Goal: Task Accomplishment & Management: Manage account settings

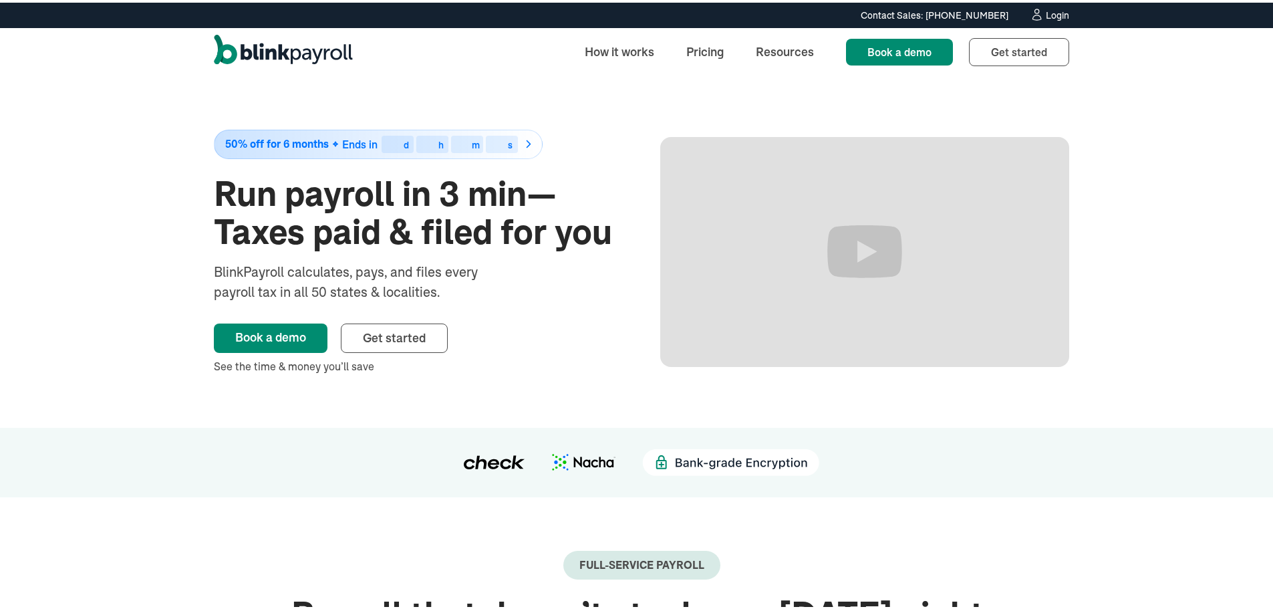
click at [1039, 17] on link "Login" at bounding box center [1049, 12] width 39 height 15
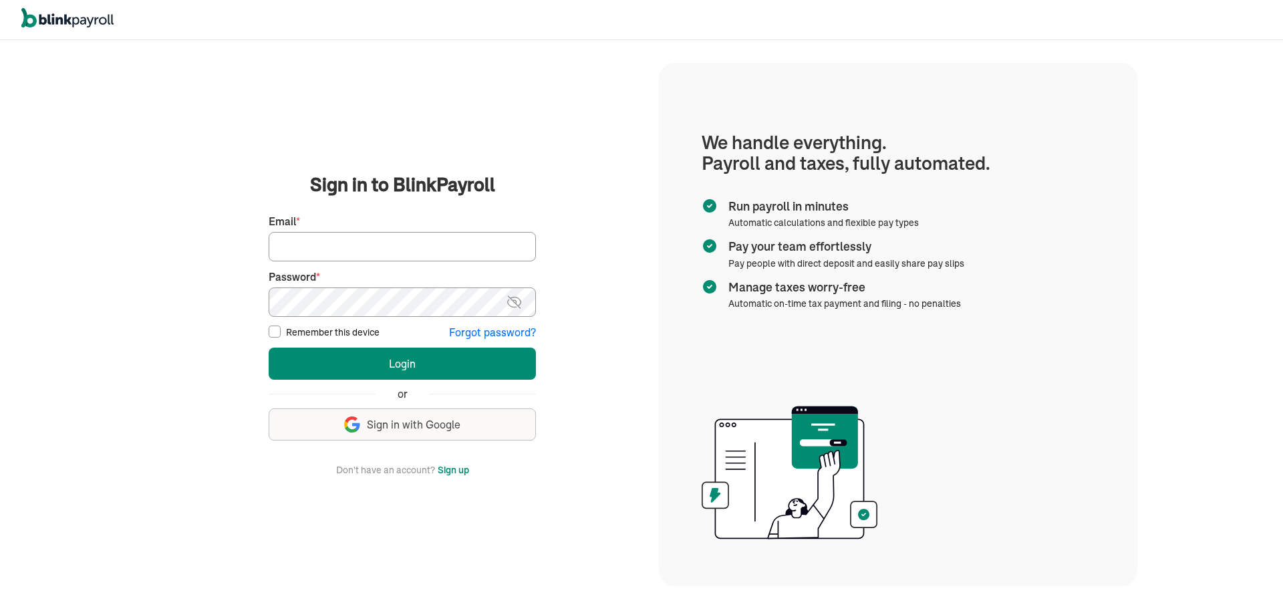
click at [378, 434] on button "Sign up with Google Sign in with Google" at bounding box center [402, 424] width 267 height 32
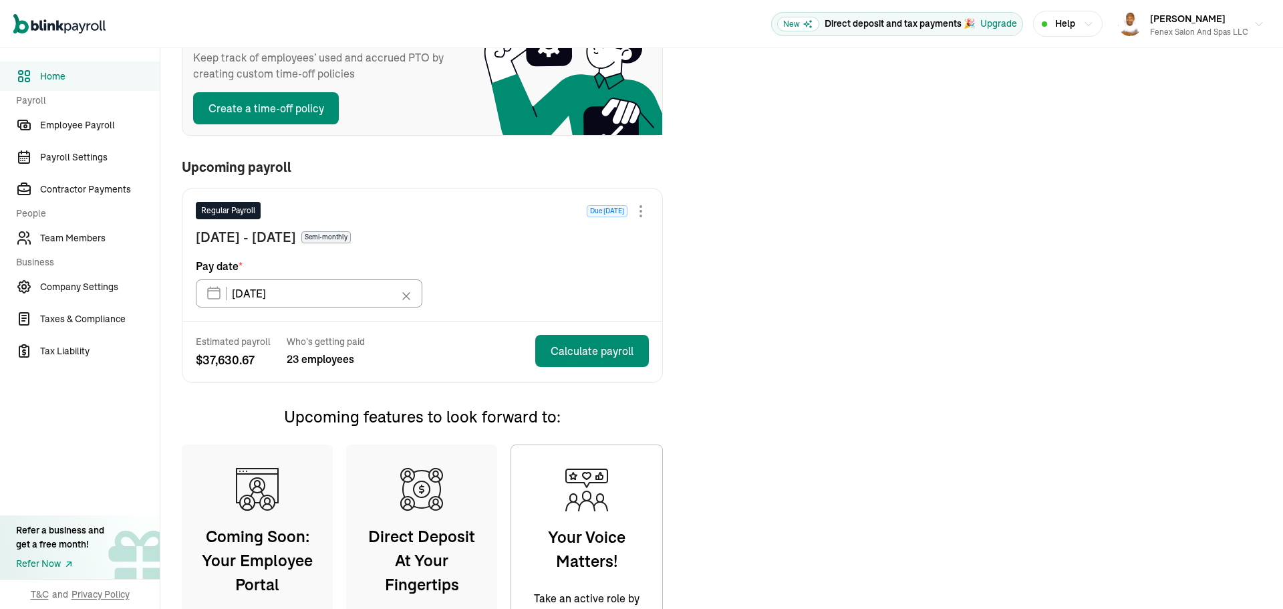
scroll to position [199, 0]
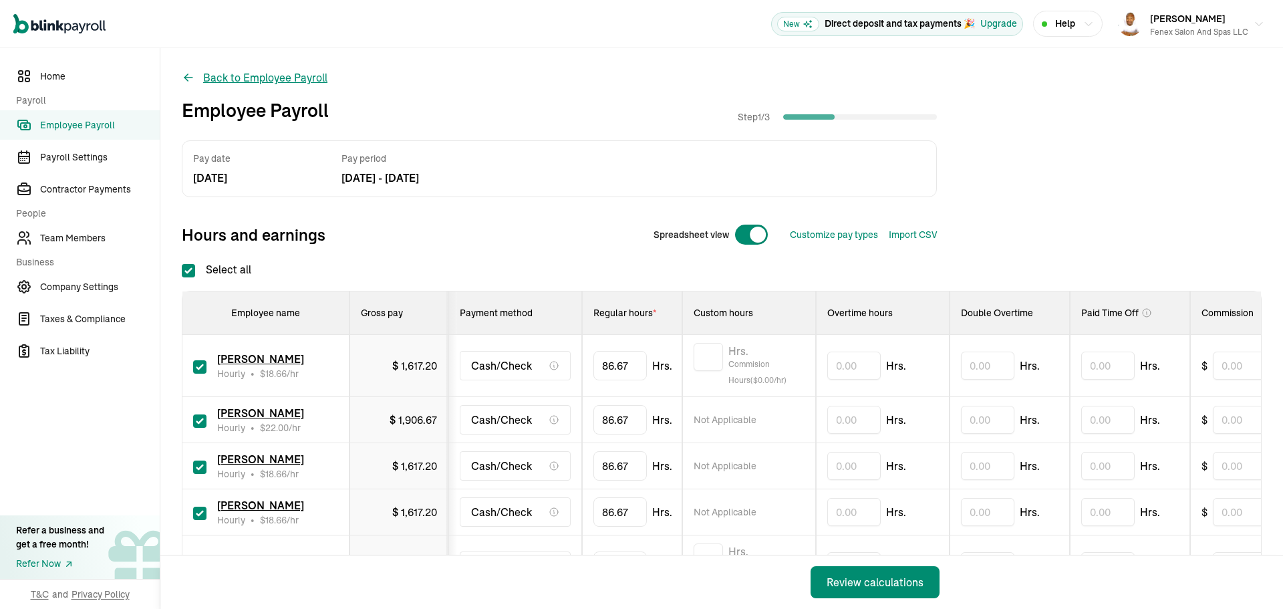
click at [187, 69] on button "Back to Employee Payroll" at bounding box center [255, 77] width 146 height 16
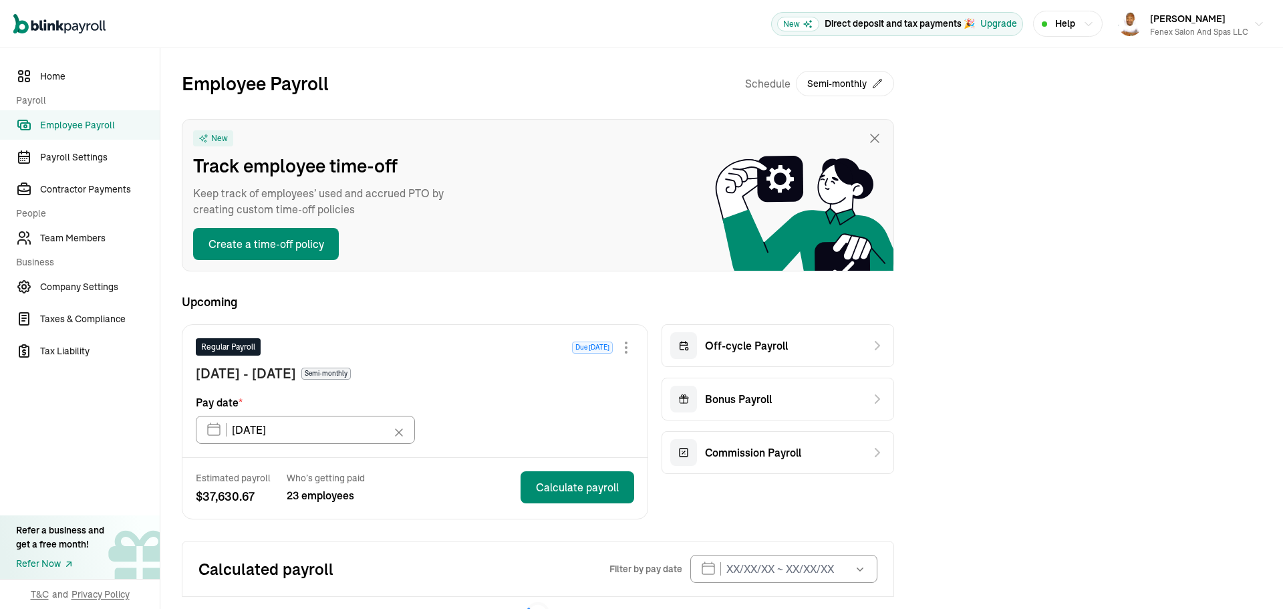
click at [624, 351] on div at bounding box center [626, 347] width 16 height 16
click at [541, 378] on span "Skip this payroll" at bounding box center [534, 378] width 77 height 13
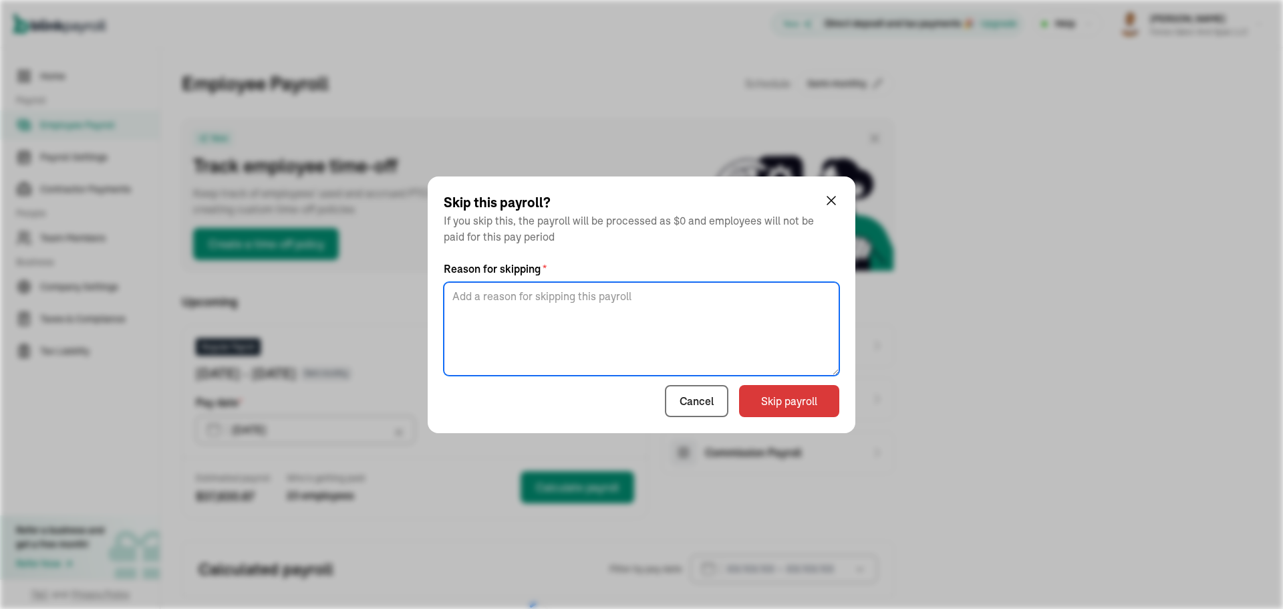
click at [655, 309] on textarea at bounding box center [642, 329] width 396 height 94
type textarea "Different payroll"
click at [811, 405] on button "Skip payroll" at bounding box center [789, 401] width 100 height 32
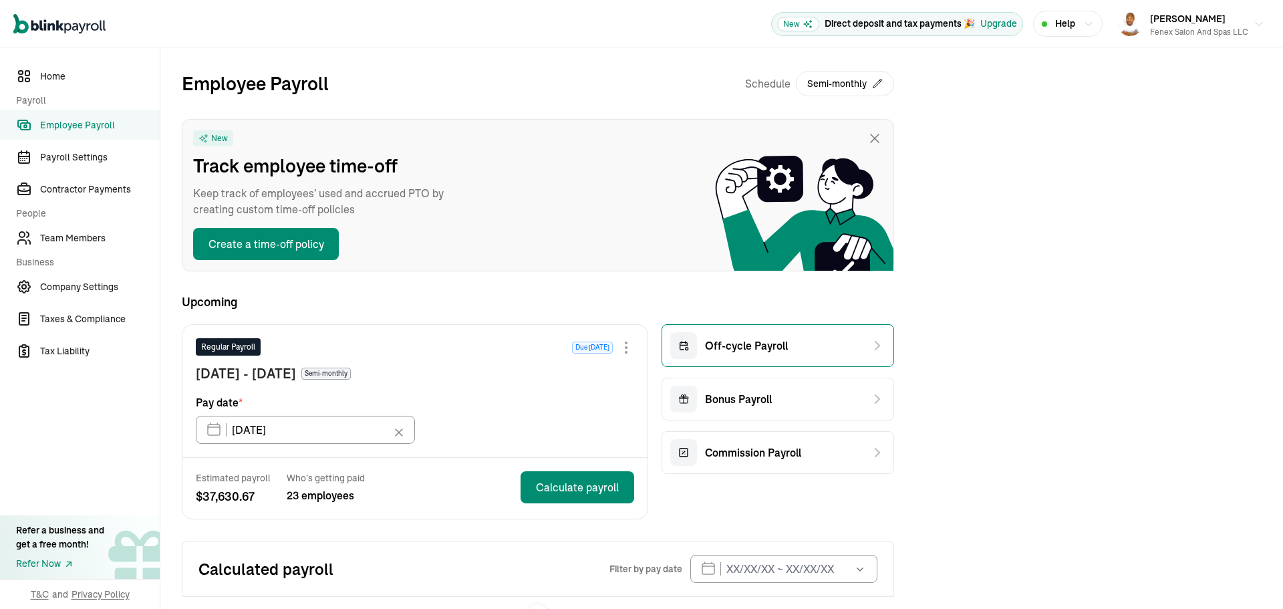
click at [744, 346] on span "Off-cycle Payroll" at bounding box center [746, 345] width 83 height 16
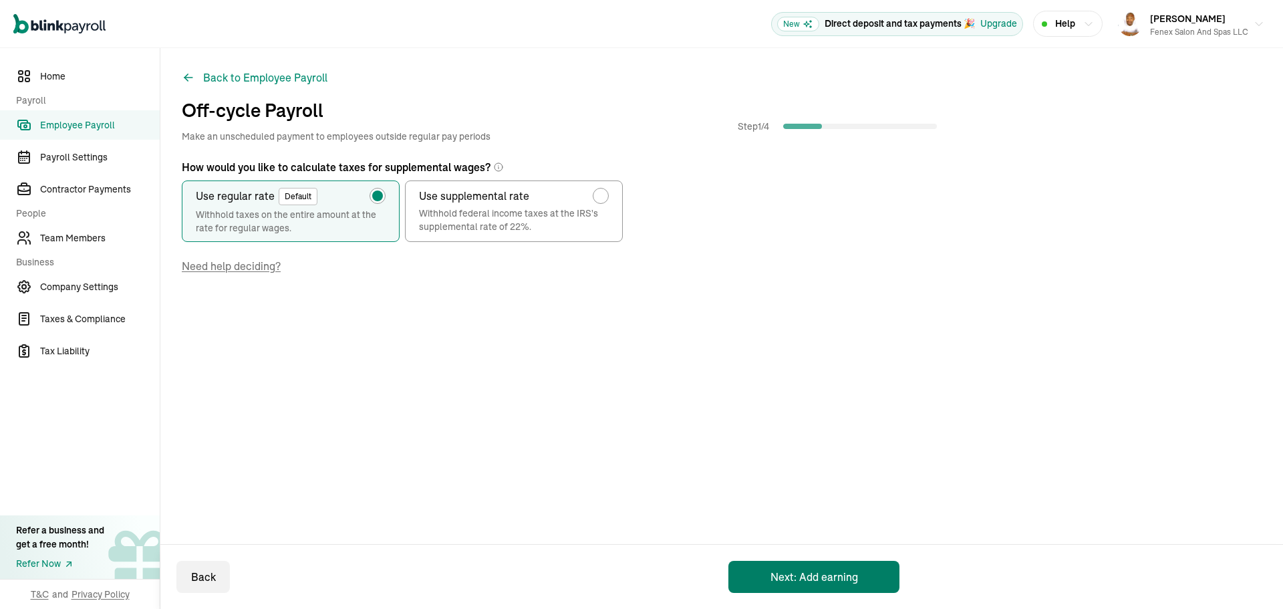
click at [832, 578] on button "Next: Add earning" at bounding box center [813, 577] width 171 height 32
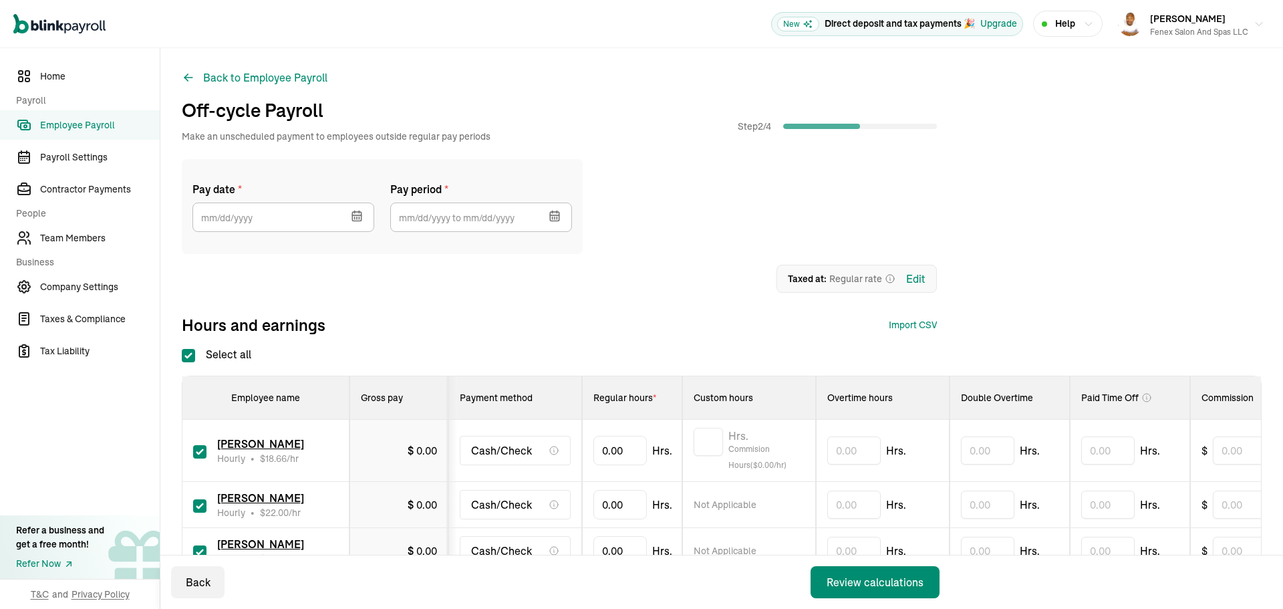
checkbox input "true"
click at [354, 215] on icon "button" at bounding box center [356, 215] width 9 height 0
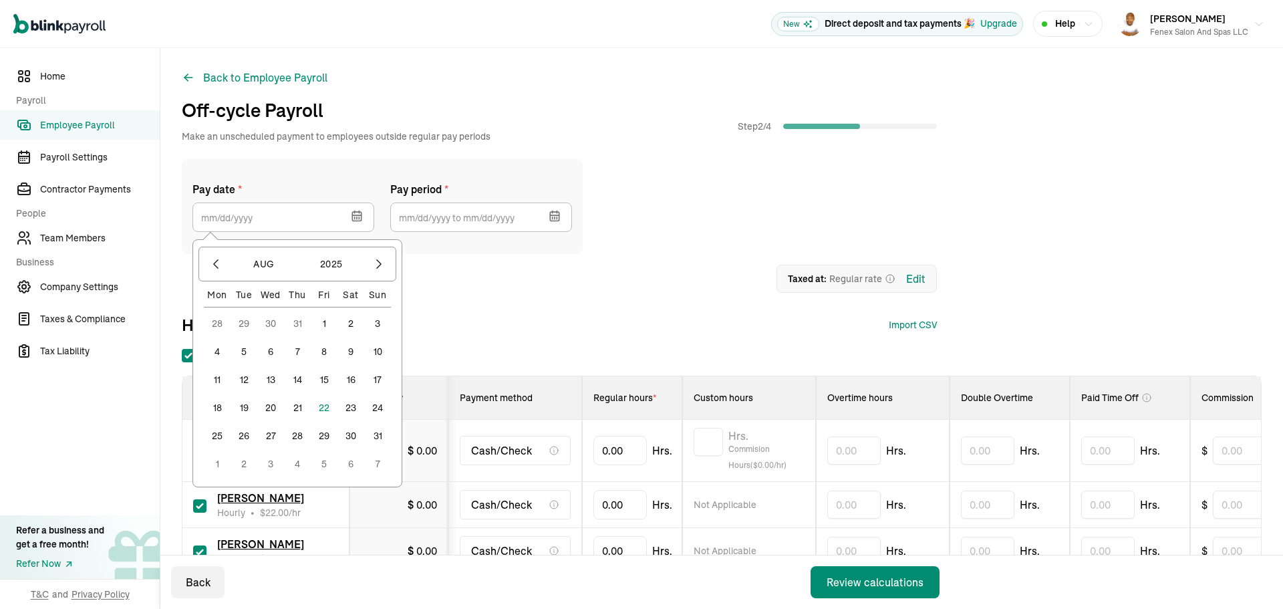
click at [320, 405] on button "22" at bounding box center [324, 407] width 27 height 27
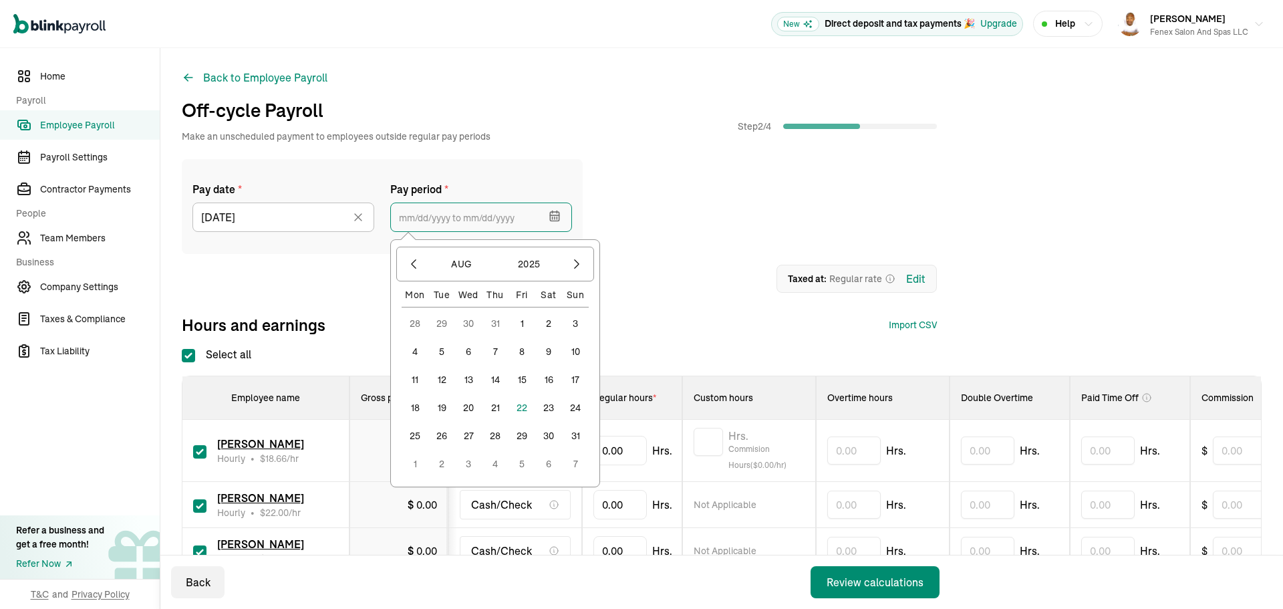
click at [427, 220] on input "text" at bounding box center [481, 216] width 182 height 29
click at [417, 345] on button "4" at bounding box center [415, 351] width 27 height 27
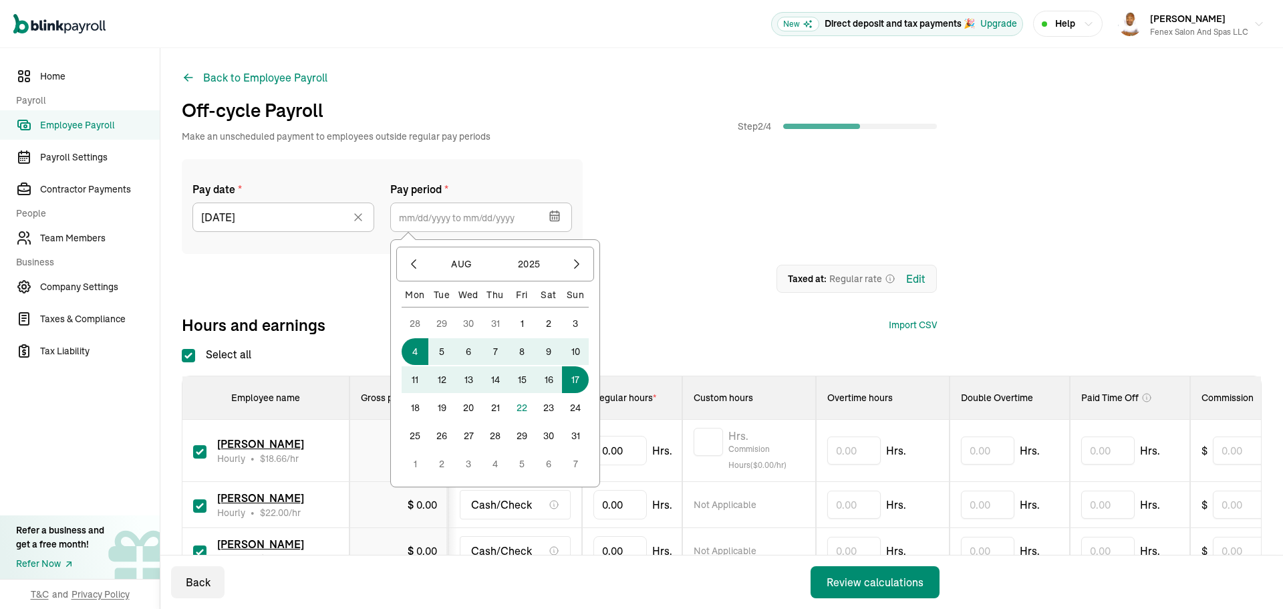
click at [584, 378] on button "17" at bounding box center [575, 379] width 27 height 27
type input "[DATE] ~ [DATE]"
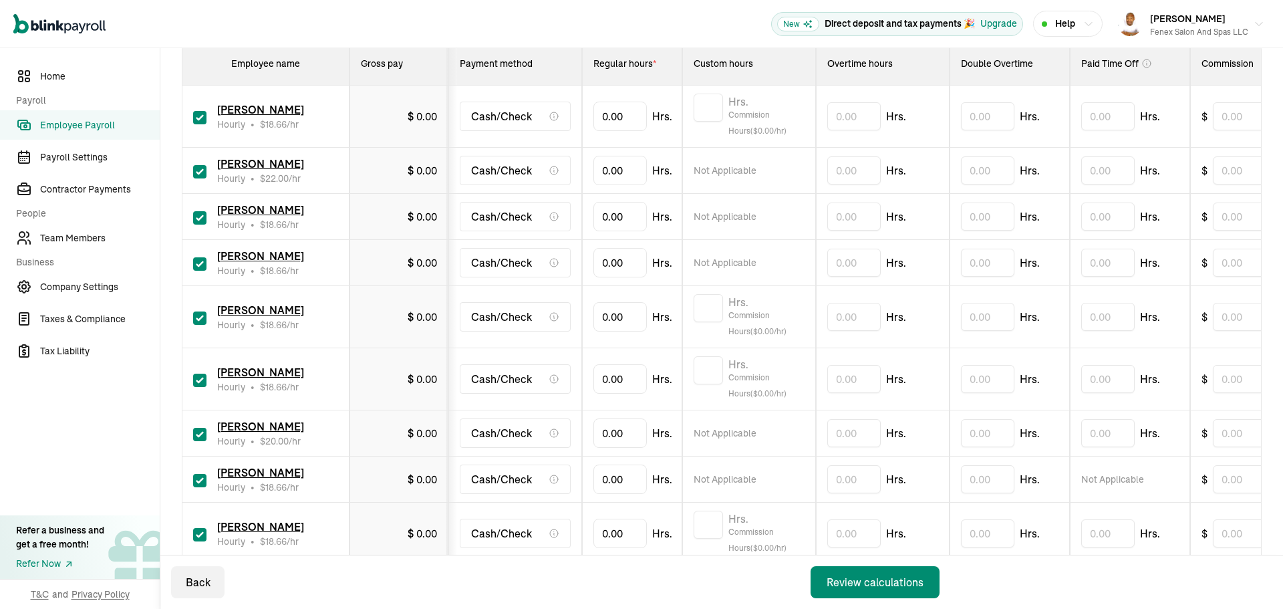
scroll to position [267, 0]
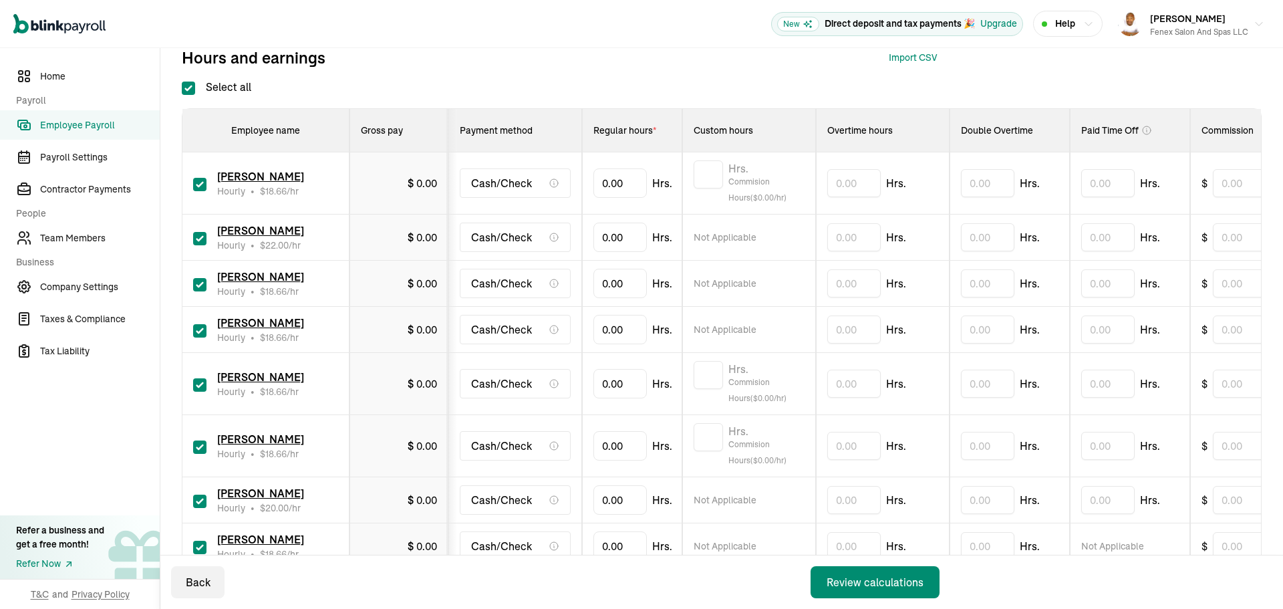
click at [195, 239] on input "checkbox" at bounding box center [199, 238] width 13 height 13
checkbox input "false"
click at [198, 331] on input "checkbox" at bounding box center [199, 330] width 13 height 13
checkbox input "false"
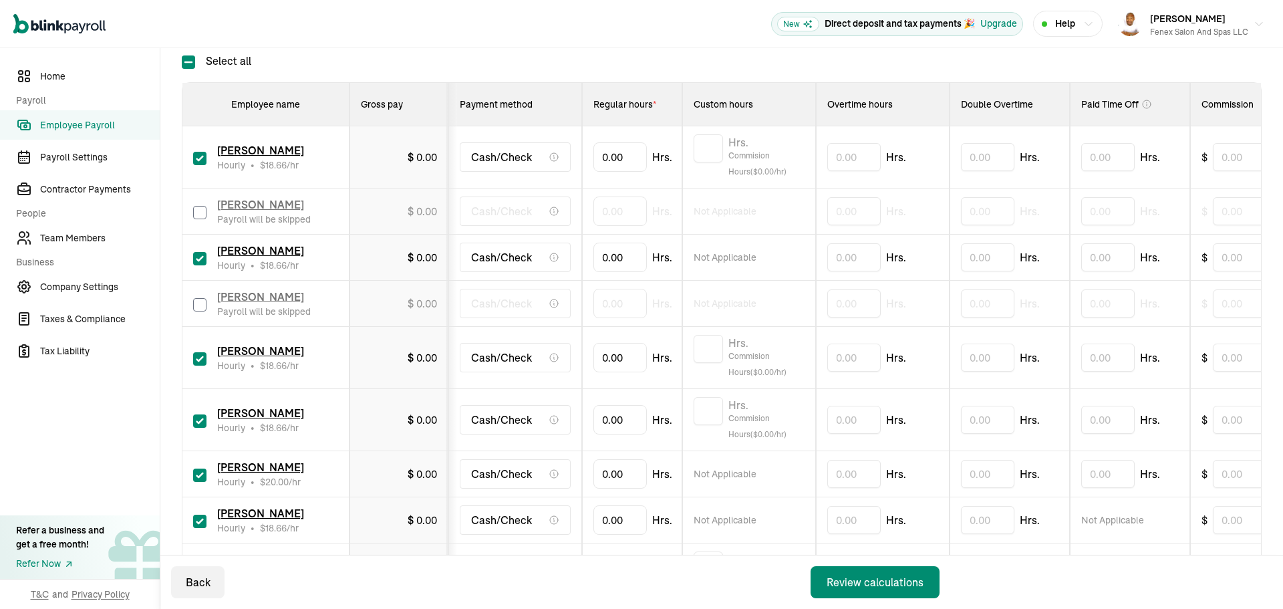
scroll to position [334, 0]
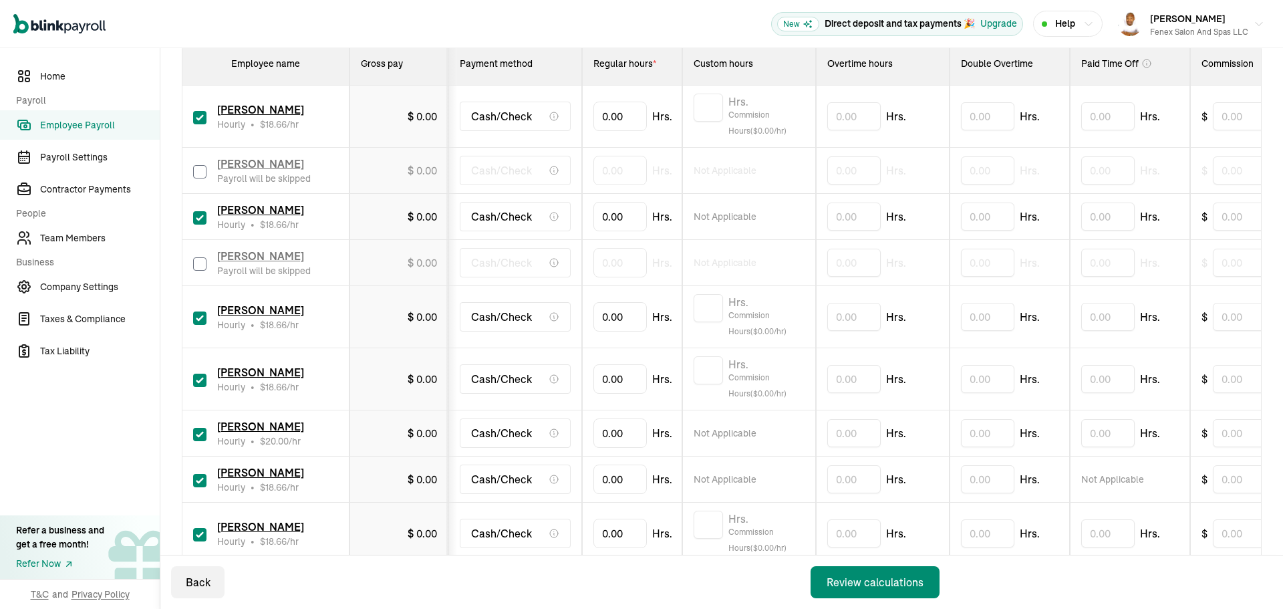
click at [204, 437] on input "checkbox" at bounding box center [199, 434] width 13 height 13
checkbox input "false"
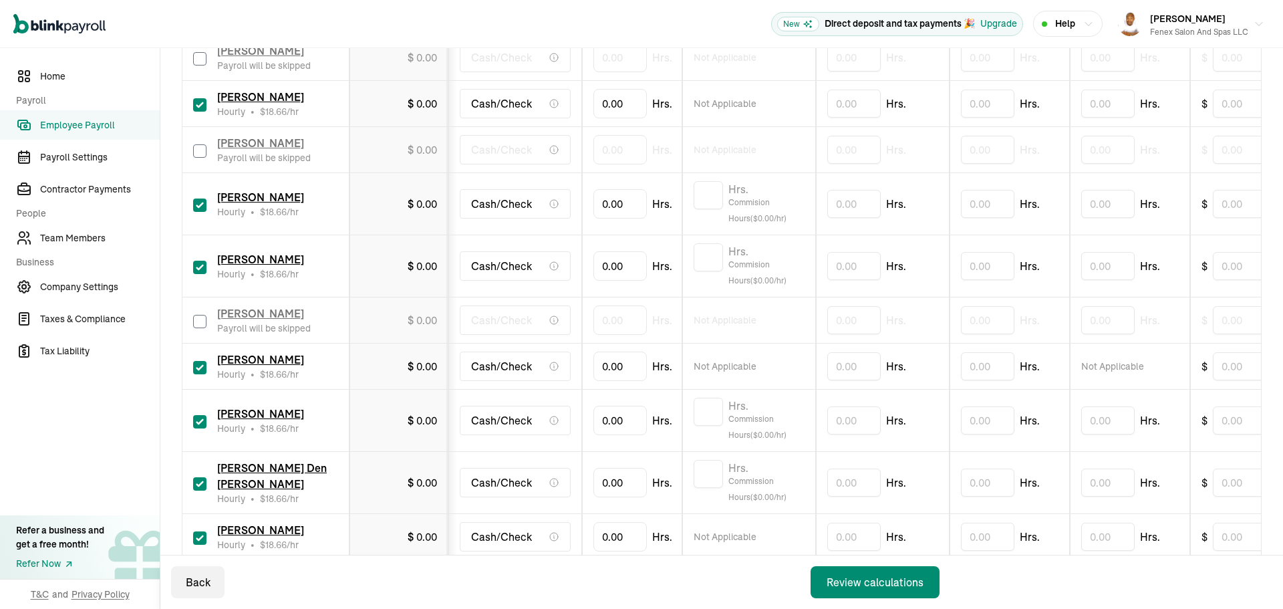
scroll to position [468, 0]
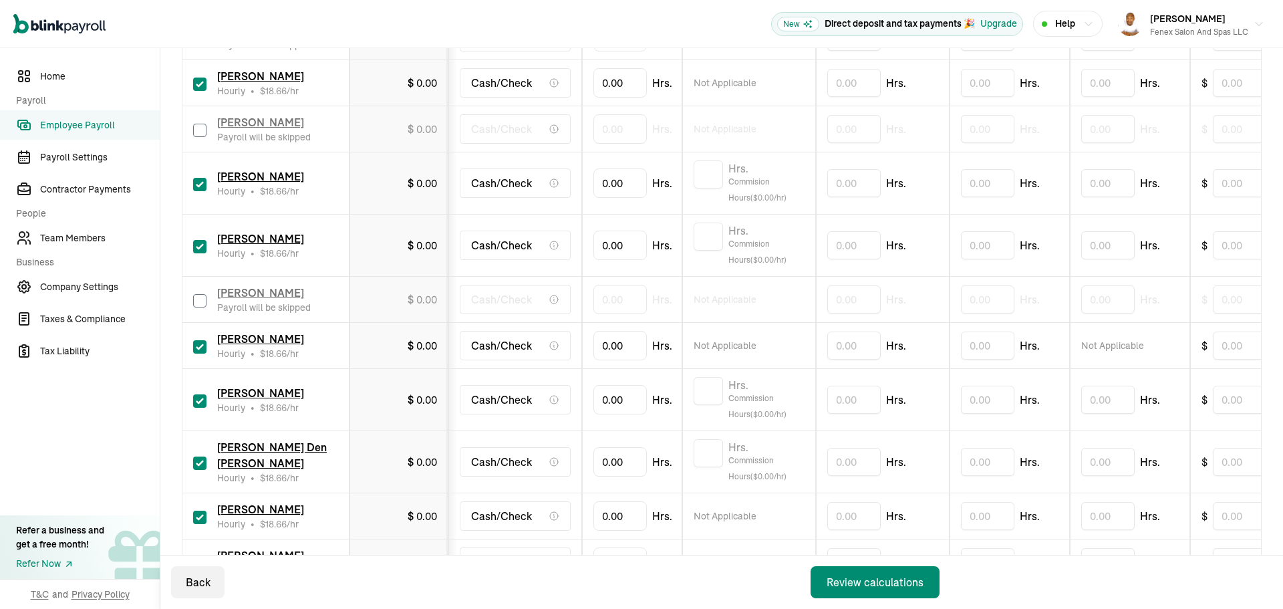
click at [199, 349] on input "checkbox" at bounding box center [199, 346] width 13 height 13
checkbox input "false"
click at [198, 516] on input "checkbox" at bounding box center [199, 516] width 13 height 13
checkbox input "false"
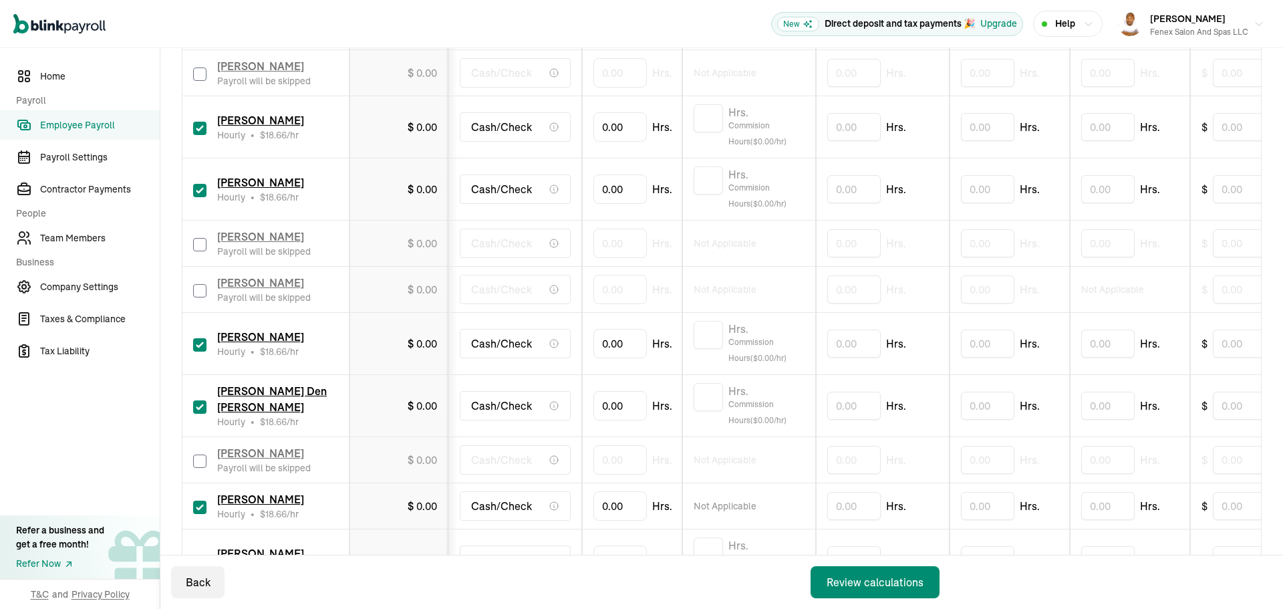
scroll to position [601, 0]
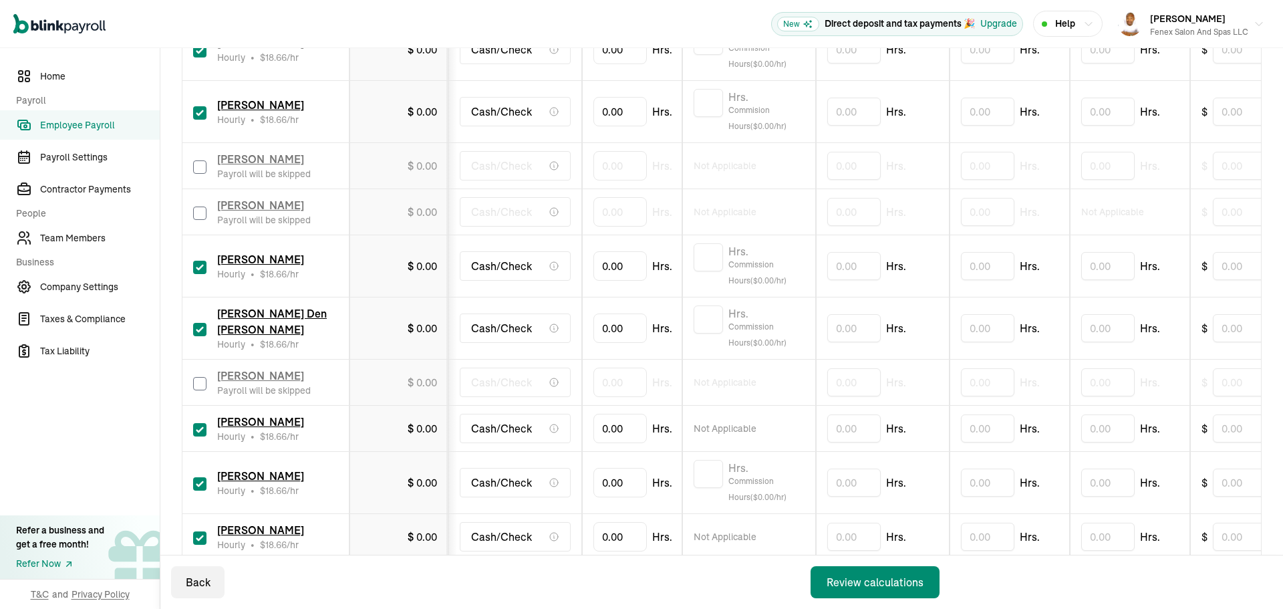
click at [202, 432] on input "checkbox" at bounding box center [199, 429] width 13 height 13
checkbox input "false"
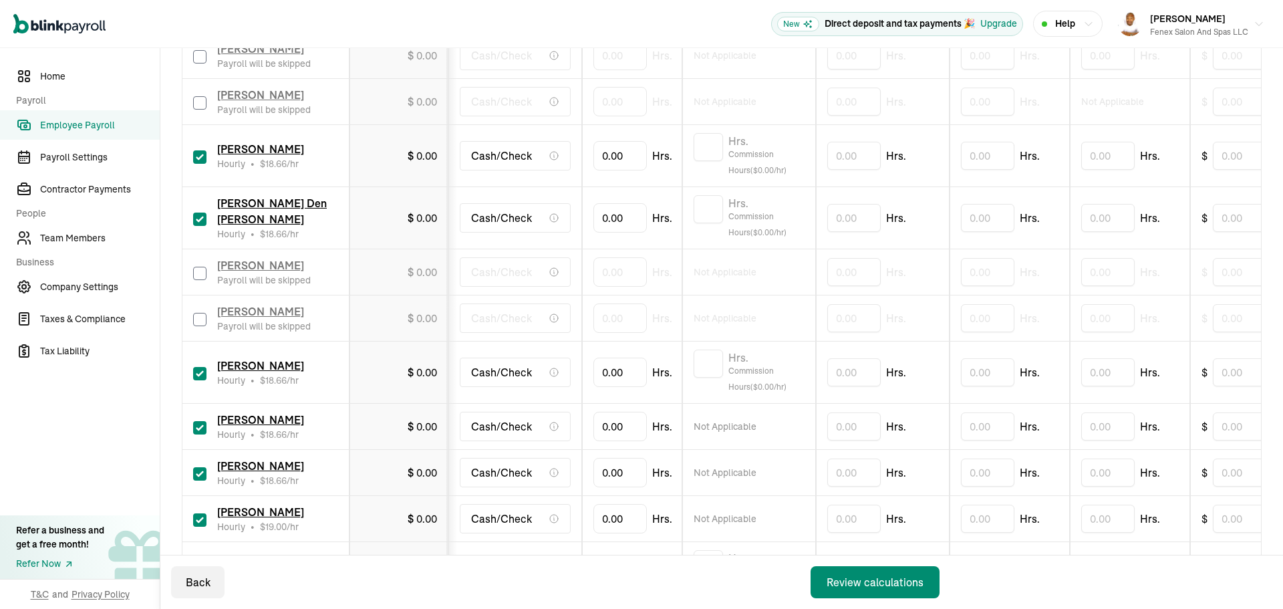
scroll to position [735, 0]
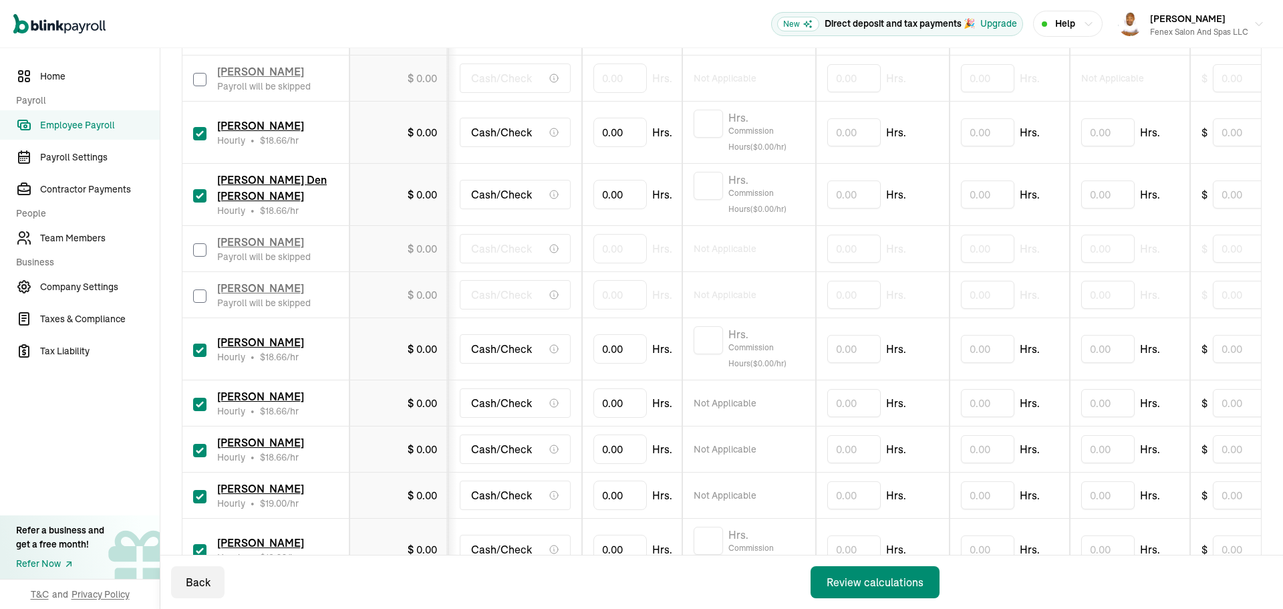
click at [198, 352] on input "checkbox" at bounding box center [199, 349] width 13 height 13
checkbox input "false"
click at [200, 406] on input "checkbox" at bounding box center [199, 404] width 13 height 13
checkbox input "false"
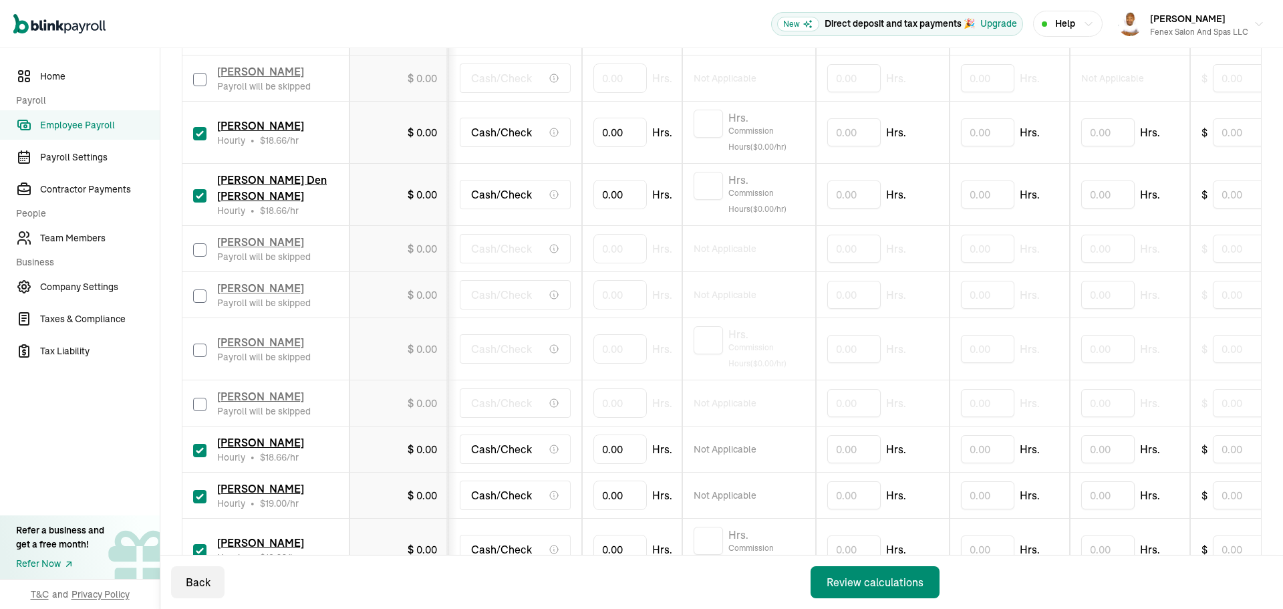
click at [199, 449] on input "checkbox" at bounding box center [199, 450] width 13 height 13
checkbox input "false"
click at [199, 492] on input "checkbox" at bounding box center [199, 496] width 13 height 13
checkbox input "false"
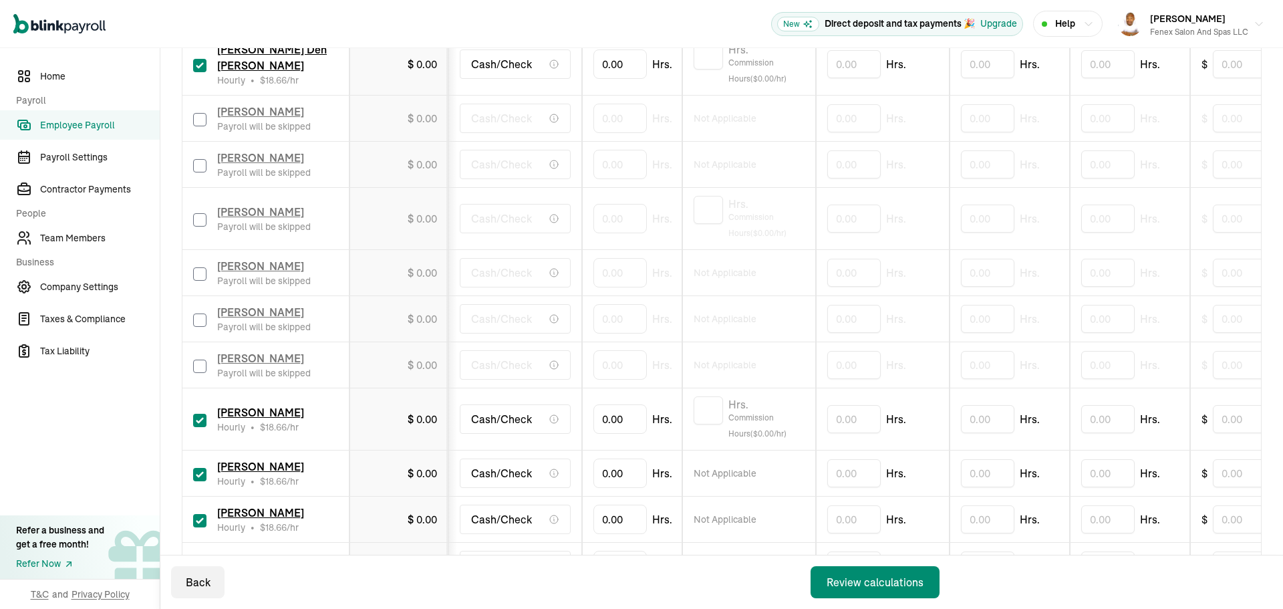
scroll to position [869, 0]
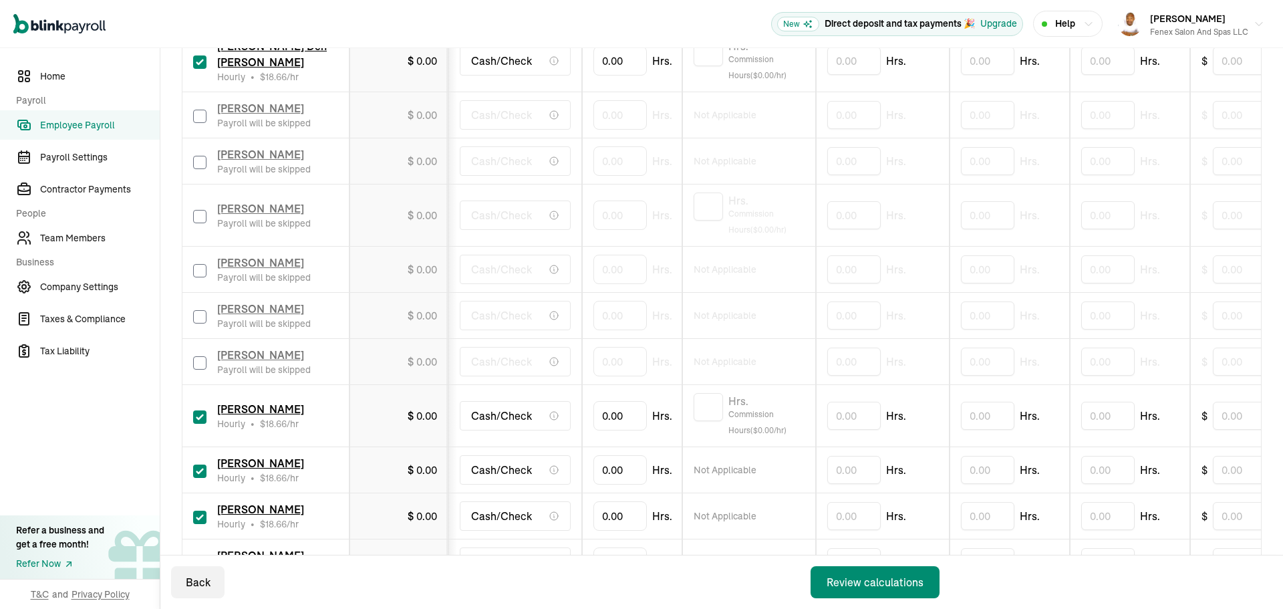
click at [205, 416] on input "checkbox" at bounding box center [199, 416] width 13 height 13
checkbox input "false"
click at [204, 472] on input "checkbox" at bounding box center [199, 470] width 13 height 13
checkbox input "false"
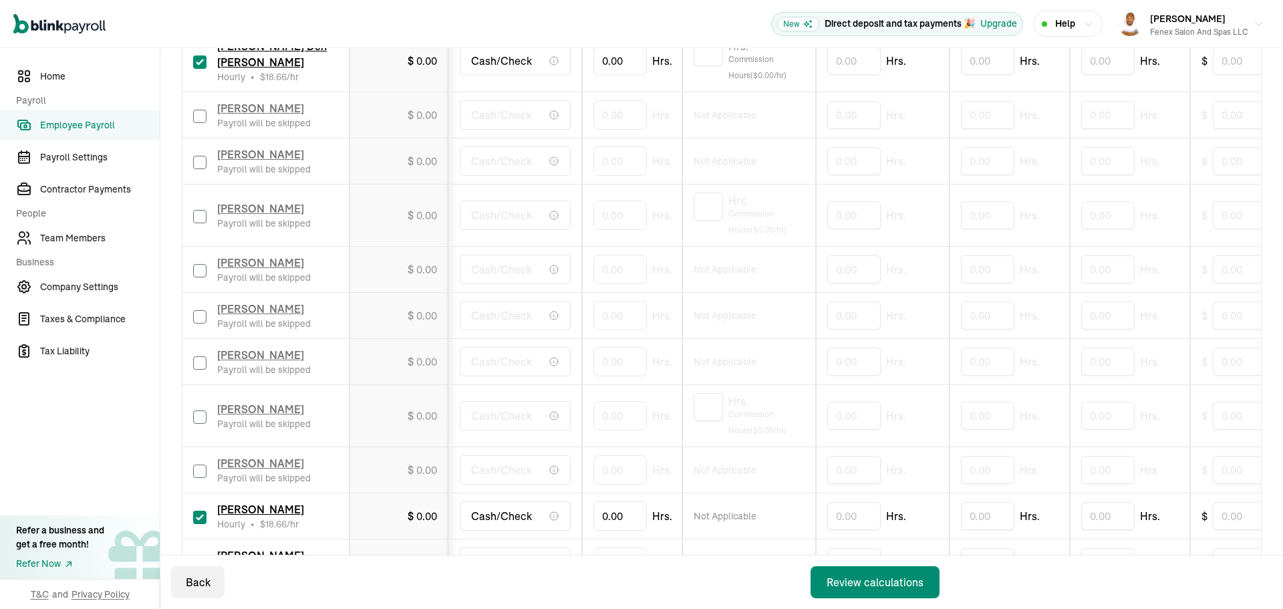
click at [200, 511] on input "checkbox" at bounding box center [199, 516] width 13 height 13
checkbox input "false"
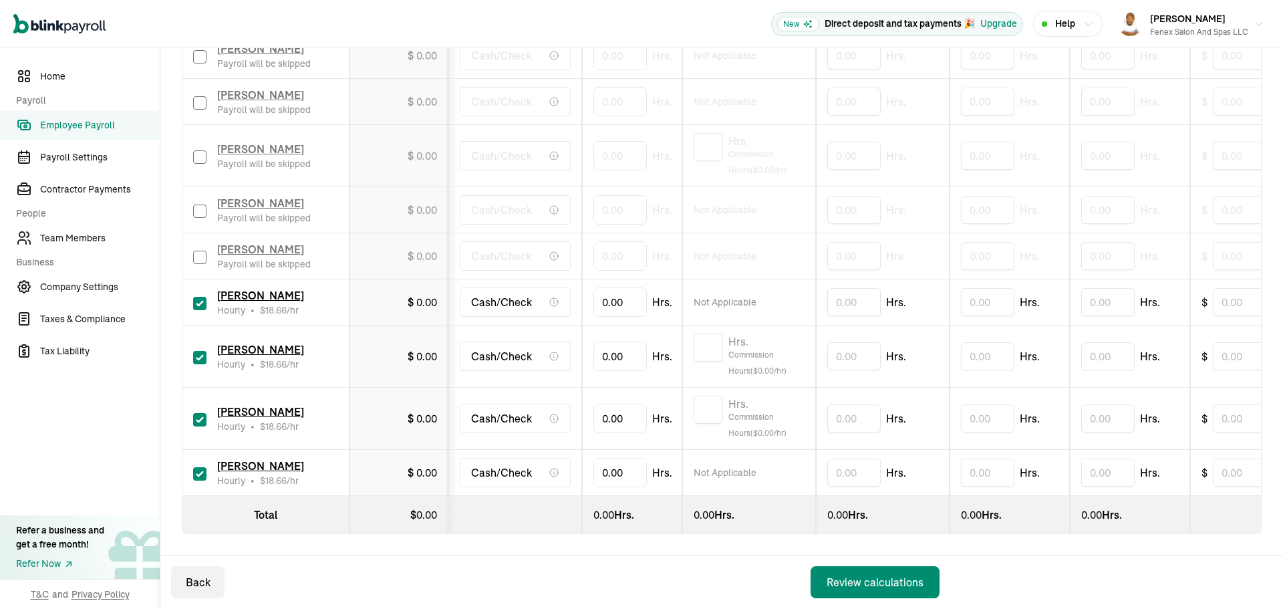
scroll to position [1139, 0]
click at [198, 467] on input "checkbox" at bounding box center [199, 473] width 13 height 13
checkbox input "false"
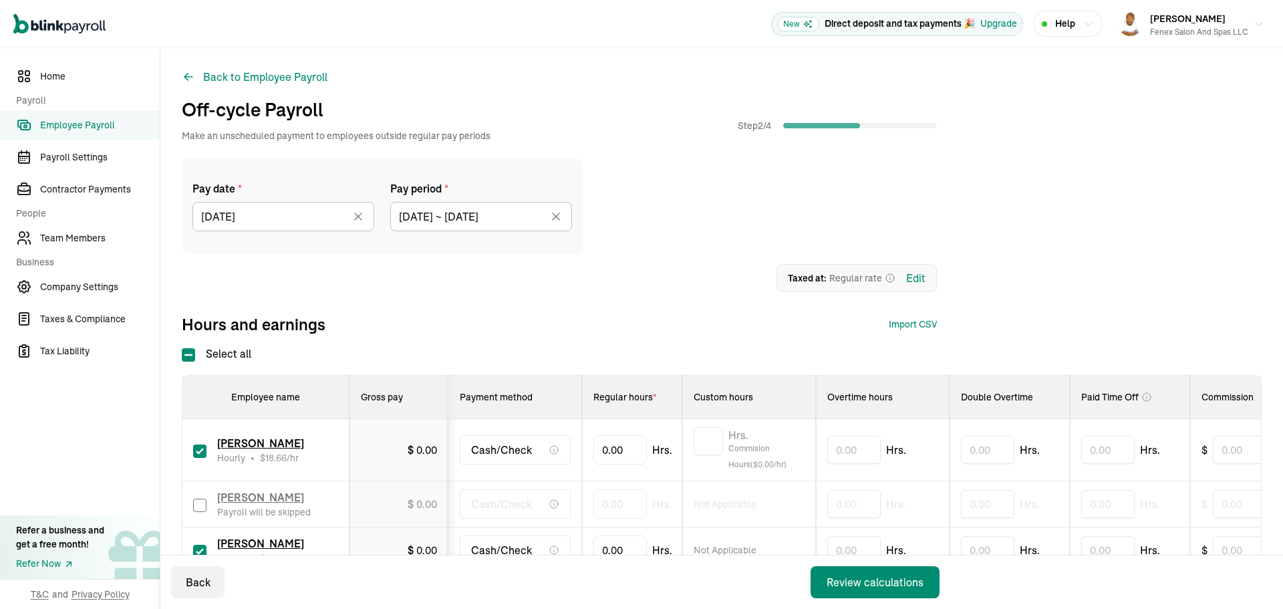
scroll to position [0, 0]
click at [625, 449] on input "0" at bounding box center [619, 450] width 53 height 28
type input "0.01"
type input "42.15"
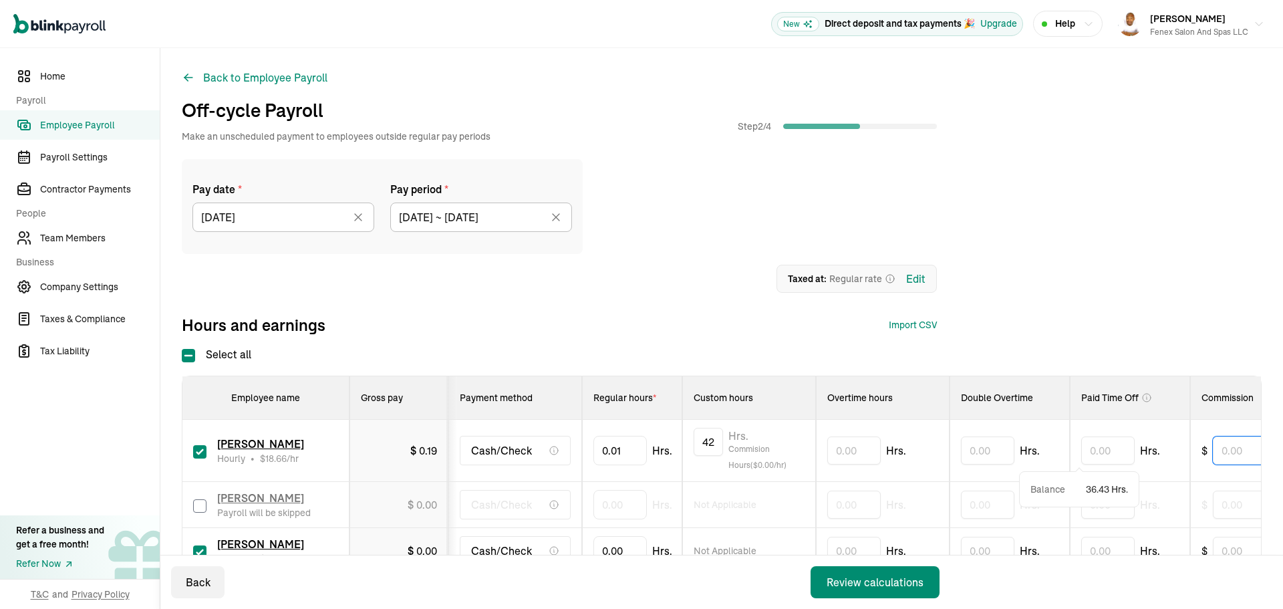
scroll to position [0, 29]
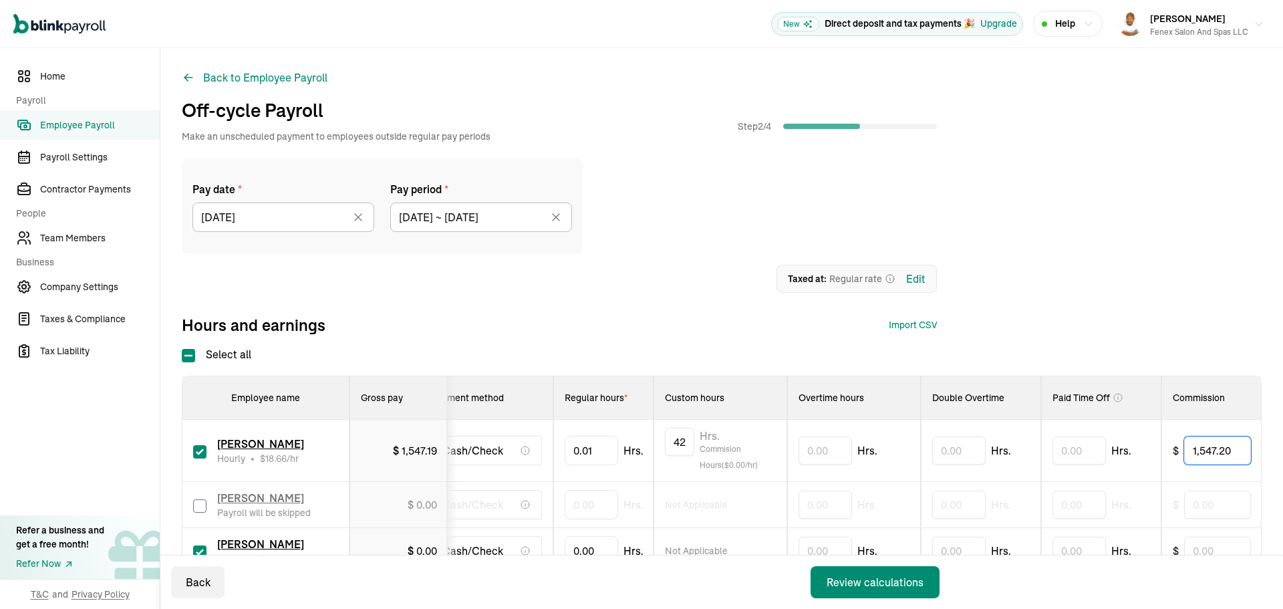
type input "1,547.20"
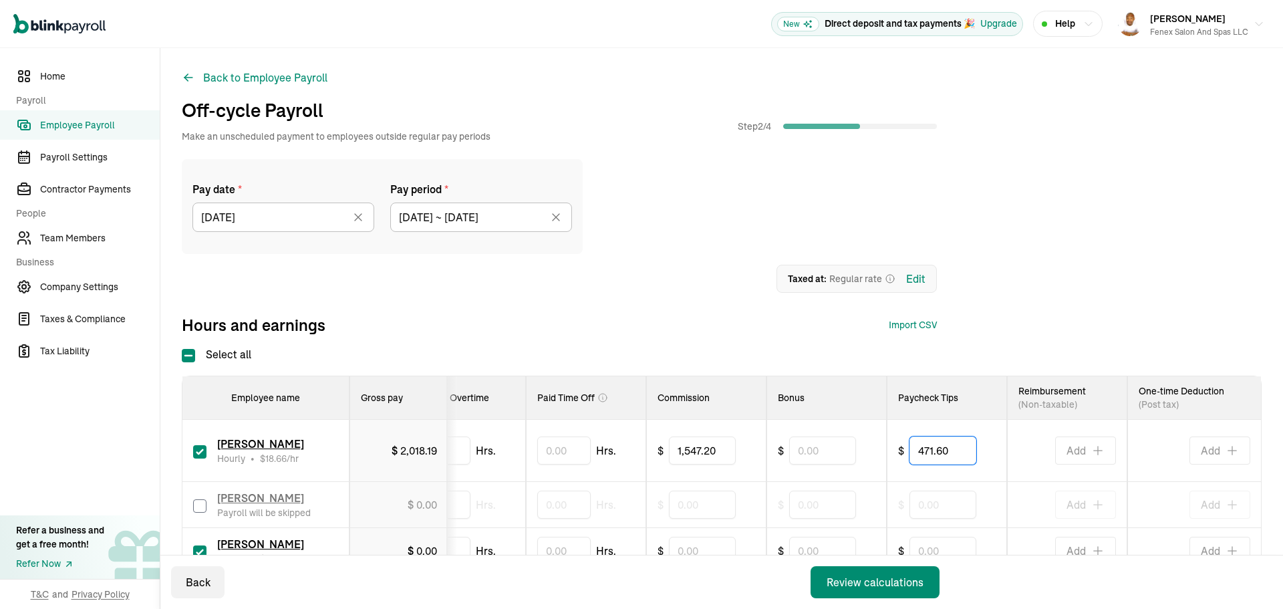
type input "471.60"
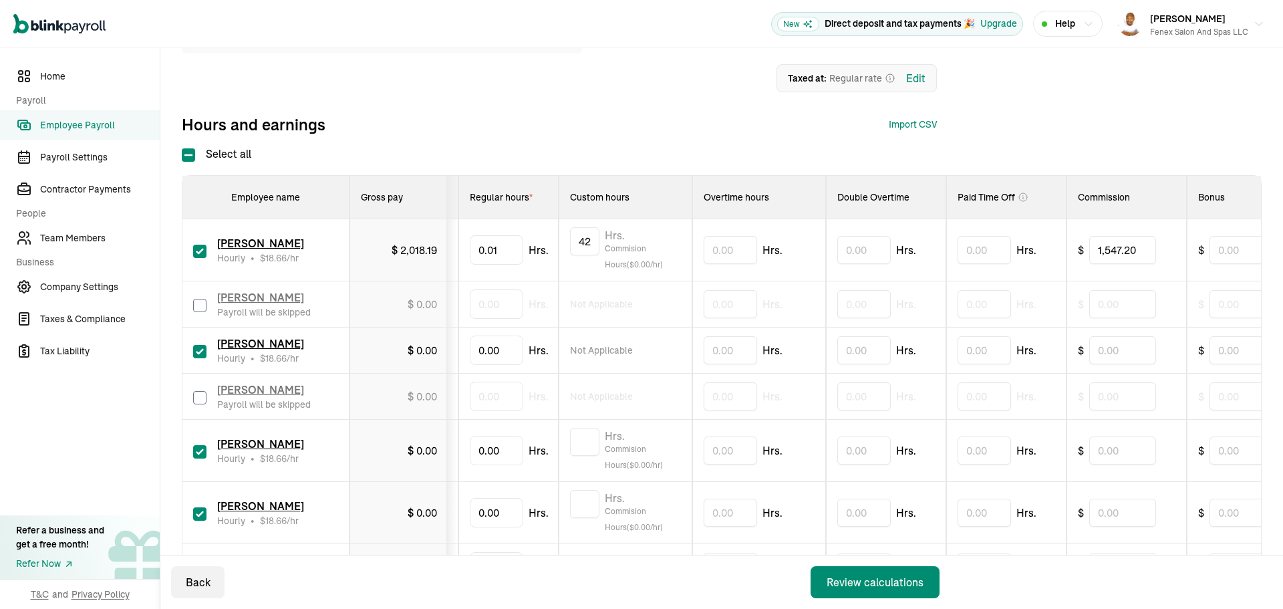
scroll to position [0, 0]
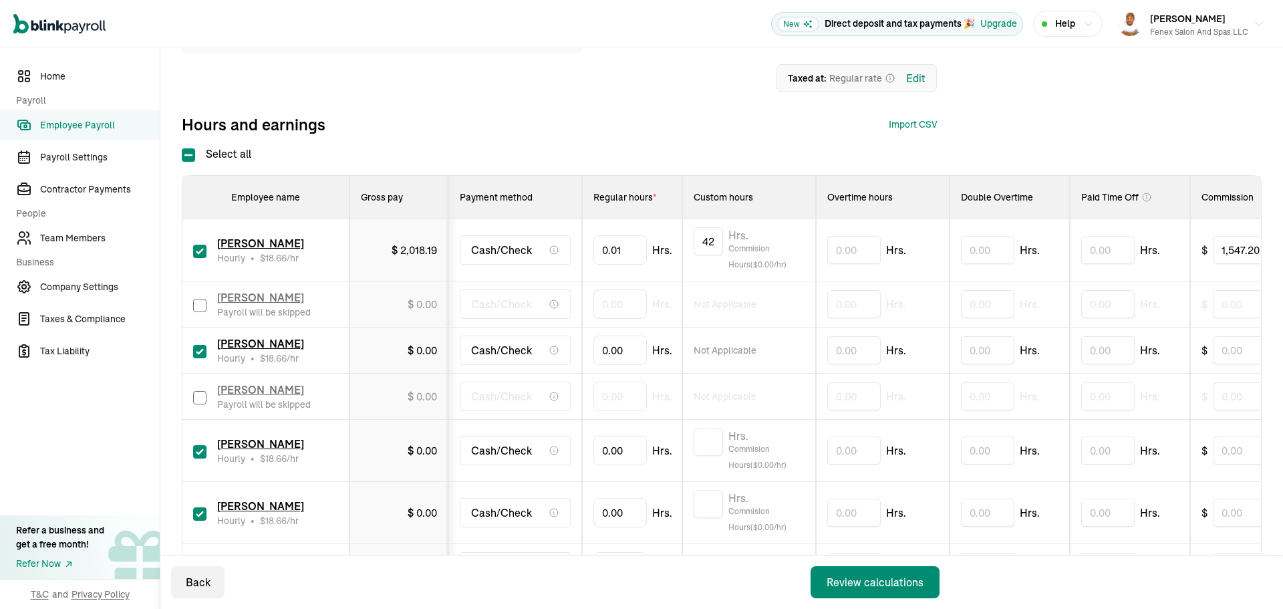
drag, startPoint x: 908, startPoint y: 364, endPoint x: 647, endPoint y: 355, distance: 260.8
click at [631, 353] on input "0" at bounding box center [619, 350] width 53 height 28
click at [613, 374] on td "0.00 Hrs." at bounding box center [632, 397] width 100 height 46
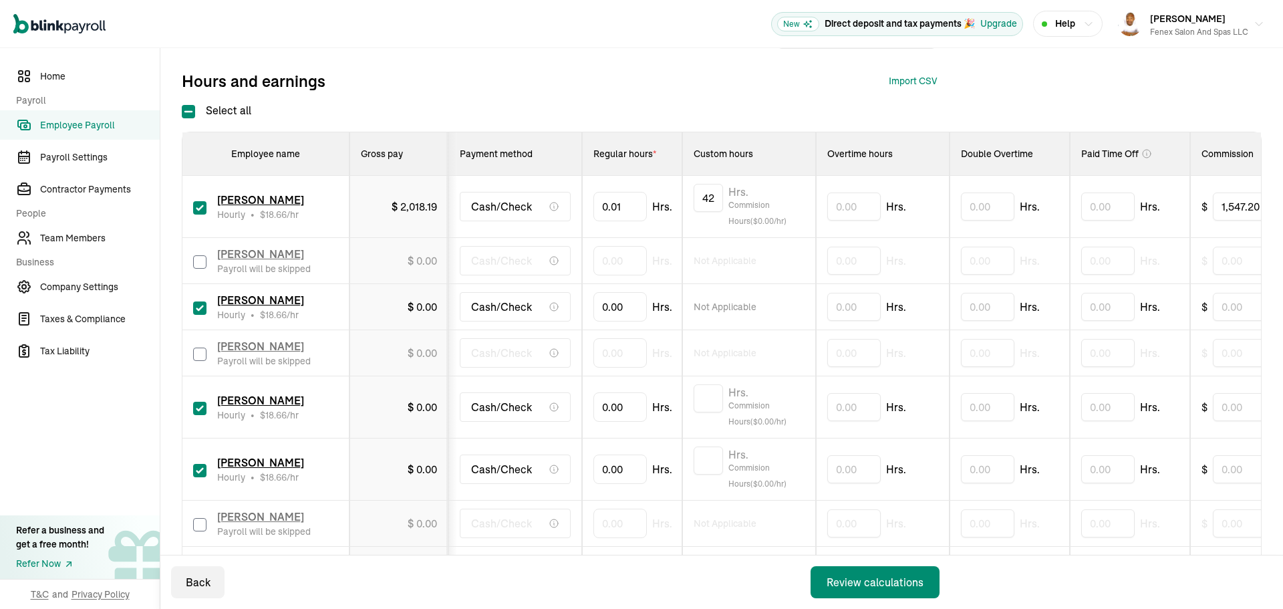
scroll to position [267, 0]
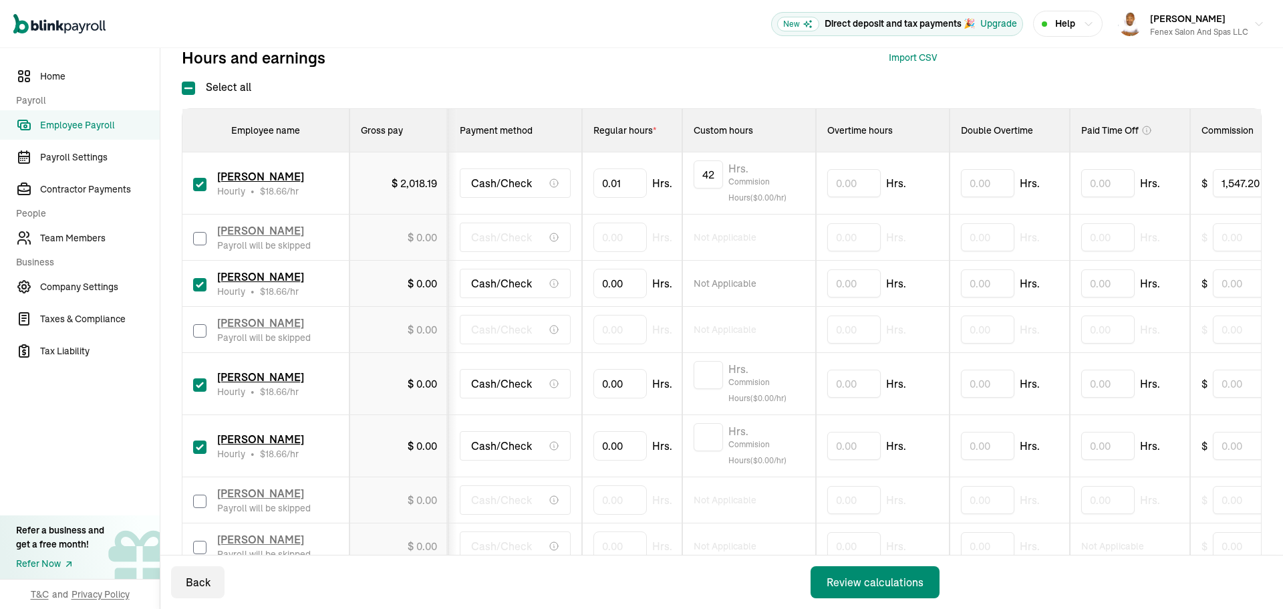
click at [199, 283] on input "checkbox" at bounding box center [199, 284] width 13 height 13
checkbox input "false"
click at [607, 382] on input "0" at bounding box center [619, 383] width 53 height 28
click at [624, 381] on input "0" at bounding box center [619, 383] width 53 height 28
type input "0.01"
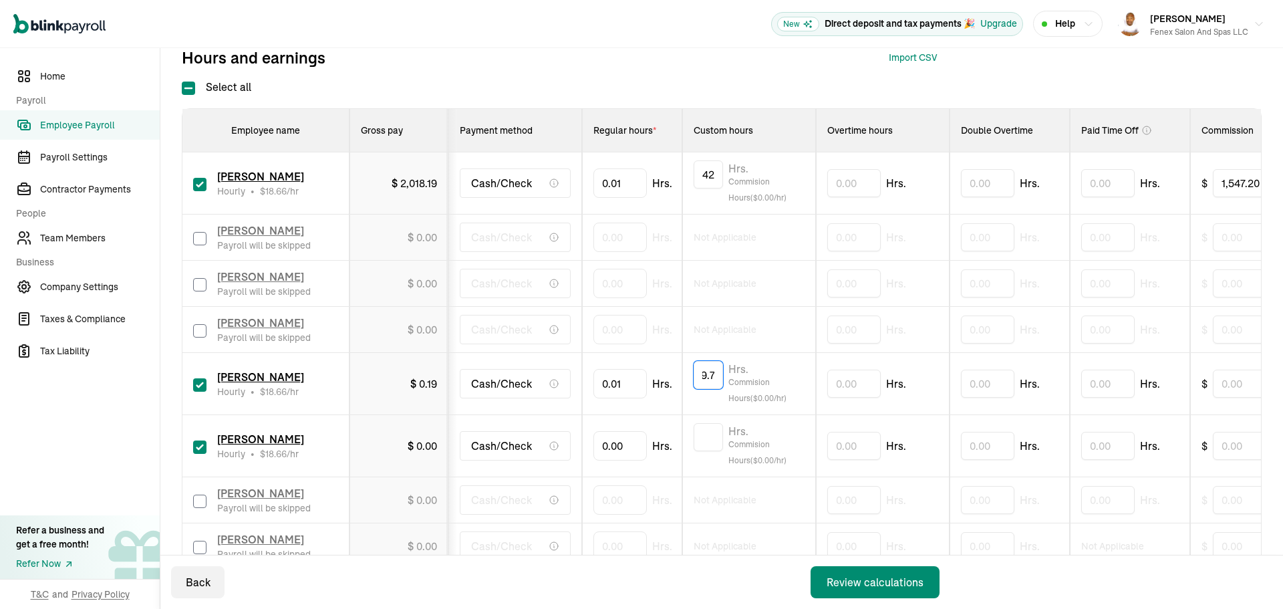
scroll to position [0, 13]
type input "99.75"
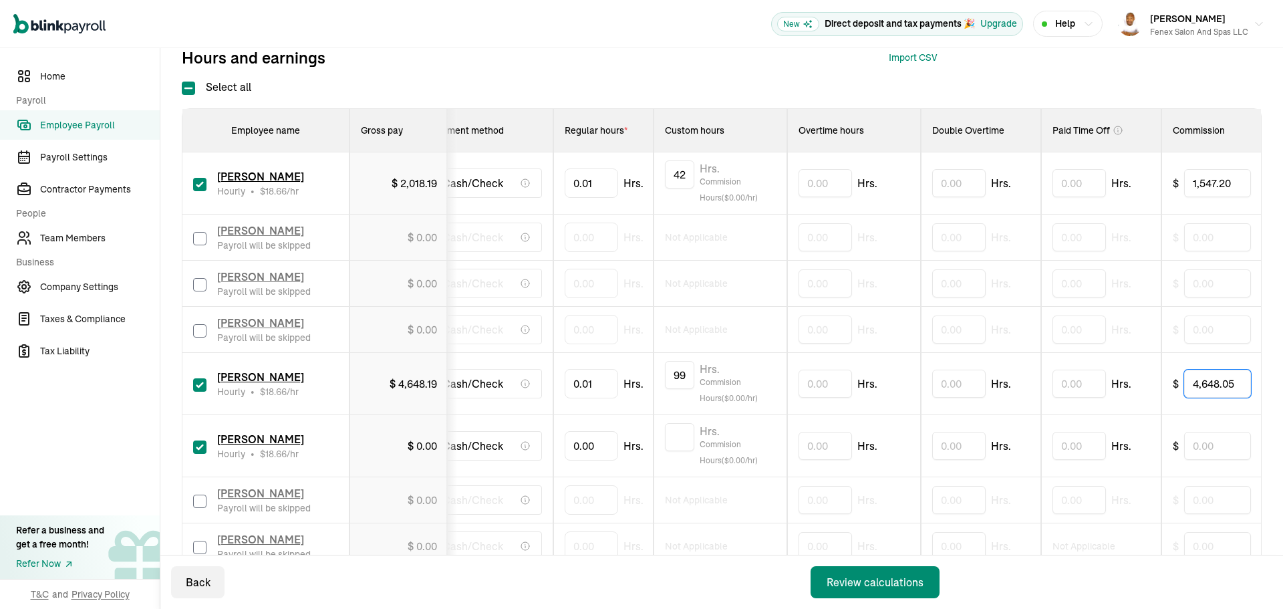
type input "4,648.05"
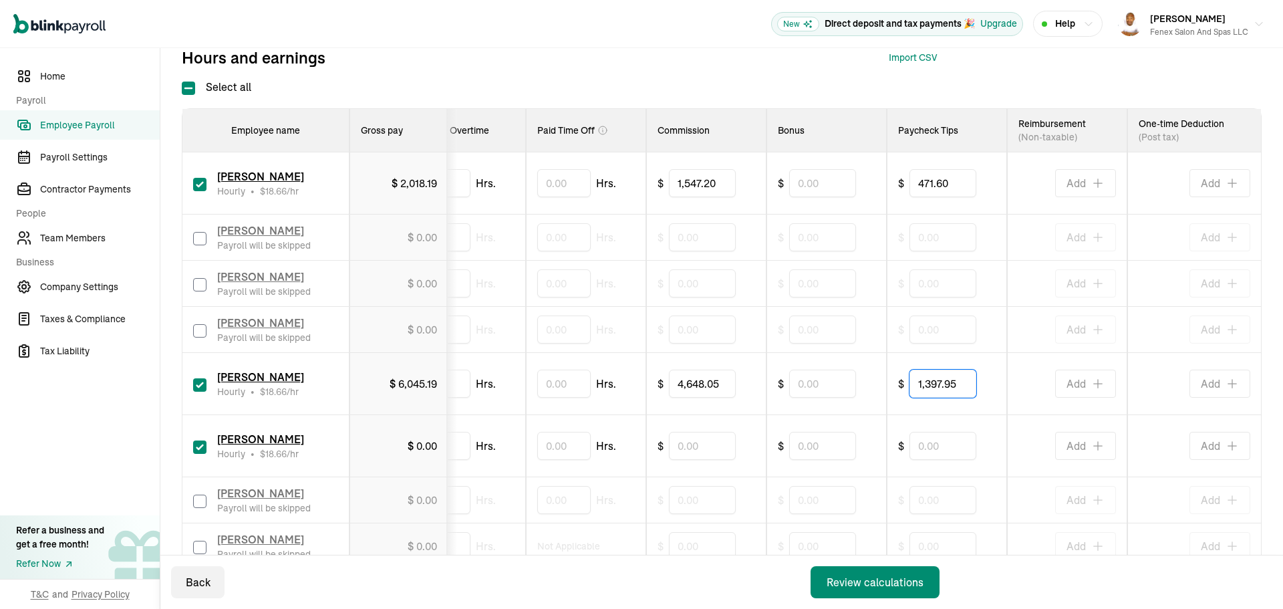
type input "1,397.95"
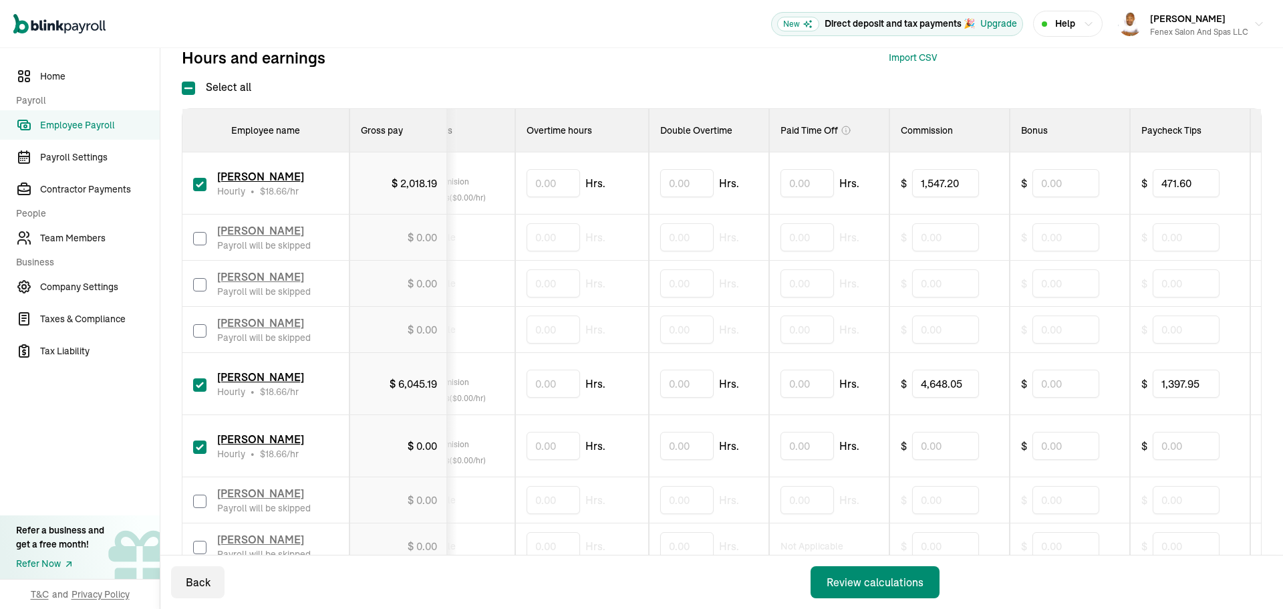
scroll to position [0, 0]
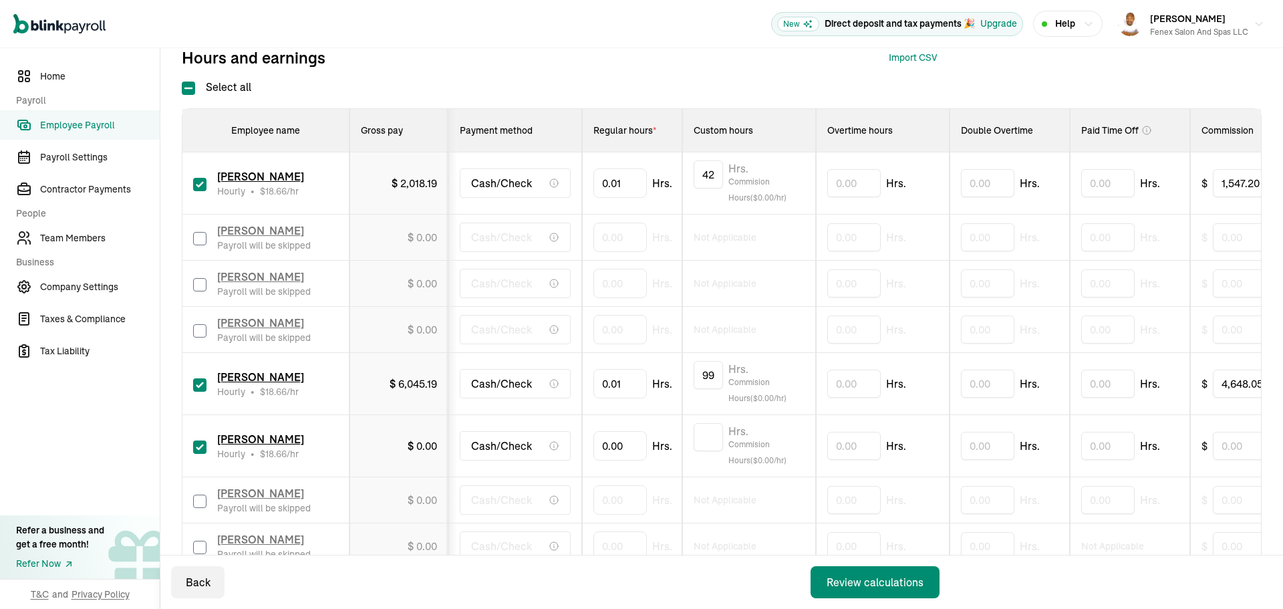
drag, startPoint x: 731, startPoint y: 410, endPoint x: 522, endPoint y: 436, distance: 210.7
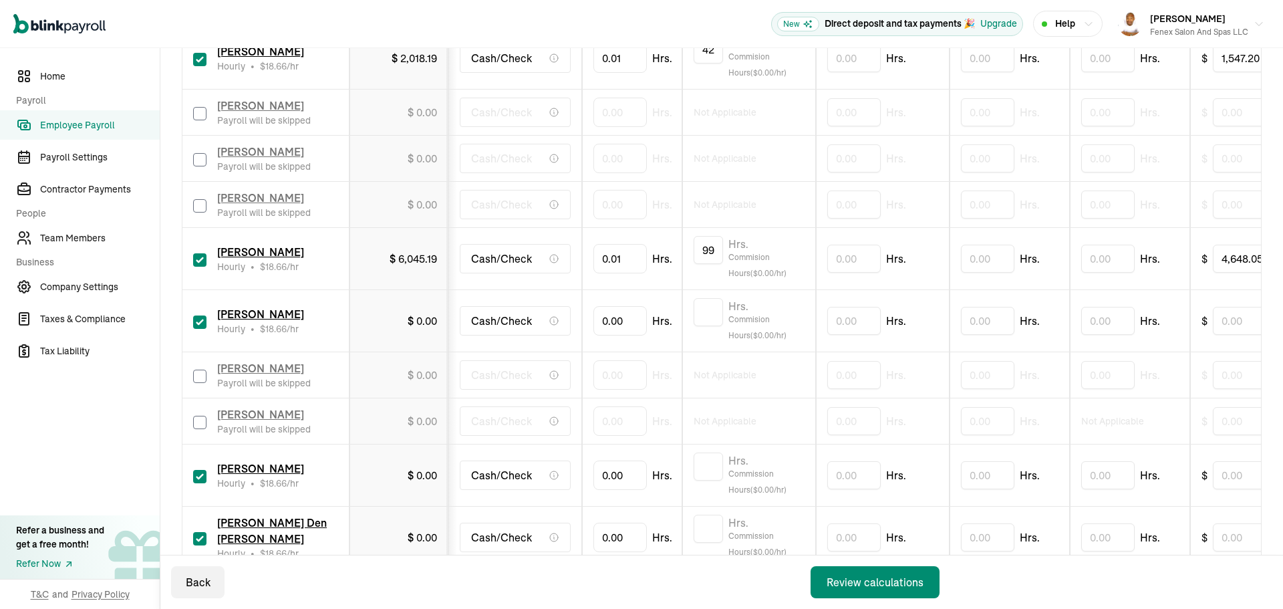
scroll to position [401, 0]
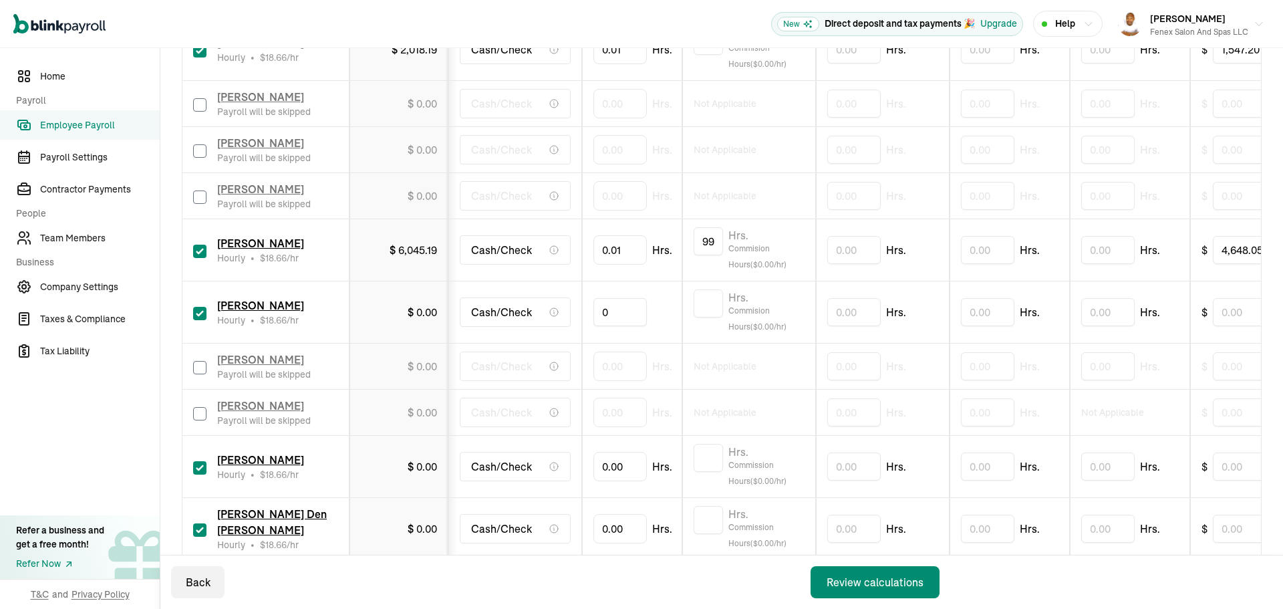
click at [626, 313] on input "0" at bounding box center [619, 312] width 53 height 28
type input "0.01"
type input "27.13"
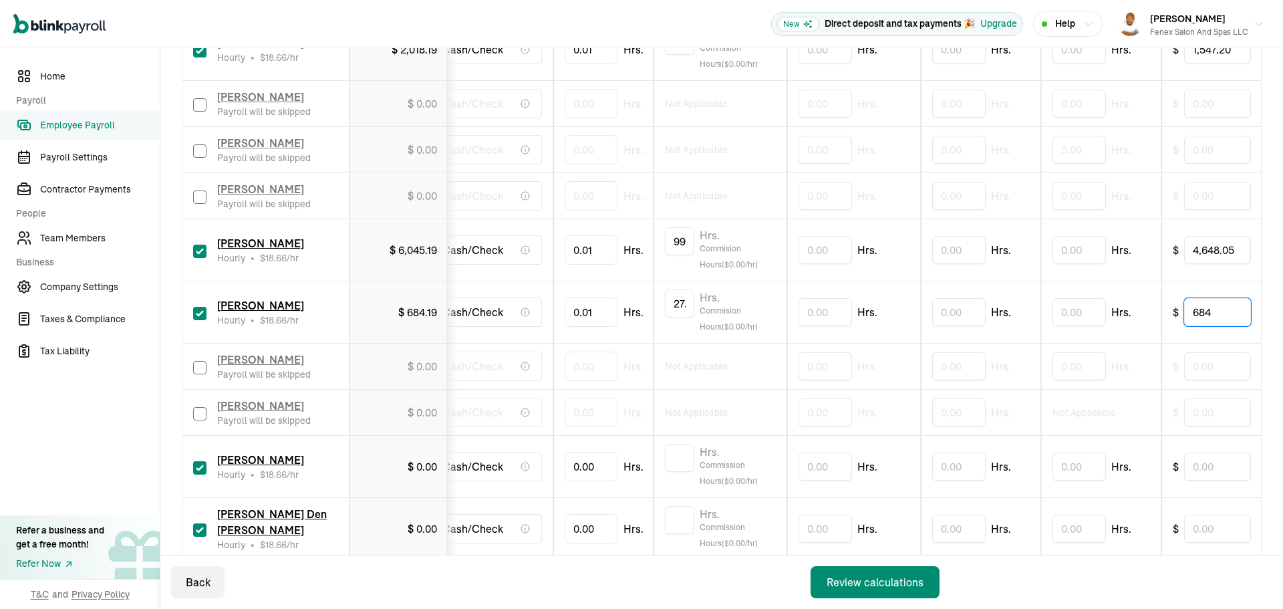
type input "684"
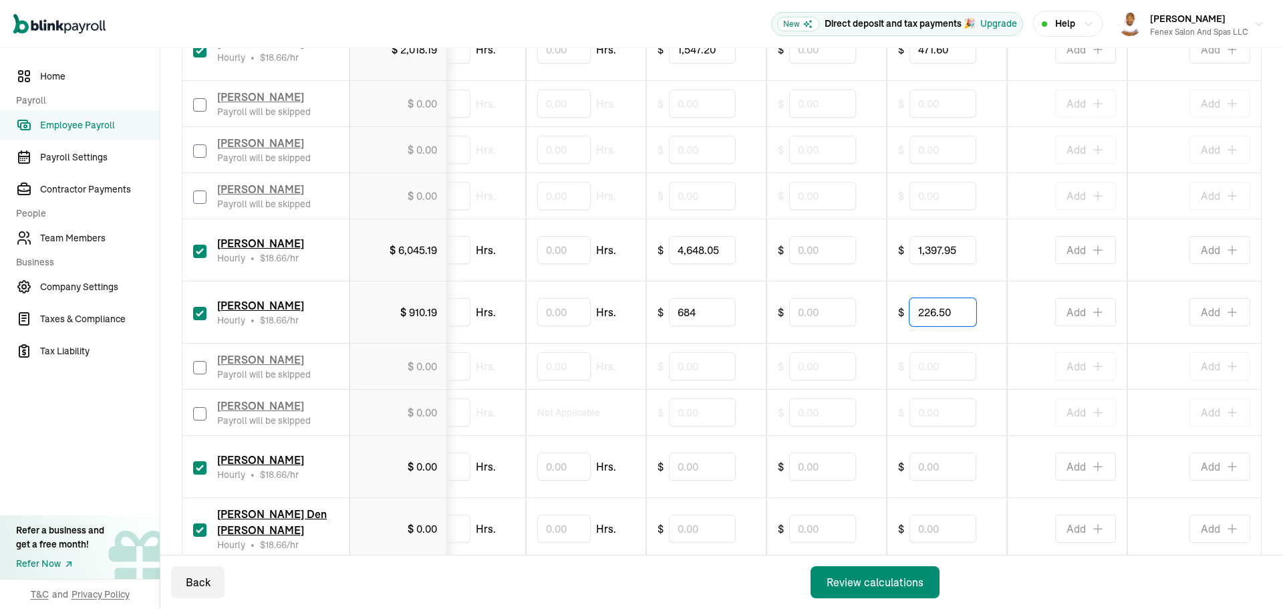
type input "226.50"
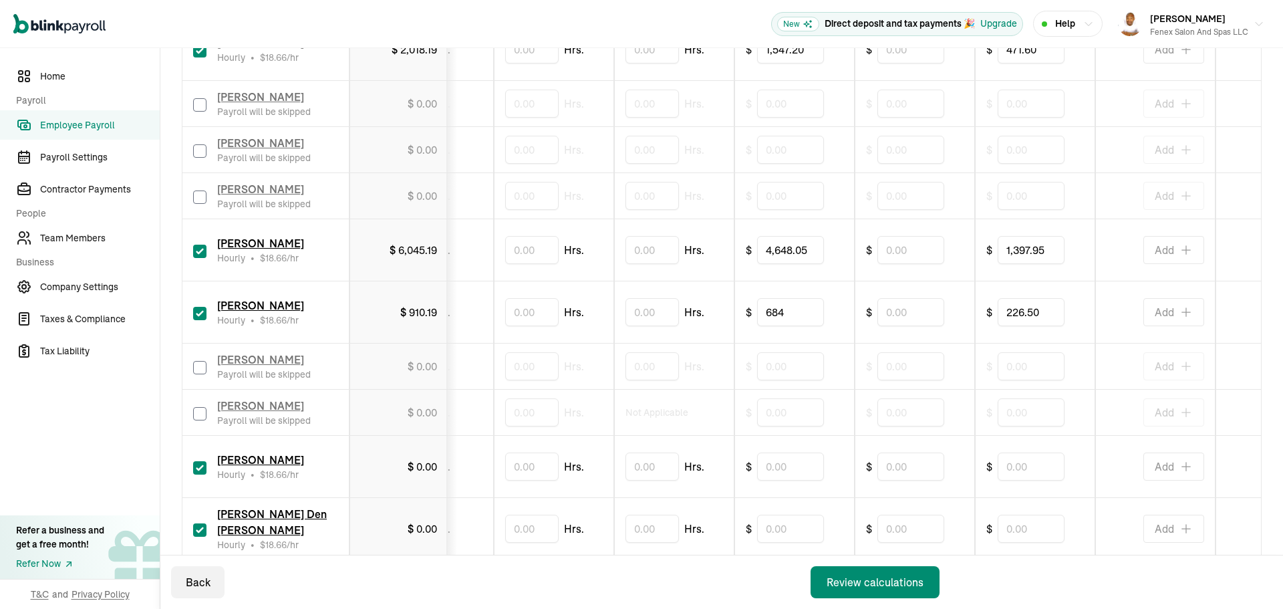
scroll to position [0, 0]
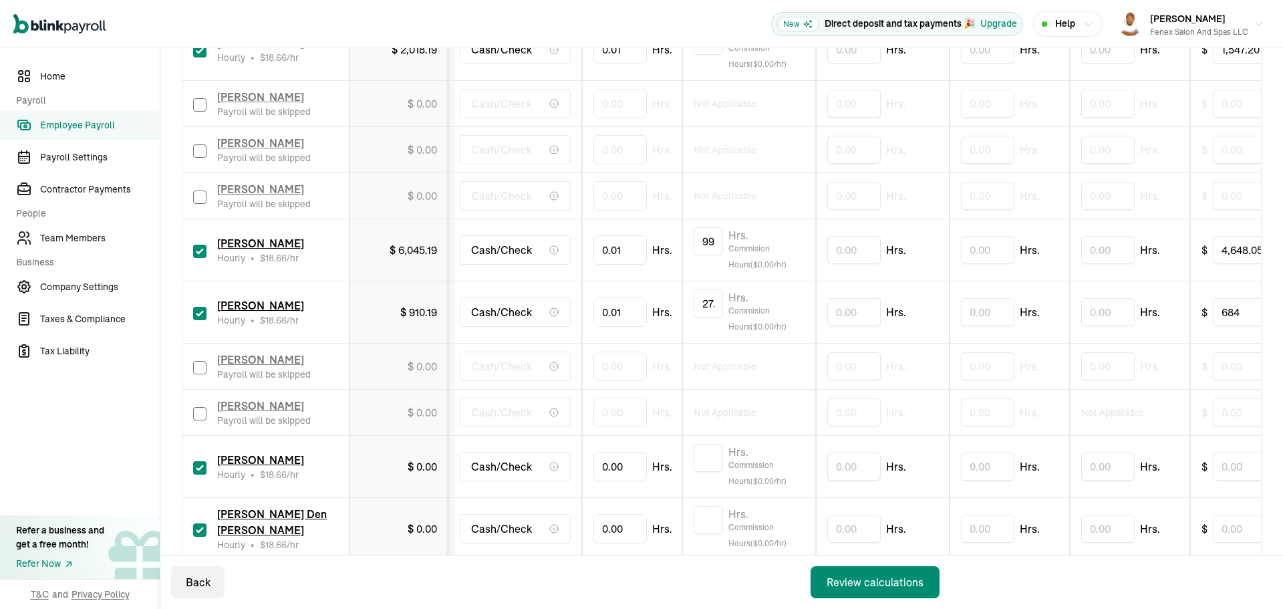
drag, startPoint x: 674, startPoint y: 346, endPoint x: 493, endPoint y: 361, distance: 181.7
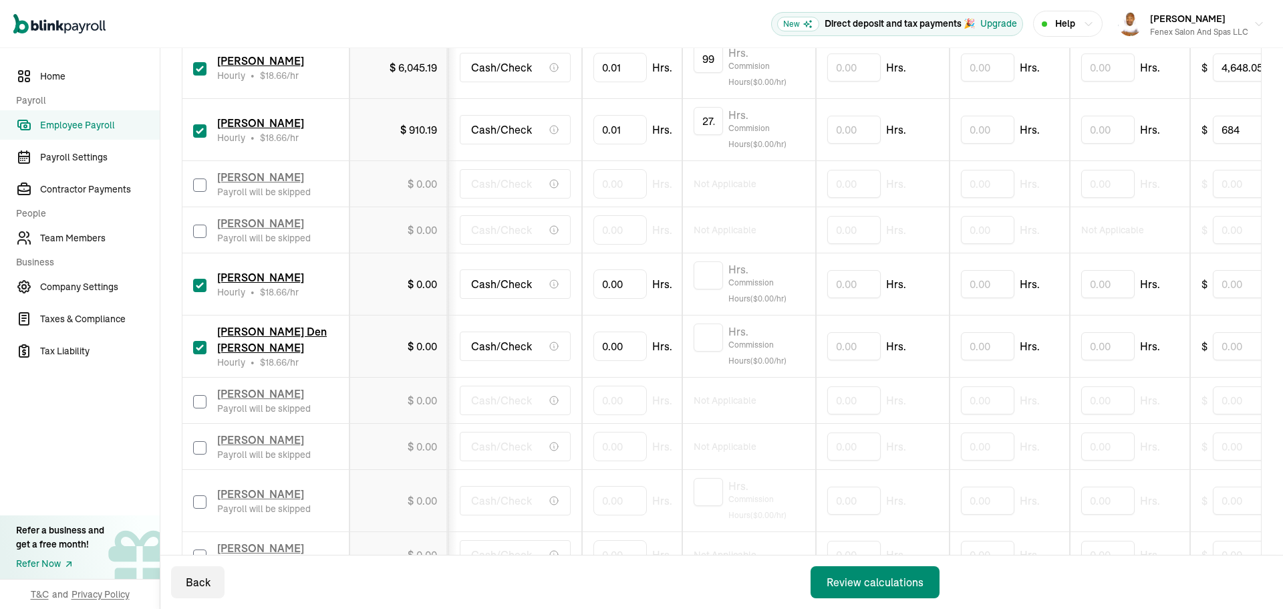
scroll to position [601, 0]
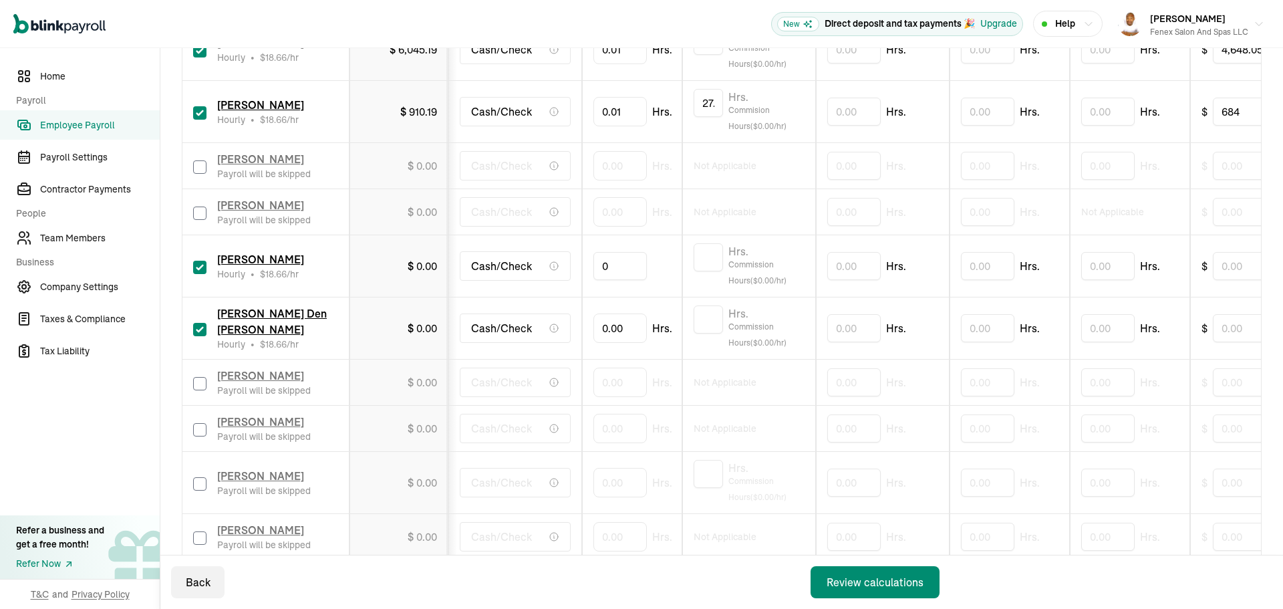
click at [627, 266] on input "0" at bounding box center [619, 266] width 53 height 28
type input "0.01"
type input "15.18"
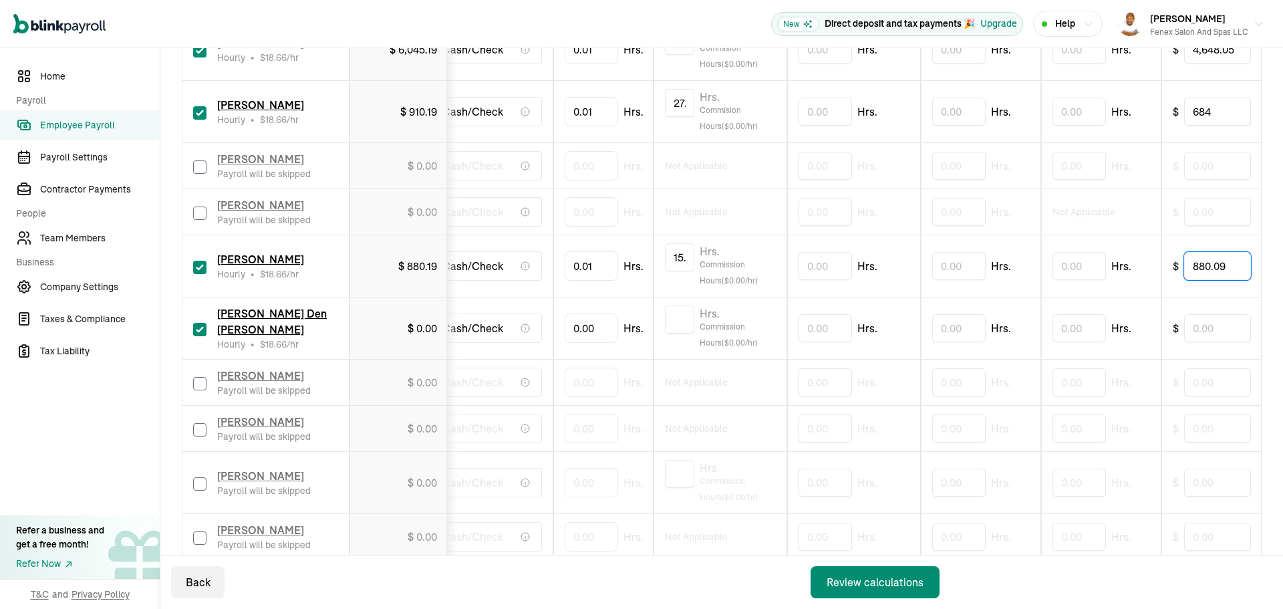
type input "880.09"
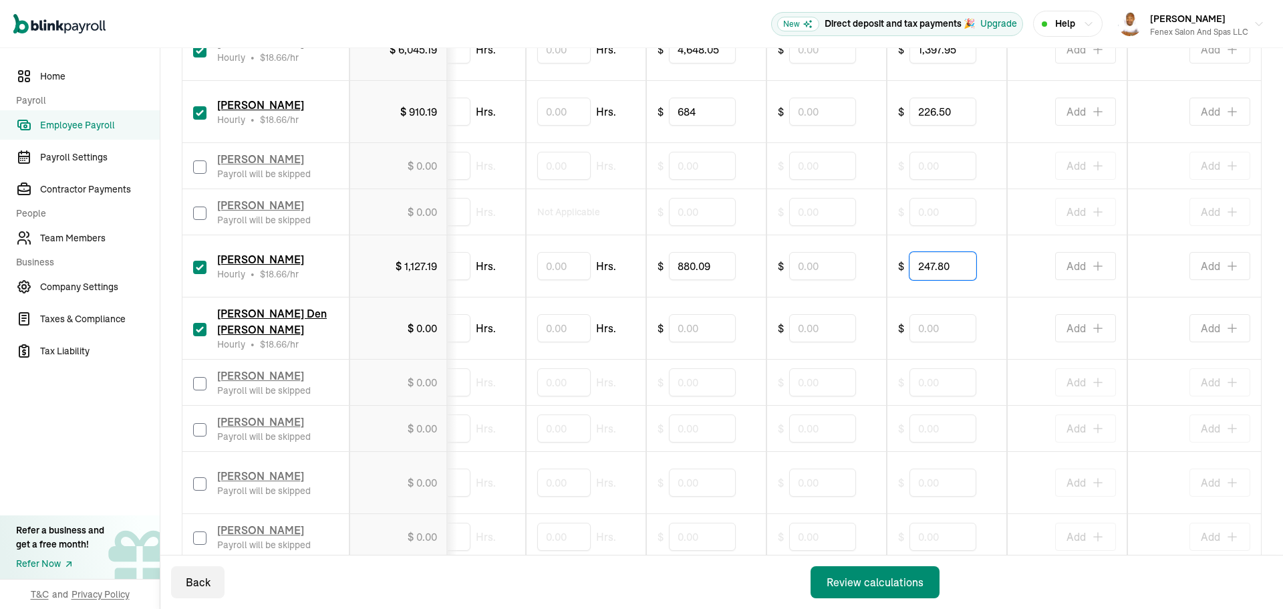
type input "247.80"
drag, startPoint x: 1000, startPoint y: 287, endPoint x: 1071, endPoint y: 304, distance: 73.6
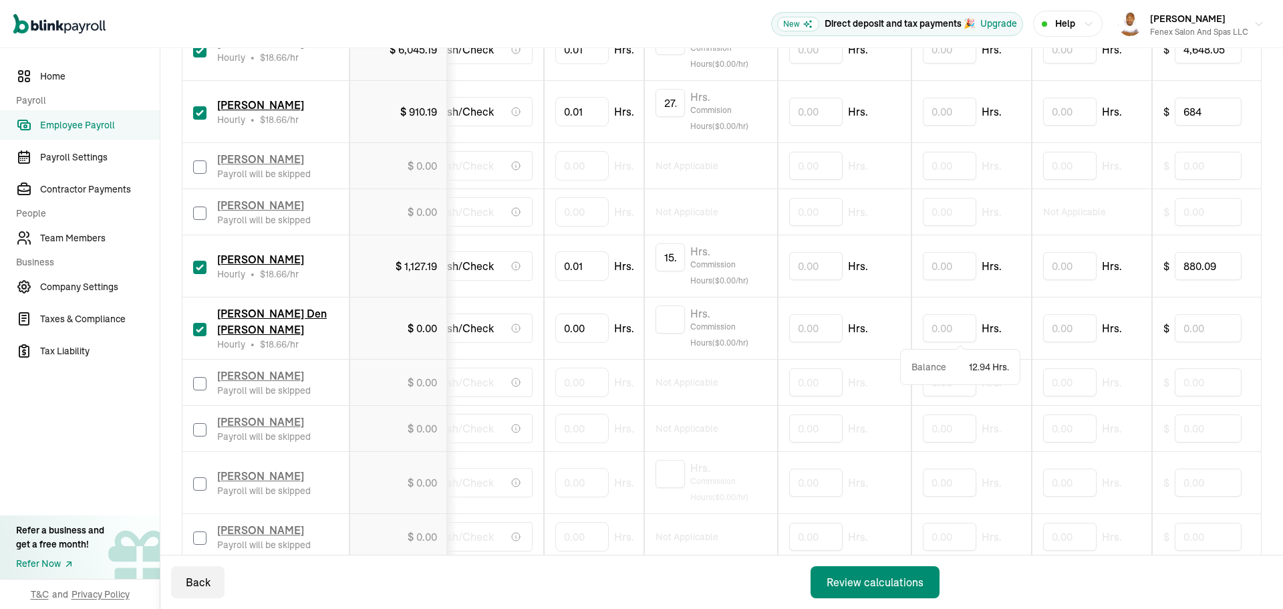
scroll to position [0, 0]
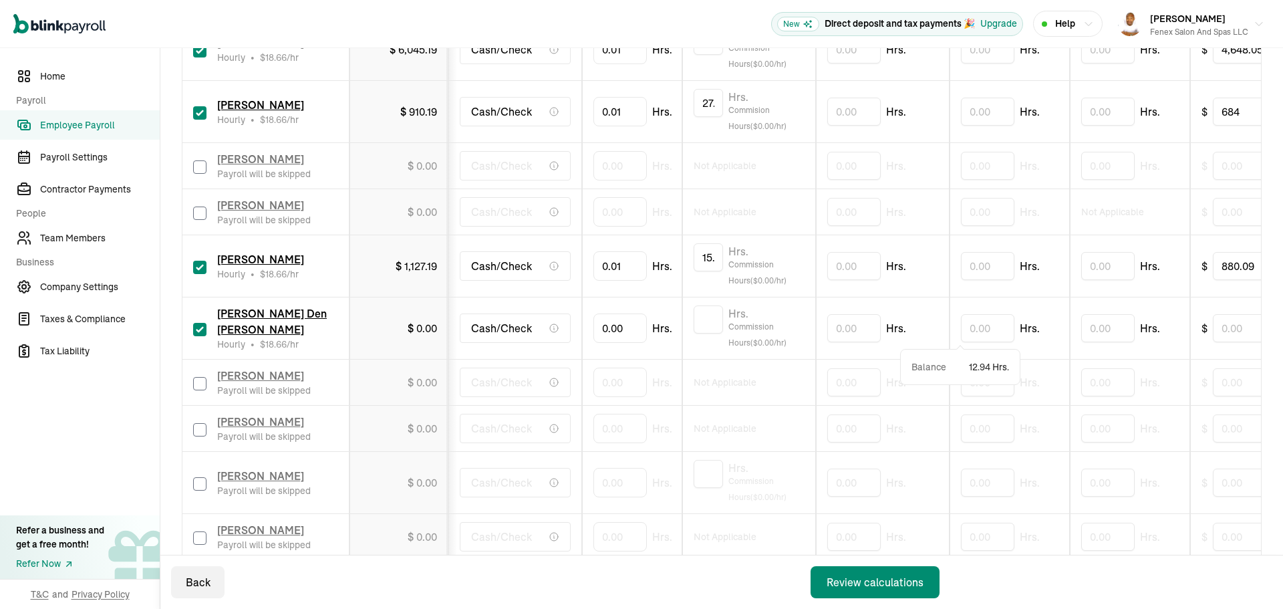
drag, startPoint x: 1071, startPoint y: 304, endPoint x: 800, endPoint y: 319, distance: 271.0
click at [635, 329] on input "0" at bounding box center [619, 328] width 53 height 28
type input "4"
type input "0.01"
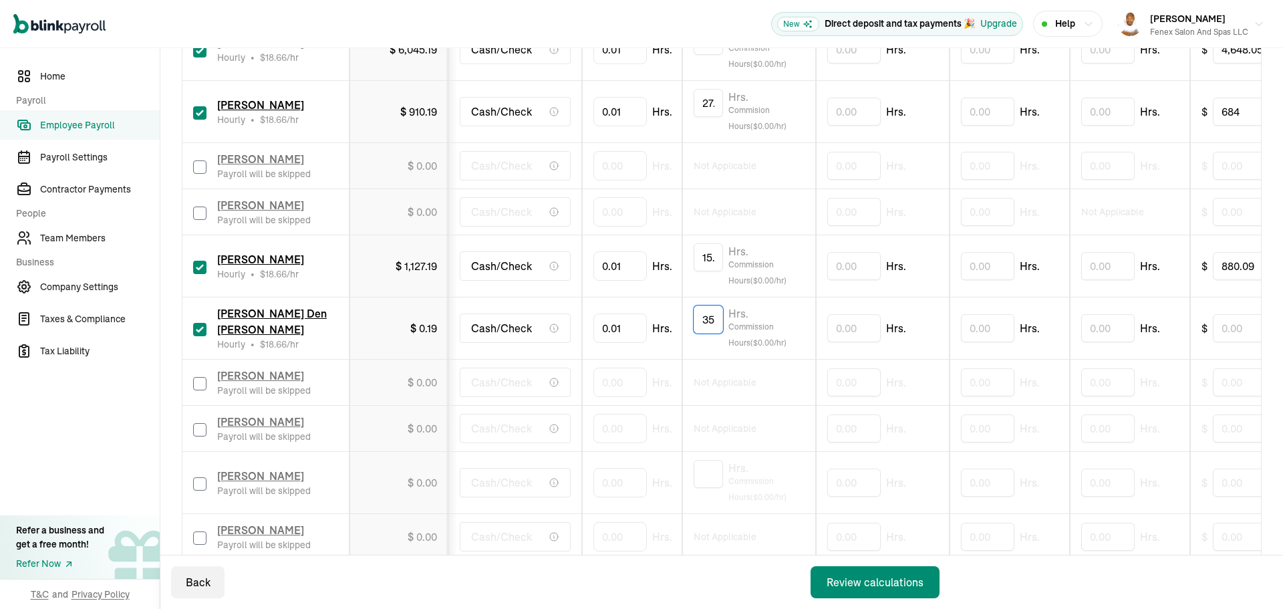
type input "41.35"
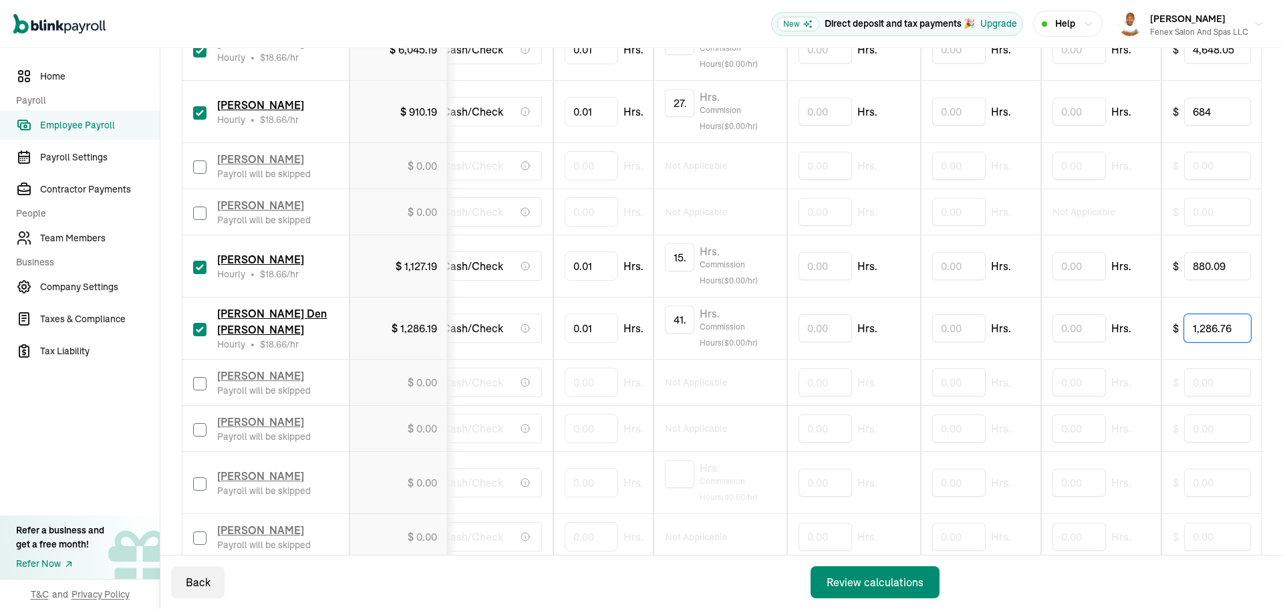
type input "1,286.76"
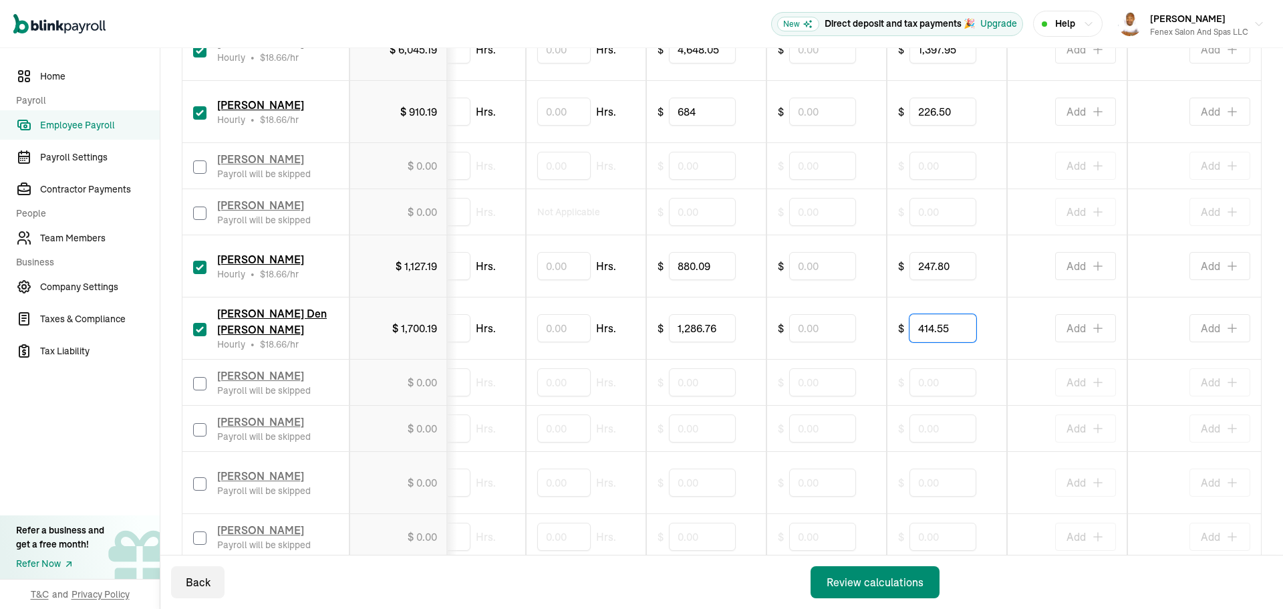
type input "414.55"
drag, startPoint x: 767, startPoint y: 365, endPoint x: 956, endPoint y: 358, distance: 189.2
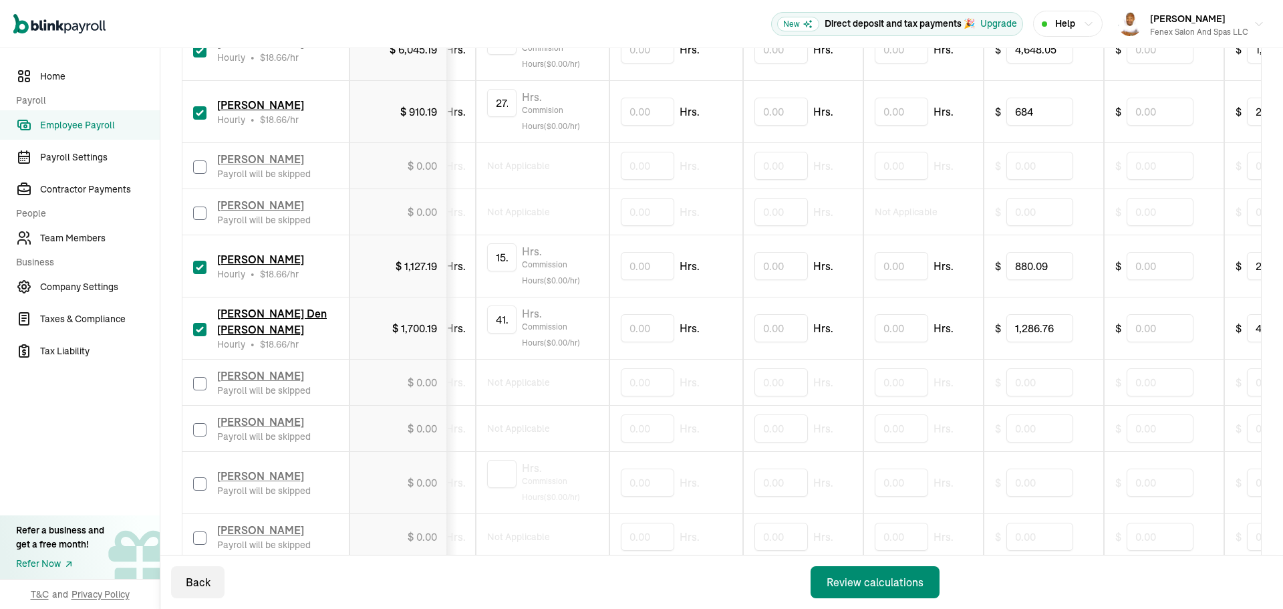
scroll to position [0, 0]
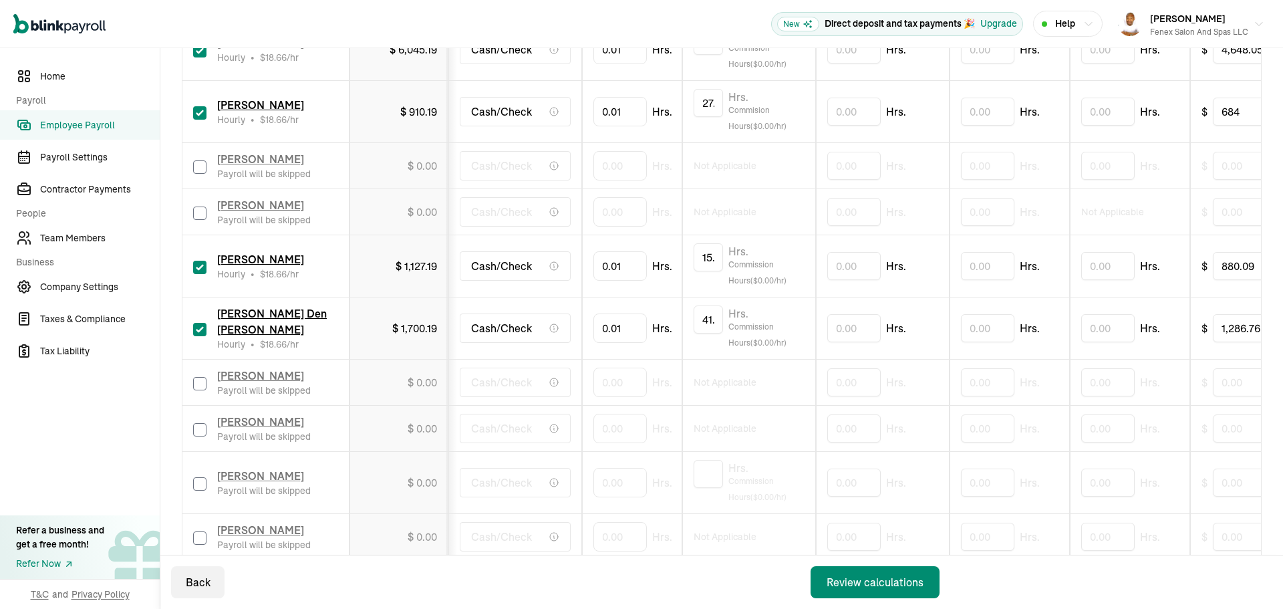
drag, startPoint x: 1030, startPoint y: 355, endPoint x: 757, endPoint y: 358, distance: 272.6
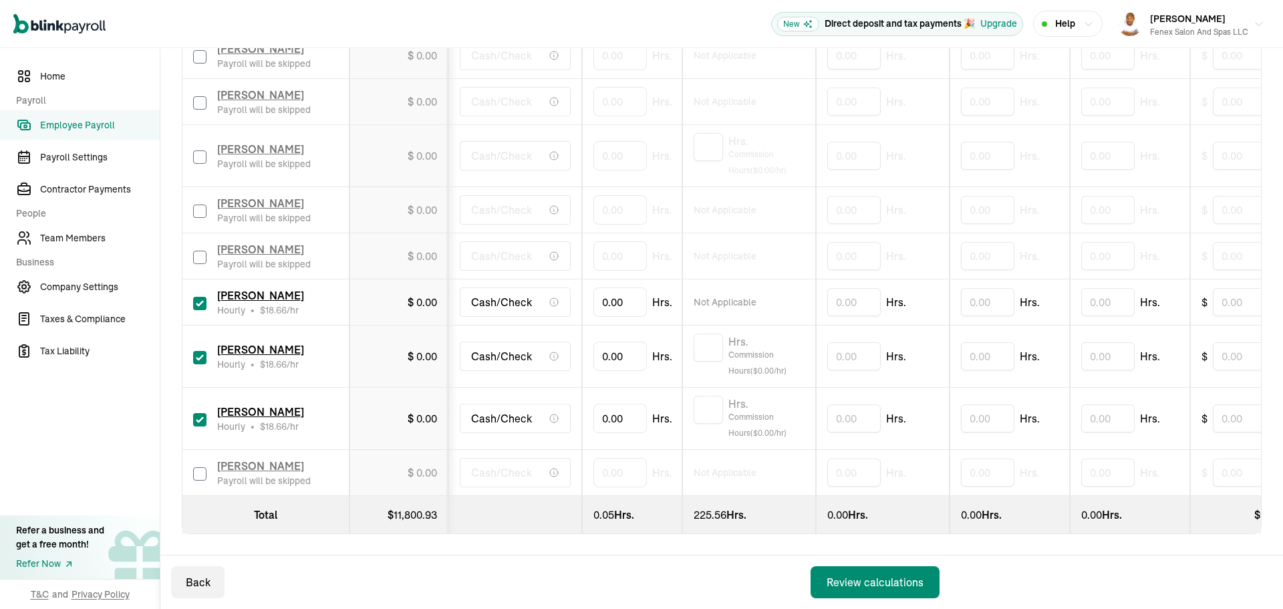
scroll to position [1136, 0]
click at [631, 301] on input "0" at bounding box center [619, 302] width 53 height 28
click at [630, 294] on input "0" at bounding box center [619, 302] width 53 height 28
type input "27.68"
click at [684, 333] on td "Hrs. Commission Hours ($ 0.00 /hr)" at bounding box center [749, 356] width 134 height 62
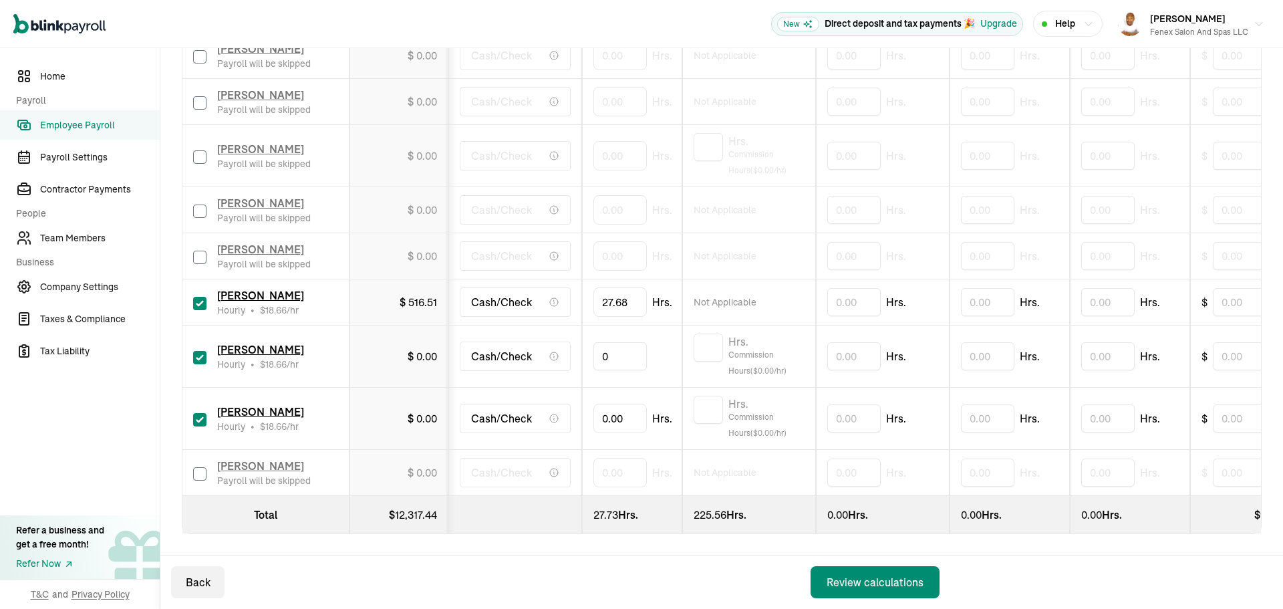
click at [605, 347] on input "0" at bounding box center [619, 356] width 53 height 28
type input "15.33"
type input "7"
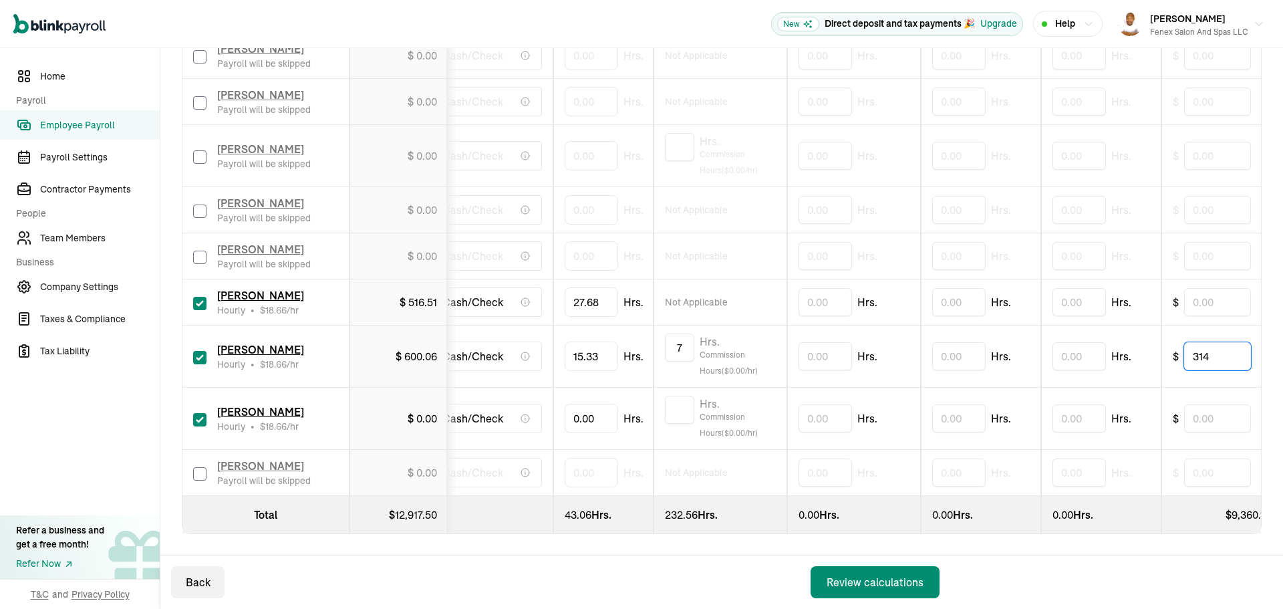
type input "314"
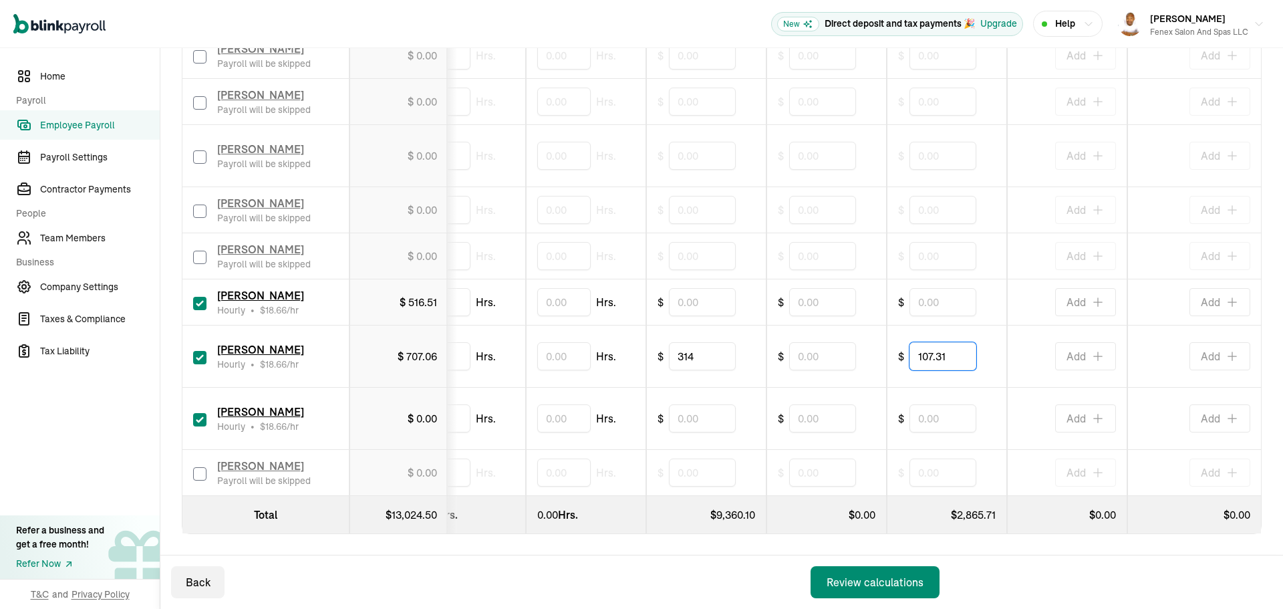
type input "107.31"
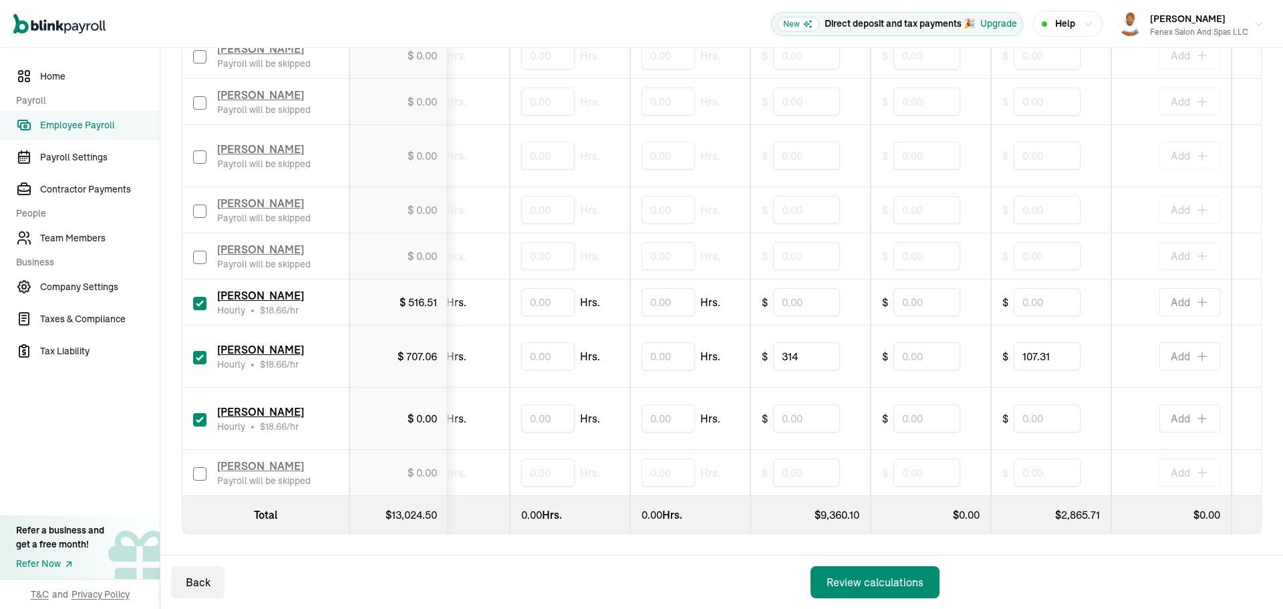
scroll to position [0, 0]
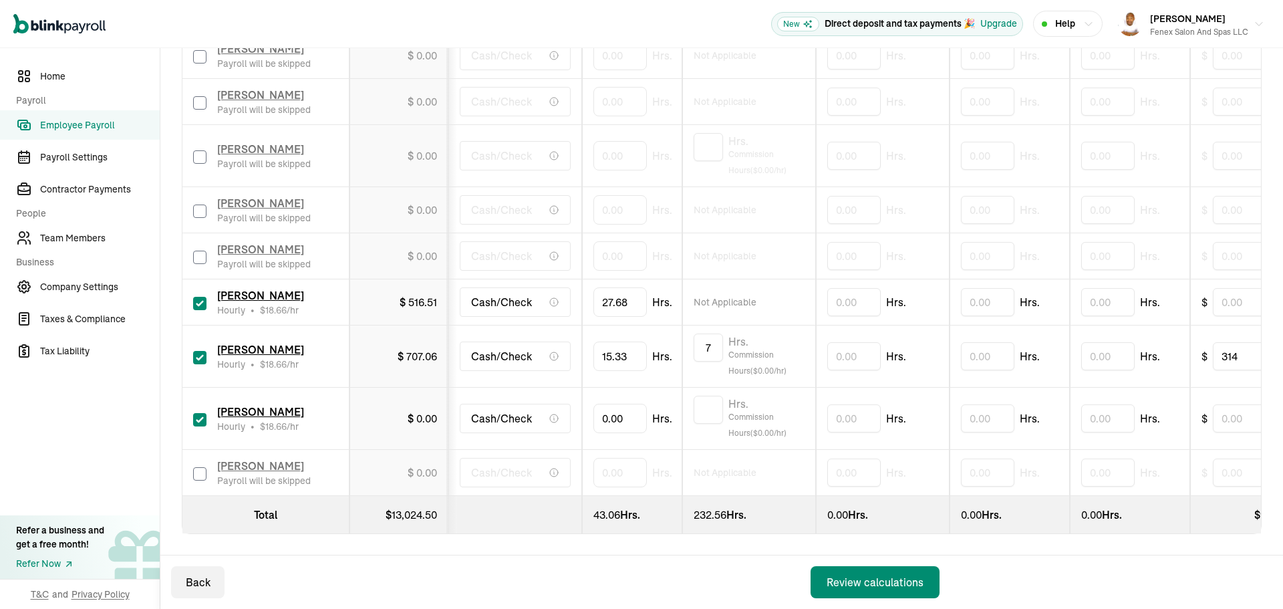
drag, startPoint x: 960, startPoint y: 385, endPoint x: 702, endPoint y: 388, distance: 257.9
click at [621, 412] on input "0" at bounding box center [619, 418] width 53 height 28
click at [615, 416] on input "0" at bounding box center [619, 418] width 53 height 28
type input "48.73"
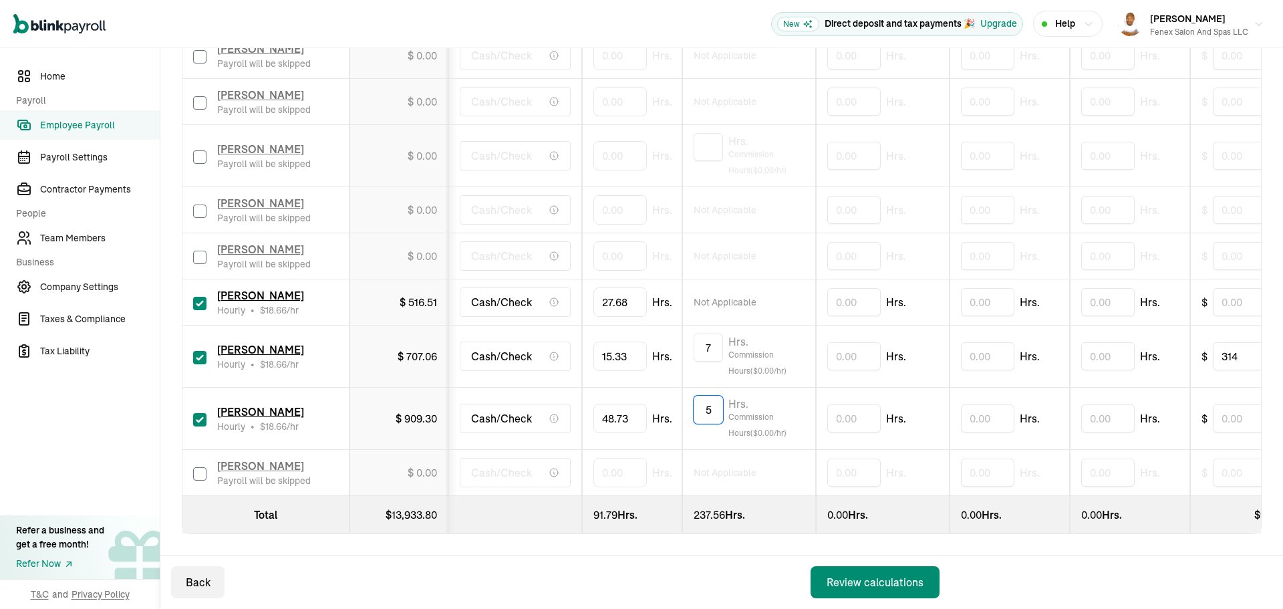
type input "5"
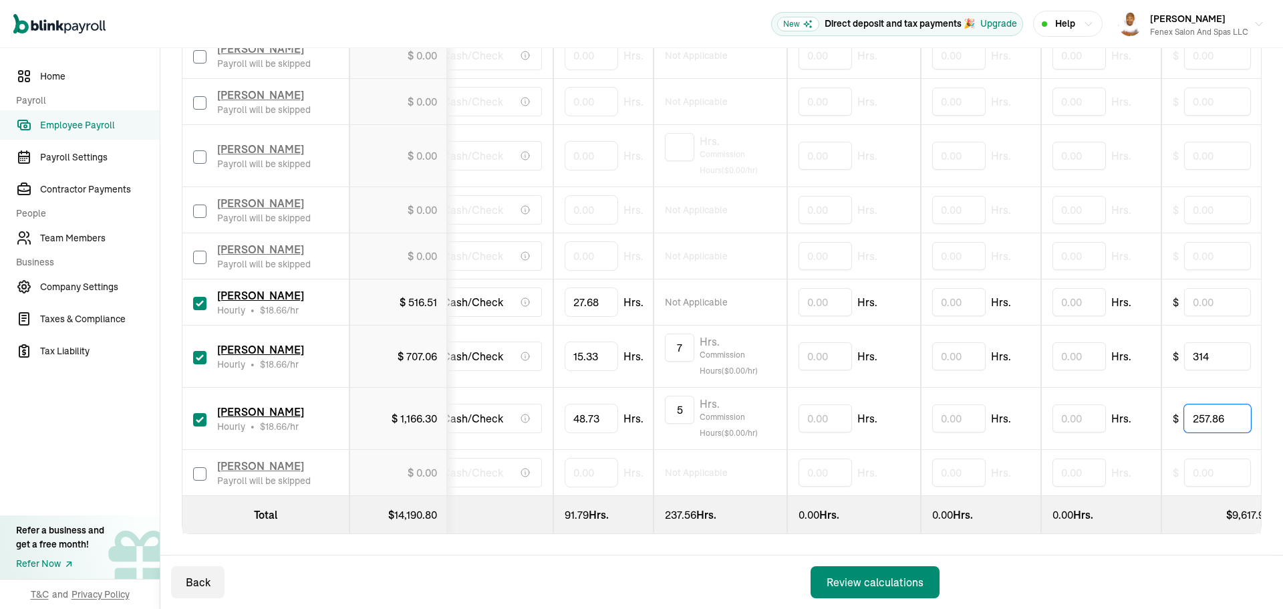
type input "257.86"
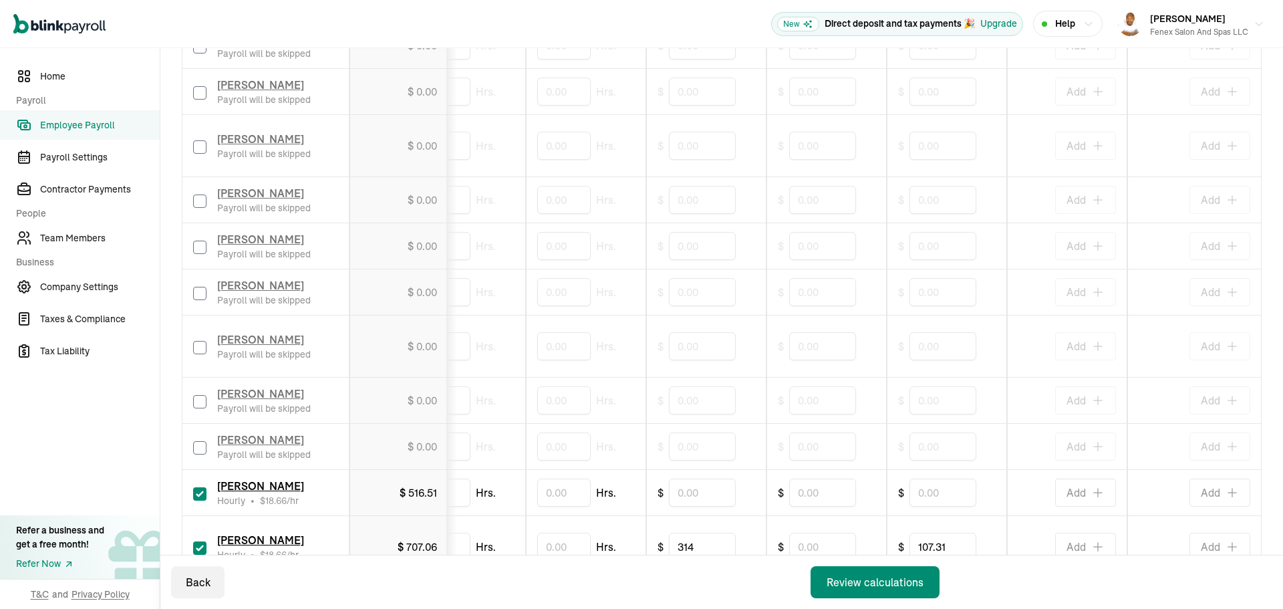
scroll to position [1139, 0]
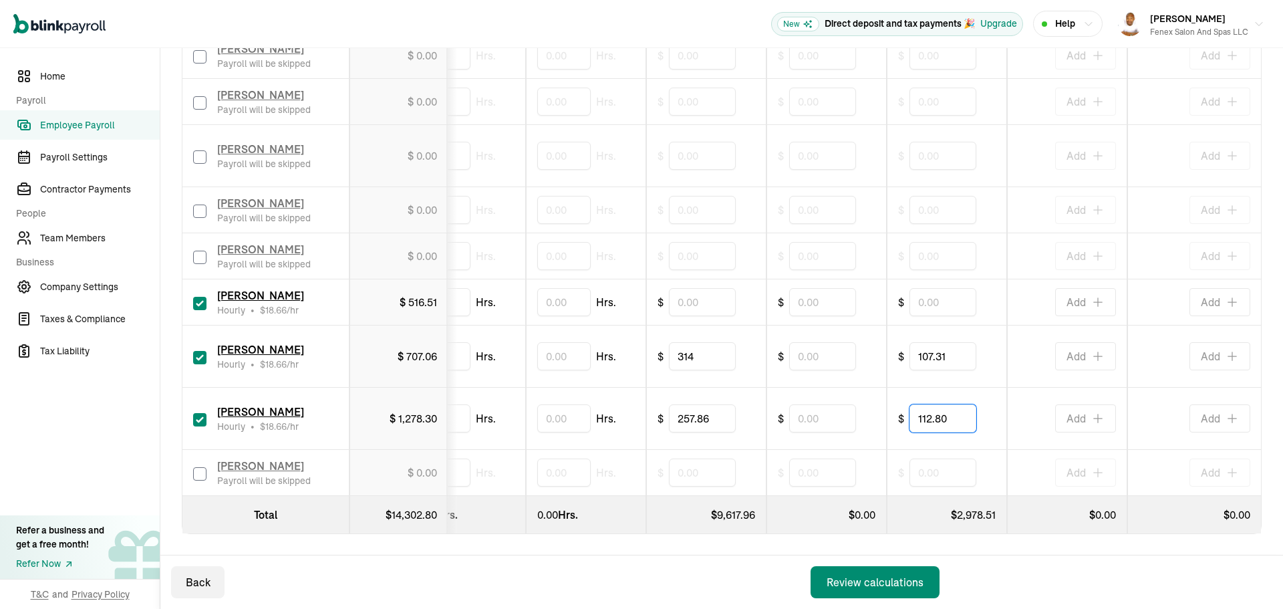
type input "112.80"
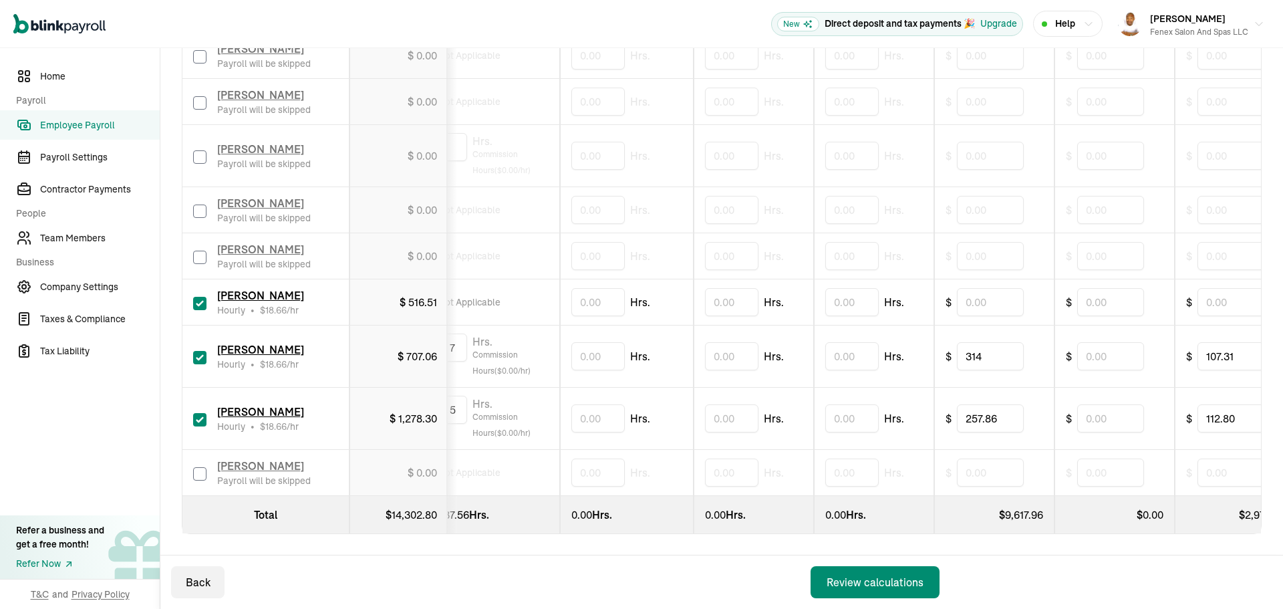
scroll to position [0, 0]
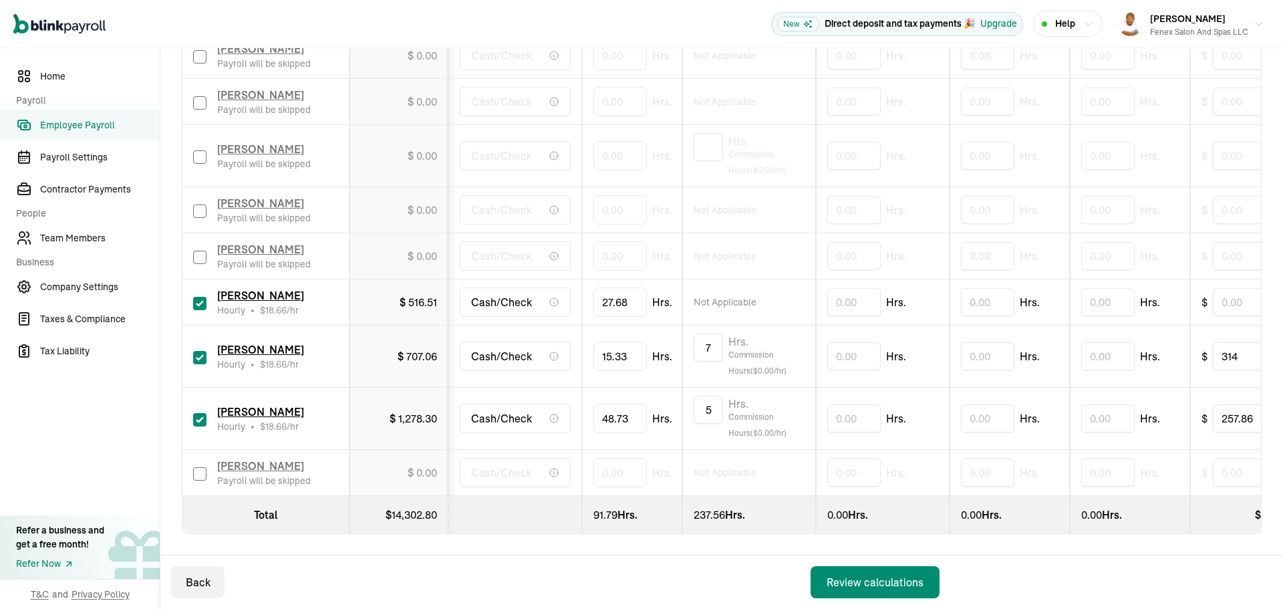
drag, startPoint x: 801, startPoint y: 448, endPoint x: 594, endPoint y: 447, distance: 207.1
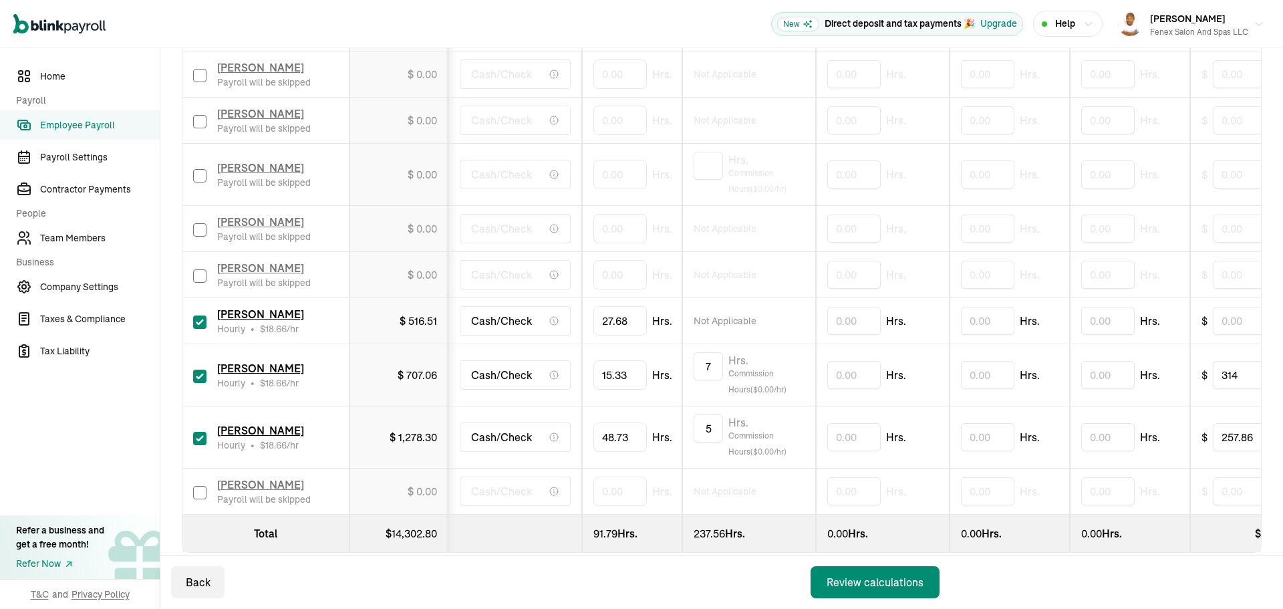
scroll to position [1139, 0]
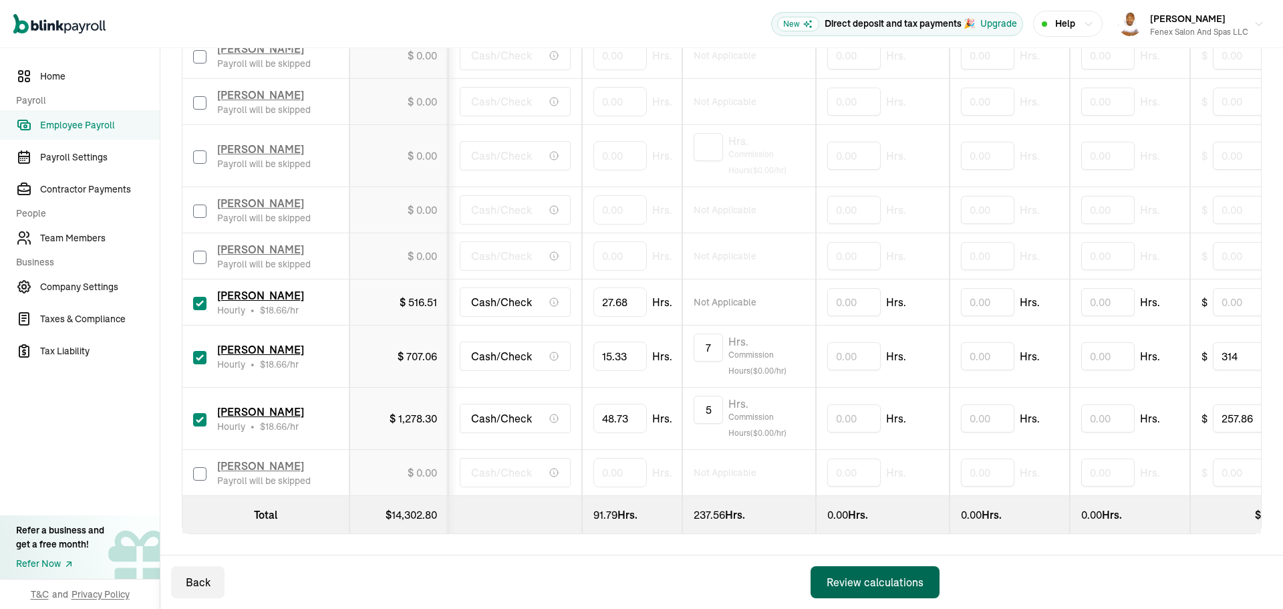
click at [916, 577] on div "Review calculations" at bounding box center [875, 582] width 97 height 16
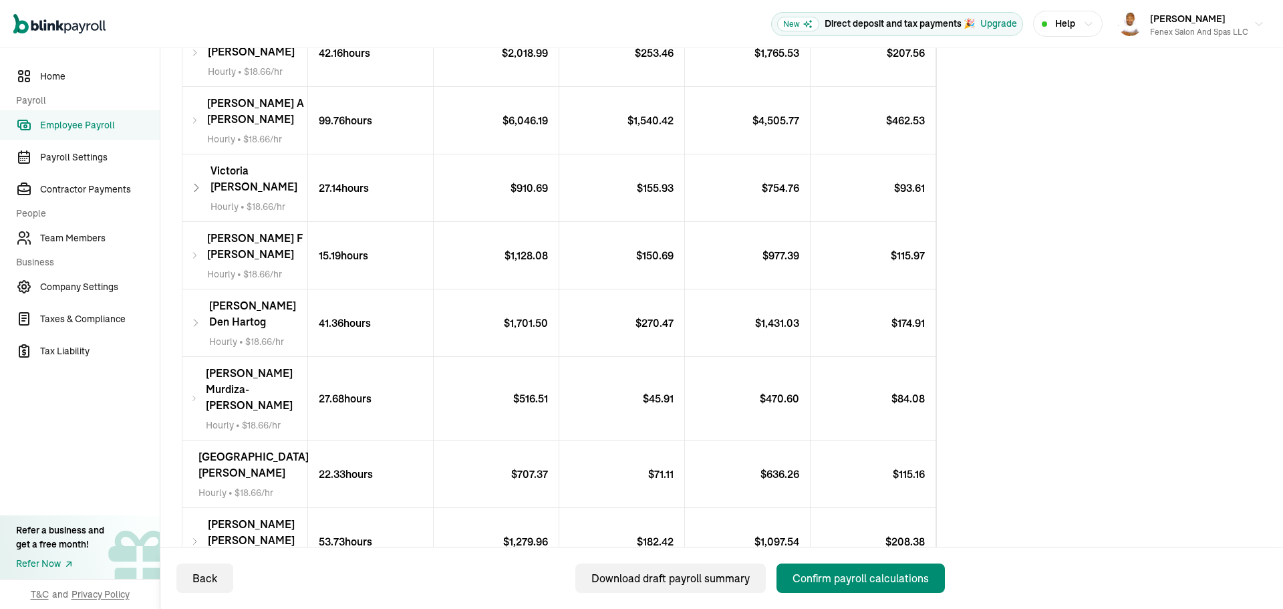
scroll to position [400, 0]
click at [846, 577] on div "Confirm payroll calculations" at bounding box center [860, 578] width 136 height 16
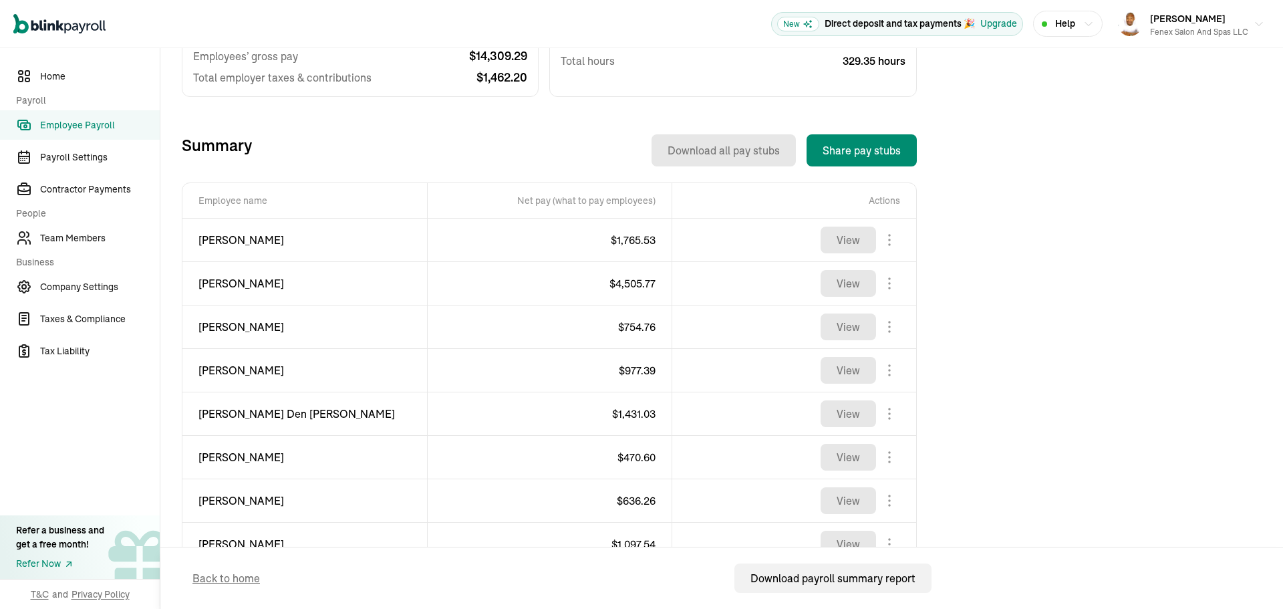
click at [627, 285] on span "$ 4,505.77" at bounding box center [632, 283] width 46 height 13
click at [638, 245] on span "$ 1,765.53" at bounding box center [633, 239] width 45 height 13
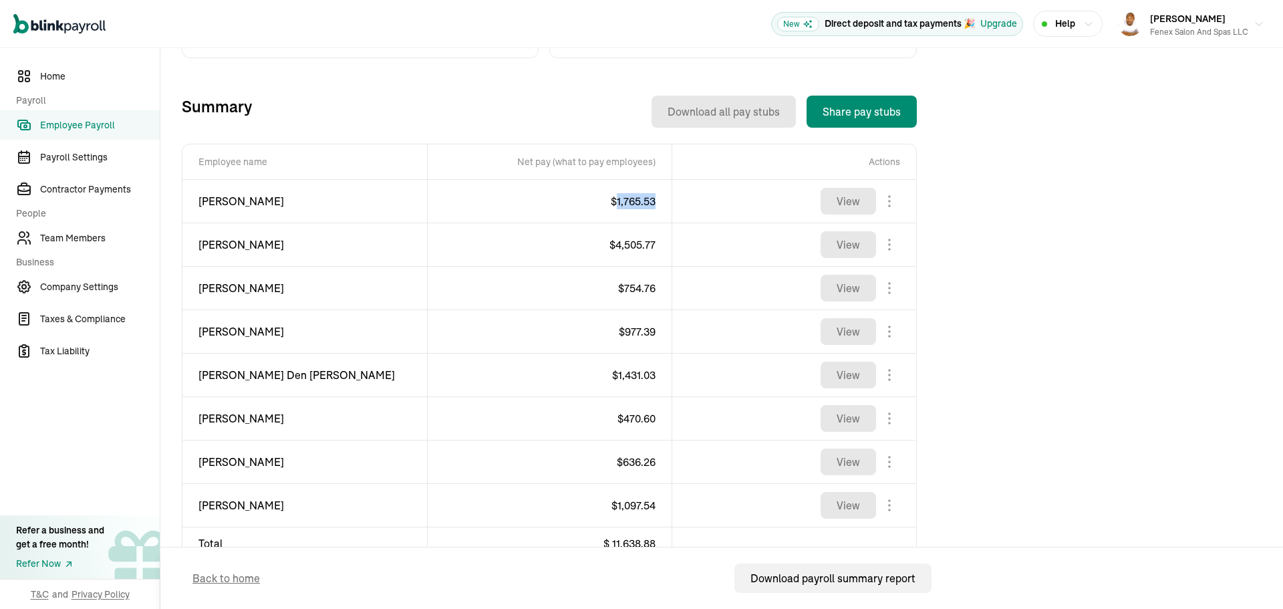
scroll to position [480, 0]
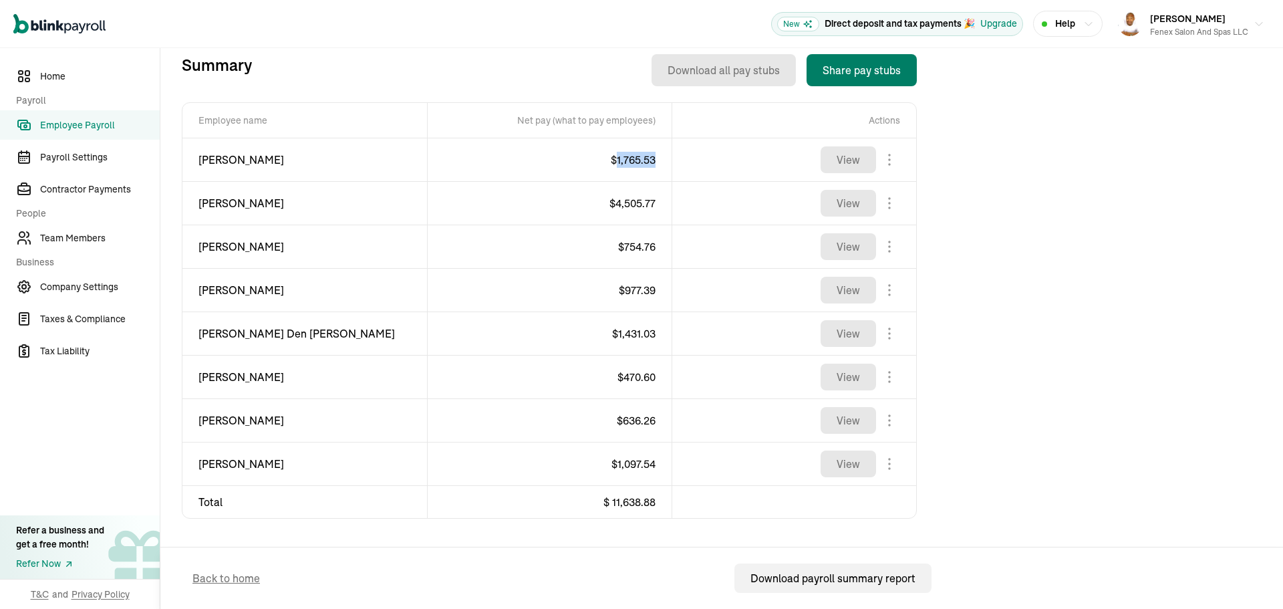
click at [858, 76] on button "Share pay stubs" at bounding box center [861, 70] width 110 height 32
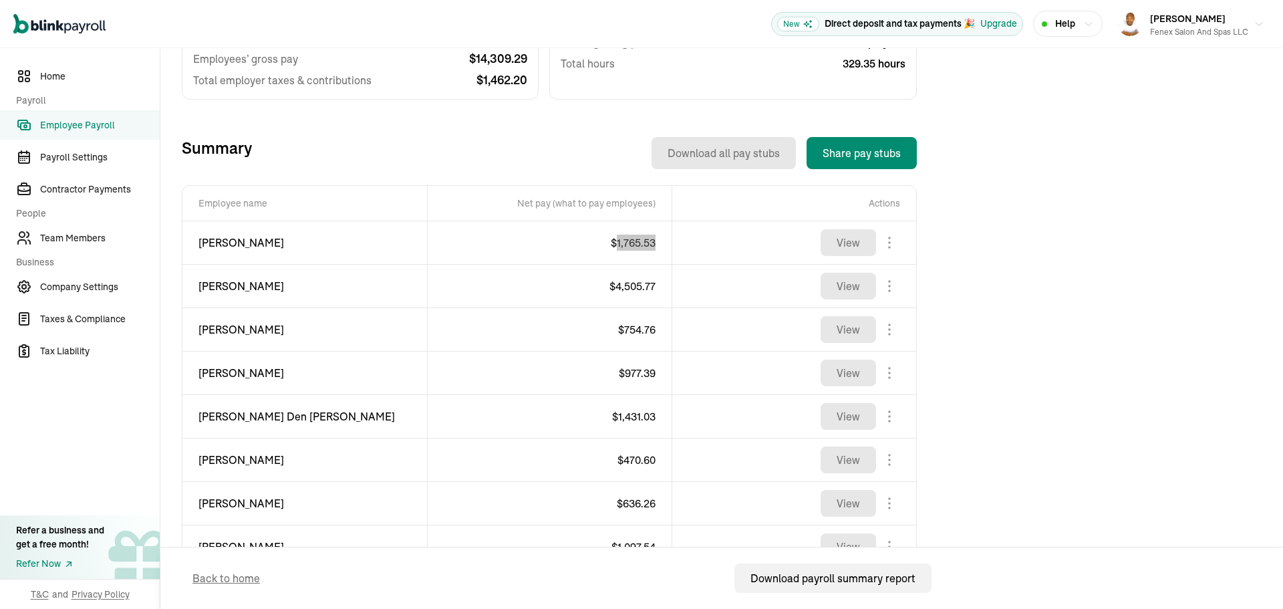
scroll to position [414, 0]
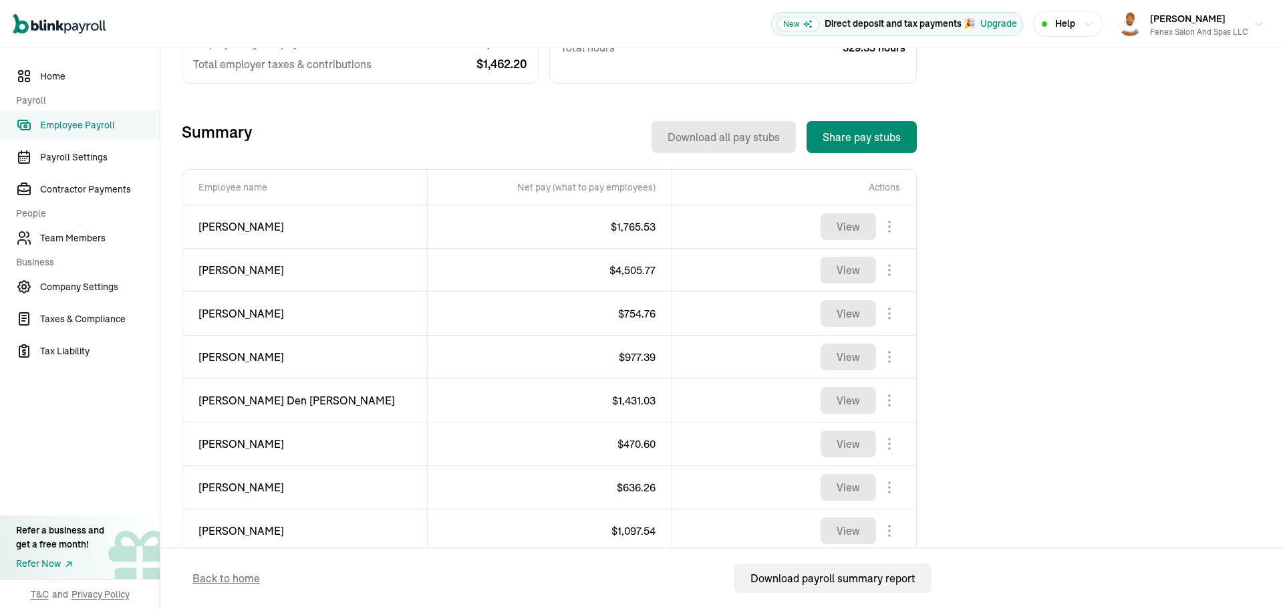
click at [252, 229] on span "[PERSON_NAME]" at bounding box center [304, 226] width 212 height 16
copy div "[PERSON_NAME]"
click at [642, 222] on span "$ 1,765.53" at bounding box center [633, 226] width 45 height 13
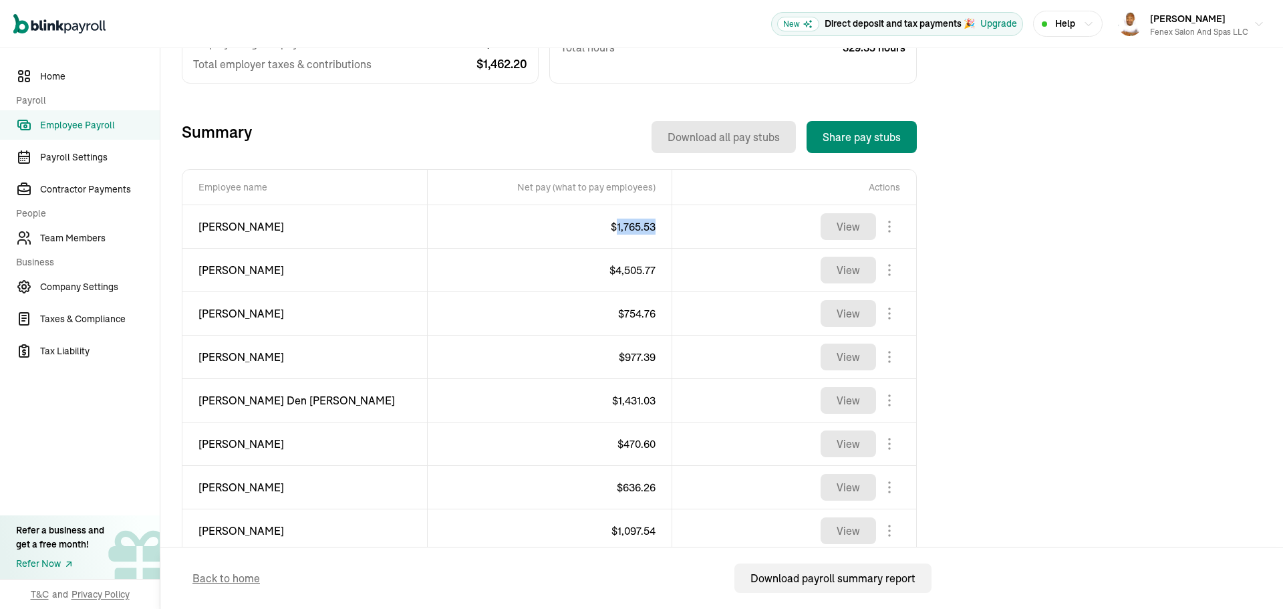
click at [642, 222] on span "$ 1,765.53" at bounding box center [633, 226] width 45 height 13
copy span "$ 1,765.53"
click at [240, 274] on span "[PERSON_NAME]" at bounding box center [304, 270] width 212 height 16
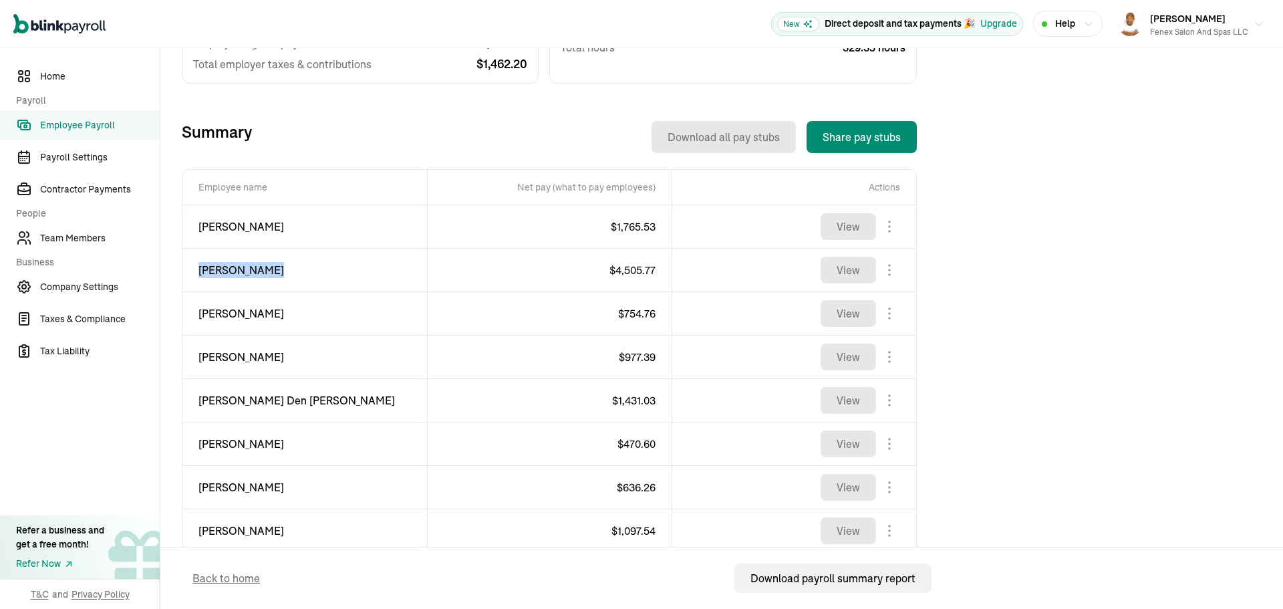
click at [240, 274] on span "[PERSON_NAME]" at bounding box center [304, 270] width 212 height 16
copy div "[PERSON_NAME]"
click at [633, 272] on span "$ 4,505.77" at bounding box center [632, 269] width 46 height 13
copy span "4,505.77"
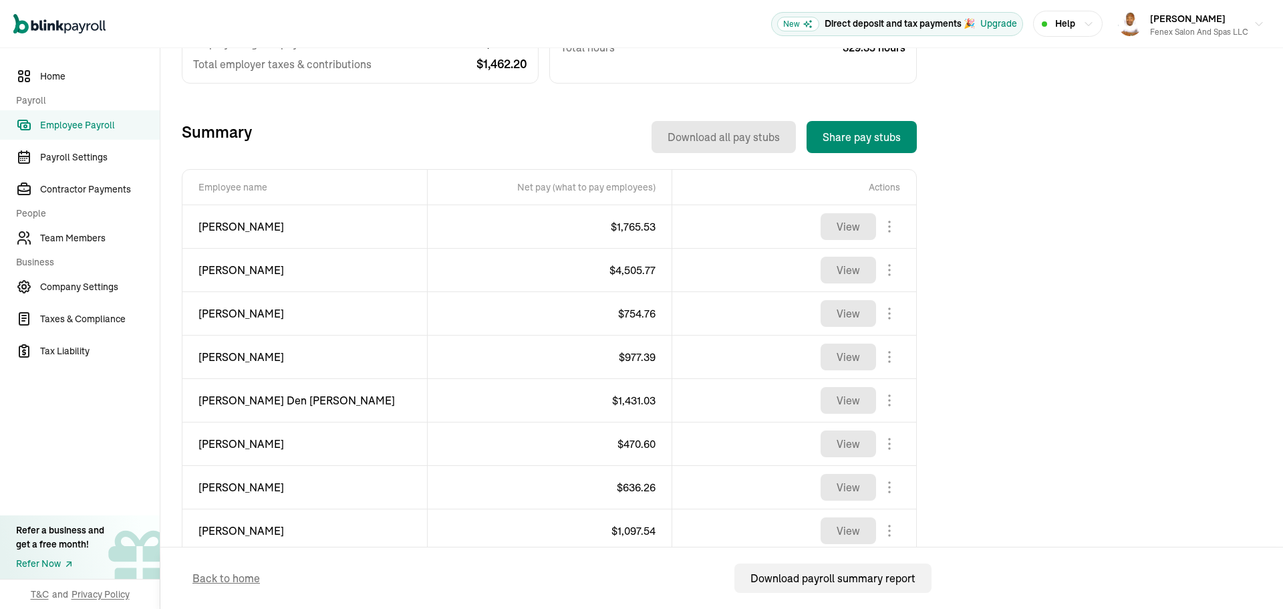
click at [222, 312] on span "[PERSON_NAME]" at bounding box center [304, 313] width 212 height 16
copy div "[PERSON_NAME]"
click at [646, 316] on span "$ 754.76" at bounding box center [636, 313] width 37 height 13
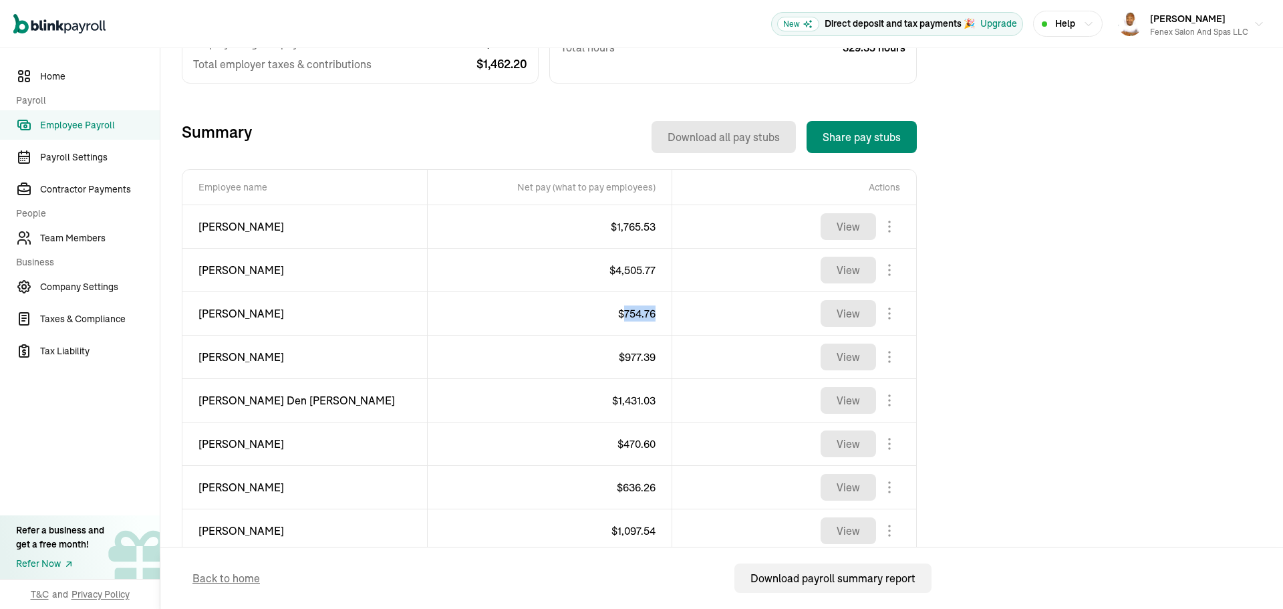
click at [646, 316] on span "$ 754.76" at bounding box center [636, 313] width 37 height 13
copy span "754.76"
click at [219, 355] on span "[PERSON_NAME]" at bounding box center [304, 357] width 212 height 16
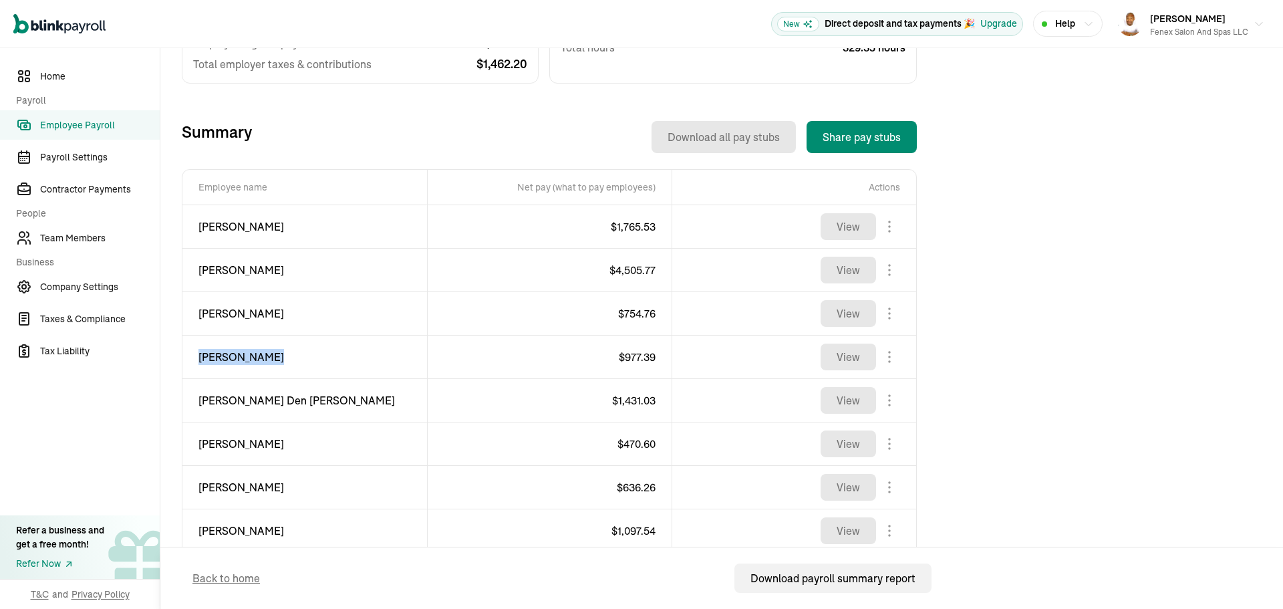
copy div "[PERSON_NAME]"
click at [627, 361] on span "$ 977.39" at bounding box center [637, 356] width 37 height 13
click at [628, 361] on span "$ 977.39" at bounding box center [637, 356] width 37 height 13
copy span "977.39"
click at [208, 406] on span "[PERSON_NAME] Den [PERSON_NAME]" at bounding box center [304, 400] width 212 height 16
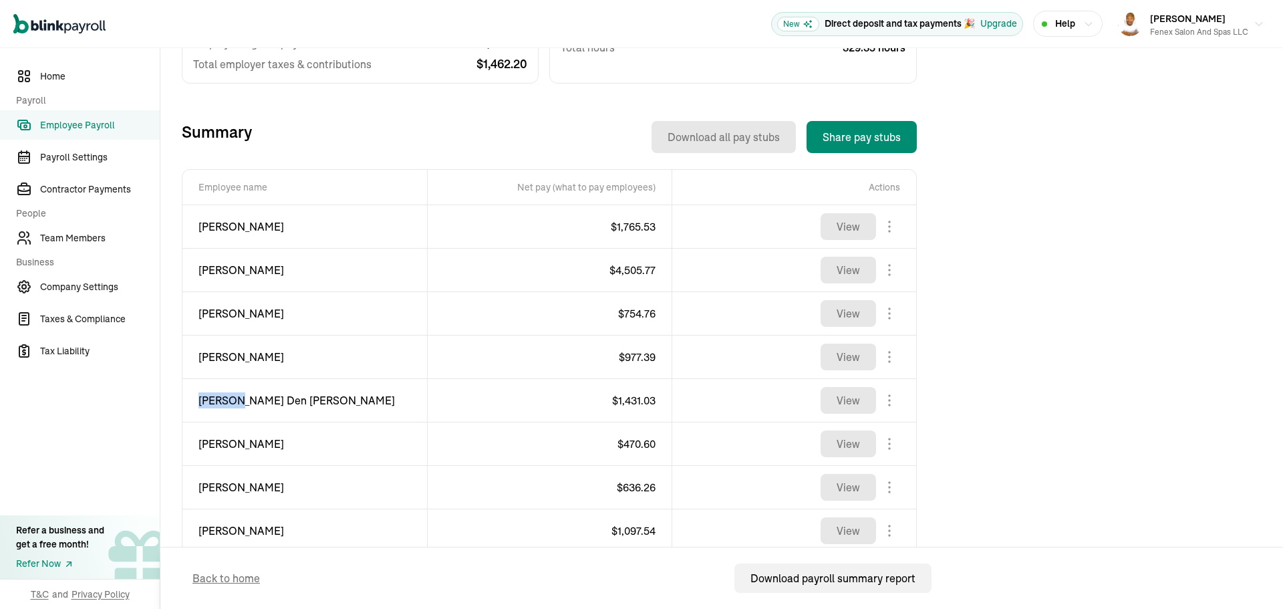
click at [208, 406] on span "[PERSON_NAME] Den [PERSON_NAME]" at bounding box center [304, 400] width 212 height 16
copy div "[PERSON_NAME] Den [PERSON_NAME]"
click at [619, 395] on span "$ 1,431.03" at bounding box center [633, 400] width 43 height 13
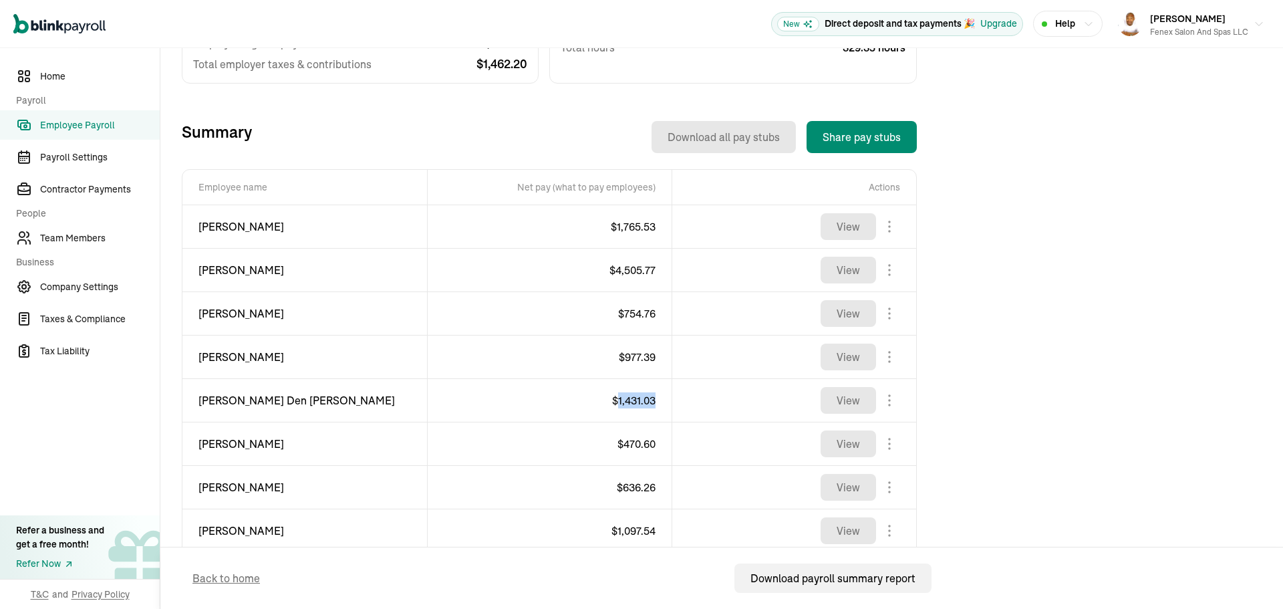
copy span "1,431.03"
click at [291, 443] on span "[PERSON_NAME]" at bounding box center [304, 444] width 212 height 16
click at [637, 438] on span "$ 470.60" at bounding box center [636, 443] width 38 height 13
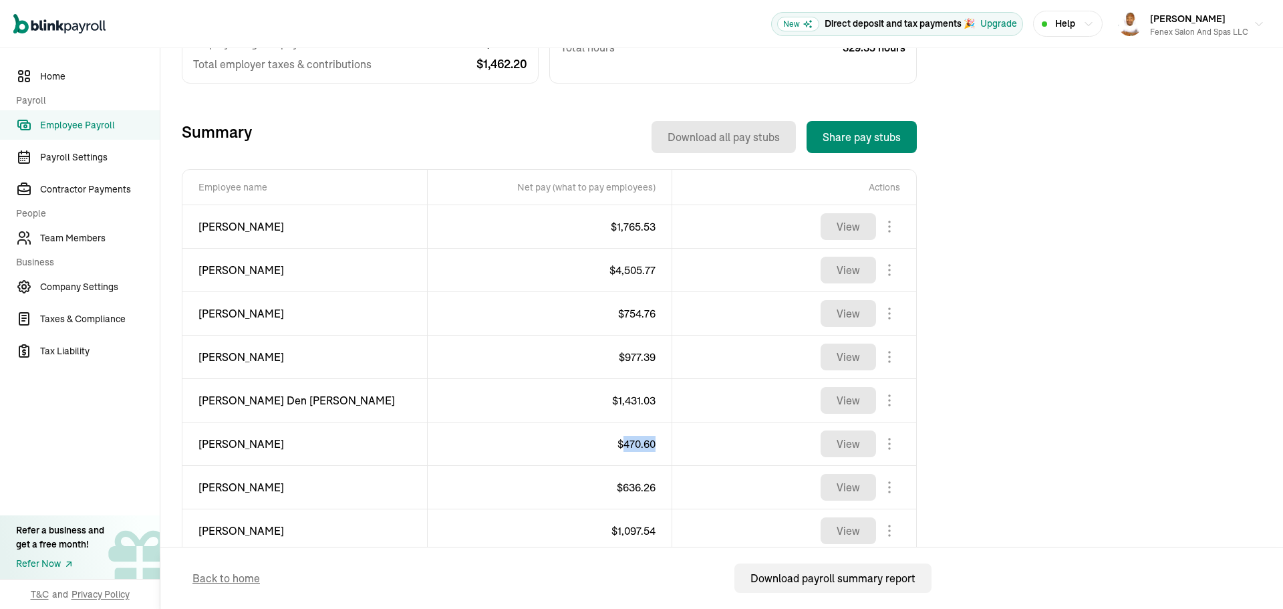
click at [637, 438] on span "$ 470.60" at bounding box center [636, 443] width 38 height 13
click at [217, 492] on span "[PERSON_NAME]" at bounding box center [304, 487] width 212 height 16
click at [633, 482] on span "$ 636.26" at bounding box center [636, 486] width 39 height 13
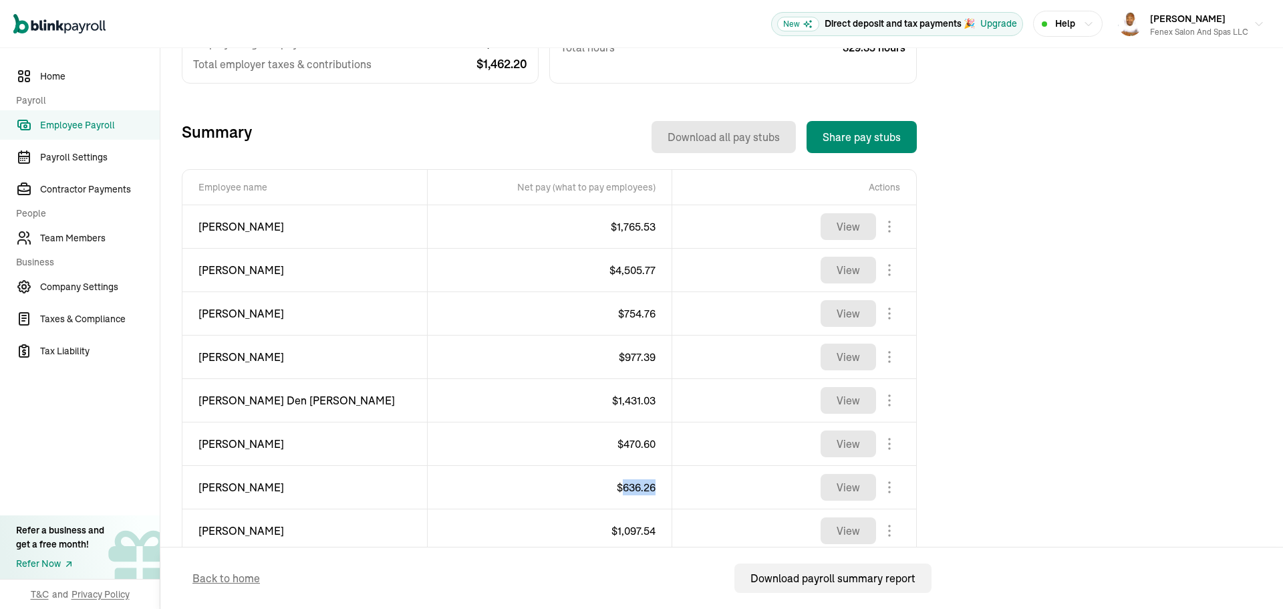
click at [633, 482] on span "$ 636.26" at bounding box center [636, 486] width 39 height 13
click at [205, 529] on span "[PERSON_NAME]" at bounding box center [304, 531] width 212 height 16
click at [626, 529] on span "$ 1,097.54" at bounding box center [633, 530] width 44 height 13
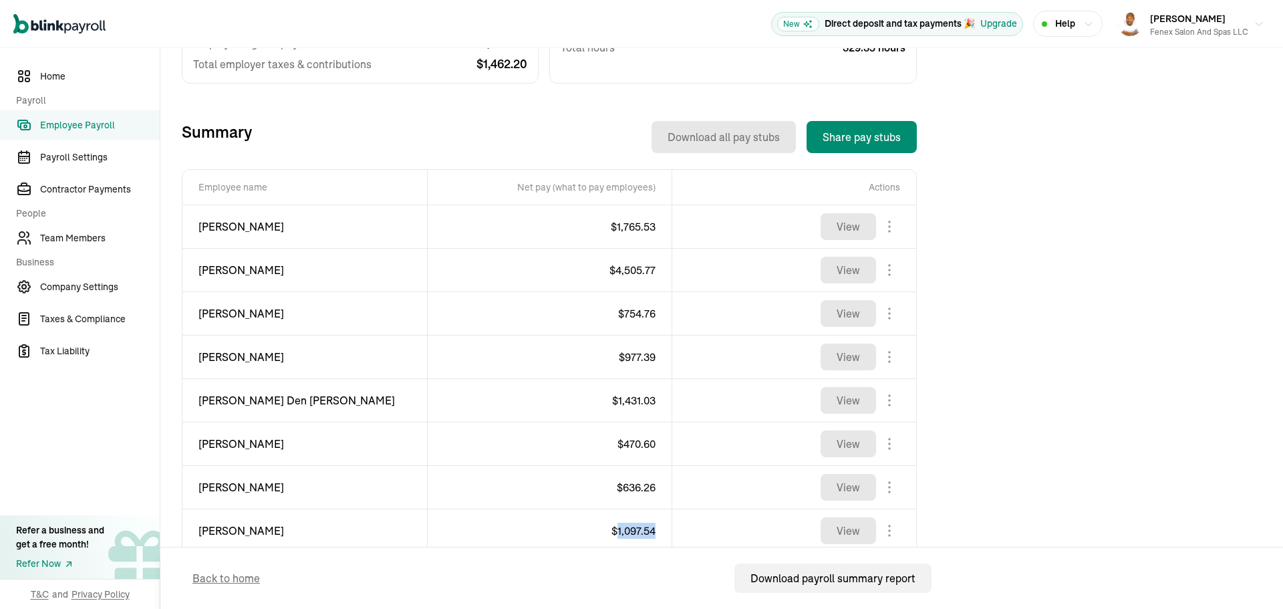
click at [626, 529] on span "$ 1,097.54" at bounding box center [633, 530] width 44 height 13
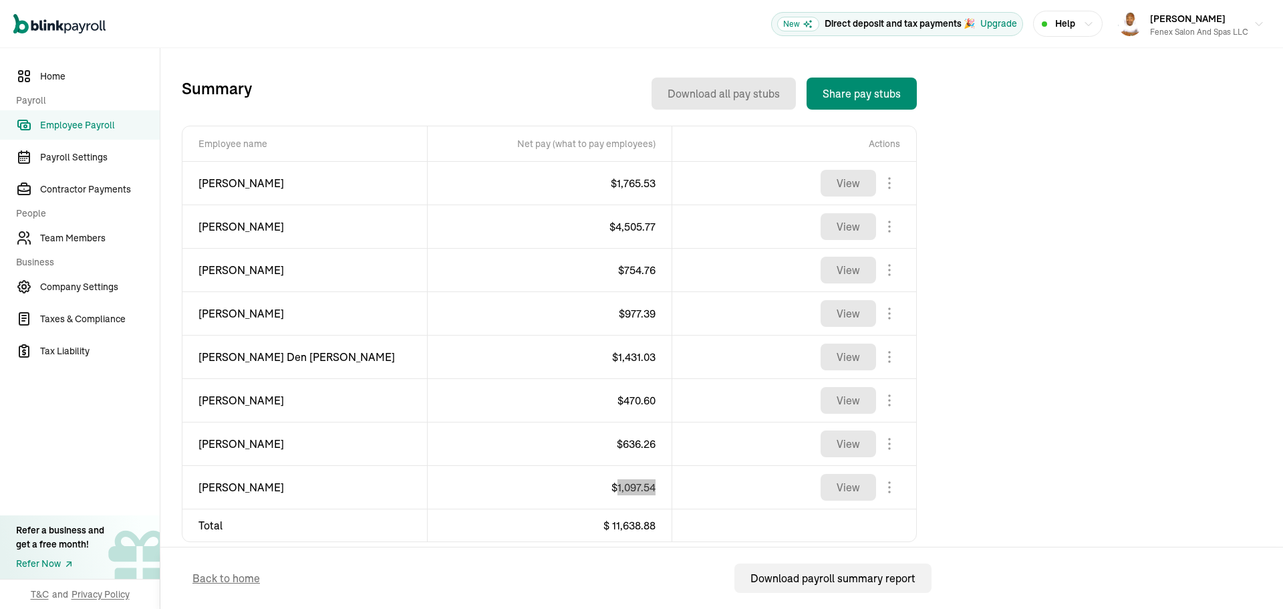
scroll to position [480, 0]
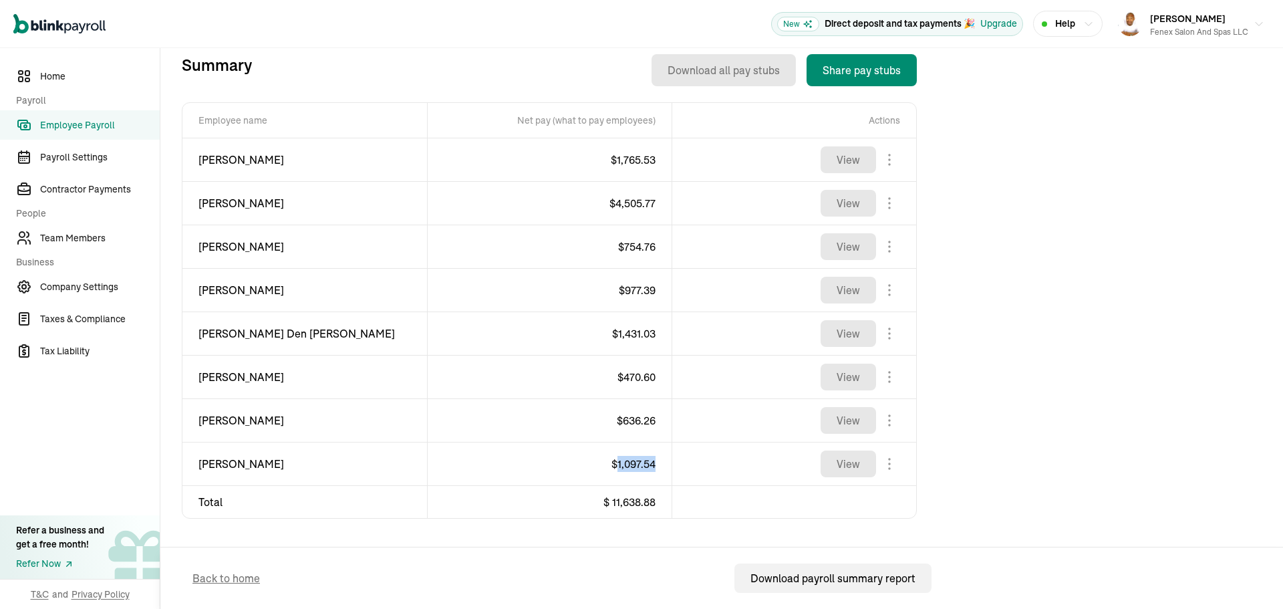
click at [1054, 175] on div "Introducing Full-Service Payroll 🎉 We handle everything. Payroll and taxes, ful…" at bounding box center [722, 135] width 1080 height 903
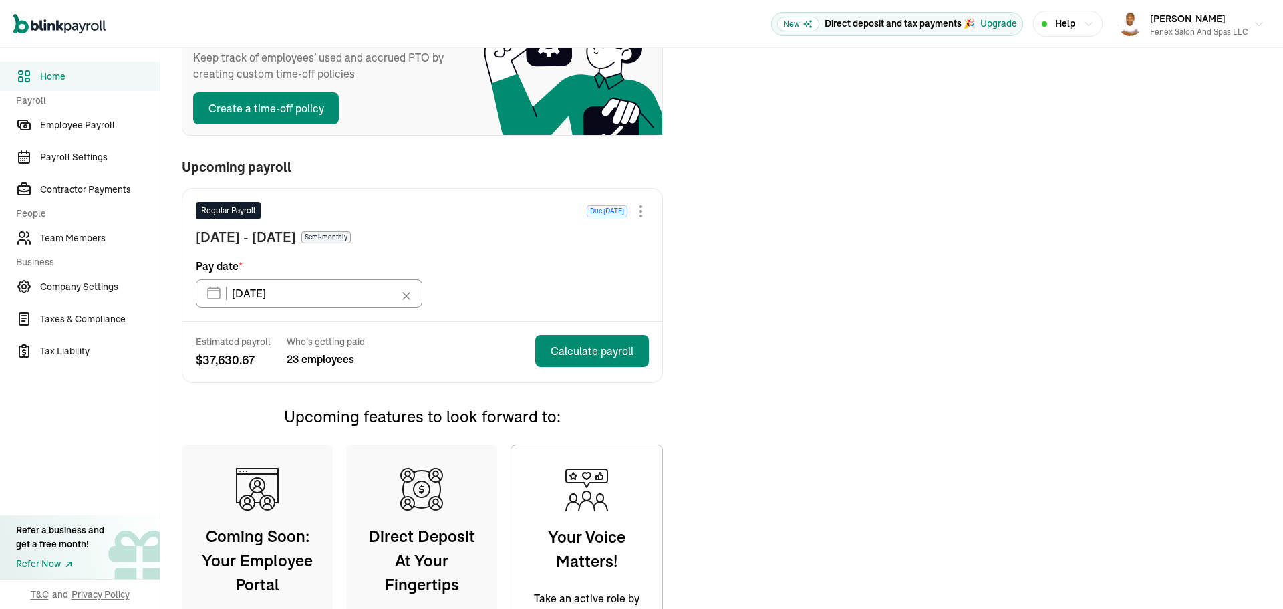
scroll to position [199, 0]
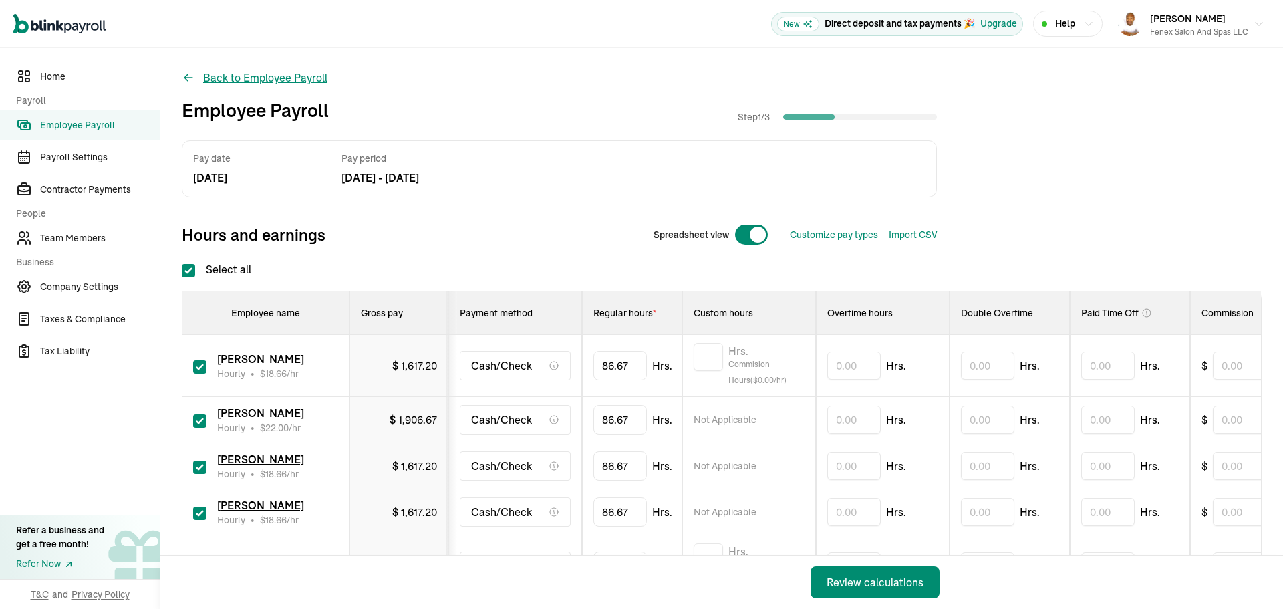
click at [187, 69] on button "Back to Employee Payroll" at bounding box center [255, 77] width 146 height 16
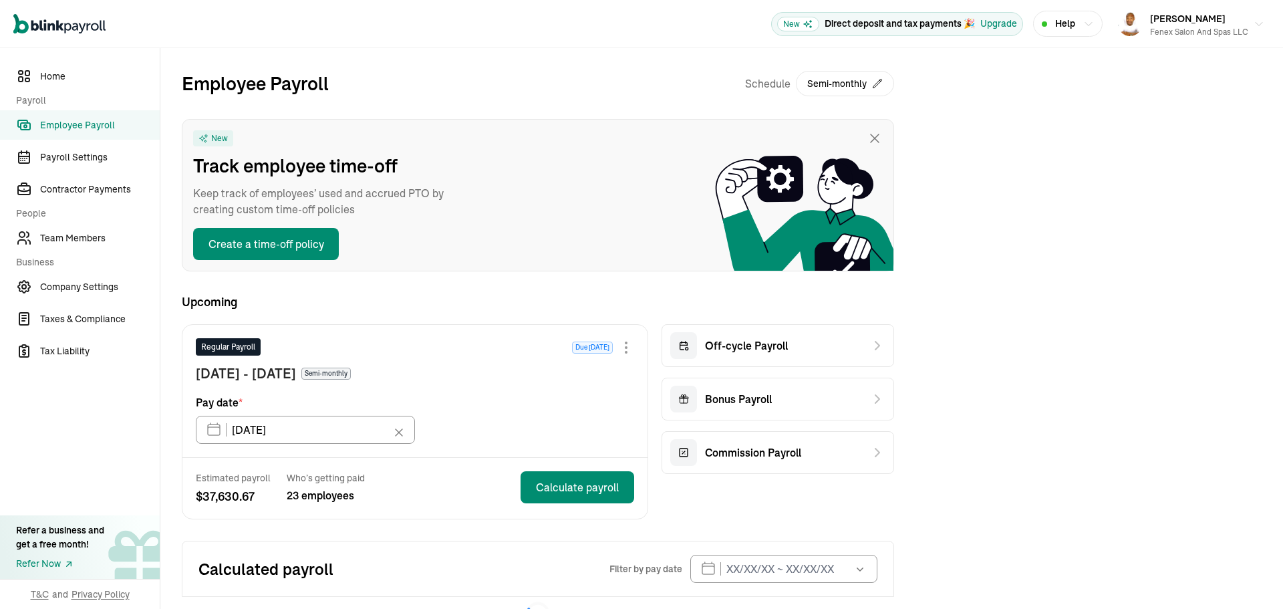
click at [624, 351] on div at bounding box center [626, 347] width 16 height 16
click at [541, 378] on span "Skip this payroll" at bounding box center [534, 378] width 77 height 13
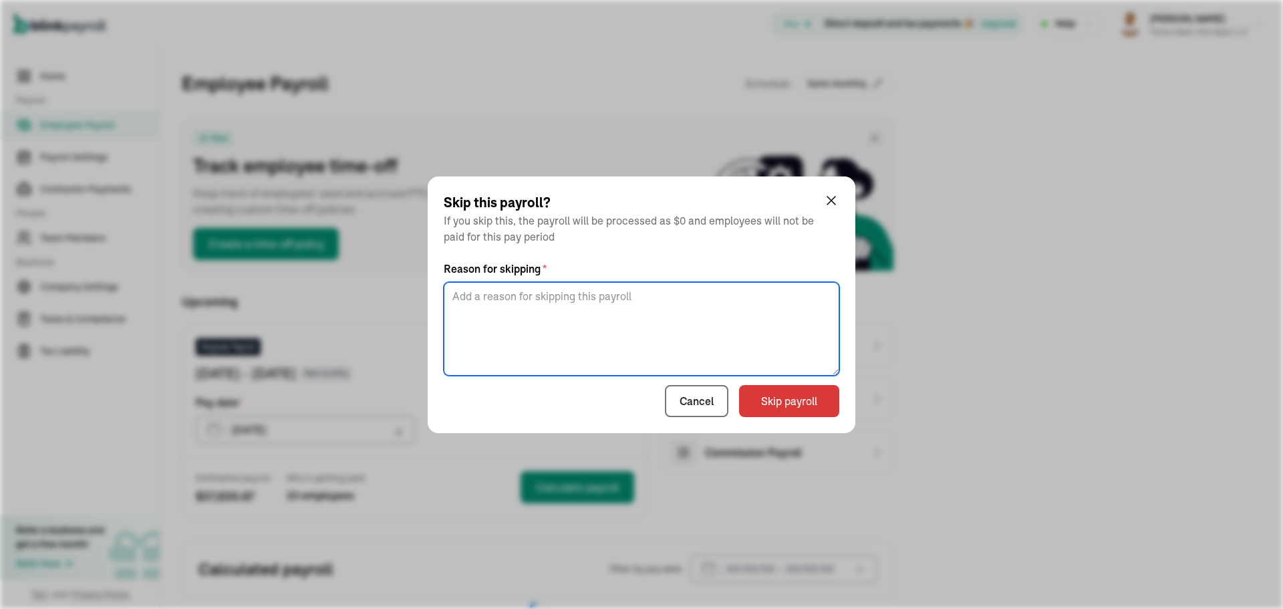
click at [655, 309] on textarea at bounding box center [642, 329] width 396 height 94
type textarea "Different payroll"
click at [811, 405] on button "Skip payroll" at bounding box center [789, 401] width 100 height 32
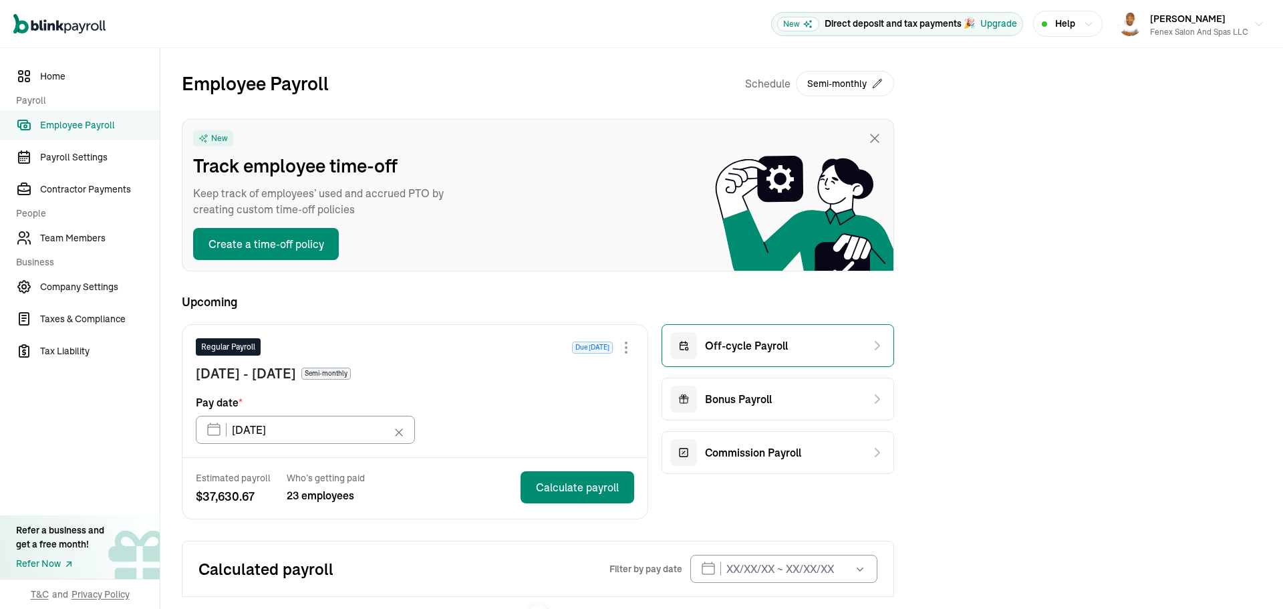
click at [744, 346] on span "Off-cycle Payroll" at bounding box center [746, 345] width 83 height 16
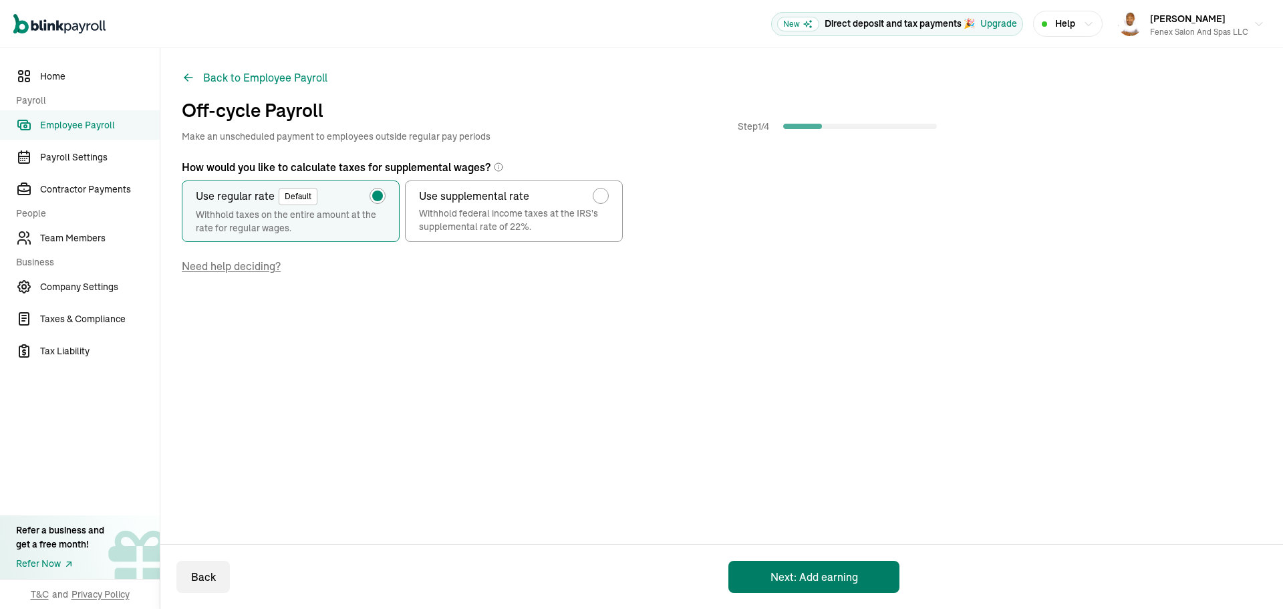
click at [832, 578] on button "Next: Add earning" at bounding box center [813, 577] width 171 height 32
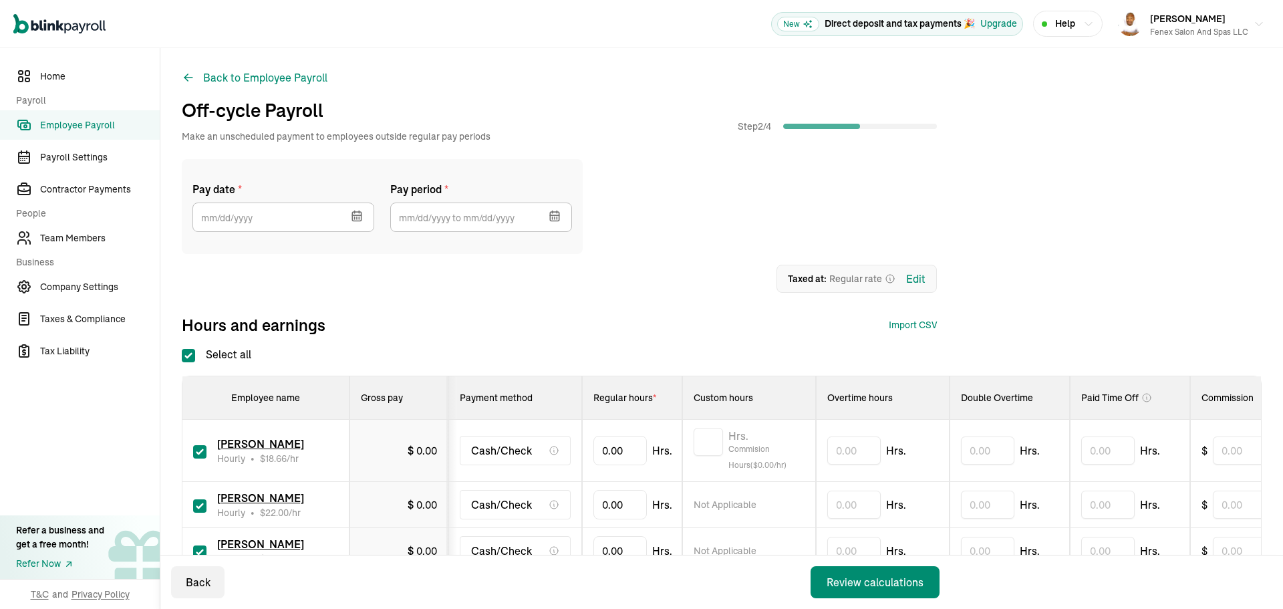
checkbox input "true"
click at [354, 215] on icon "button" at bounding box center [356, 215] width 9 height 0
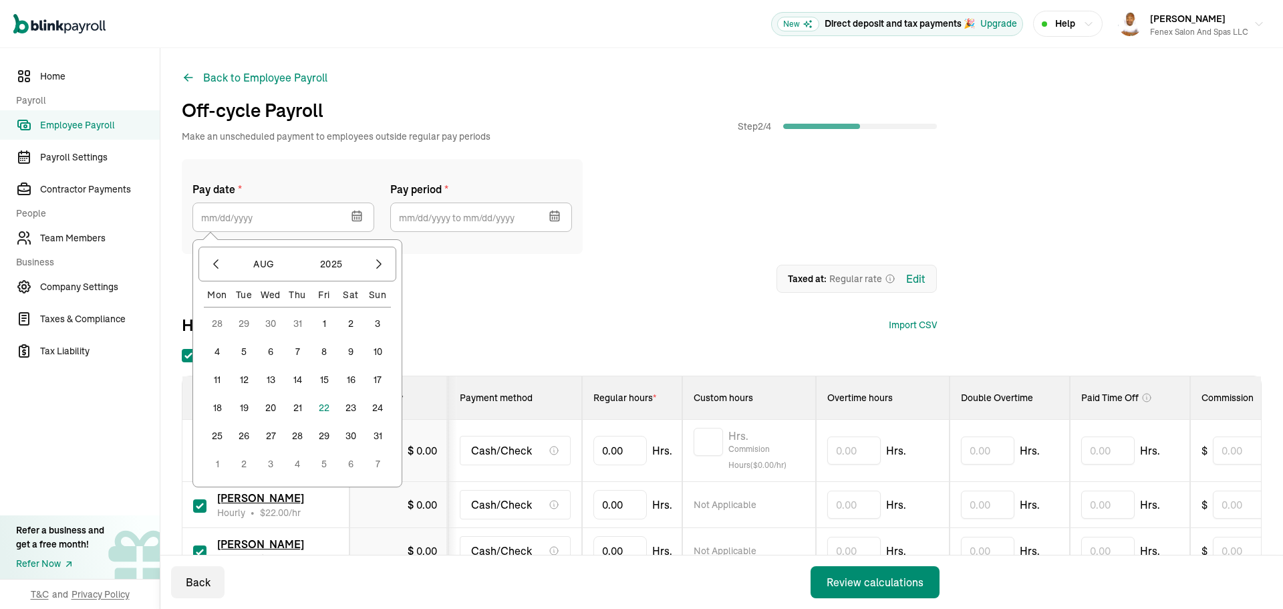
click at [320, 405] on button "22" at bounding box center [324, 407] width 27 height 27
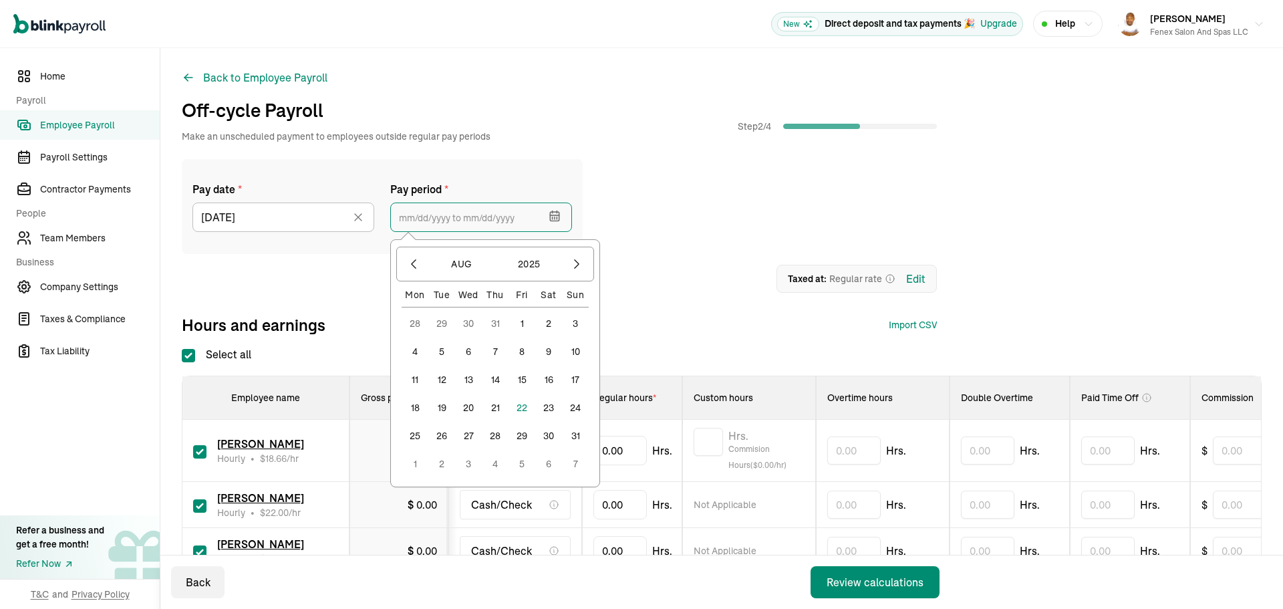
click at [427, 220] on input "text" at bounding box center [481, 216] width 182 height 29
click at [417, 345] on button "4" at bounding box center [415, 351] width 27 height 27
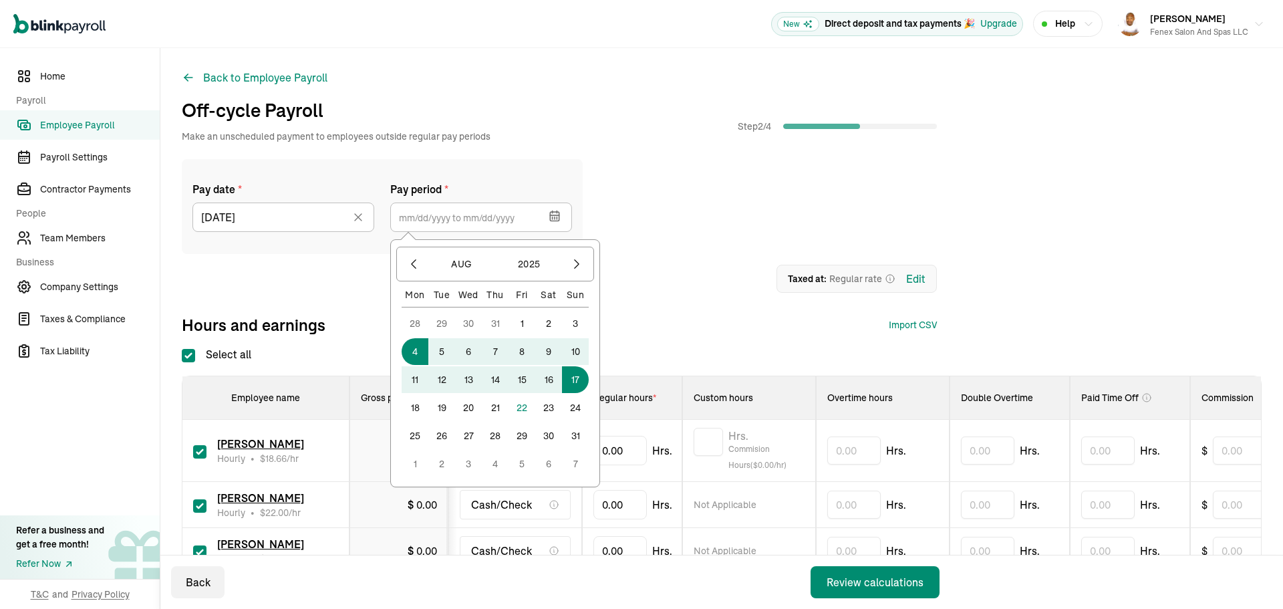
click at [584, 378] on button "17" at bounding box center [575, 379] width 27 height 27
type input "[DATE] ~ [DATE]"
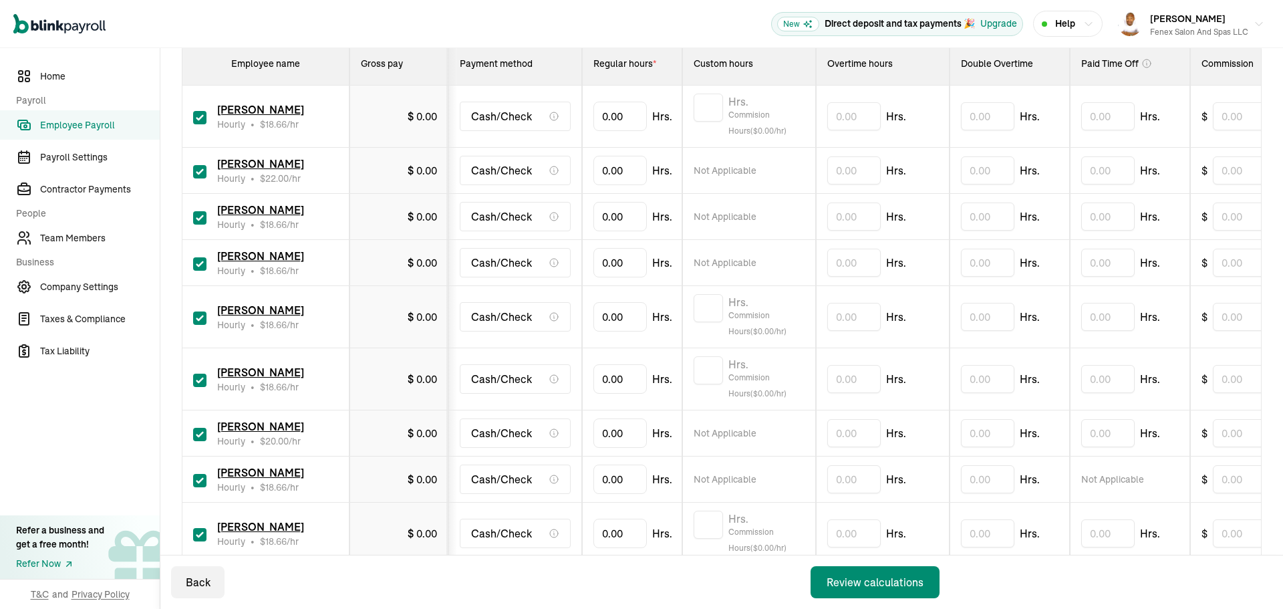
scroll to position [267, 0]
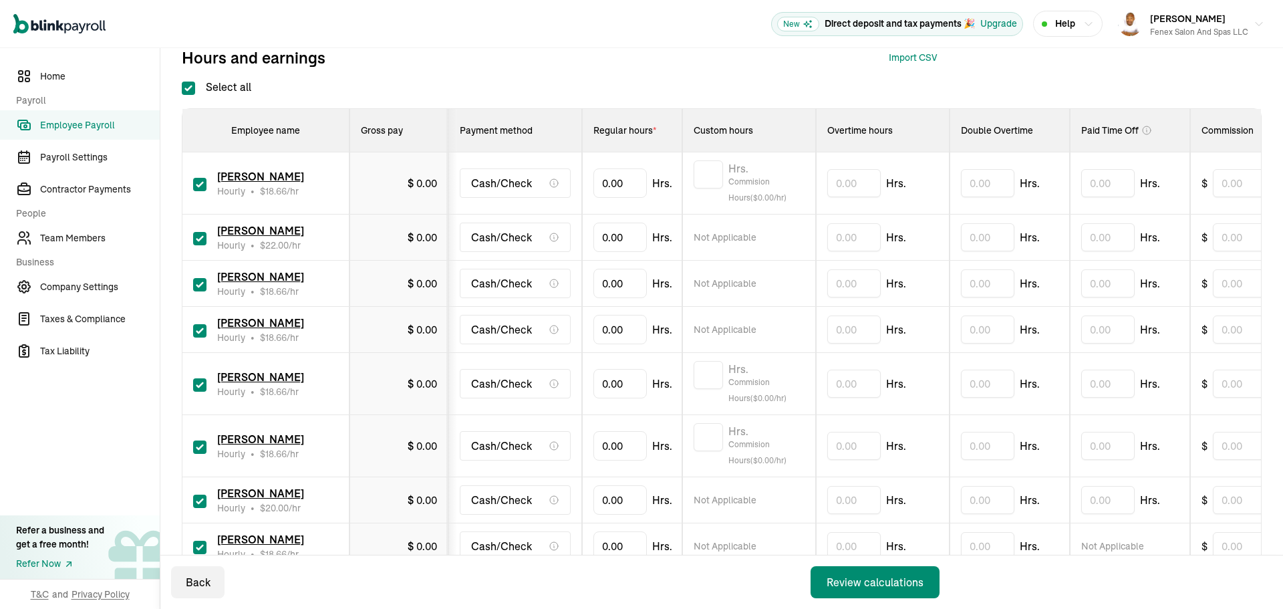
click at [195, 239] on input "checkbox" at bounding box center [199, 238] width 13 height 13
checkbox input "false"
click at [198, 331] on input "checkbox" at bounding box center [199, 330] width 13 height 13
checkbox input "false"
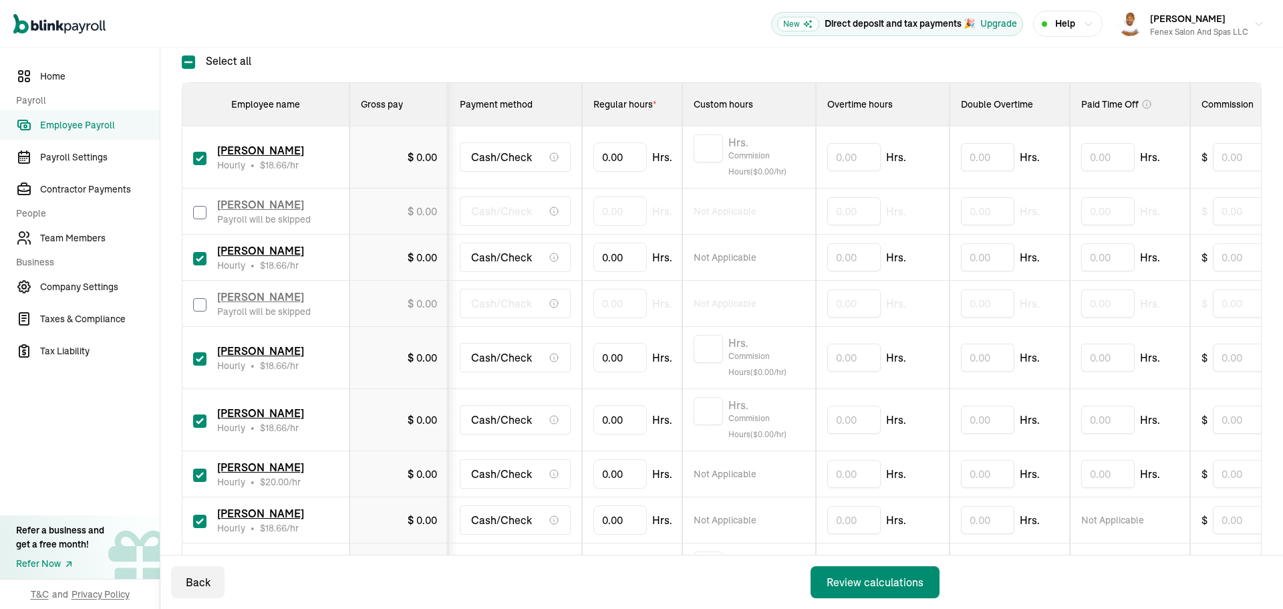
scroll to position [334, 0]
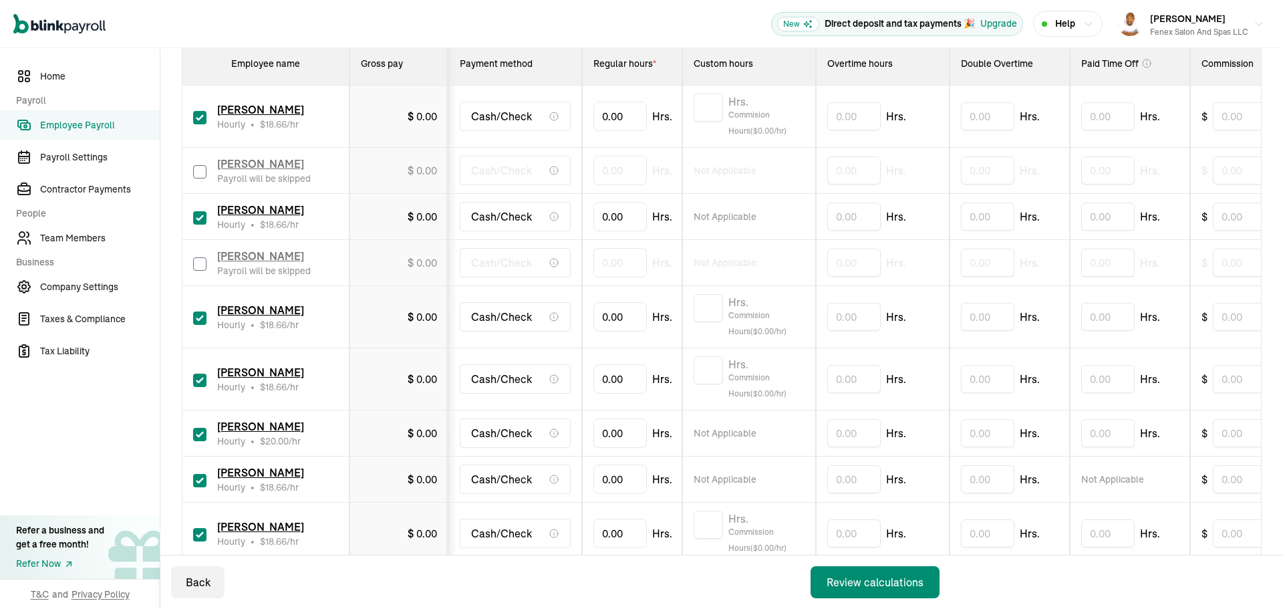
click at [204, 437] on input "checkbox" at bounding box center [199, 434] width 13 height 13
checkbox input "false"
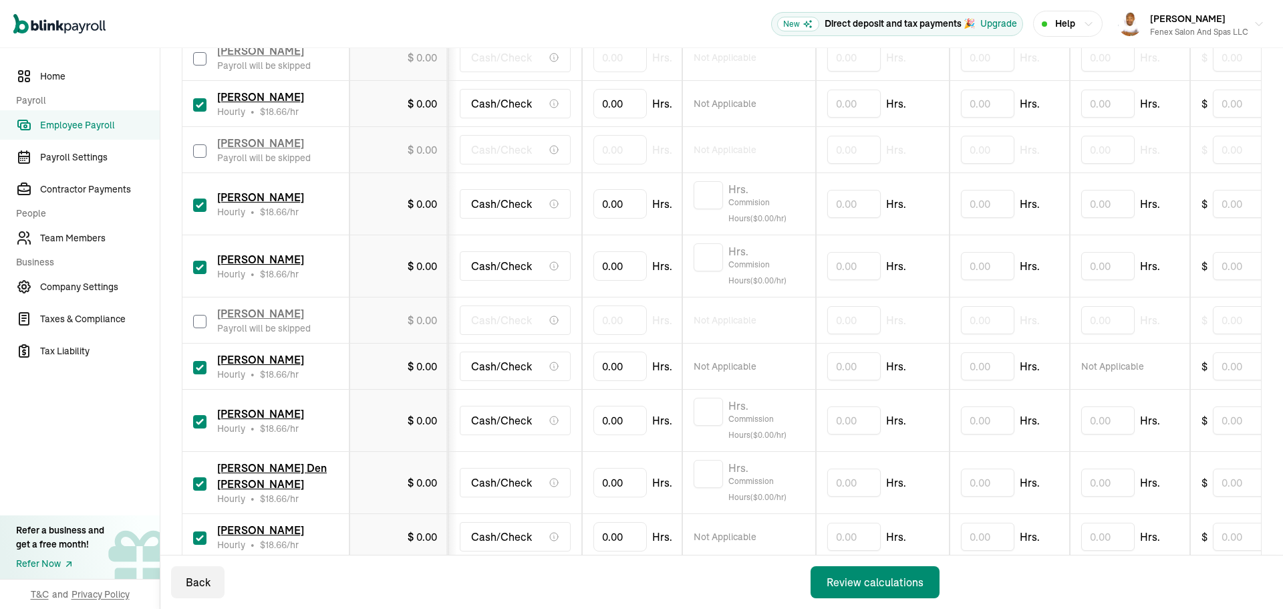
scroll to position [468, 0]
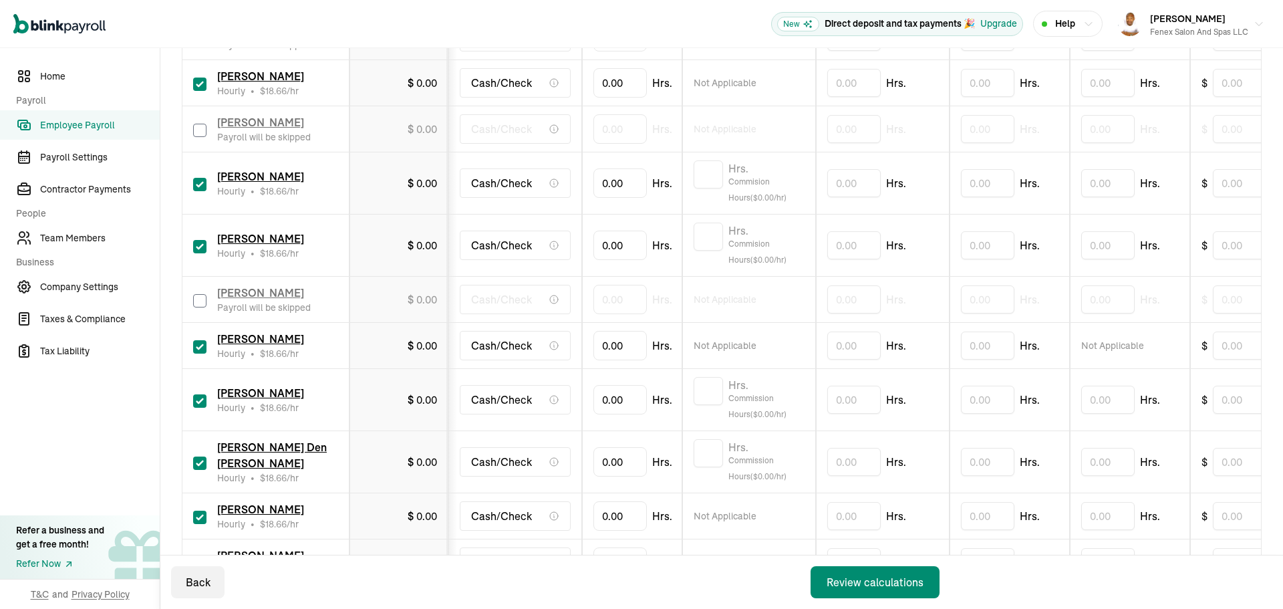
click at [199, 349] on input "checkbox" at bounding box center [199, 346] width 13 height 13
checkbox input "false"
click at [198, 516] on input "checkbox" at bounding box center [199, 516] width 13 height 13
checkbox input "false"
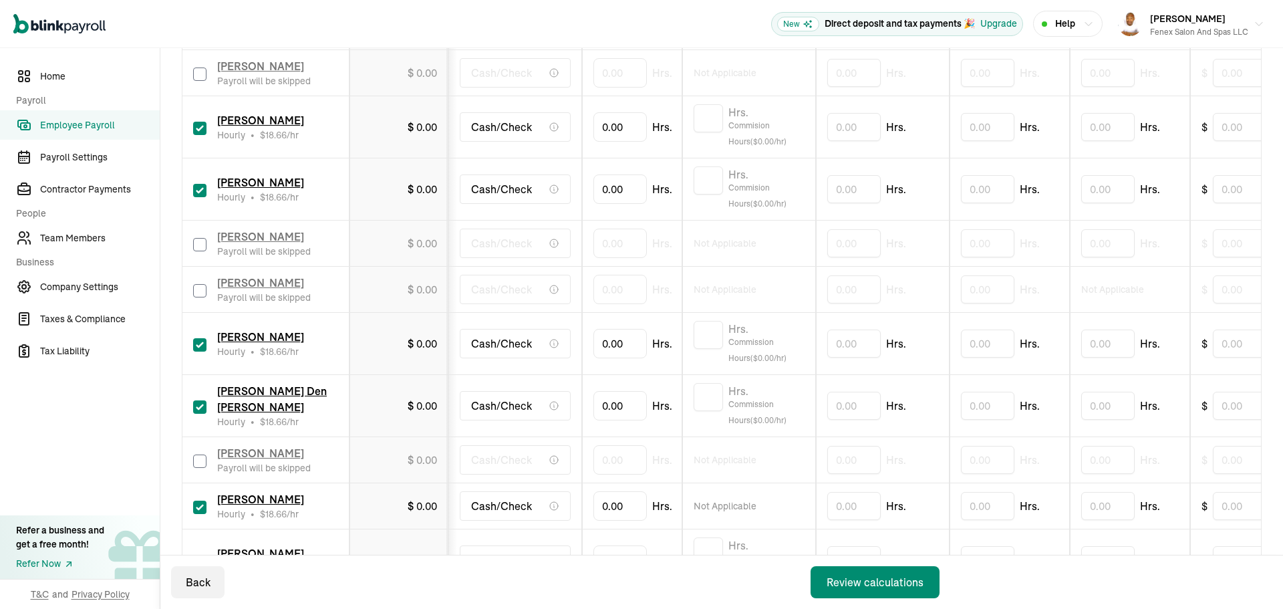
scroll to position [601, 0]
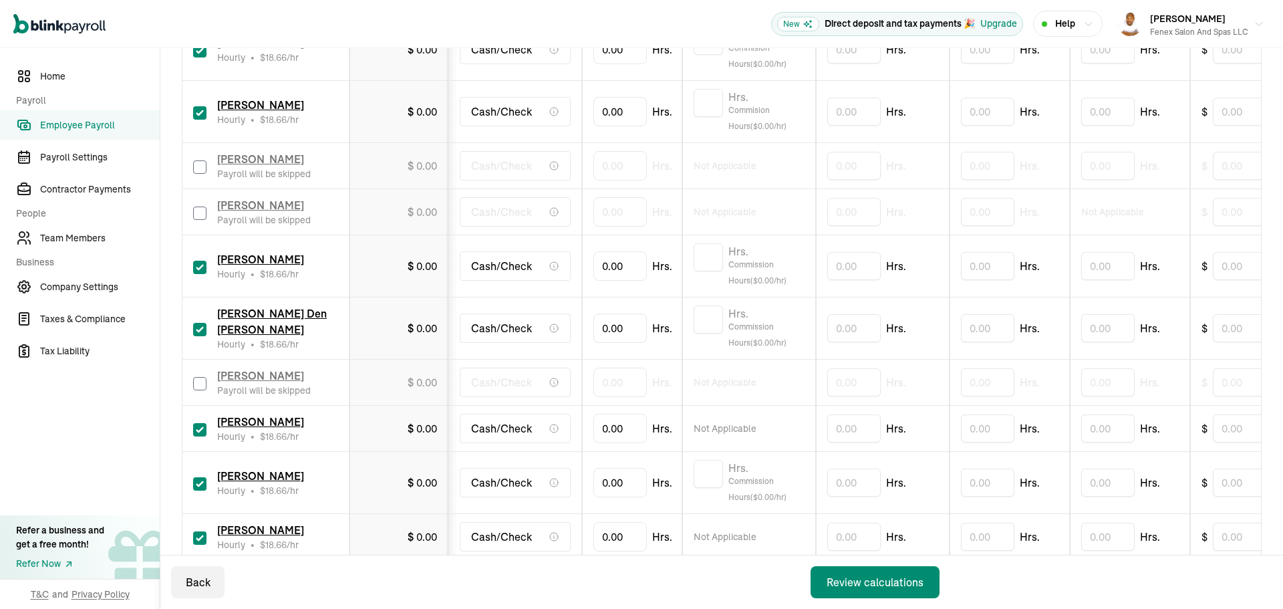
click at [202, 432] on input "checkbox" at bounding box center [199, 429] width 13 height 13
checkbox input "false"
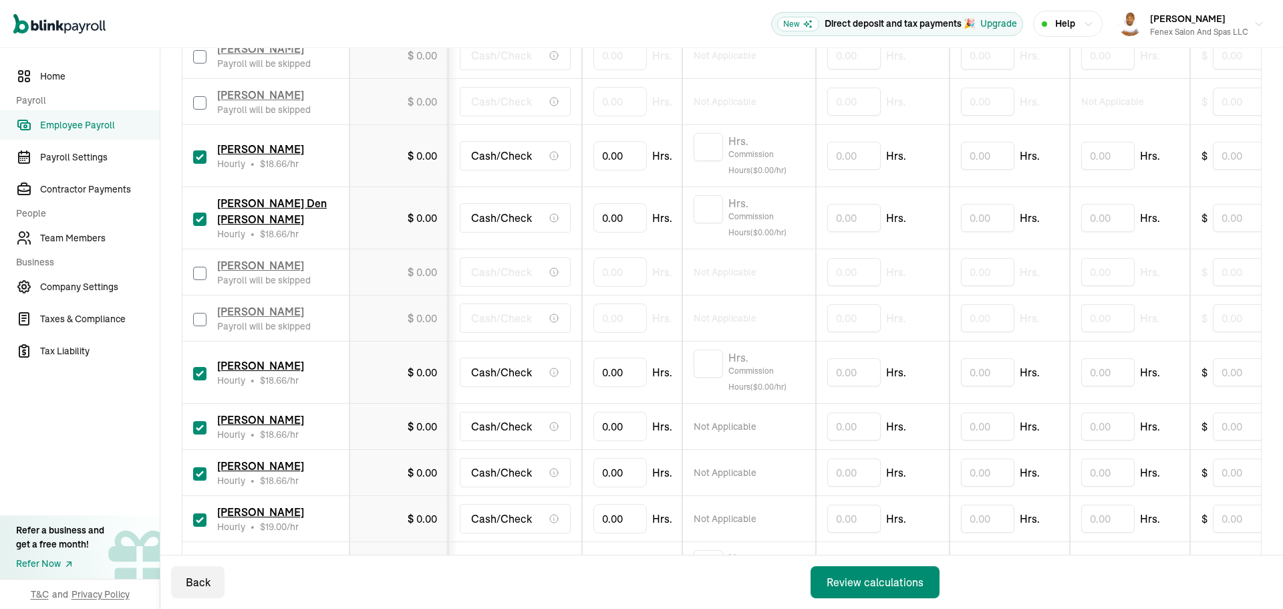
scroll to position [735, 0]
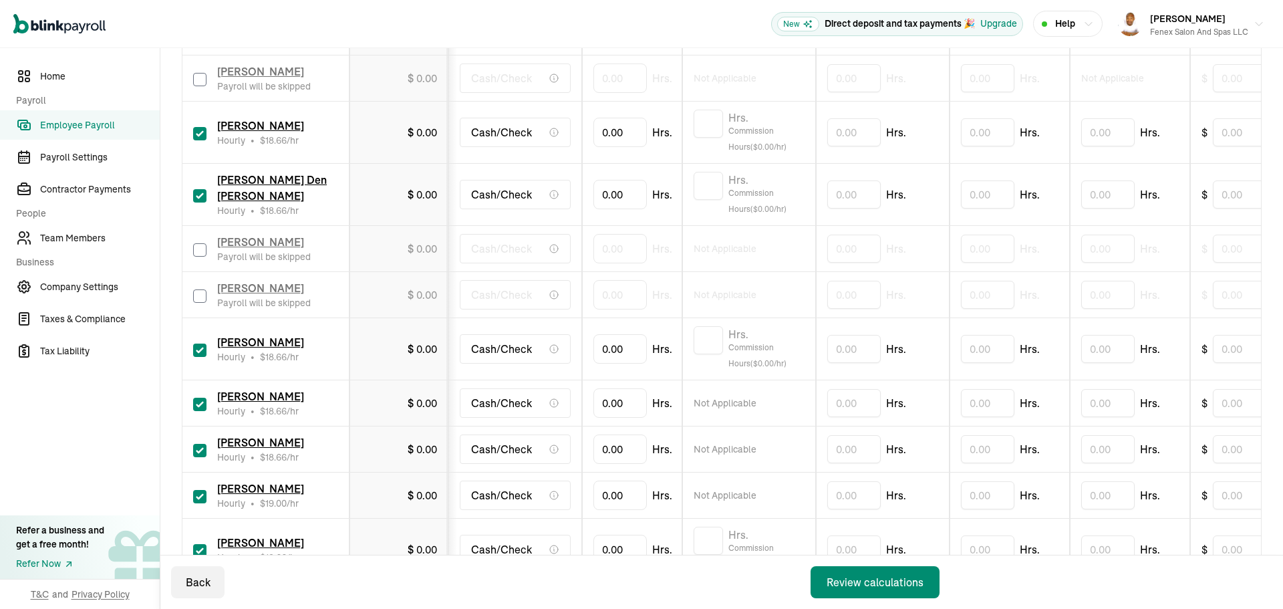
click at [198, 352] on input "checkbox" at bounding box center [199, 349] width 13 height 13
checkbox input "false"
click at [200, 406] on input "checkbox" at bounding box center [199, 404] width 13 height 13
checkbox input "false"
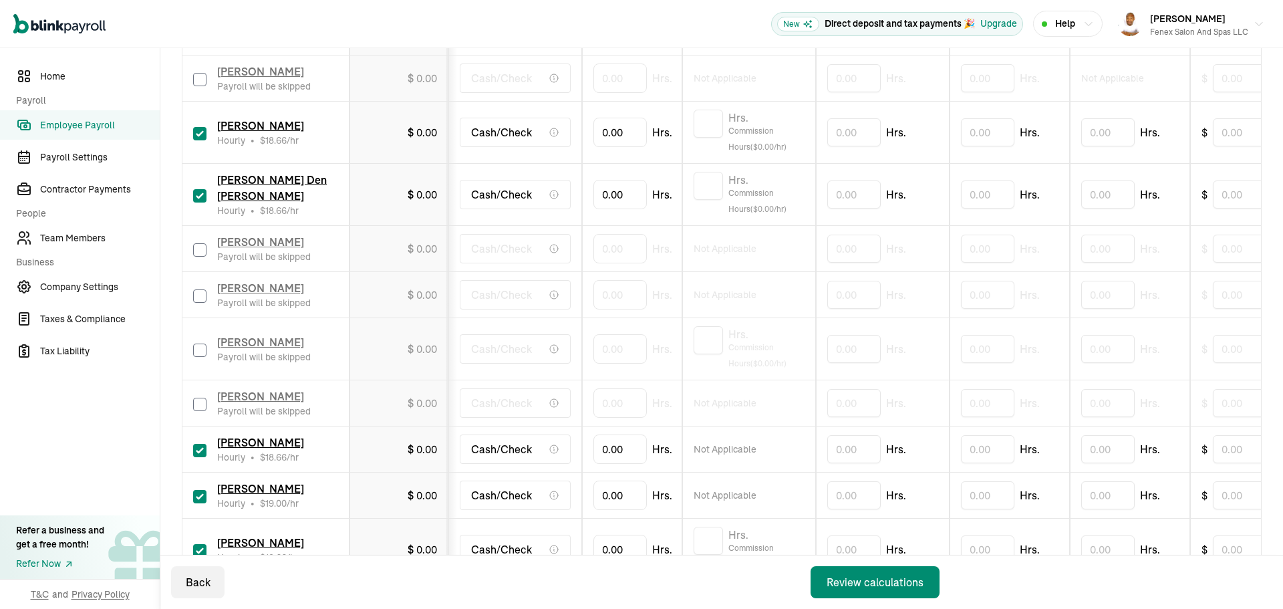
click at [199, 449] on input "checkbox" at bounding box center [199, 450] width 13 height 13
checkbox input "false"
click at [199, 492] on input "checkbox" at bounding box center [199, 496] width 13 height 13
checkbox input "false"
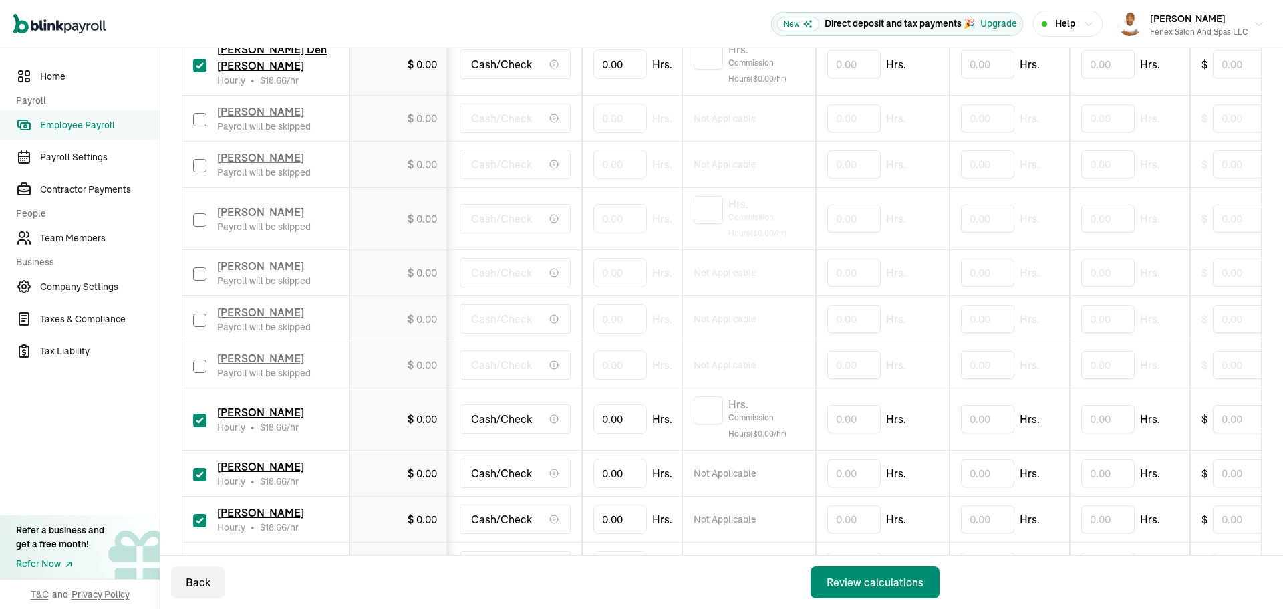
scroll to position [869, 0]
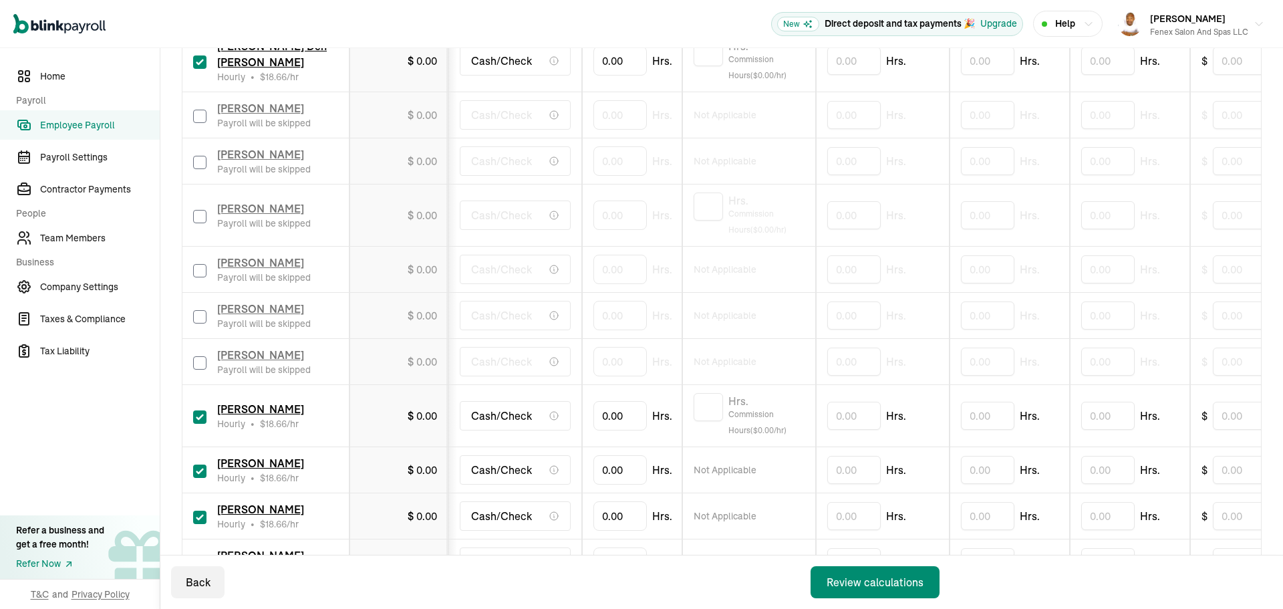
click at [205, 416] on input "checkbox" at bounding box center [199, 416] width 13 height 13
checkbox input "false"
click at [204, 472] on input "checkbox" at bounding box center [199, 470] width 13 height 13
checkbox input "false"
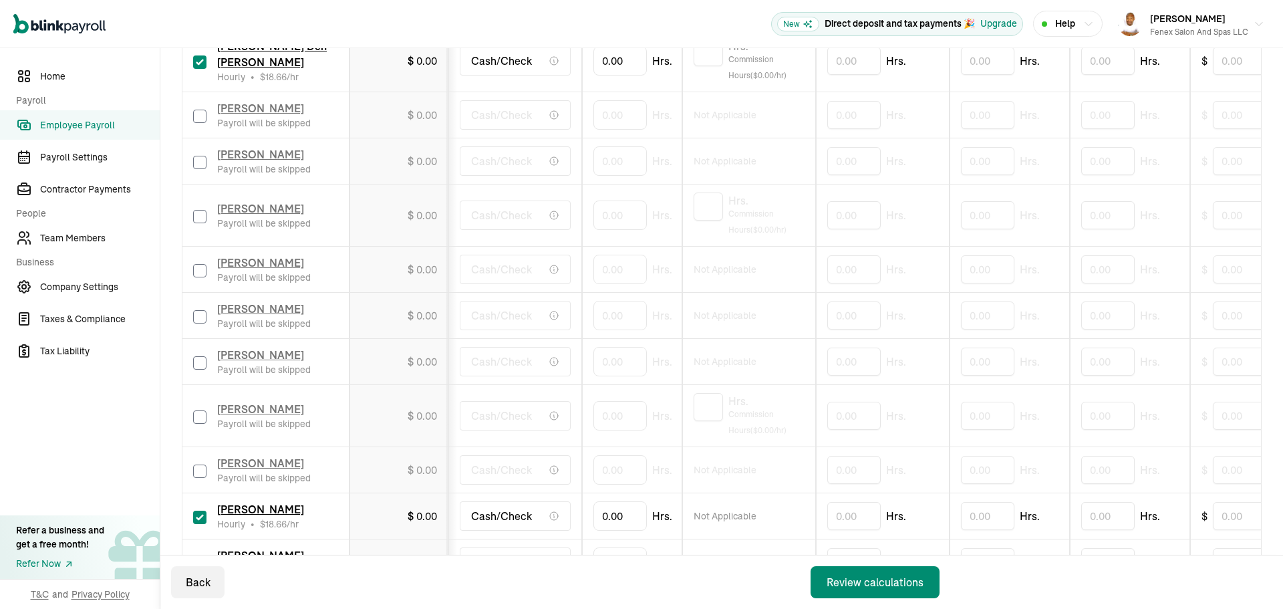
click at [200, 511] on input "checkbox" at bounding box center [199, 516] width 13 height 13
checkbox input "false"
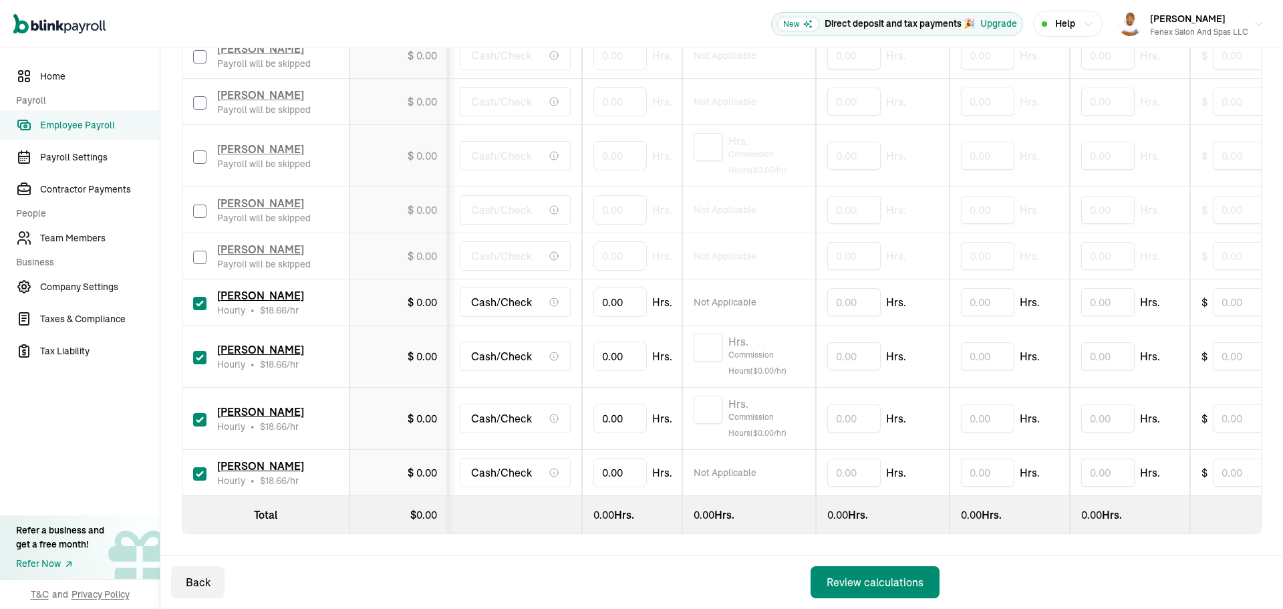
scroll to position [1139, 0]
click at [198, 467] on input "checkbox" at bounding box center [199, 473] width 13 height 13
checkbox input "false"
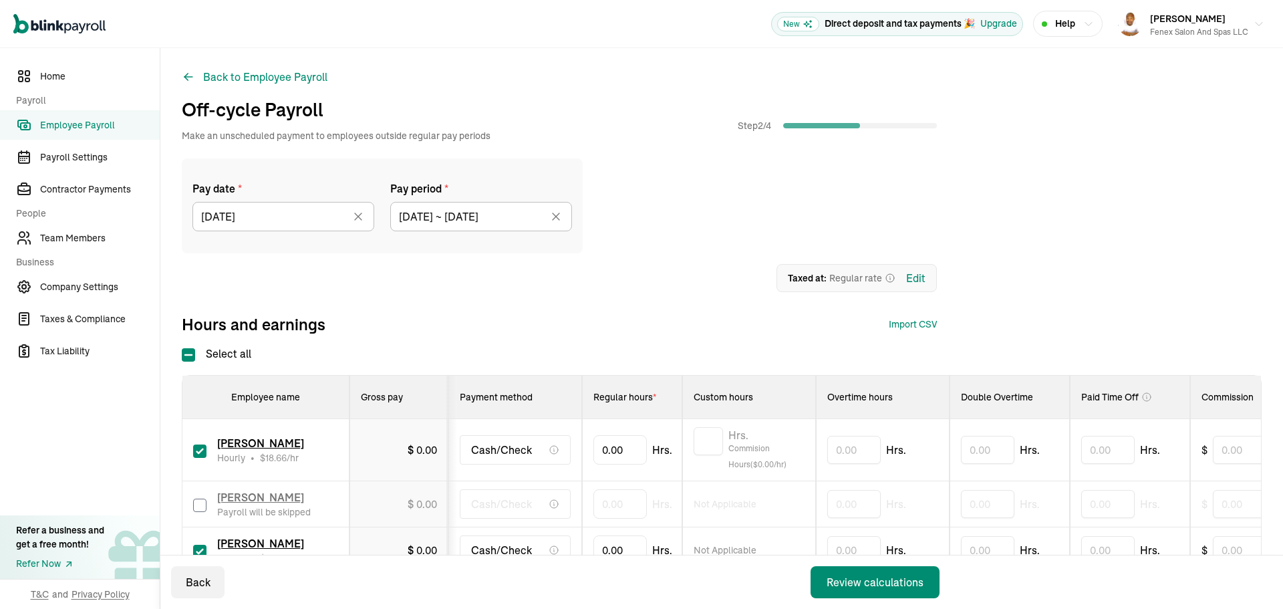
scroll to position [0, 0]
click at [625, 449] on input "0" at bounding box center [619, 450] width 53 height 28
type input "0.01"
type input "42.15"
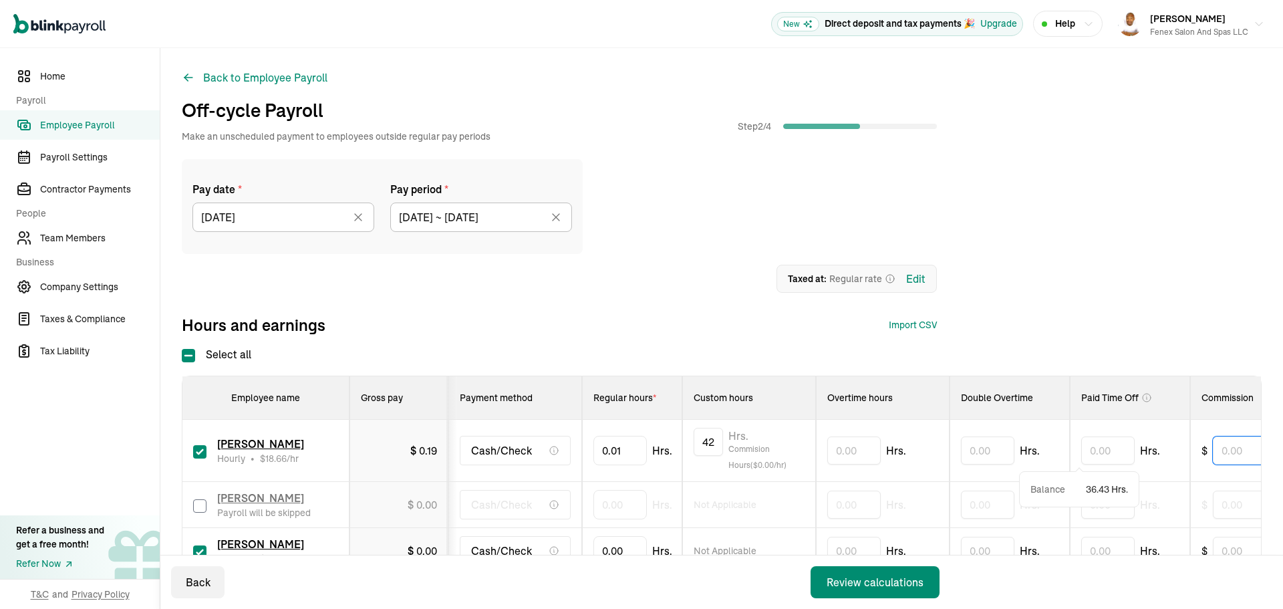
scroll to position [0, 29]
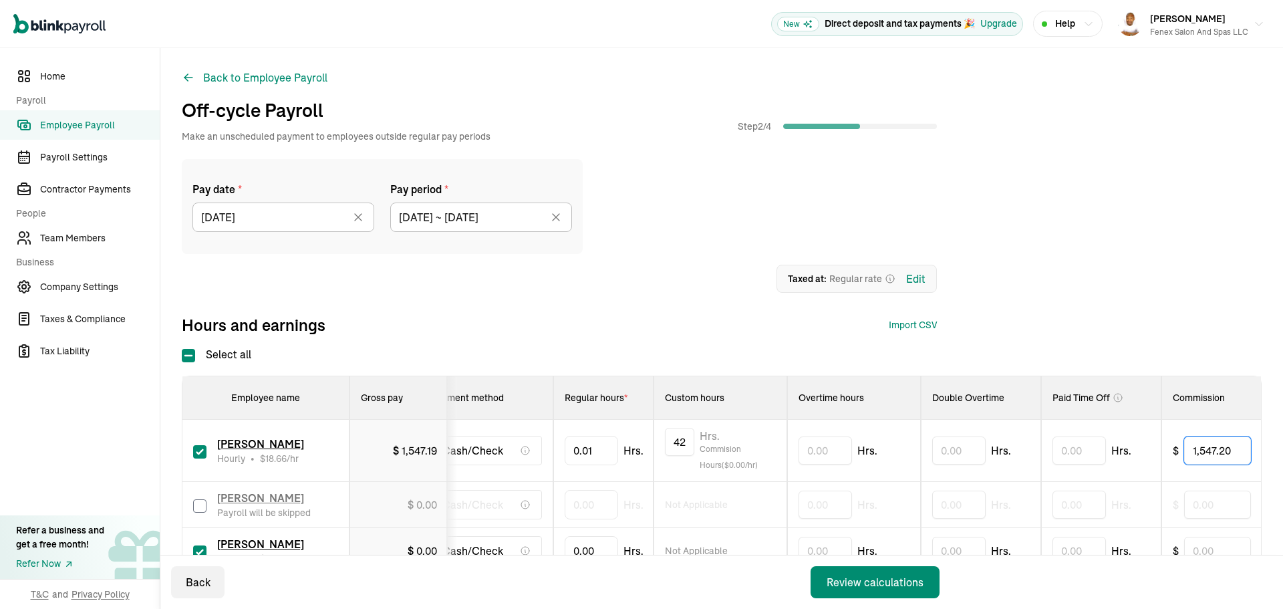
type input "1,547.20"
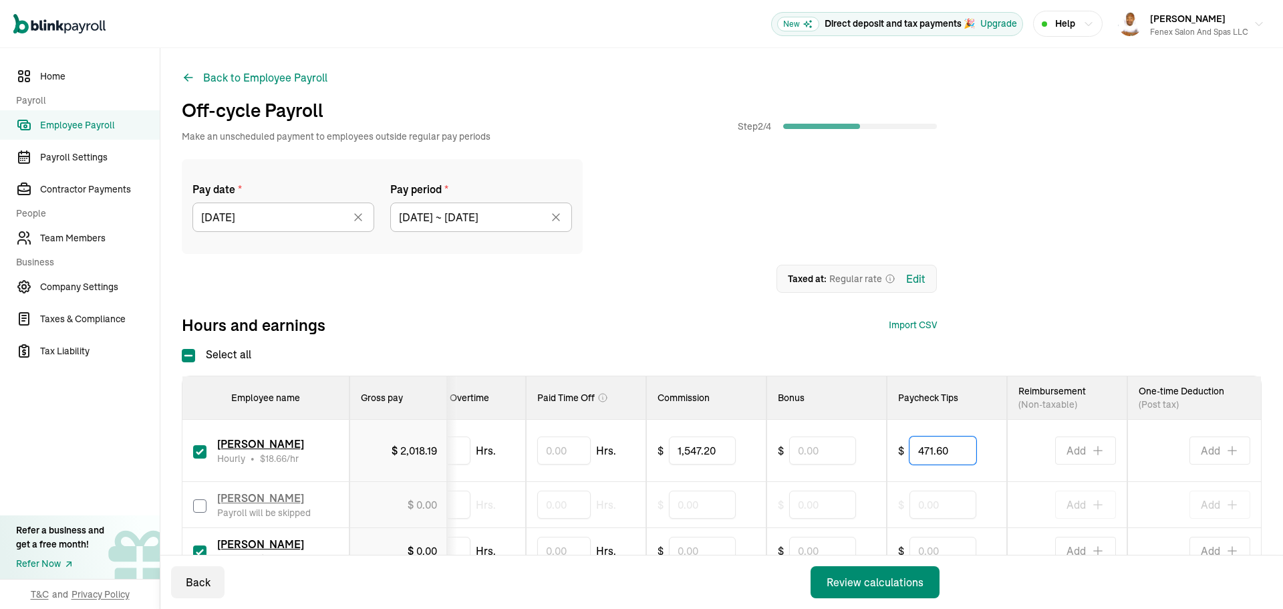
type input "471.60"
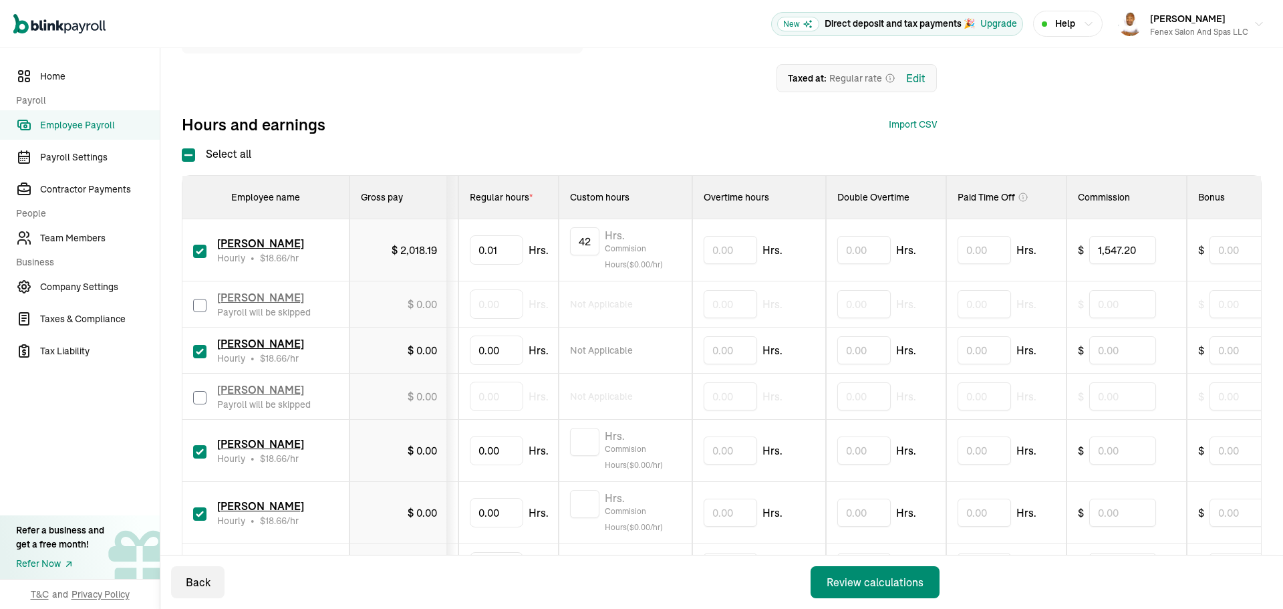
scroll to position [0, 0]
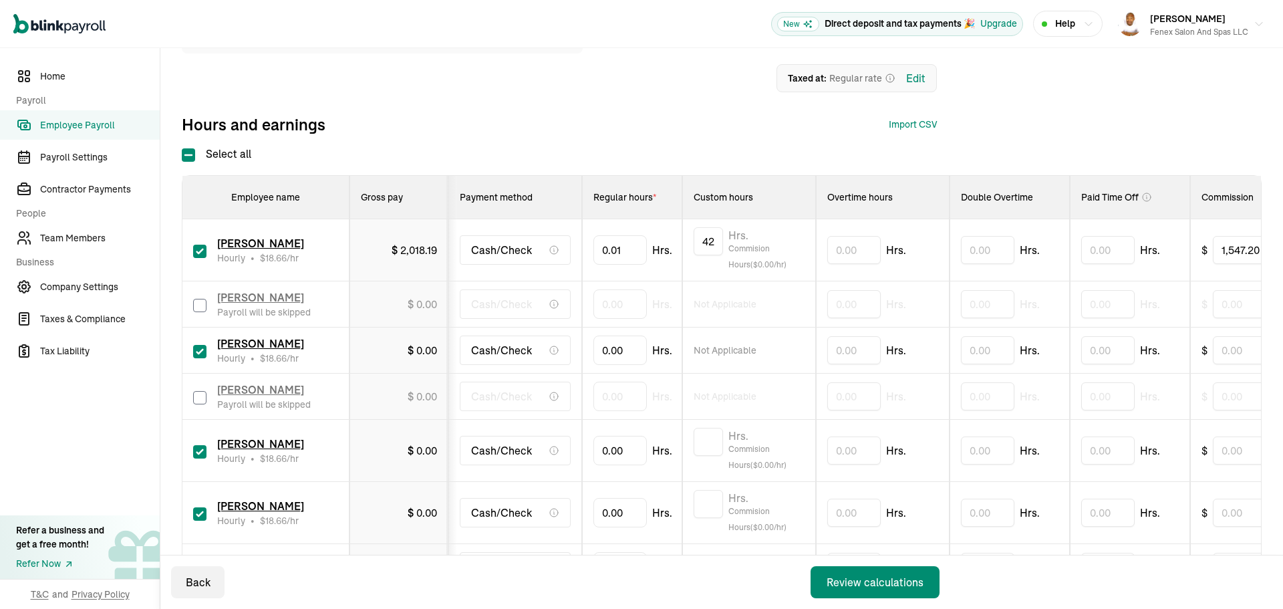
drag, startPoint x: 908, startPoint y: 364, endPoint x: 647, endPoint y: 355, distance: 260.8
click at [631, 353] on input "0" at bounding box center [619, 350] width 53 height 28
click at [613, 374] on td "0.00 Hrs." at bounding box center [632, 397] width 100 height 46
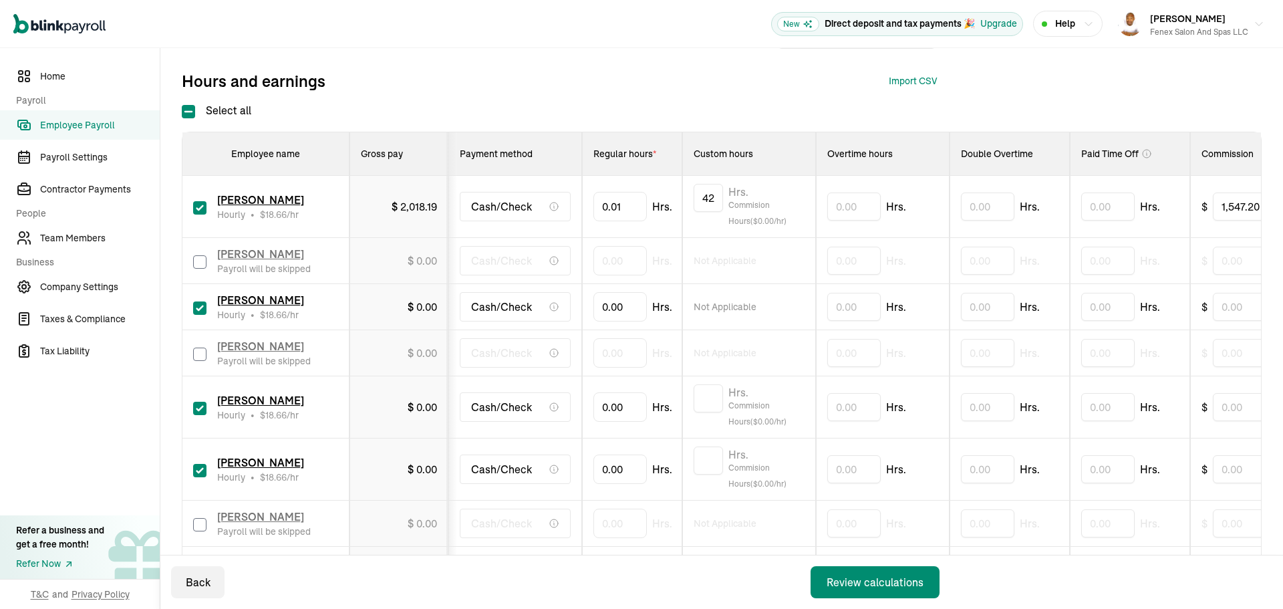
scroll to position [267, 0]
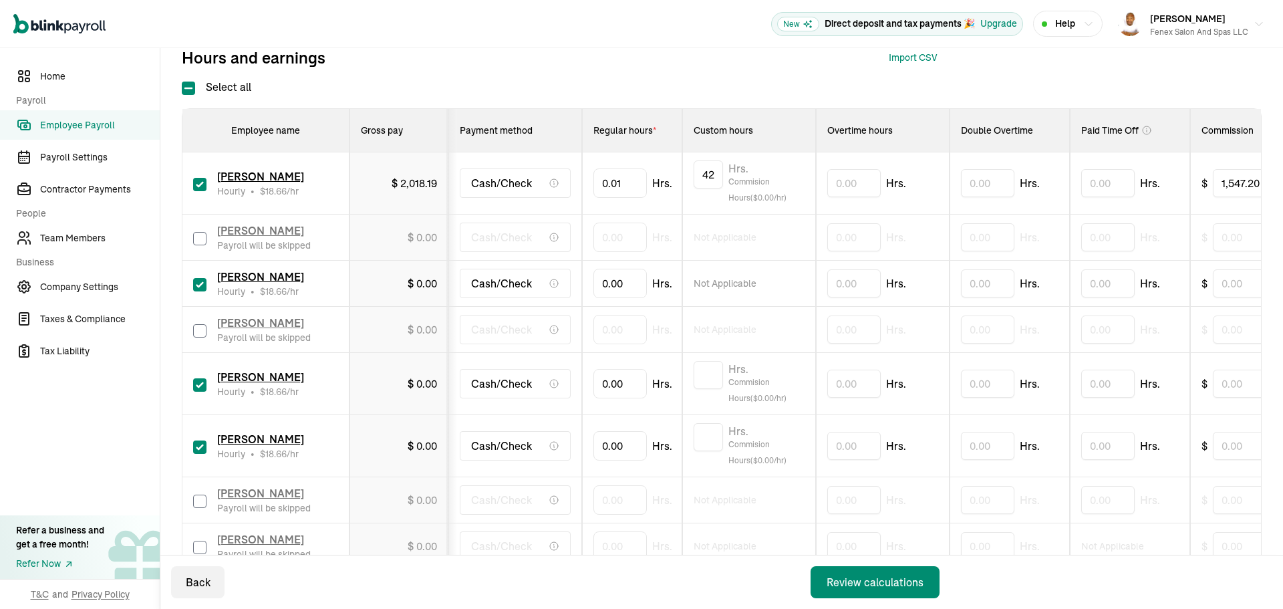
click at [199, 283] on input "checkbox" at bounding box center [199, 284] width 13 height 13
checkbox input "false"
click at [607, 382] on input "0" at bounding box center [619, 383] width 53 height 28
click at [624, 381] on input "0" at bounding box center [619, 383] width 53 height 28
type input "0.01"
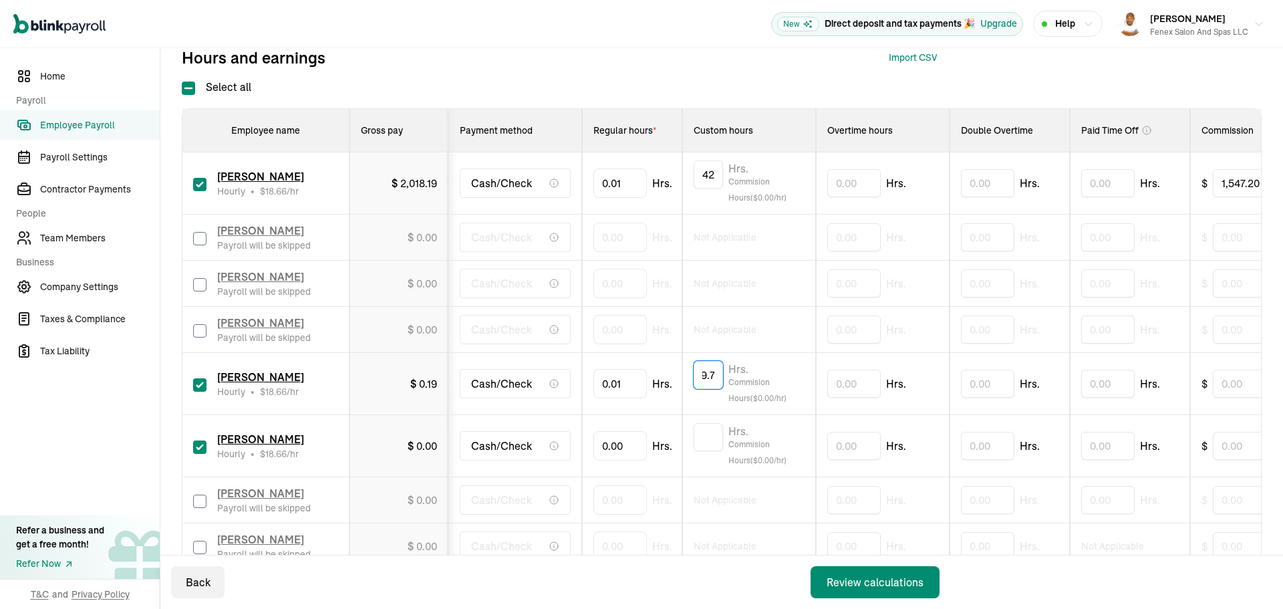
scroll to position [0, 13]
type input "99.75"
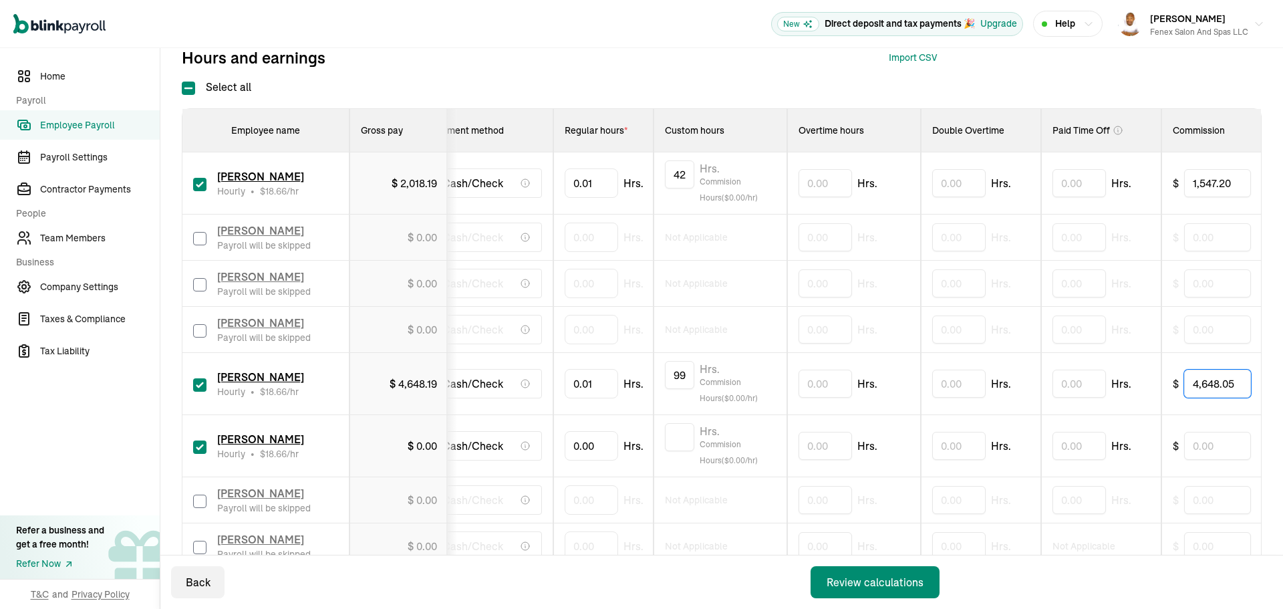
type input "4,648.05"
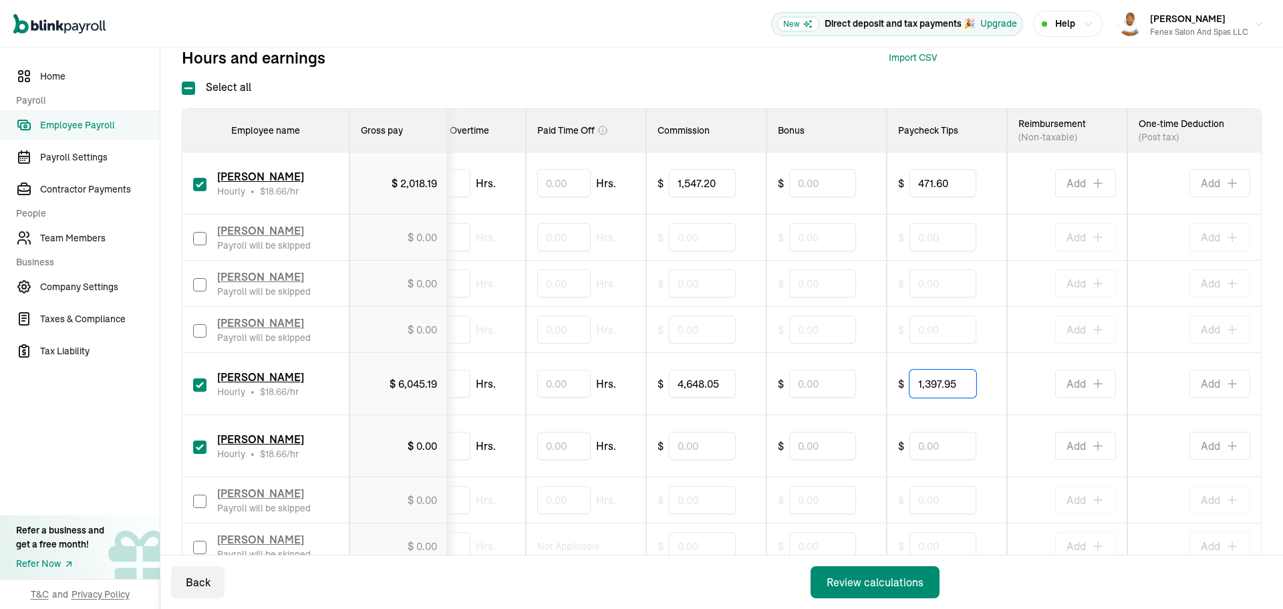
type input "1,397.95"
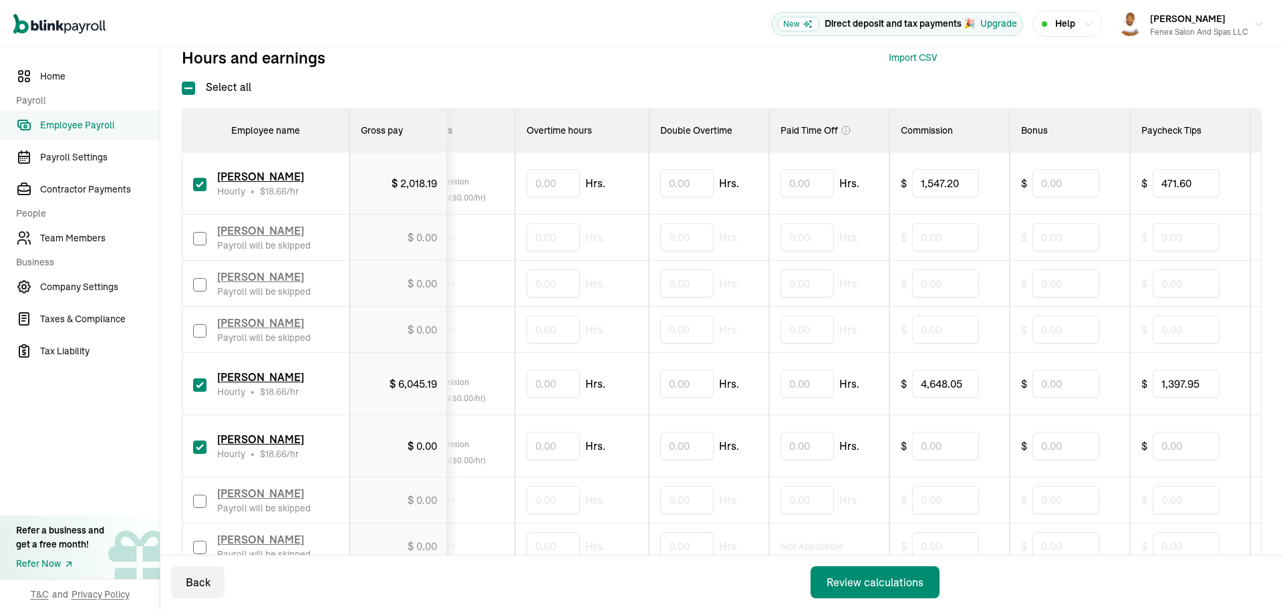
scroll to position [0, 0]
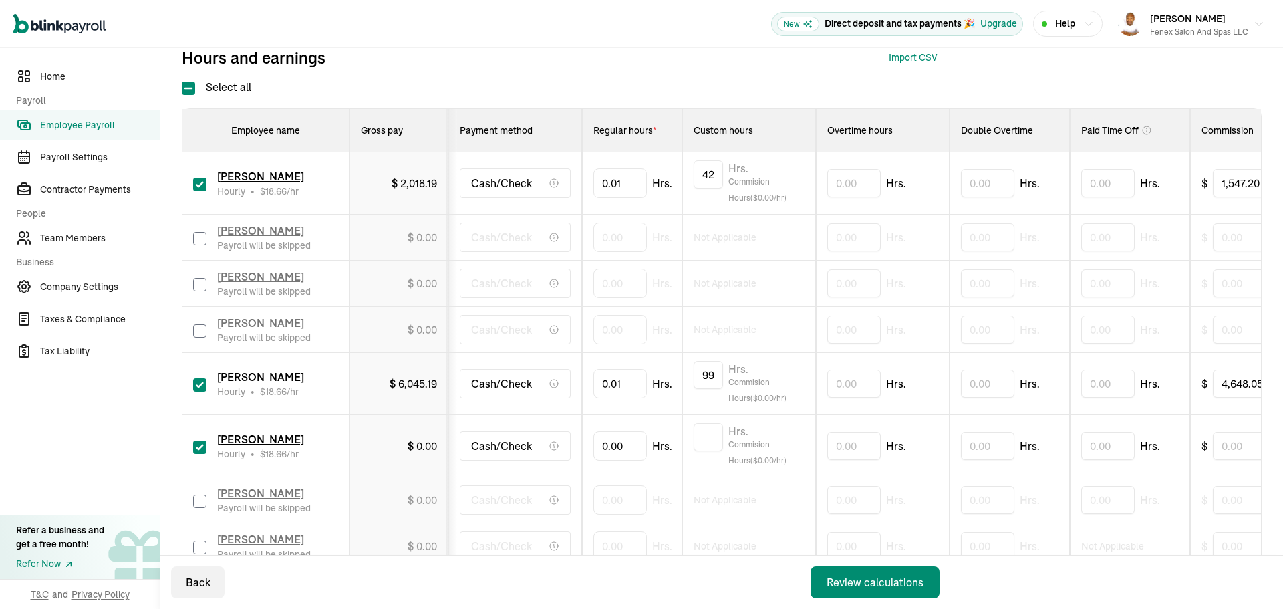
drag, startPoint x: 731, startPoint y: 410, endPoint x: 522, endPoint y: 436, distance: 210.7
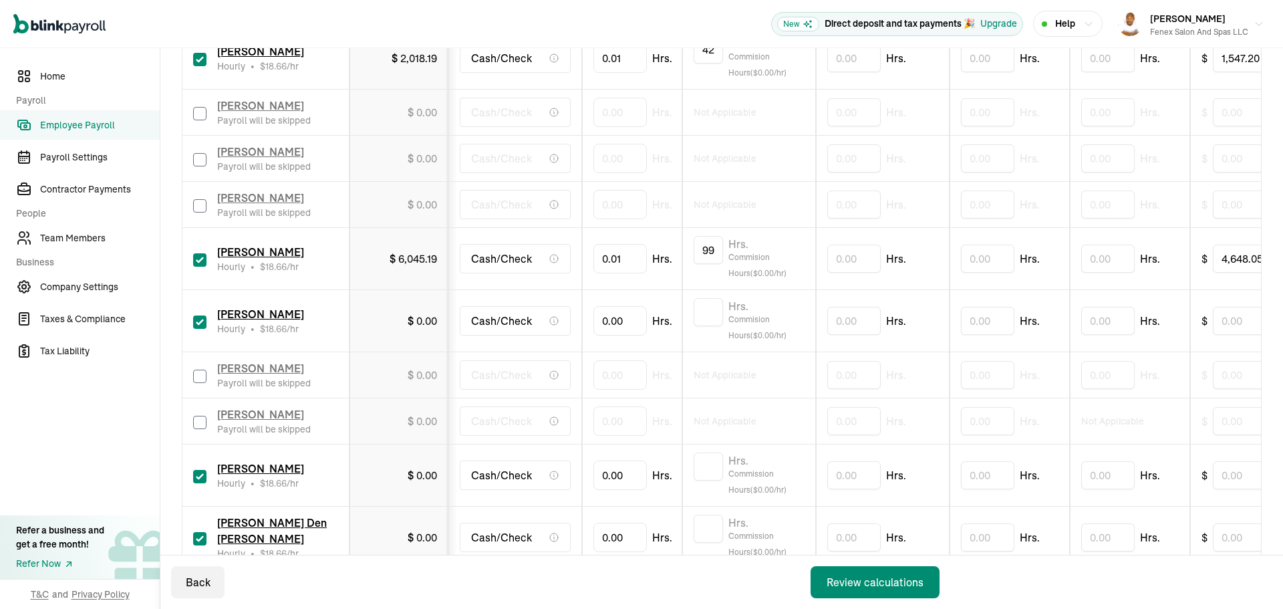
scroll to position [401, 0]
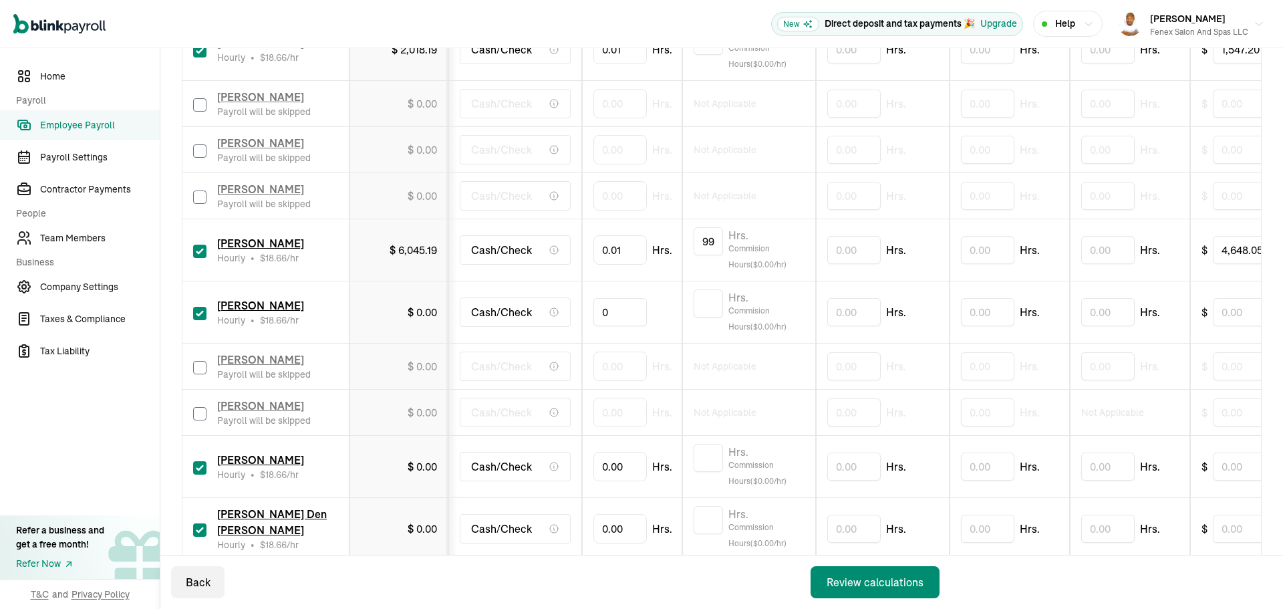
click at [626, 313] on input "0" at bounding box center [619, 312] width 53 height 28
type input "0.01"
type input "27.13"
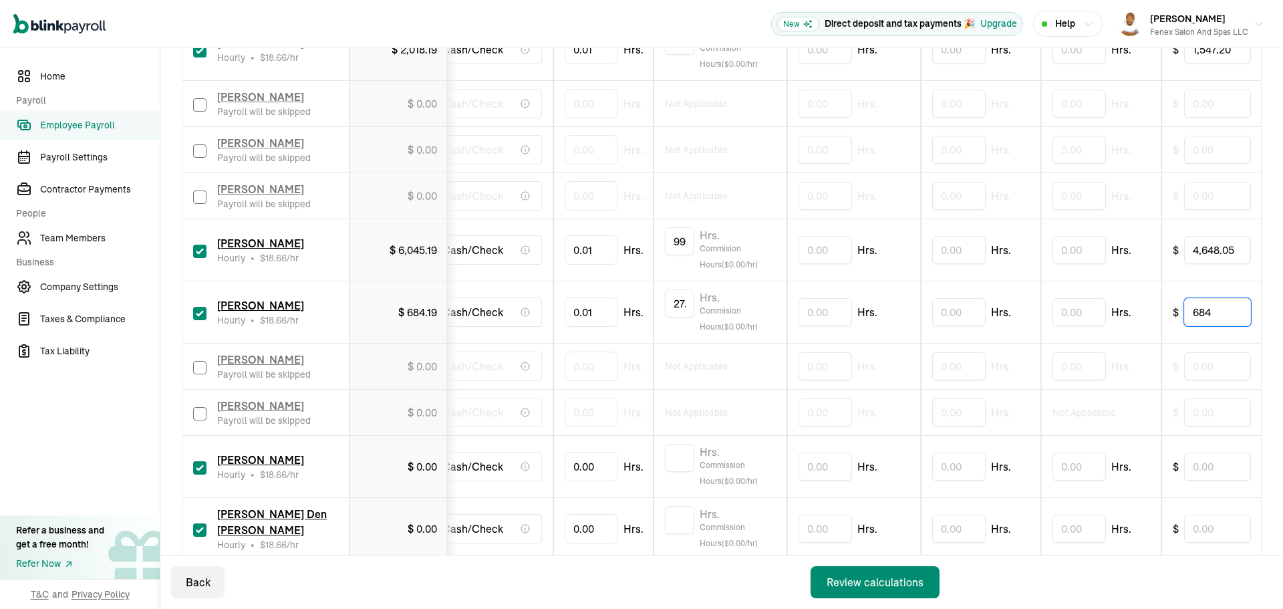
type input "684"
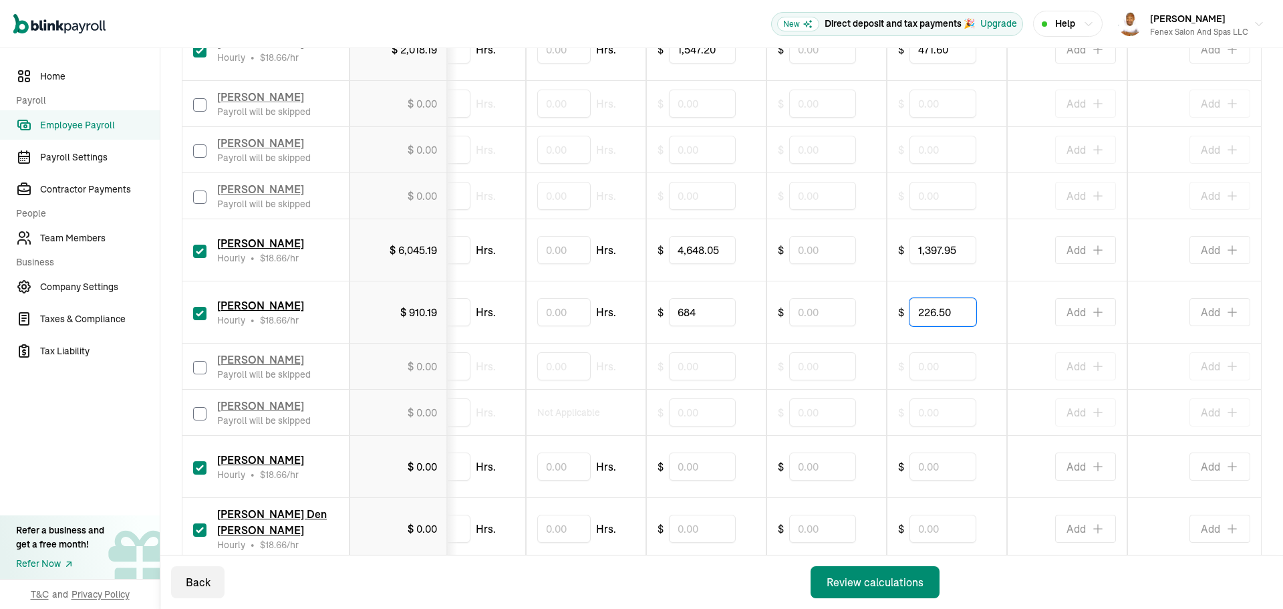
type input "226.50"
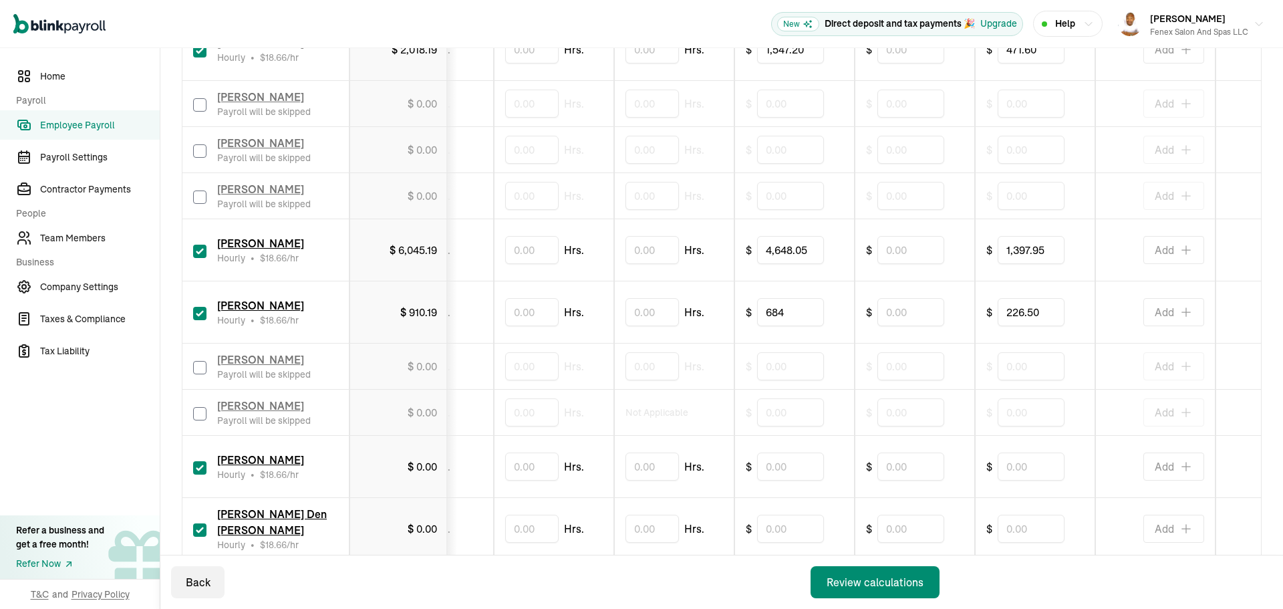
scroll to position [0, 0]
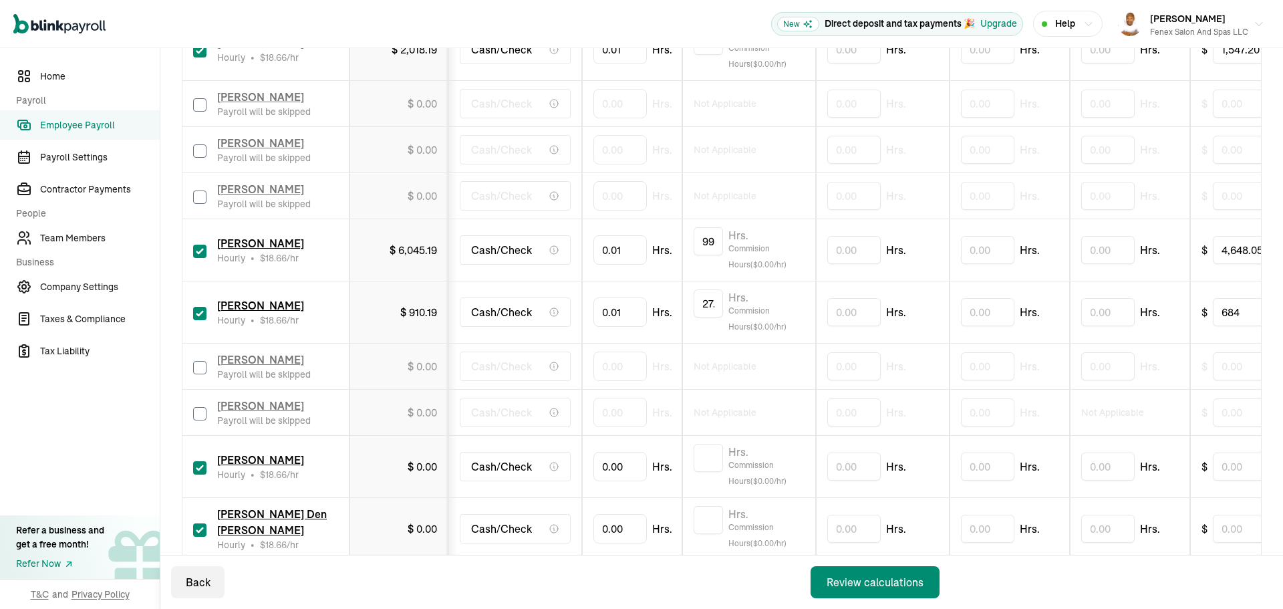
drag, startPoint x: 674, startPoint y: 346, endPoint x: 493, endPoint y: 361, distance: 181.7
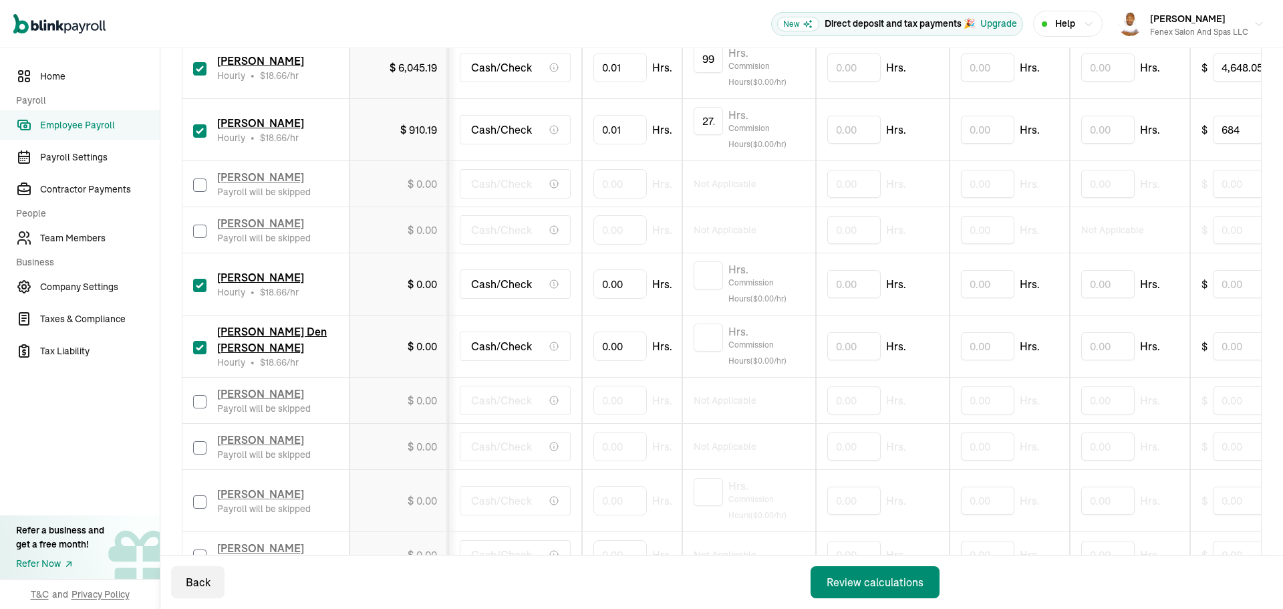
scroll to position [601, 0]
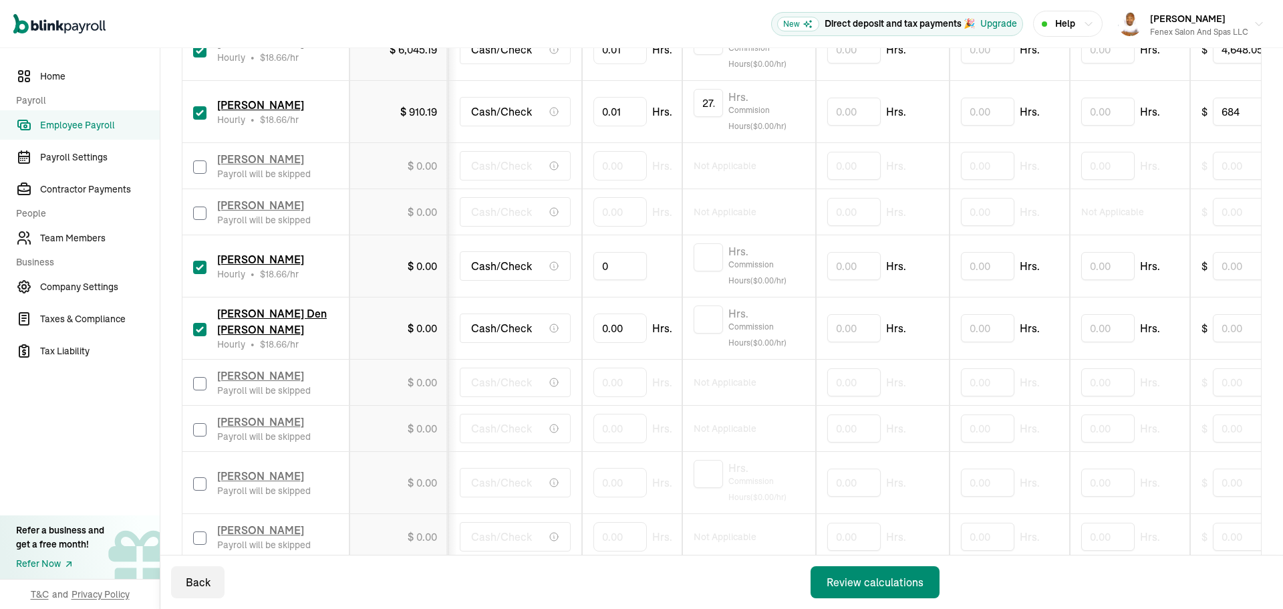
click at [627, 266] on input "0" at bounding box center [619, 266] width 53 height 28
type input "0.01"
type input "15.18"
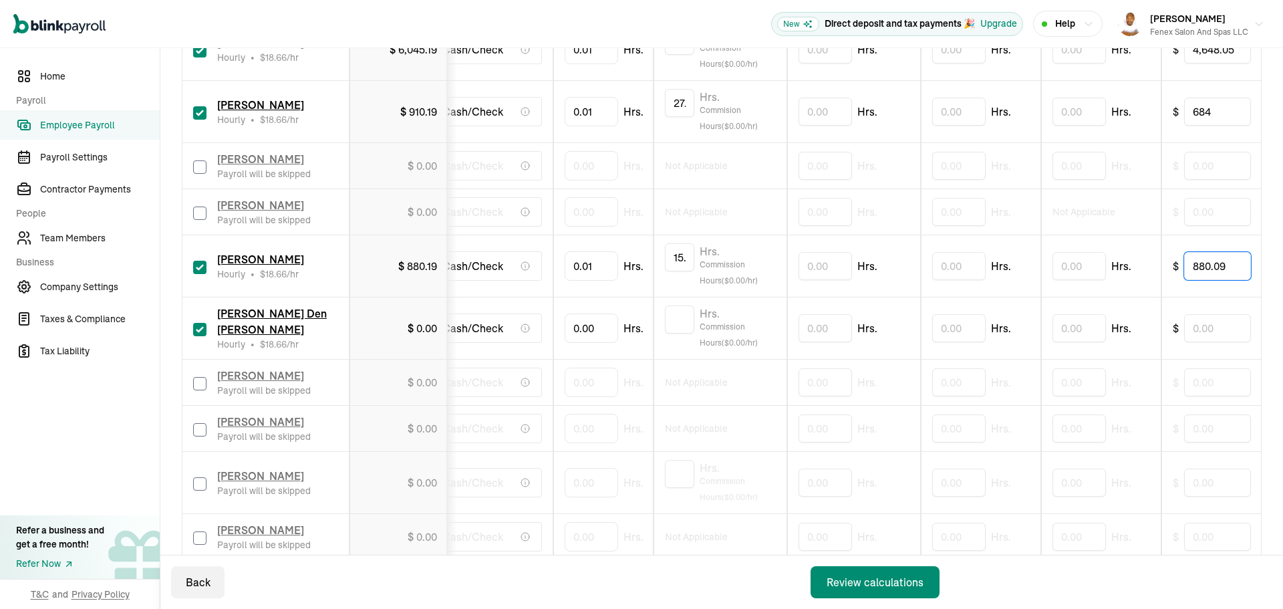
type input "880.09"
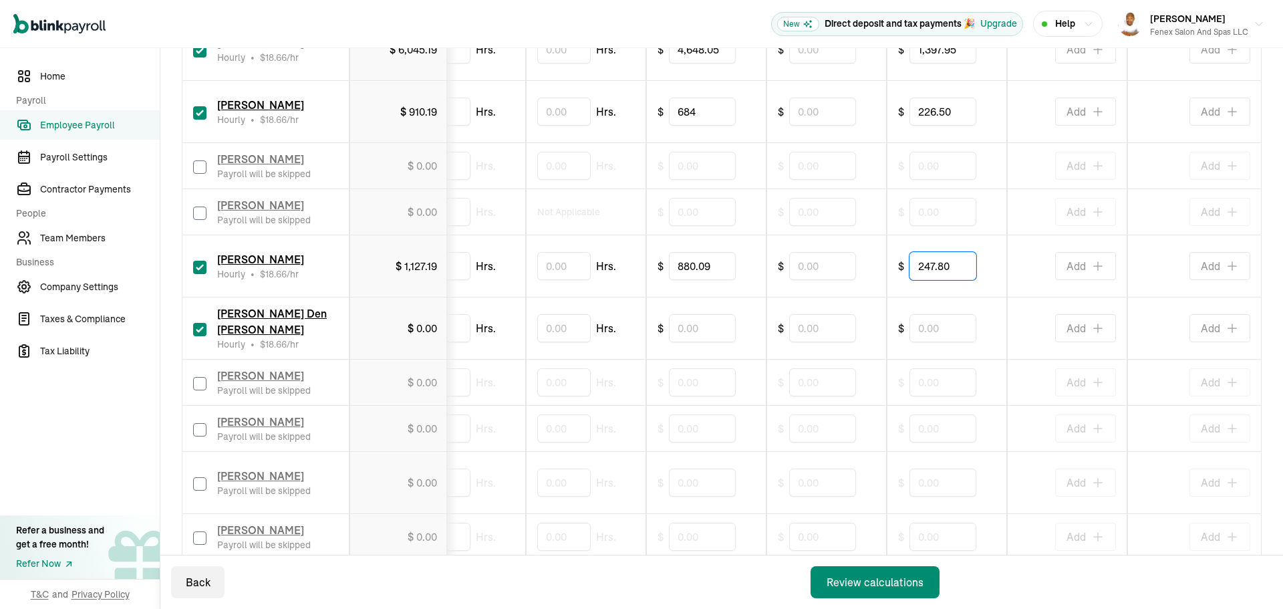
type input "247.80"
drag, startPoint x: 1000, startPoint y: 287, endPoint x: 1071, endPoint y: 304, distance: 73.6
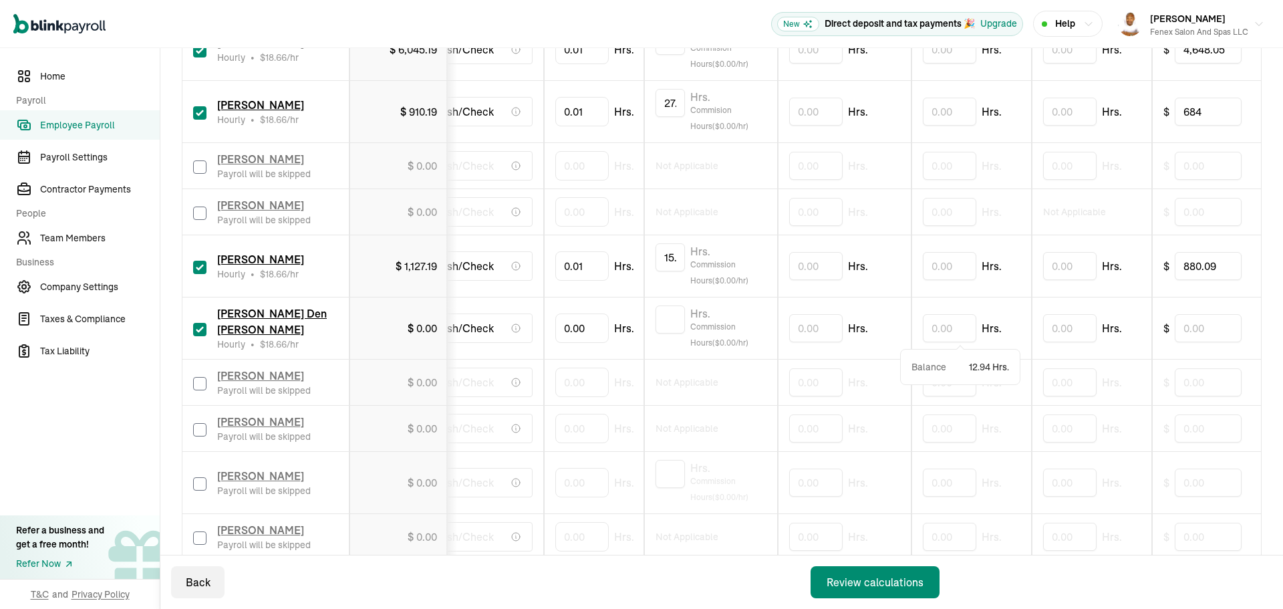
scroll to position [0, 0]
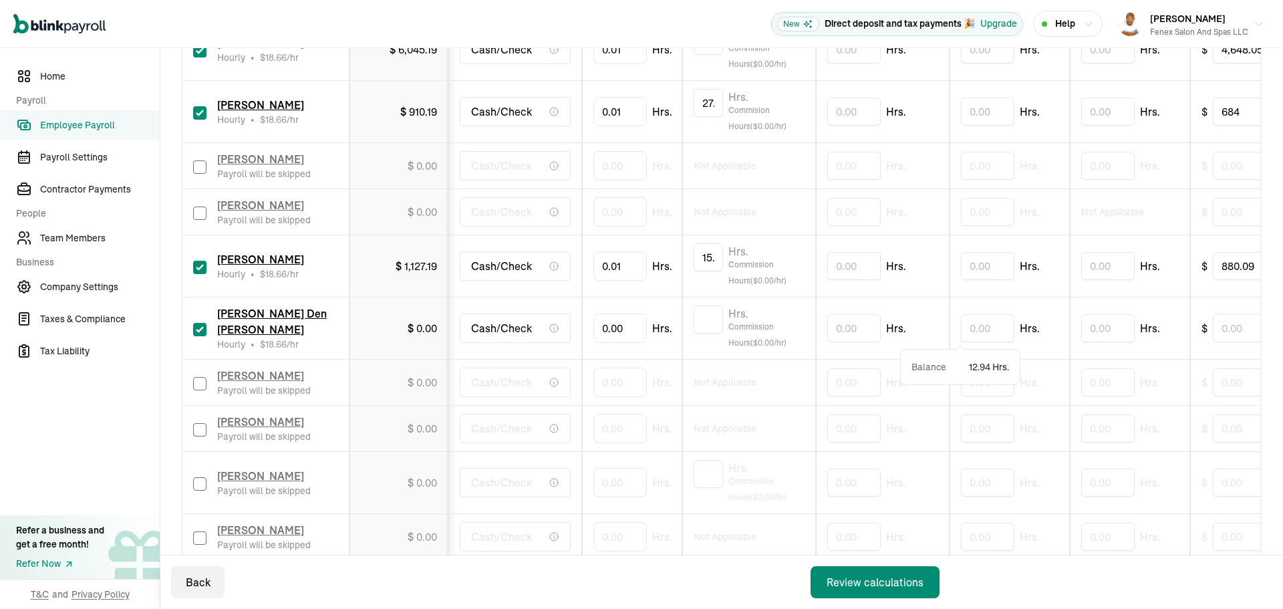
drag, startPoint x: 1071, startPoint y: 304, endPoint x: 800, endPoint y: 319, distance: 271.0
click at [635, 329] on input "0" at bounding box center [619, 328] width 53 height 28
type input "4"
type input "0.01"
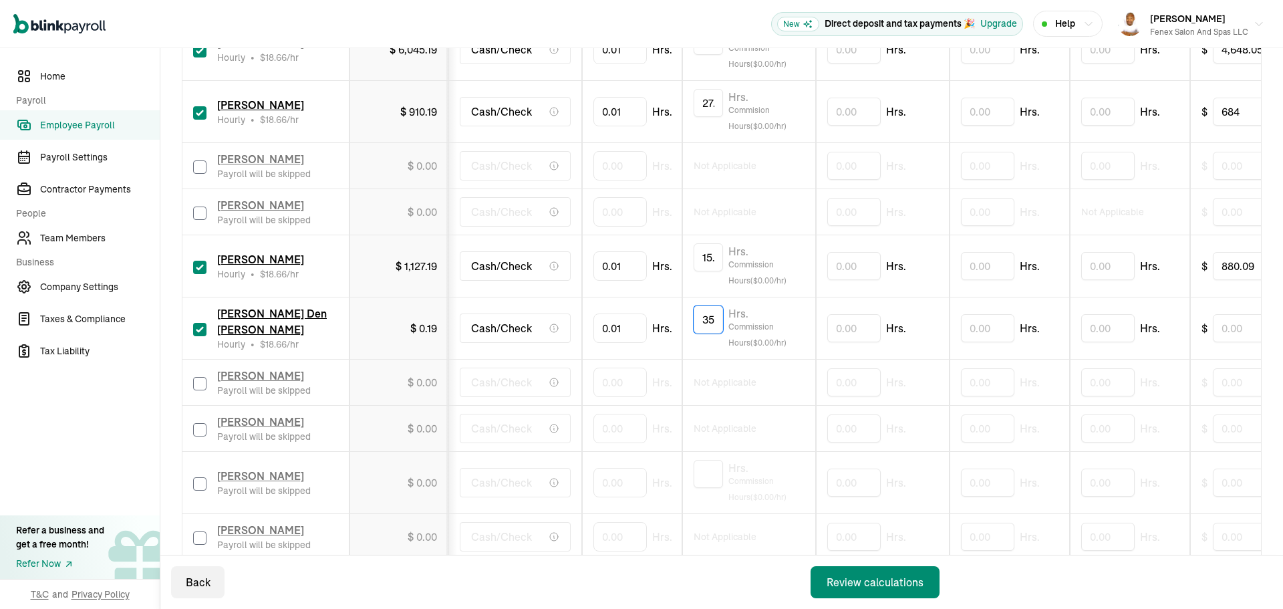
type input "41.35"
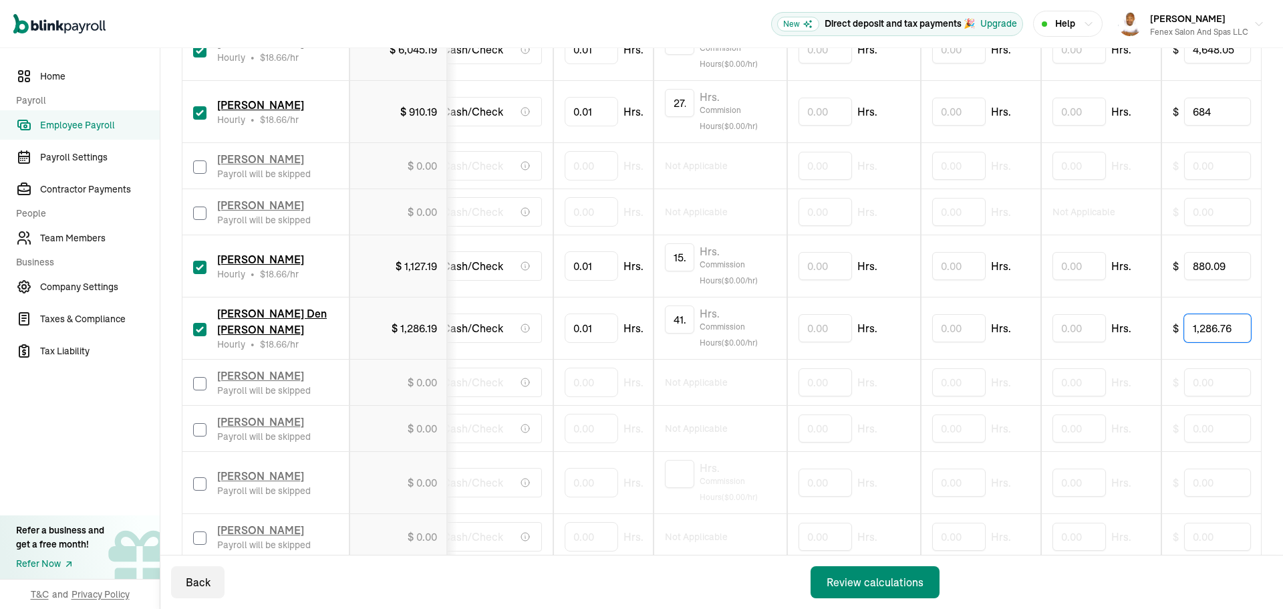
type input "1,286.76"
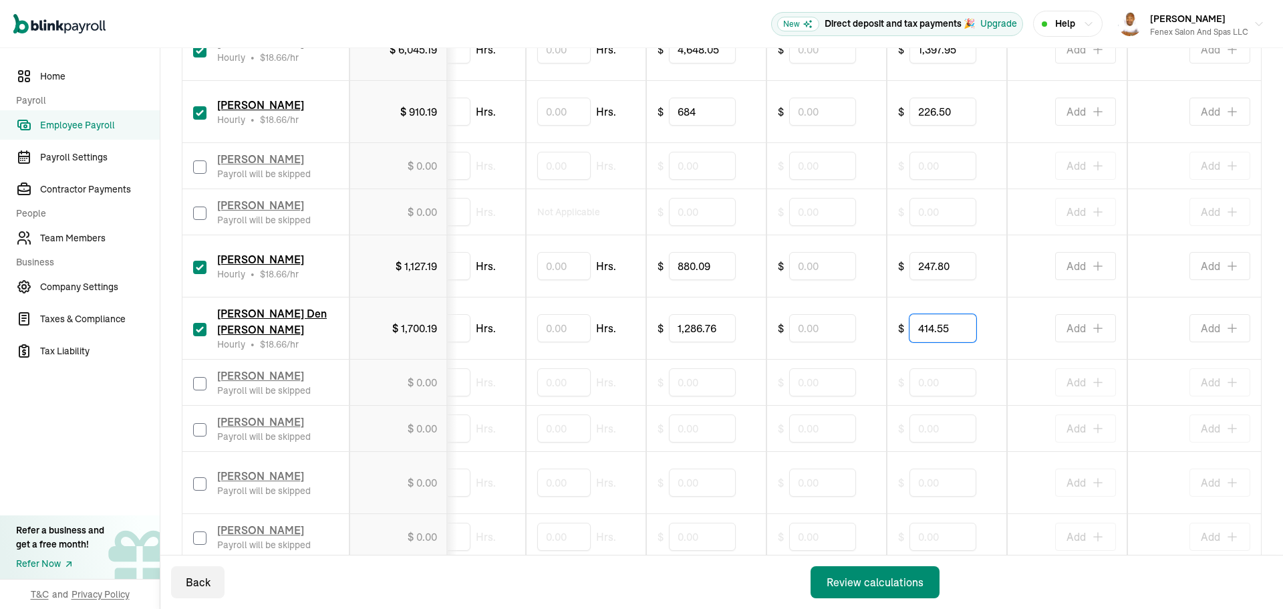
type input "414.55"
drag, startPoint x: 767, startPoint y: 365, endPoint x: 956, endPoint y: 358, distance: 189.2
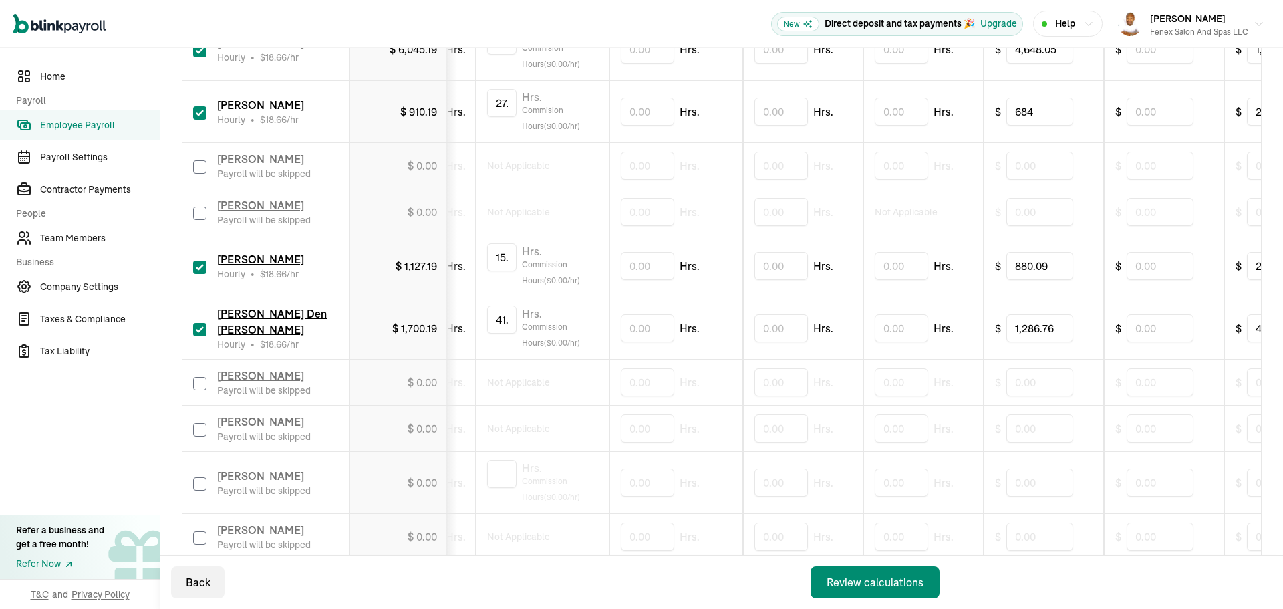
scroll to position [0, 0]
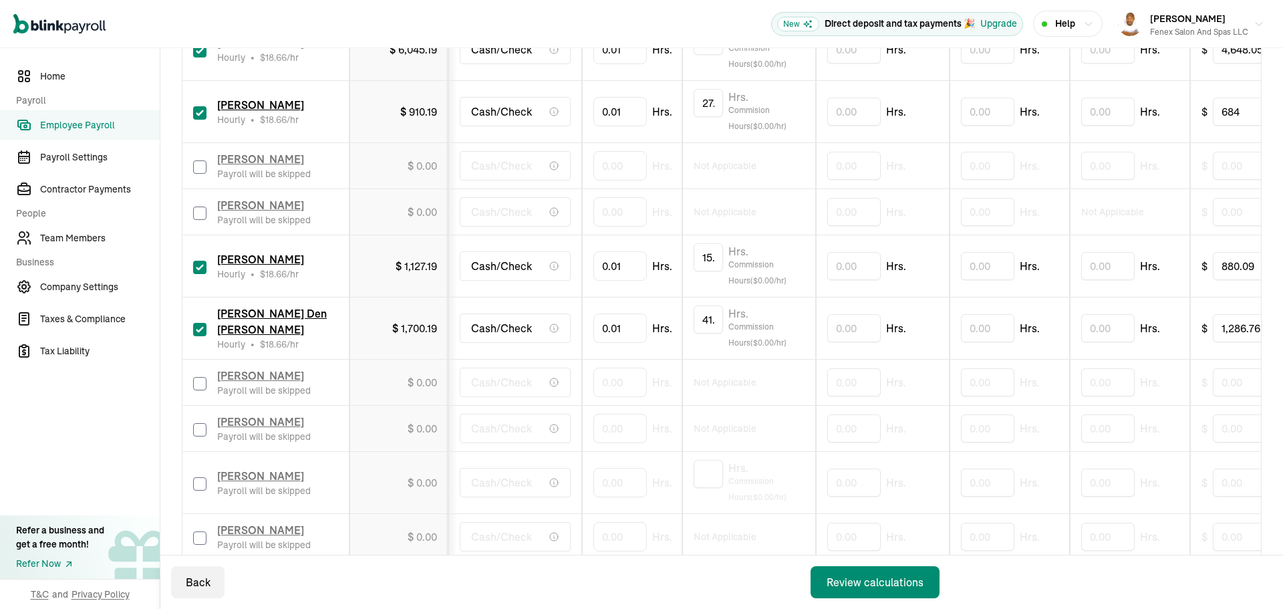
drag, startPoint x: 1030, startPoint y: 355, endPoint x: 757, endPoint y: 358, distance: 272.6
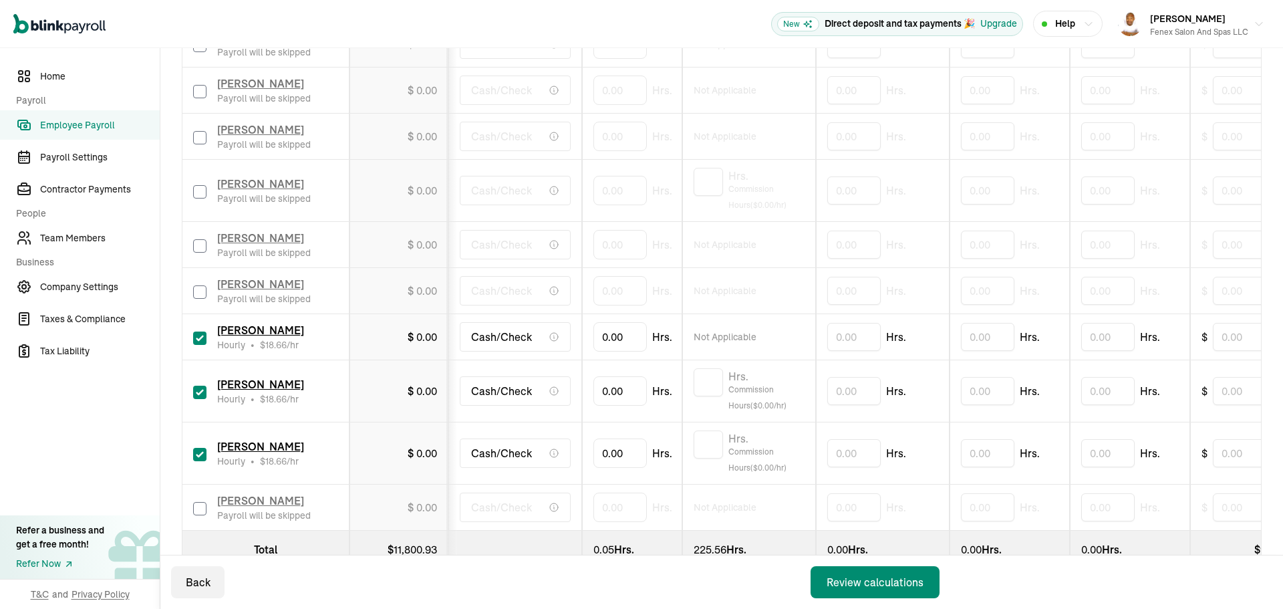
scroll to position [1136, 0]
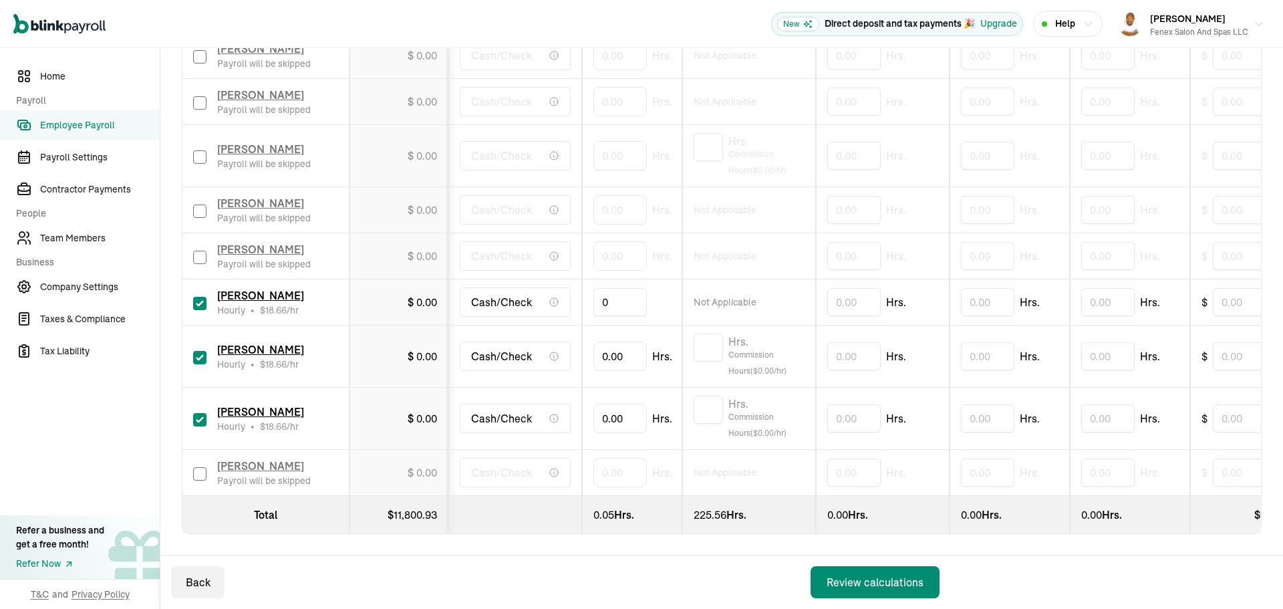
click at [631, 301] on input "0" at bounding box center [619, 302] width 53 height 28
click at [630, 294] on input "0" at bounding box center [619, 302] width 53 height 28
type input "27.68"
click at [684, 333] on td "Hrs. Commission Hours ($ 0.00 /hr)" at bounding box center [749, 356] width 134 height 62
click at [605, 347] on input "0" at bounding box center [619, 356] width 53 height 28
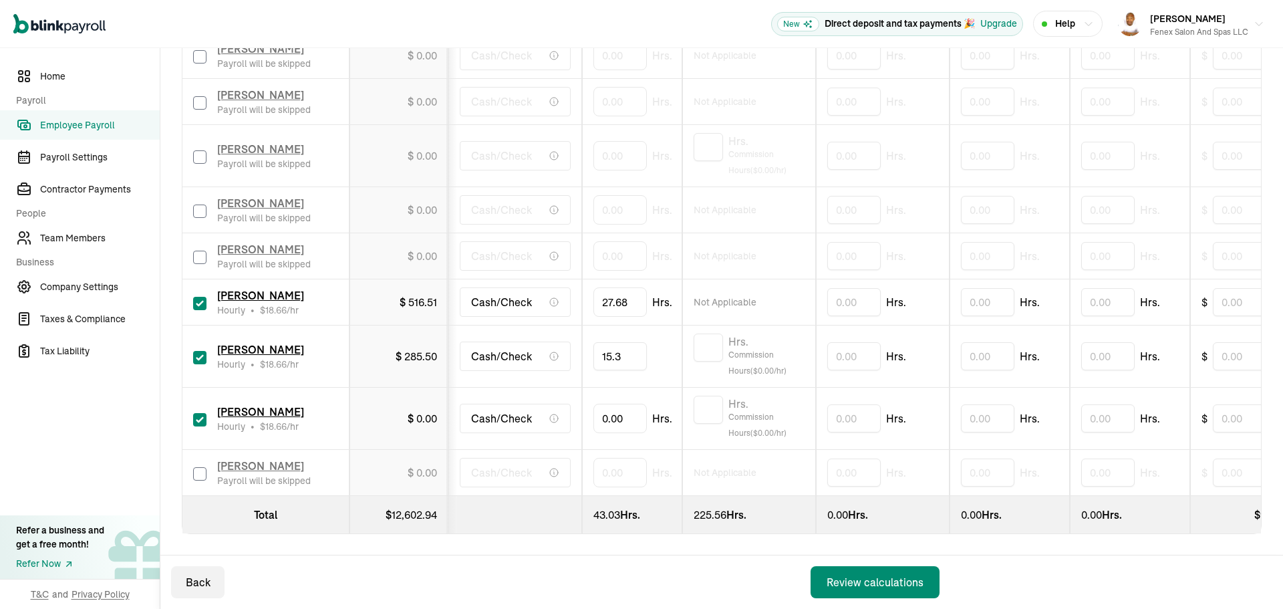
type input "15.33"
type input "7"
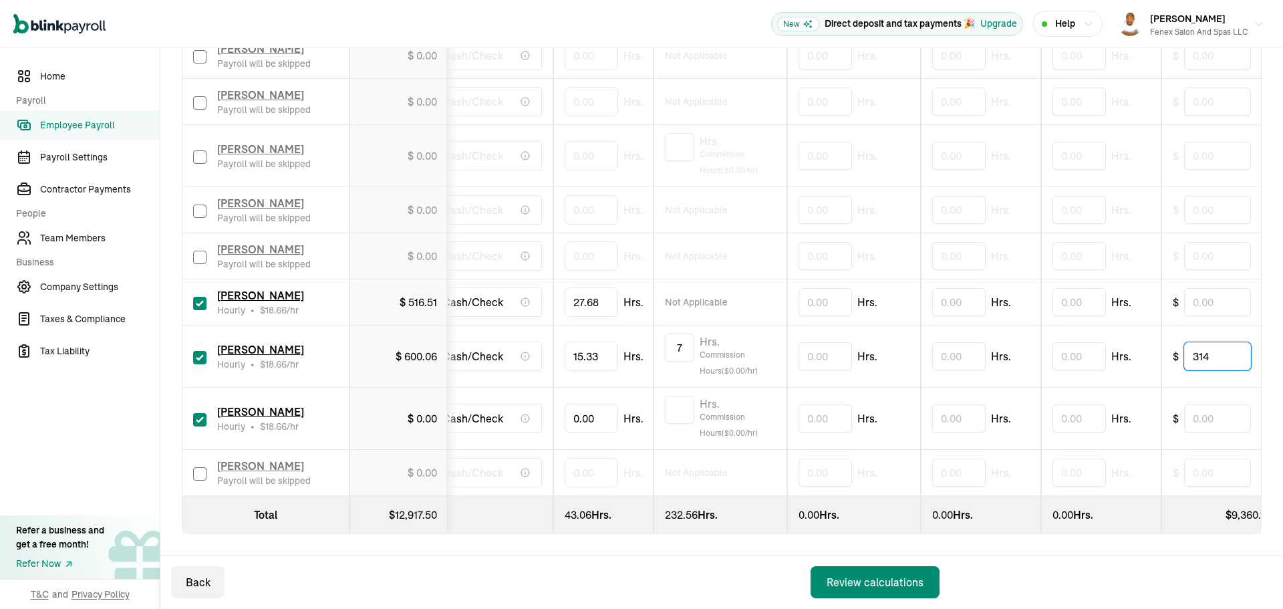
type input "314"
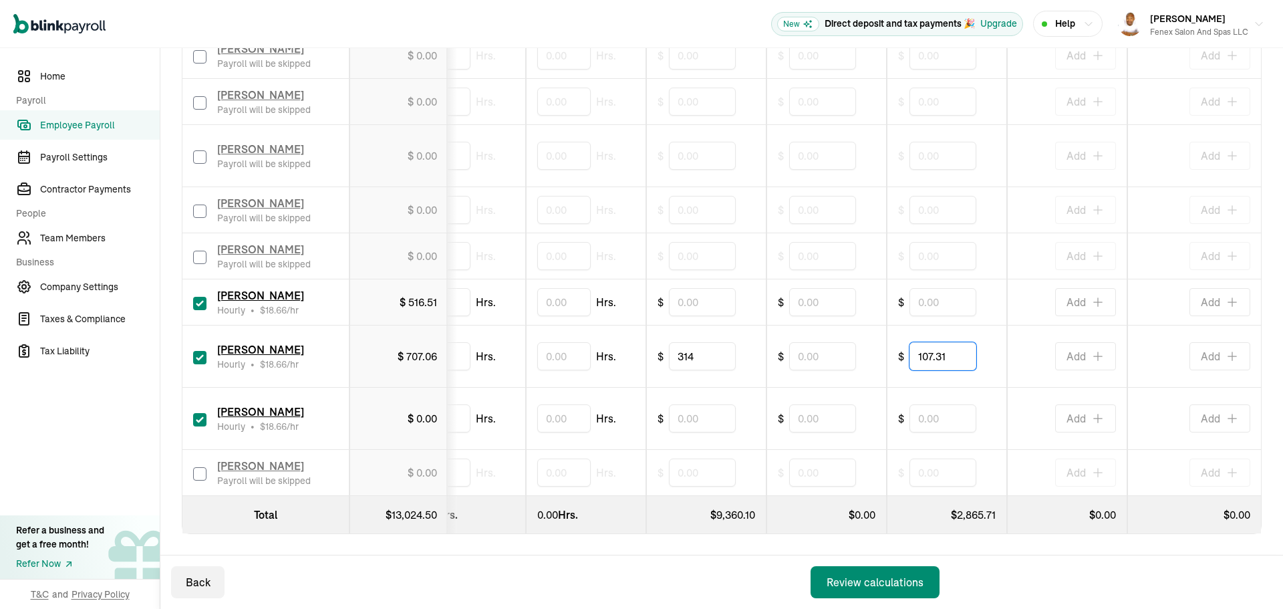
type input "107.31"
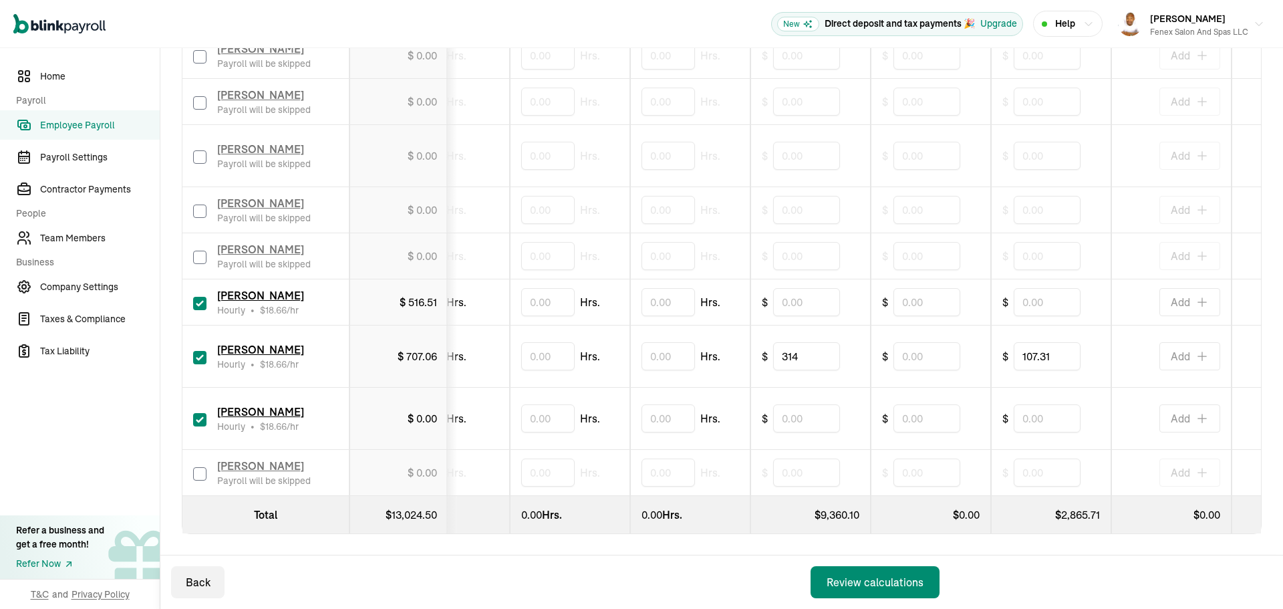
scroll to position [0, 0]
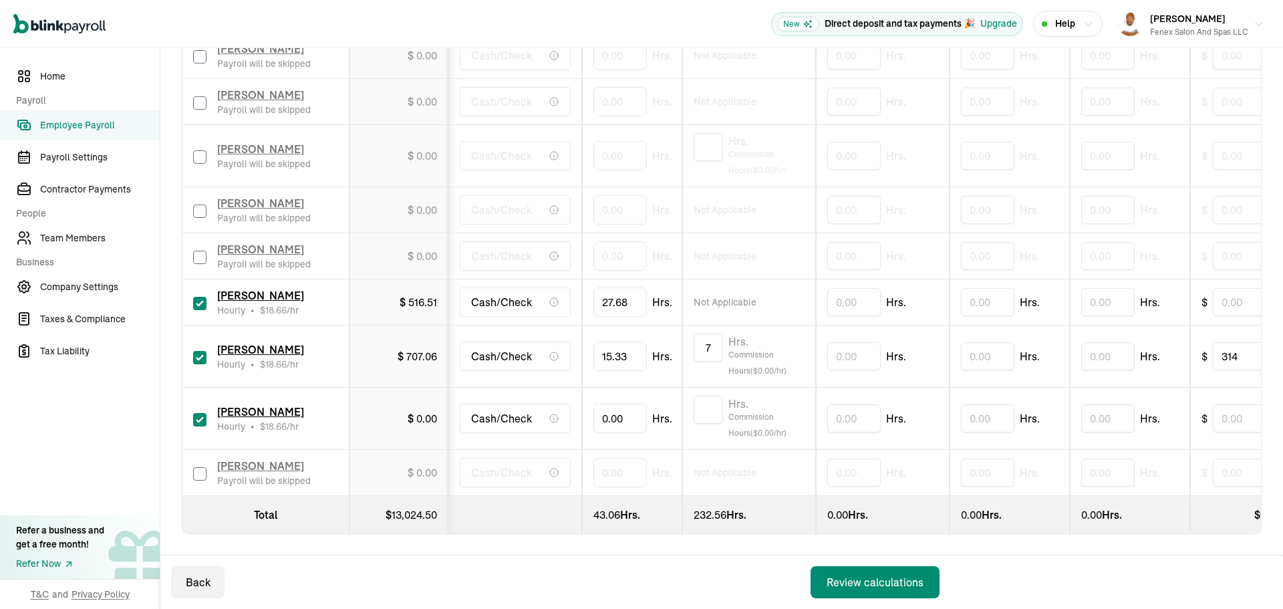
drag, startPoint x: 960, startPoint y: 385, endPoint x: 702, endPoint y: 388, distance: 257.9
click at [621, 412] on input "0" at bounding box center [619, 418] width 53 height 28
click at [615, 416] on input "0" at bounding box center [619, 418] width 53 height 28
type input "48.73"
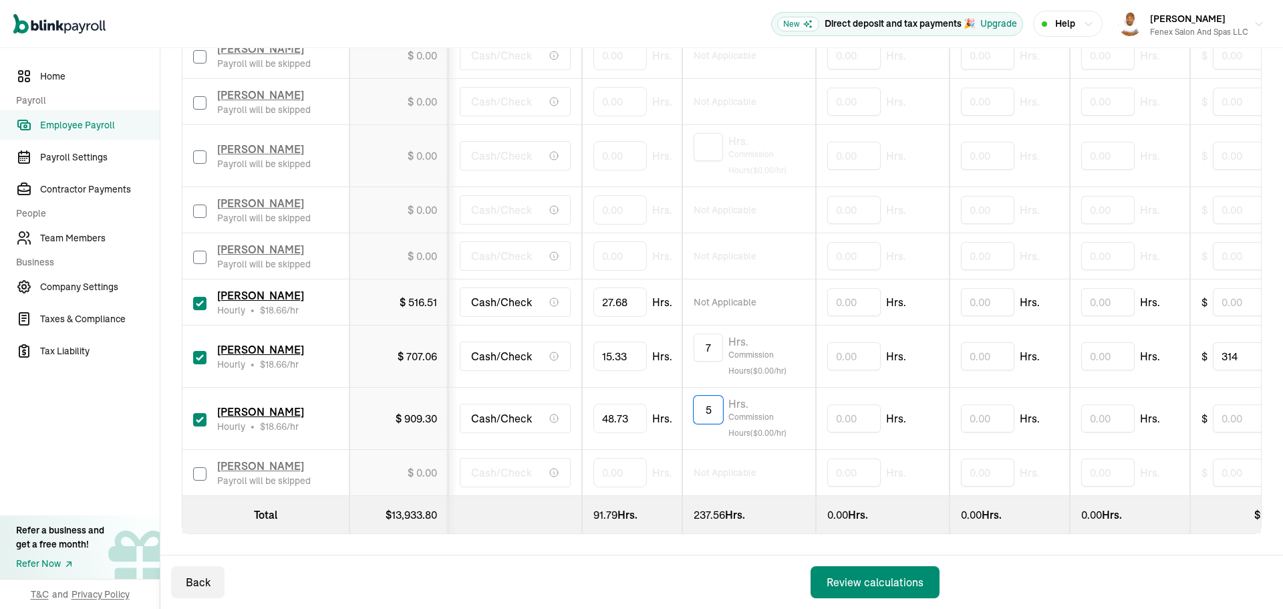
type input "5"
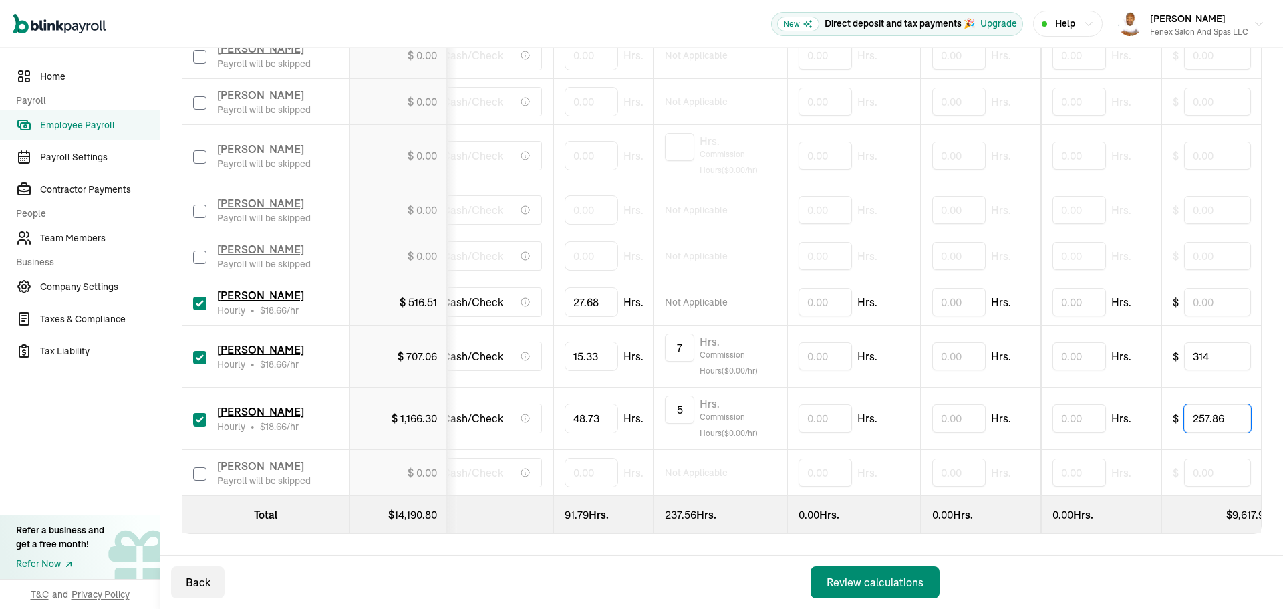
type input "257.86"
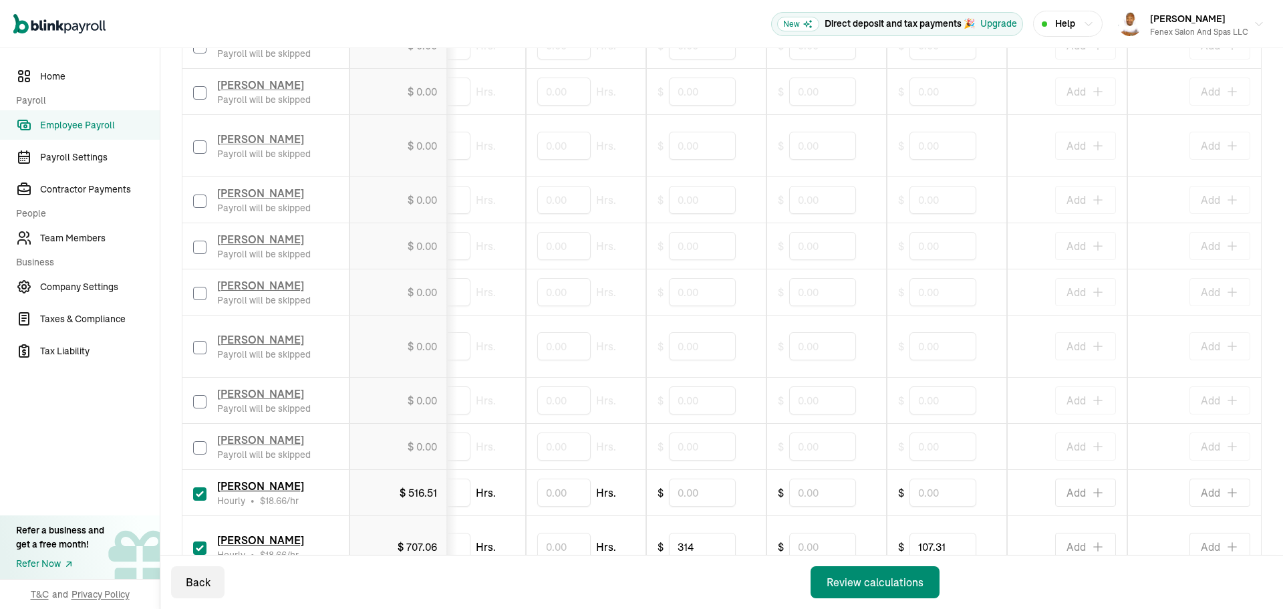
scroll to position [1139, 0]
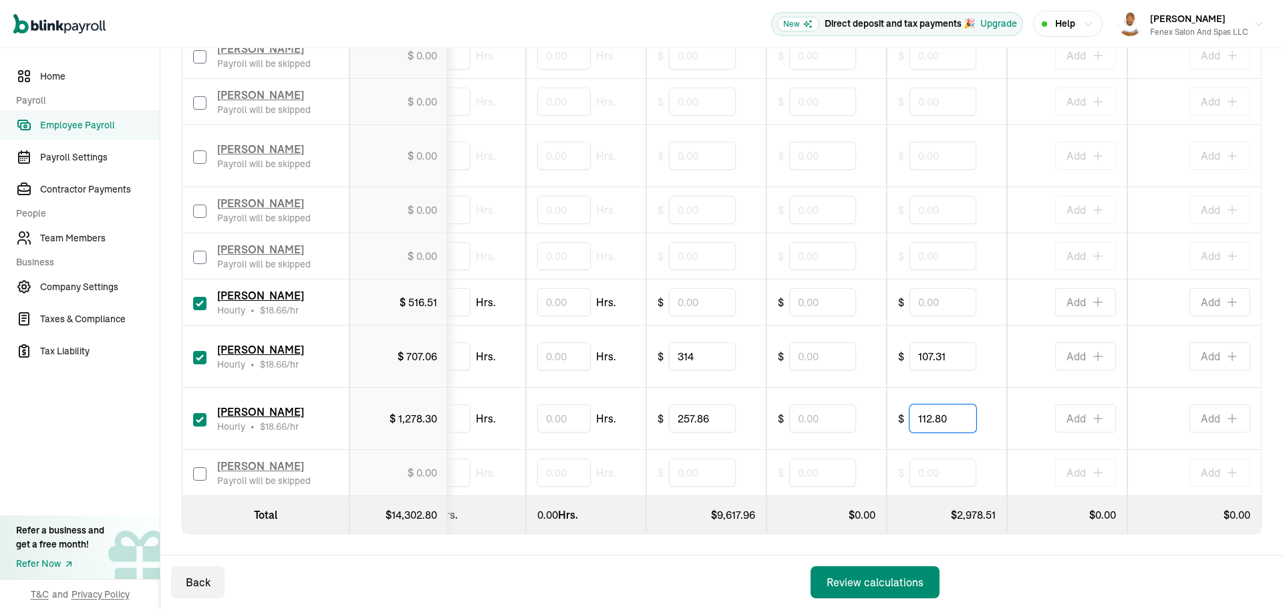
type input "112.80"
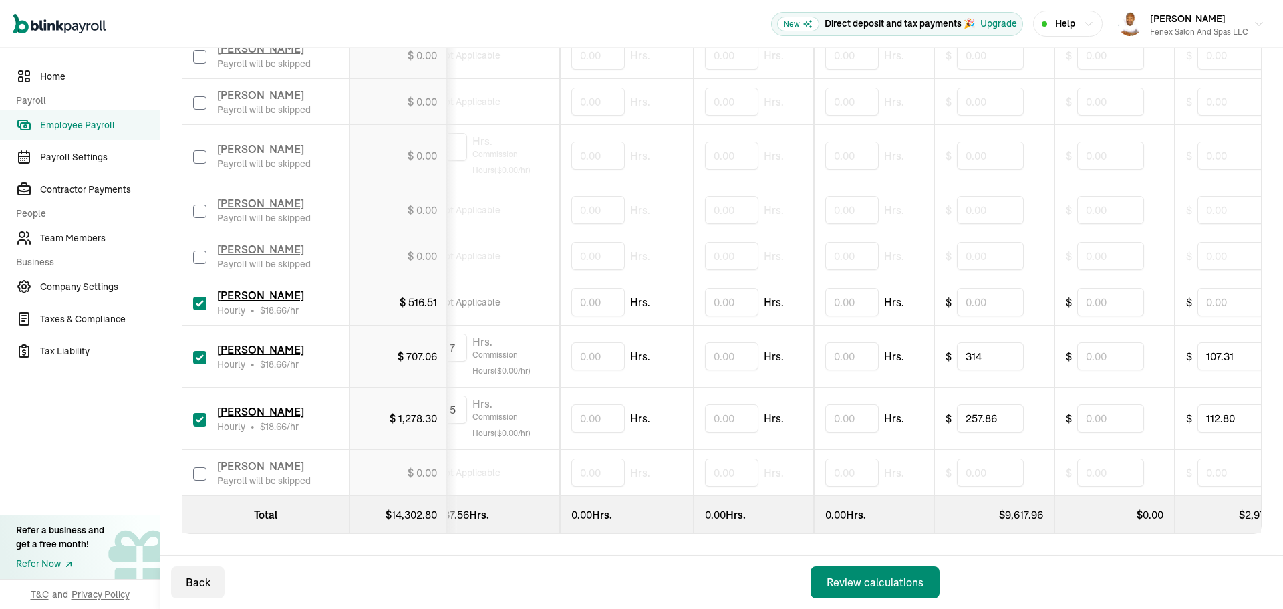
scroll to position [0, 0]
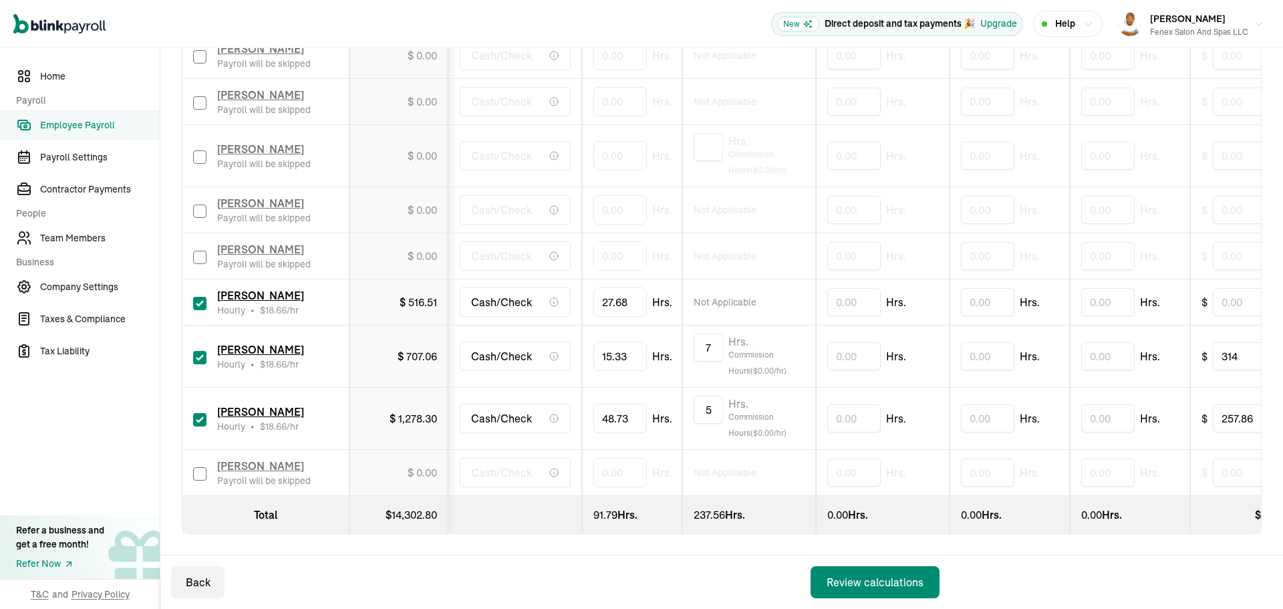
drag, startPoint x: 801, startPoint y: 448, endPoint x: 594, endPoint y: 447, distance: 207.1
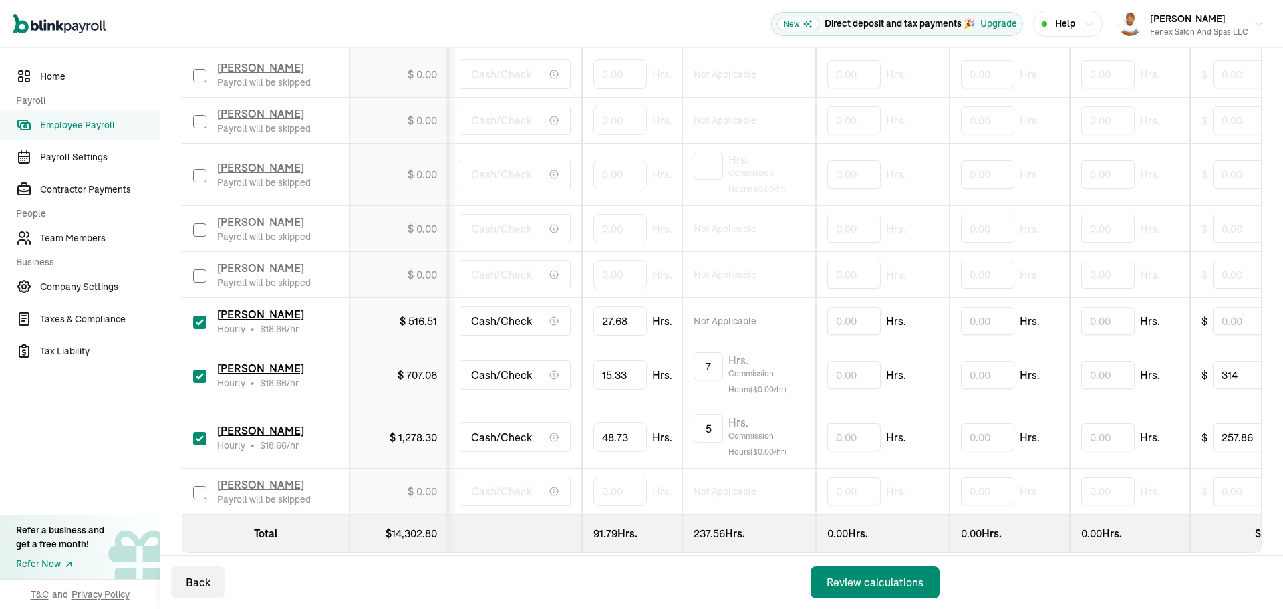
scroll to position [1139, 0]
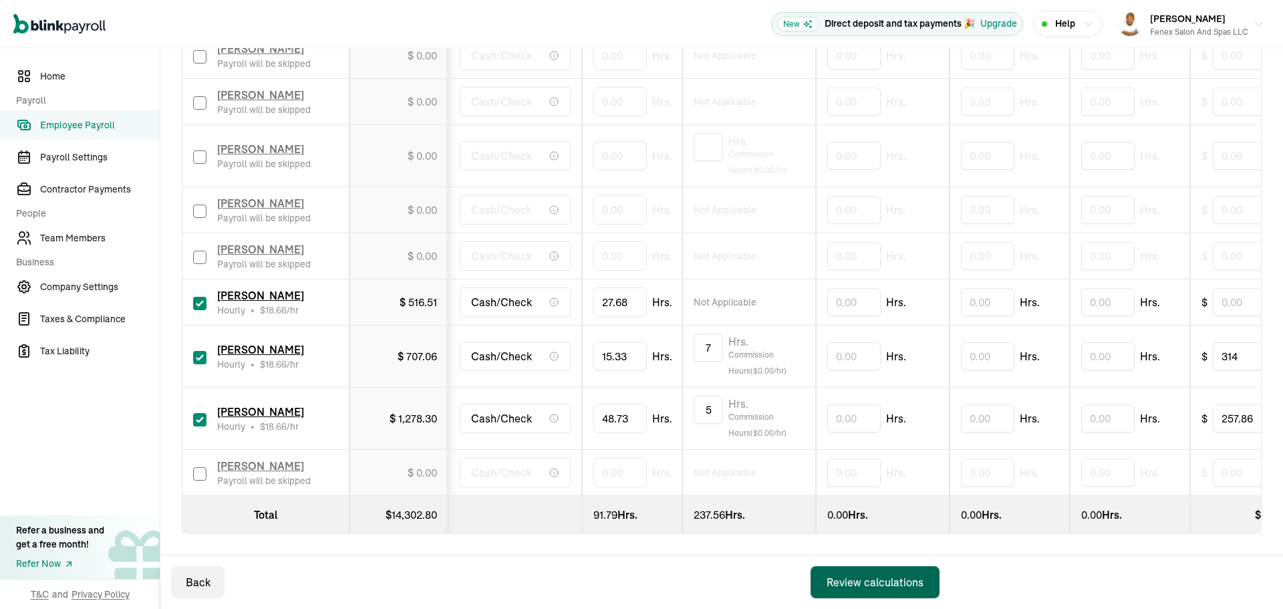
click at [916, 577] on div "Review calculations" at bounding box center [875, 582] width 97 height 16
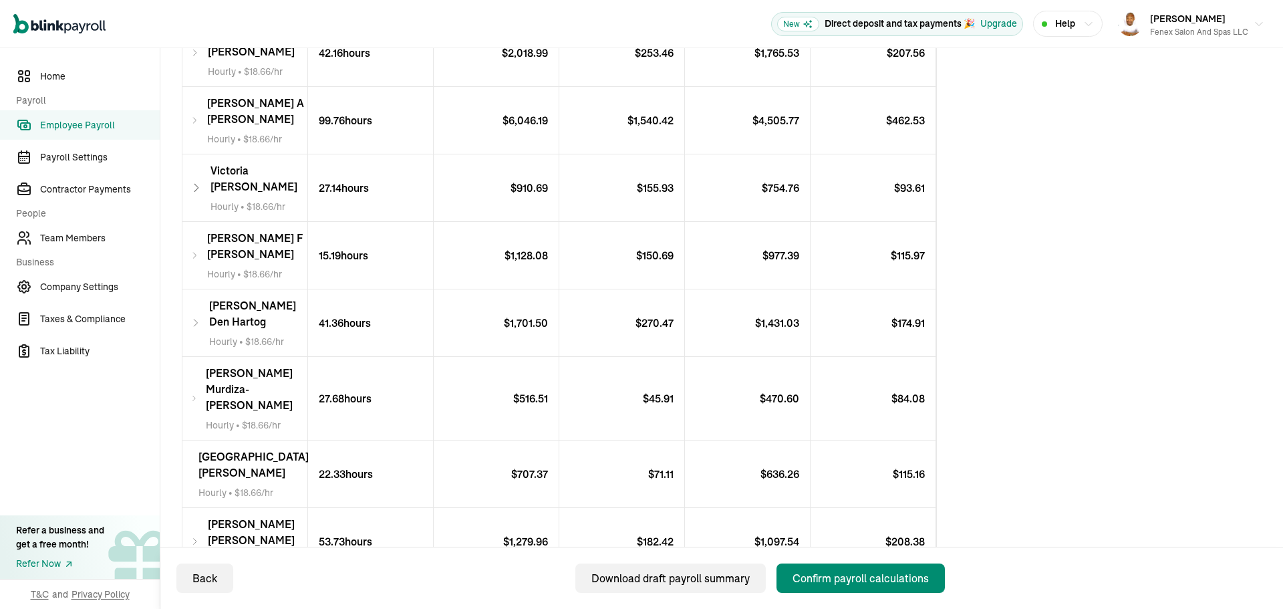
scroll to position [400, 0]
click at [846, 577] on div "Confirm payroll calculations" at bounding box center [860, 578] width 136 height 16
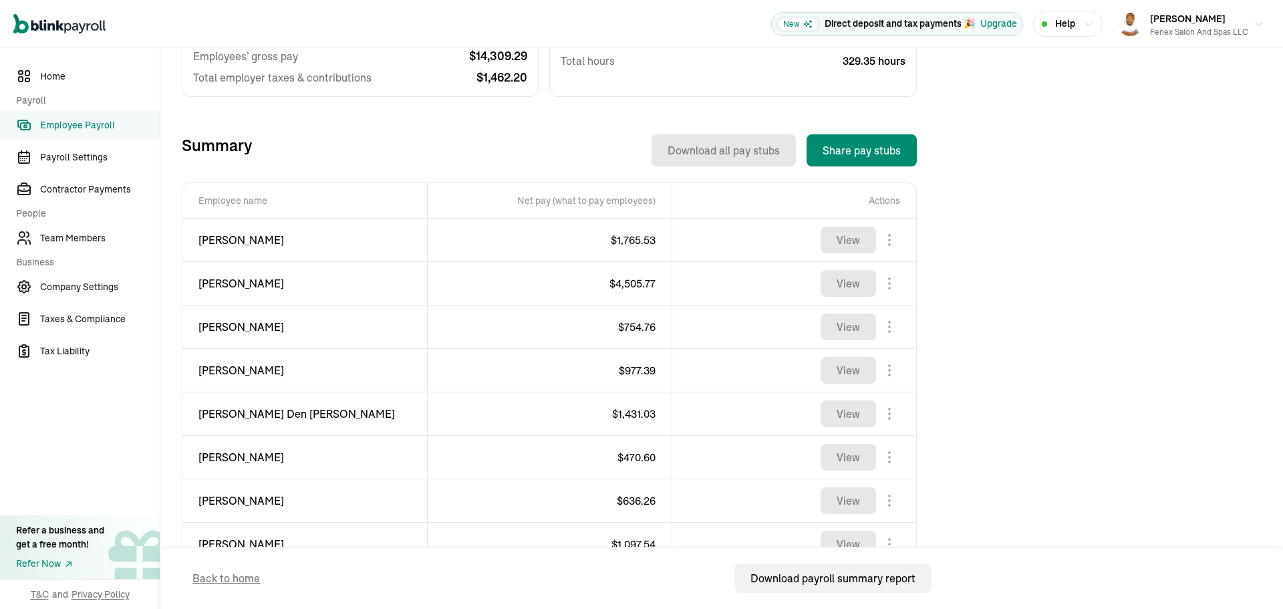
click at [627, 285] on span "$ 4,505.77" at bounding box center [632, 283] width 46 height 13
click at [638, 245] on span "$ 1,765.53" at bounding box center [633, 239] width 45 height 13
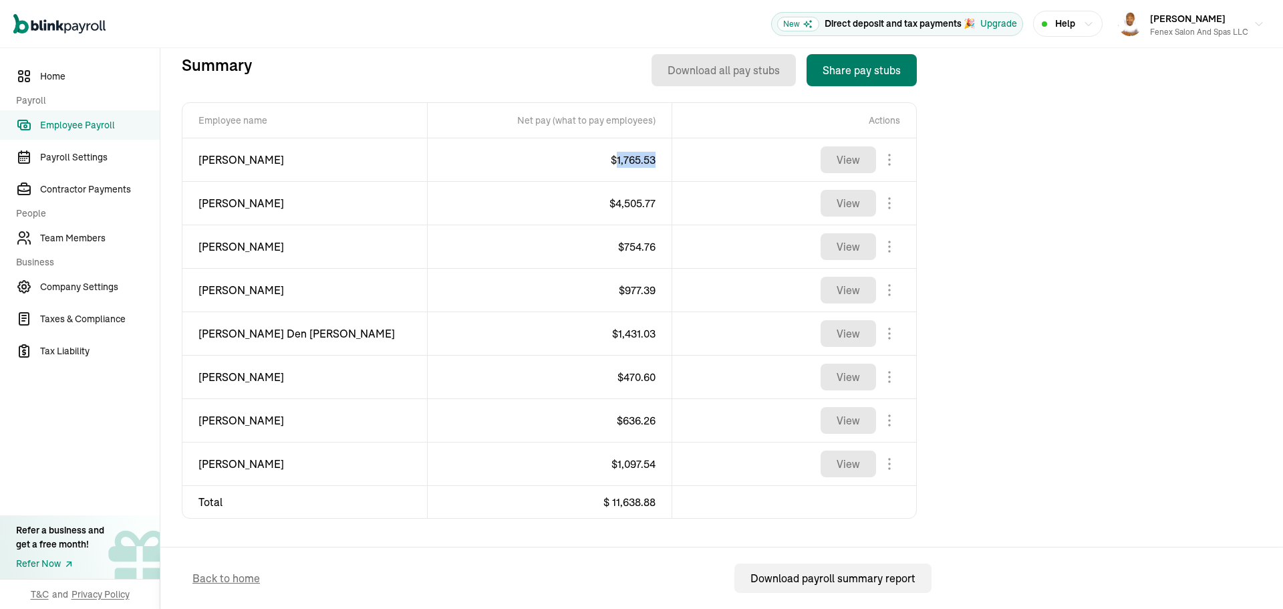
click at [858, 76] on button "Share pay stubs" at bounding box center [861, 70] width 110 height 32
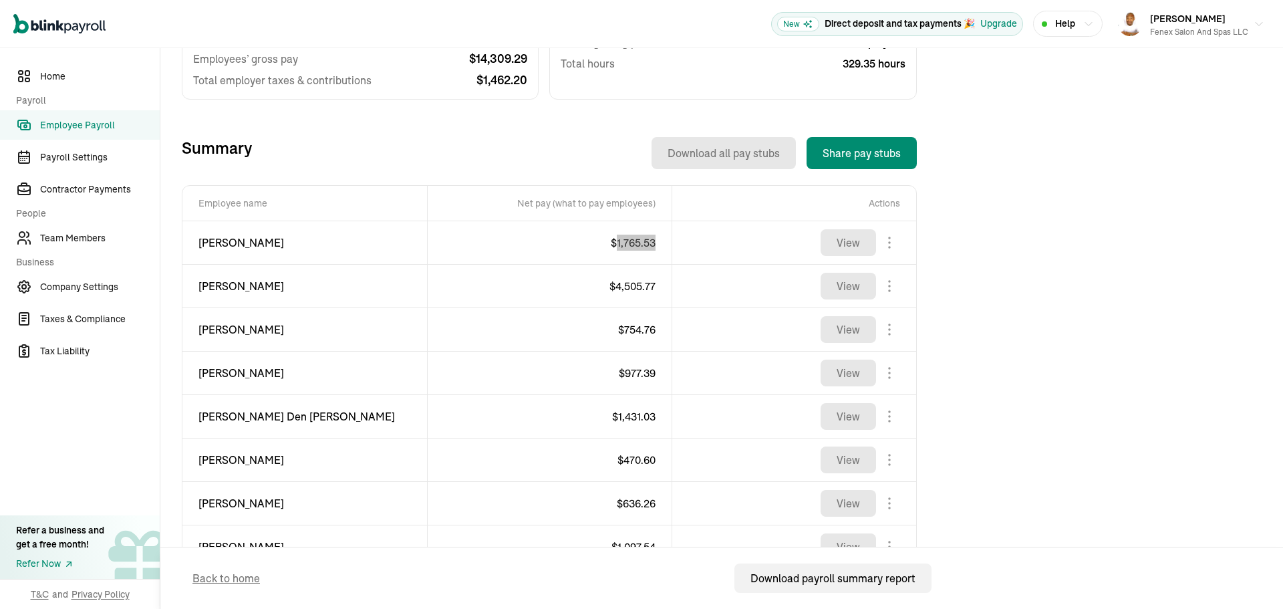
scroll to position [414, 0]
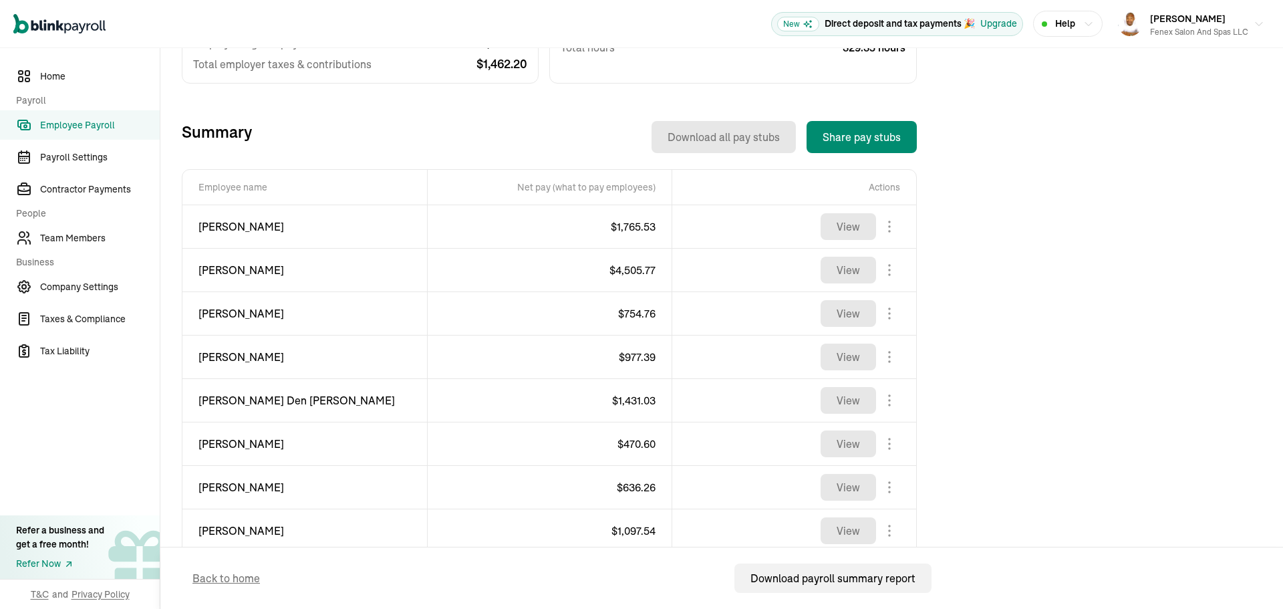
click at [252, 229] on span "[PERSON_NAME]" at bounding box center [304, 226] width 212 height 16
copy div "[PERSON_NAME]"
click at [642, 222] on span "$ 1,765.53" at bounding box center [633, 226] width 45 height 13
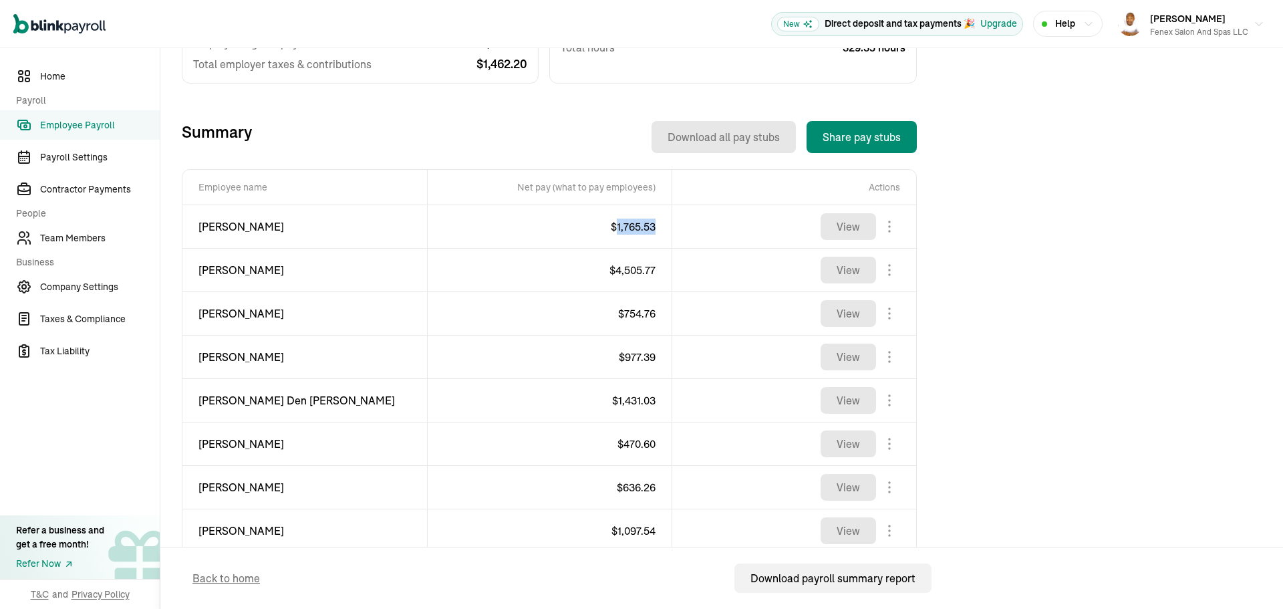
click at [642, 222] on span "$ 1,765.53" at bounding box center [633, 226] width 45 height 13
copy span "$ 1,765.53"
click at [240, 274] on span "[PERSON_NAME]" at bounding box center [304, 270] width 212 height 16
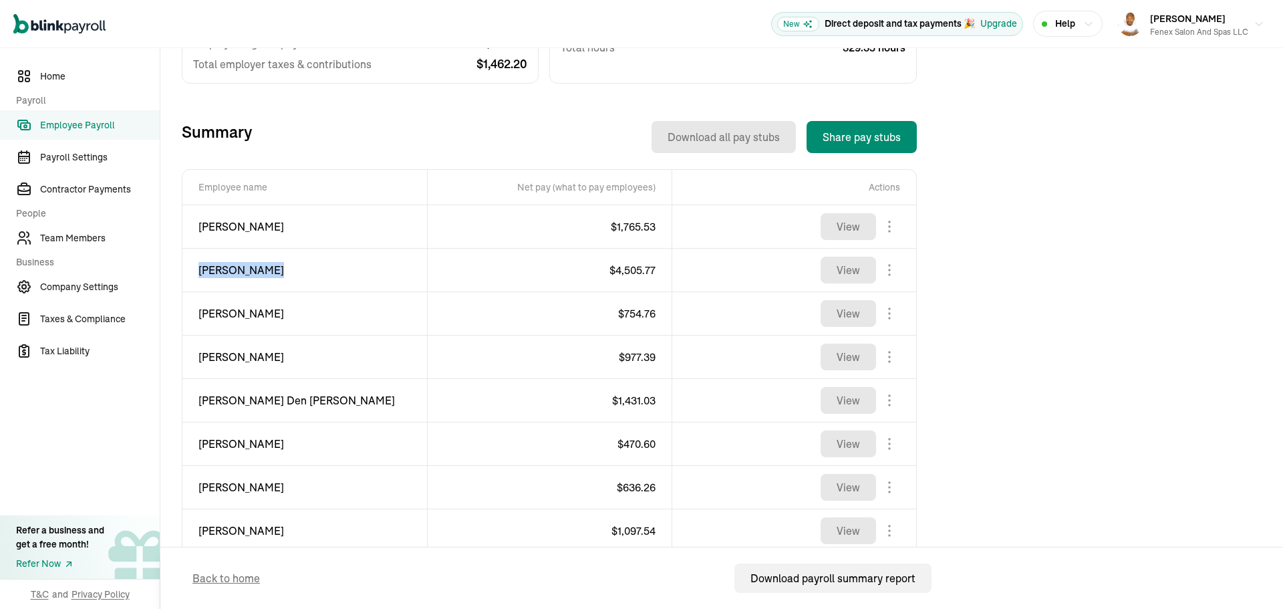
click at [240, 274] on span "[PERSON_NAME]" at bounding box center [304, 270] width 212 height 16
copy div "[PERSON_NAME]"
click at [633, 272] on span "$ 4,505.77" at bounding box center [632, 269] width 46 height 13
copy span "4,505.77"
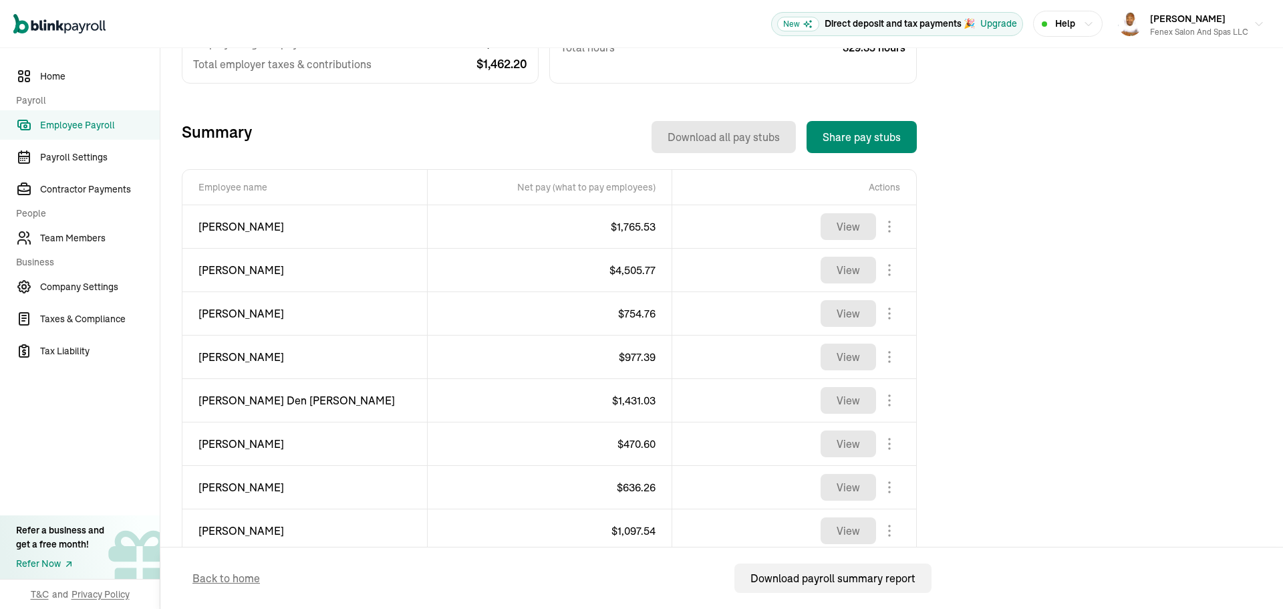
click at [222, 312] on span "[PERSON_NAME]" at bounding box center [304, 313] width 212 height 16
copy div "[PERSON_NAME]"
click at [646, 316] on span "$ 754.76" at bounding box center [636, 313] width 37 height 13
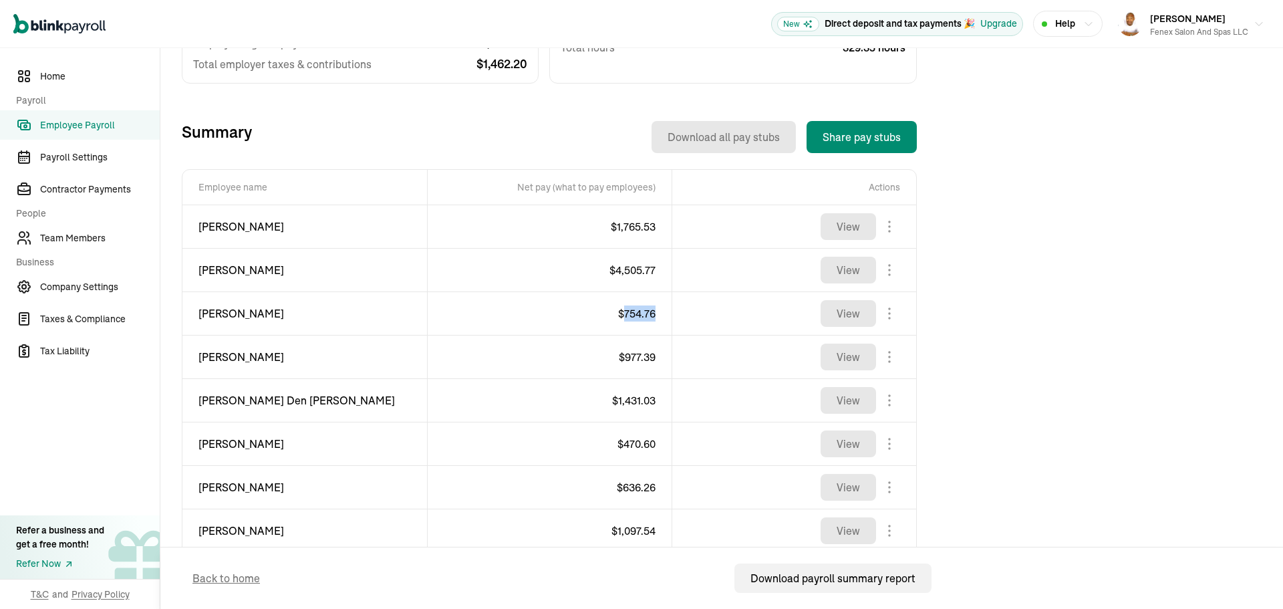
click at [646, 316] on span "$ 754.76" at bounding box center [636, 313] width 37 height 13
copy span "754.76"
click at [219, 355] on span "[PERSON_NAME]" at bounding box center [304, 357] width 212 height 16
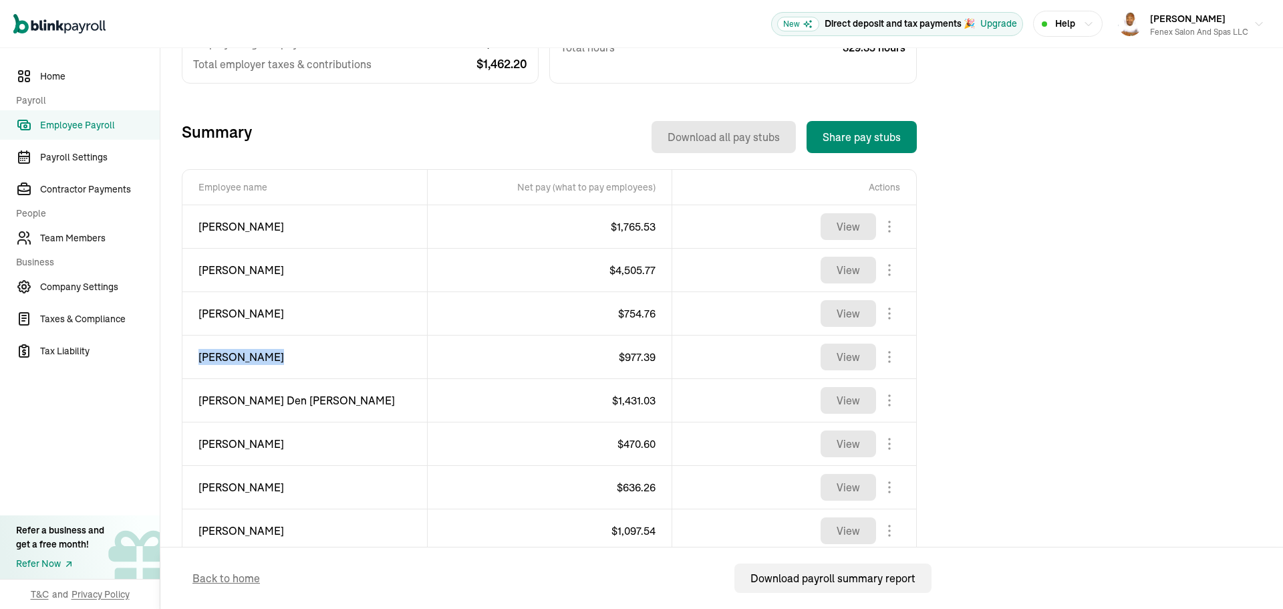
copy div "[PERSON_NAME]"
click at [627, 361] on span "$ 977.39" at bounding box center [637, 356] width 37 height 13
click at [628, 361] on span "$ 977.39" at bounding box center [637, 356] width 37 height 13
copy span "977.39"
click at [208, 406] on span "[PERSON_NAME] Den [PERSON_NAME]" at bounding box center [304, 400] width 212 height 16
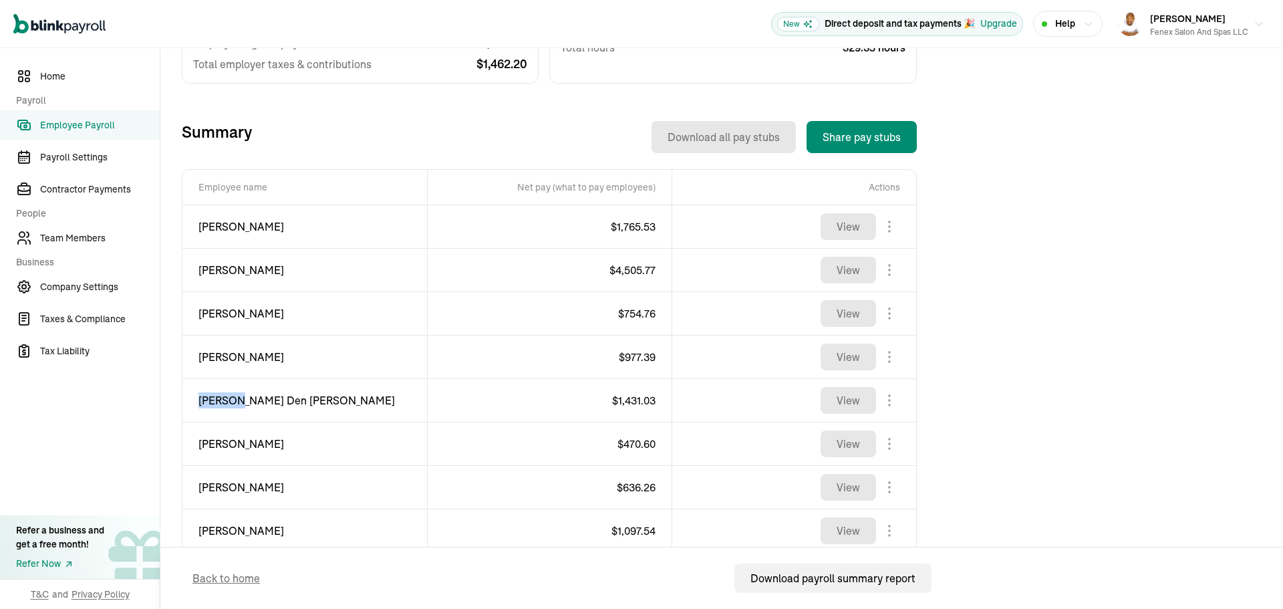
click at [208, 406] on span "[PERSON_NAME] Den [PERSON_NAME]" at bounding box center [304, 400] width 212 height 16
copy div "[PERSON_NAME] Den [PERSON_NAME]"
click at [619, 395] on span "$ 1,431.03" at bounding box center [633, 400] width 43 height 13
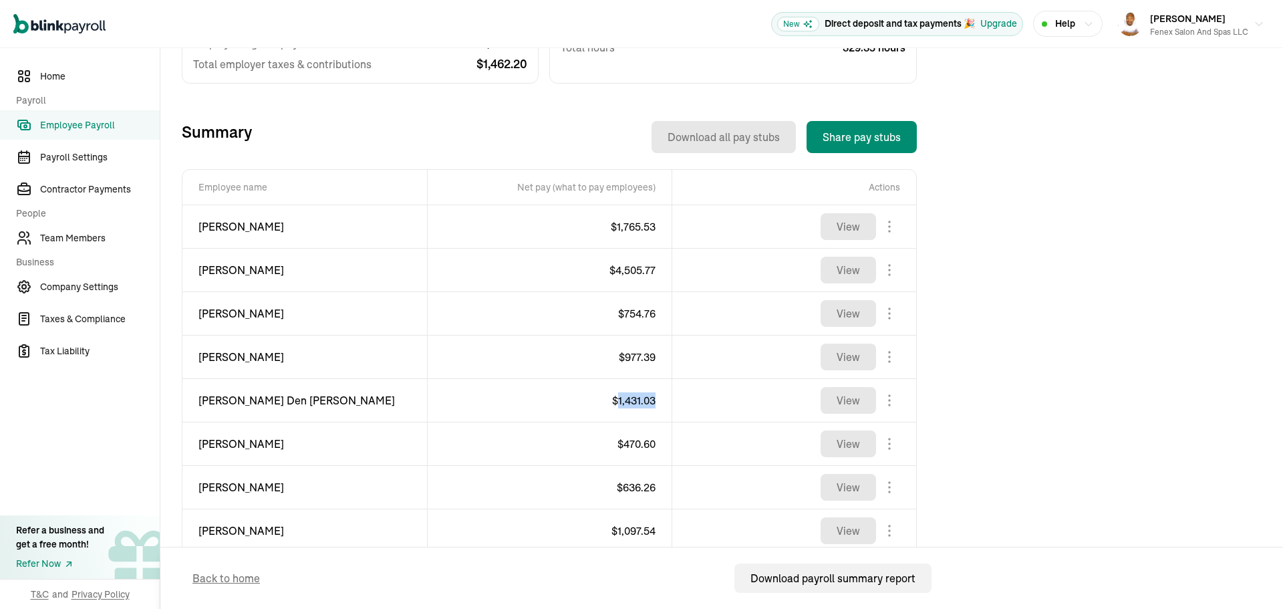
copy span "1,431.03"
click at [291, 443] on span "[PERSON_NAME]" at bounding box center [304, 444] width 212 height 16
click at [637, 438] on span "$ 470.60" at bounding box center [636, 443] width 38 height 13
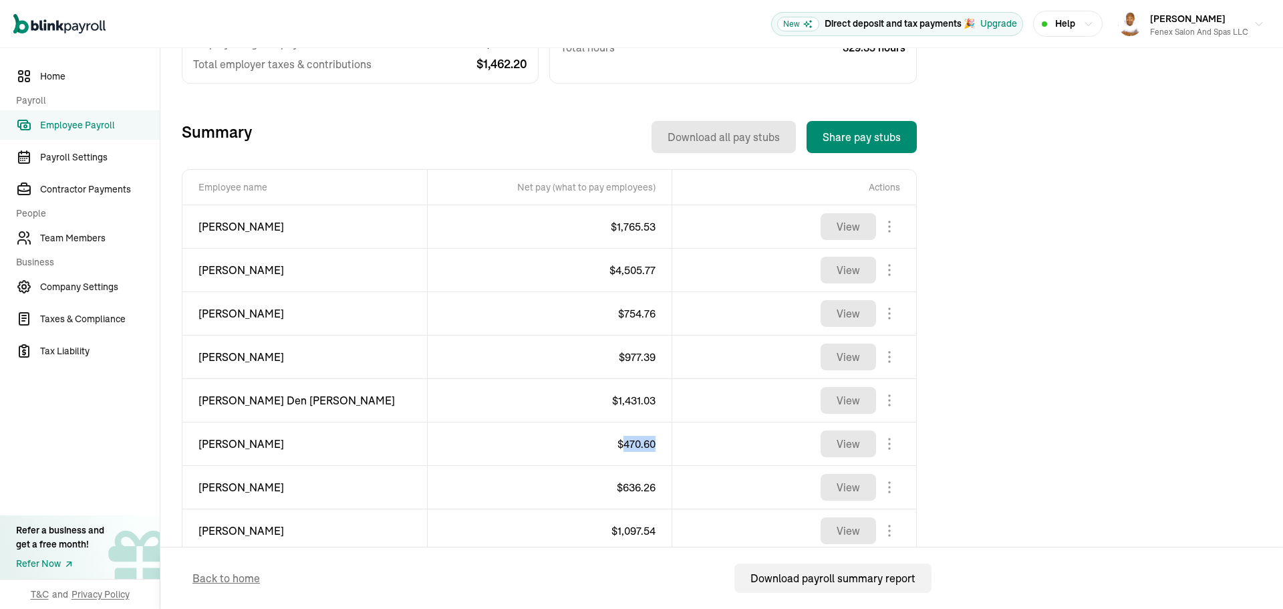
click at [637, 438] on span "$ 470.60" at bounding box center [636, 443] width 38 height 13
click at [217, 492] on span "[PERSON_NAME]" at bounding box center [304, 487] width 212 height 16
click at [633, 482] on span "$ 636.26" at bounding box center [636, 486] width 39 height 13
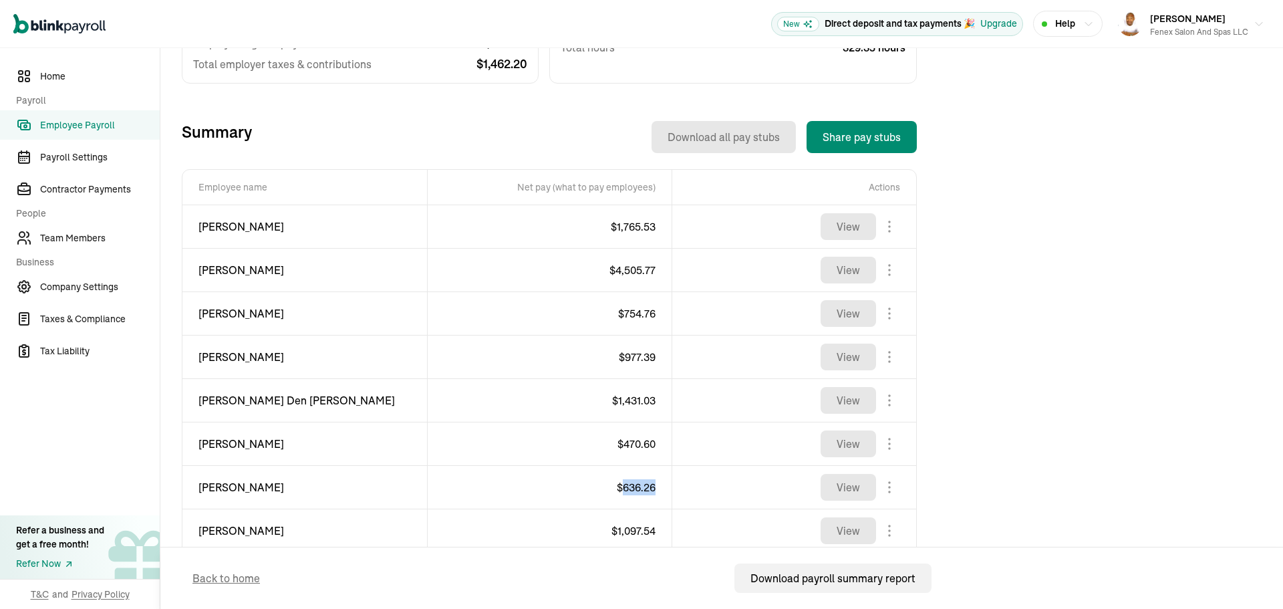
click at [633, 482] on span "$ 636.26" at bounding box center [636, 486] width 39 height 13
click at [205, 529] on span "[PERSON_NAME]" at bounding box center [304, 531] width 212 height 16
click at [626, 529] on span "$ 1,097.54" at bounding box center [633, 530] width 44 height 13
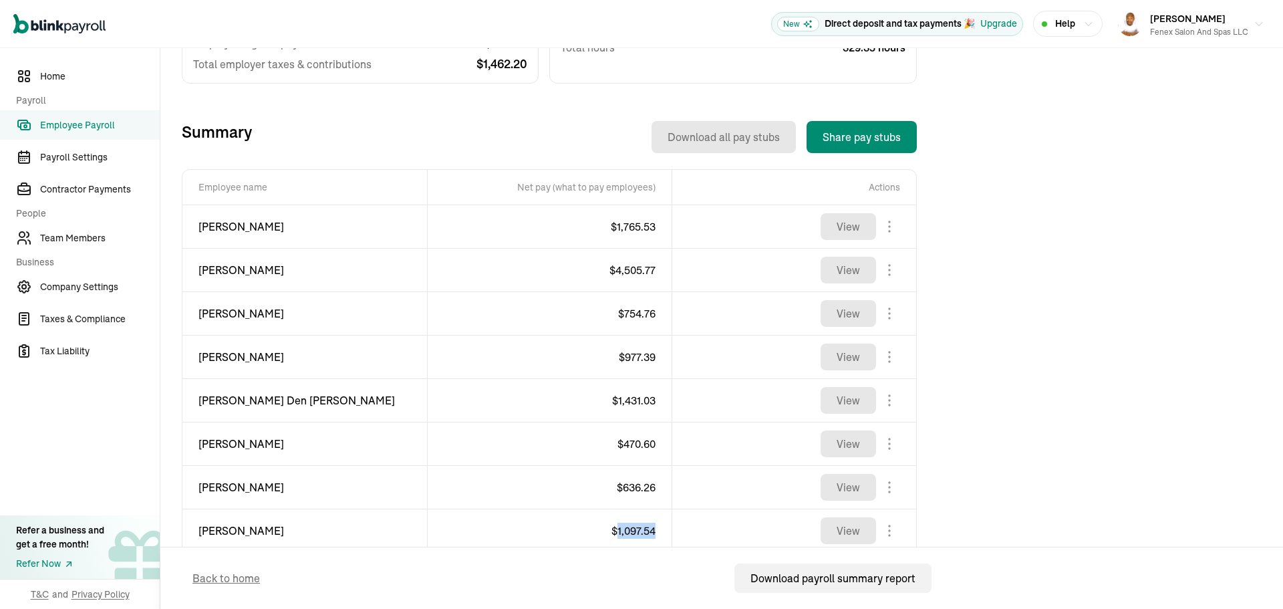
click at [626, 529] on span "$ 1,097.54" at bounding box center [633, 530] width 44 height 13
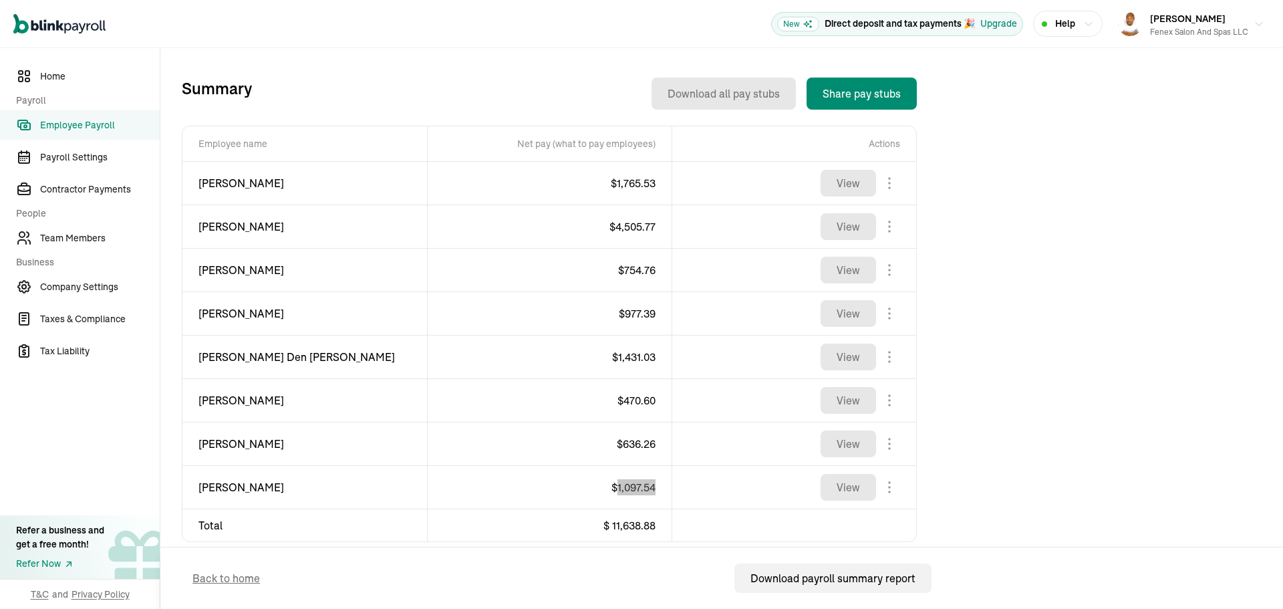
scroll to position [480, 0]
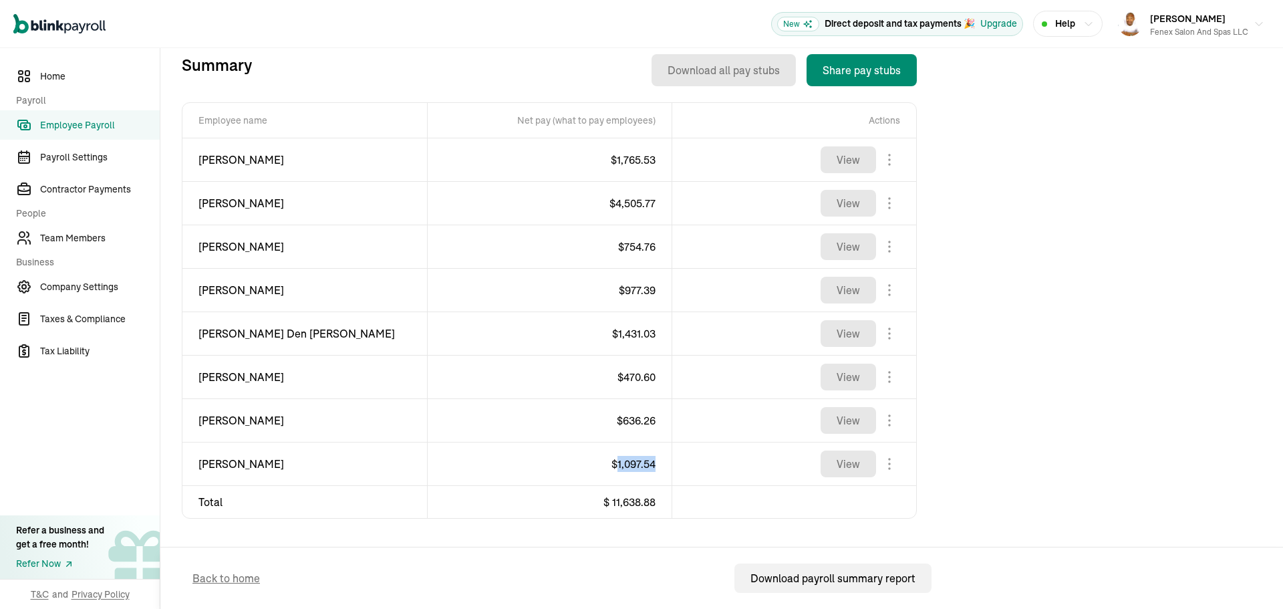
click at [1054, 175] on div "Introducing Full-Service Payroll 🎉 We handle everything. Payroll and taxes, ful…" at bounding box center [722, 135] width 1080 height 903
